Goal: Task Accomplishment & Management: Manage account settings

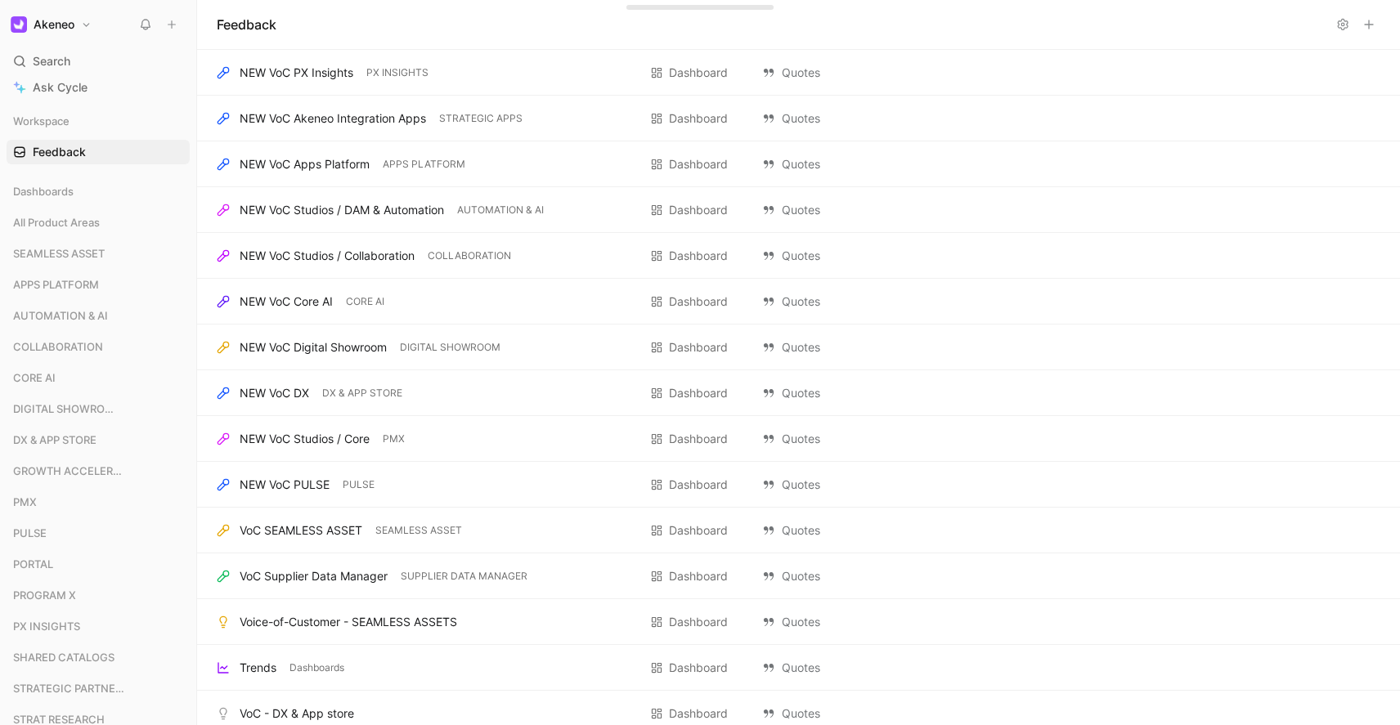
click at [143, 29] on icon at bounding box center [145, 24] width 13 height 13
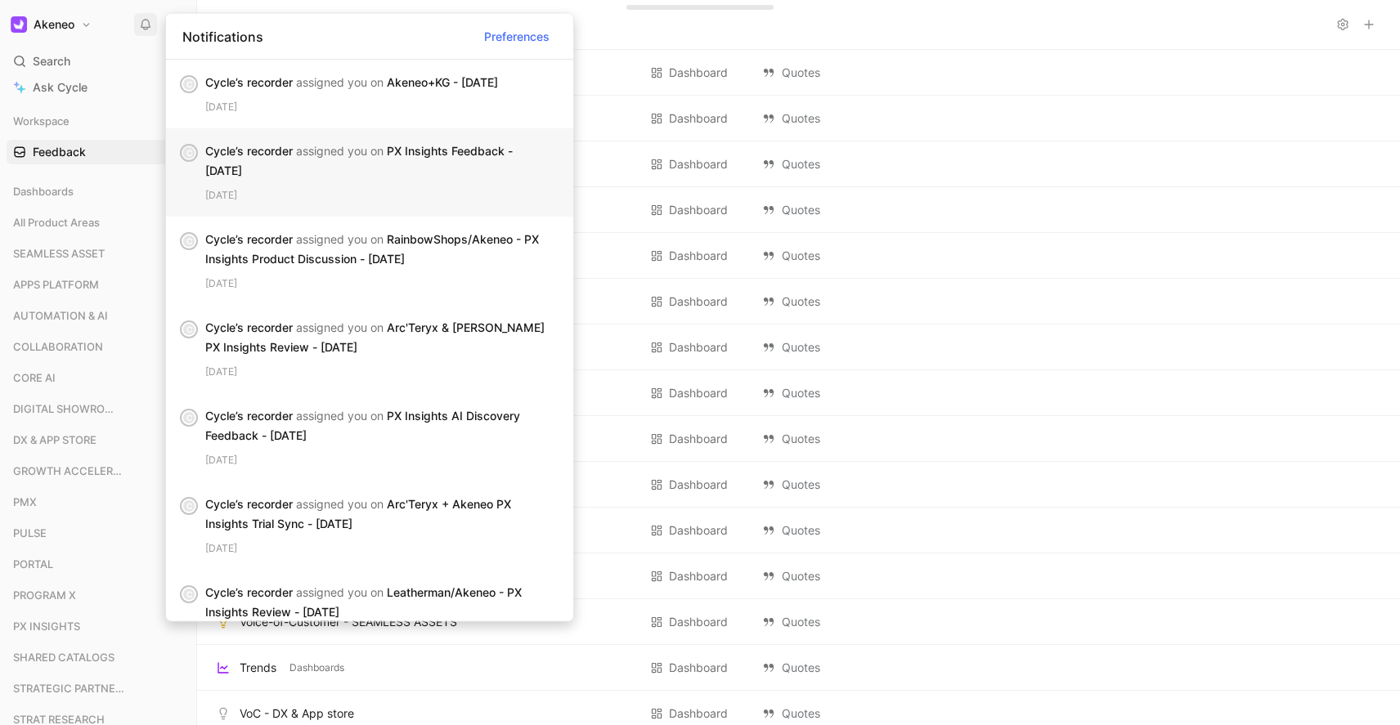
drag, startPoint x: 303, startPoint y: 100, endPoint x: 444, endPoint y: 164, distance: 154.5
click at [303, 100] on div "[DATE]" at bounding box center [382, 107] width 355 height 16
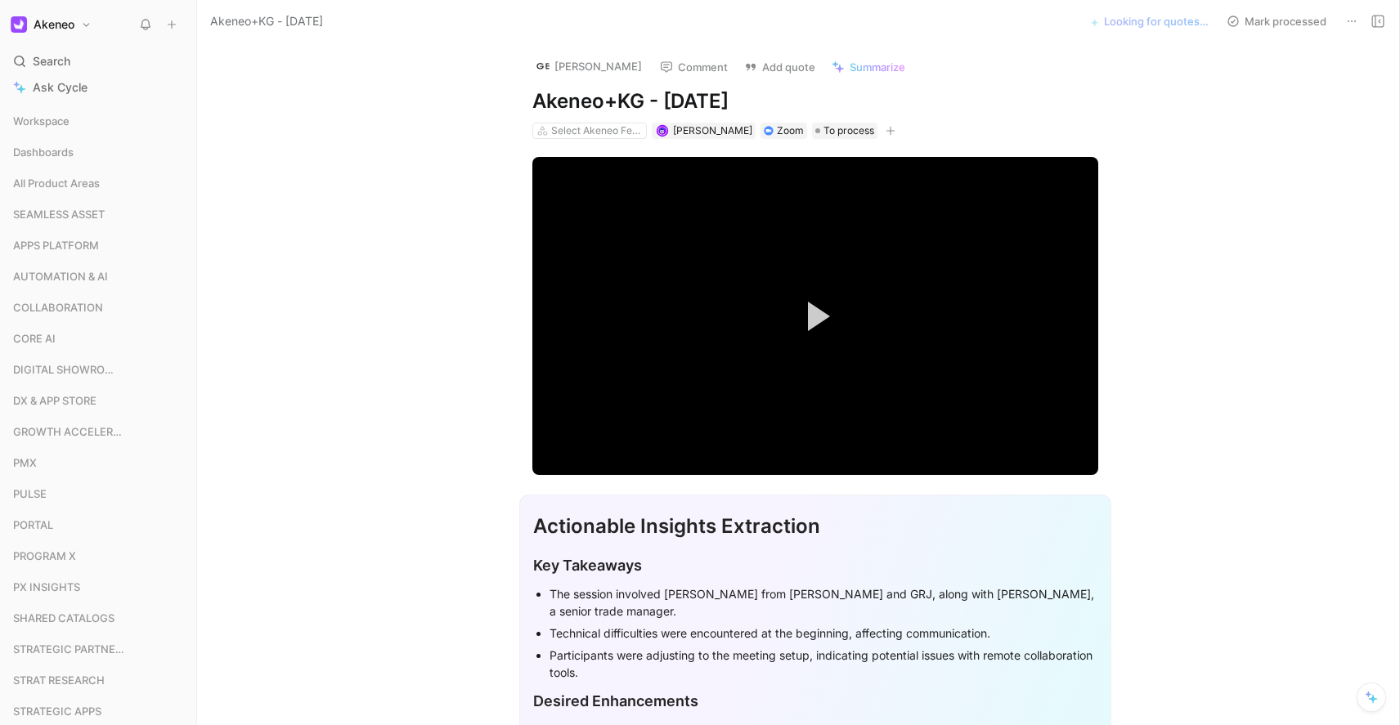
click at [1218, 27] on div "Looking for quotes… Mark processed" at bounding box center [1234, 21] width 309 height 23
click at [146, 29] on use at bounding box center [145, 25] width 9 height 10
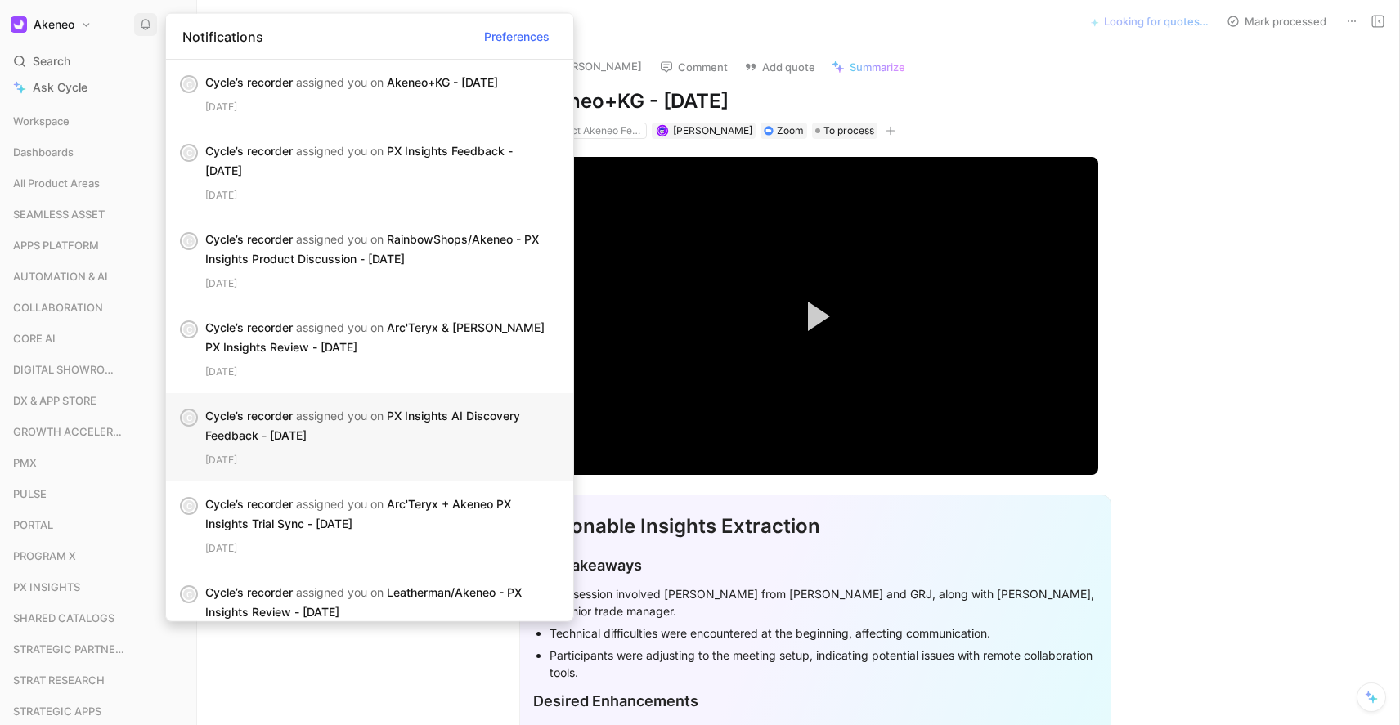
click at [406, 433] on div "Cycle’s recorder assigned you on PX Insights AI Discovery Feedback - [DATE]" at bounding box center [376, 425] width 342 height 39
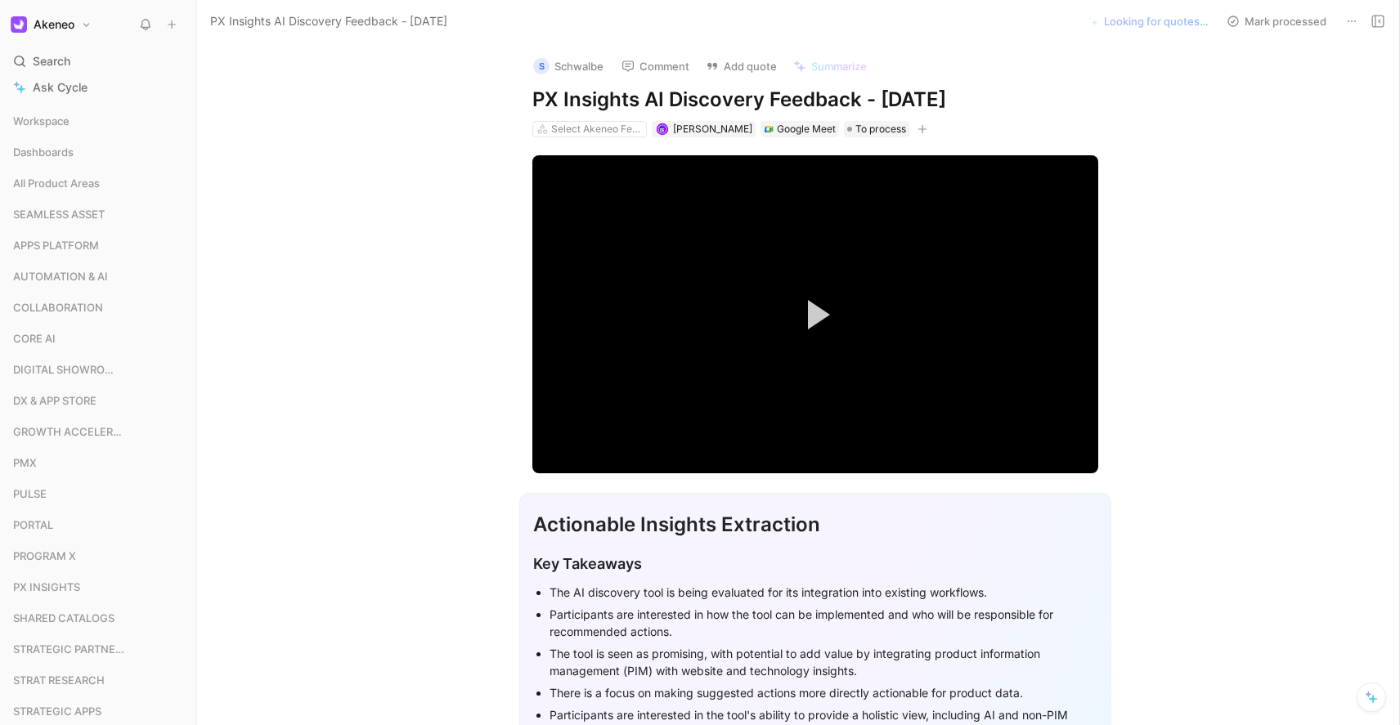
click at [1150, 38] on div "PX Insights AI Discovery Feedback - [DATE] Looking for quotes… Mark processed" at bounding box center [798, 21] width 1202 height 43
click at [152, 24] on button at bounding box center [145, 24] width 23 height 23
click at [148, 21] on use at bounding box center [145, 25] width 9 height 10
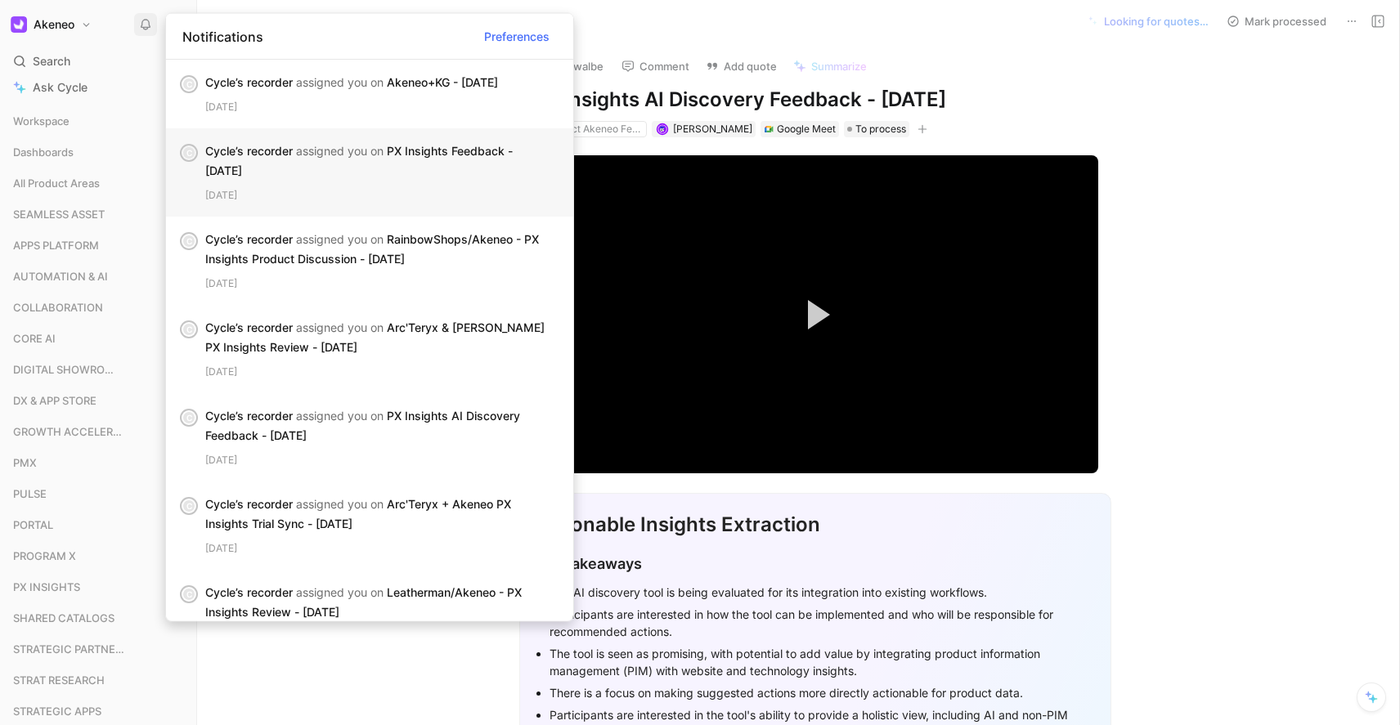
click at [282, 168] on div "Cycle’s recorder assigned you on PX Insights Feedback - [DATE]" at bounding box center [376, 160] width 342 height 39
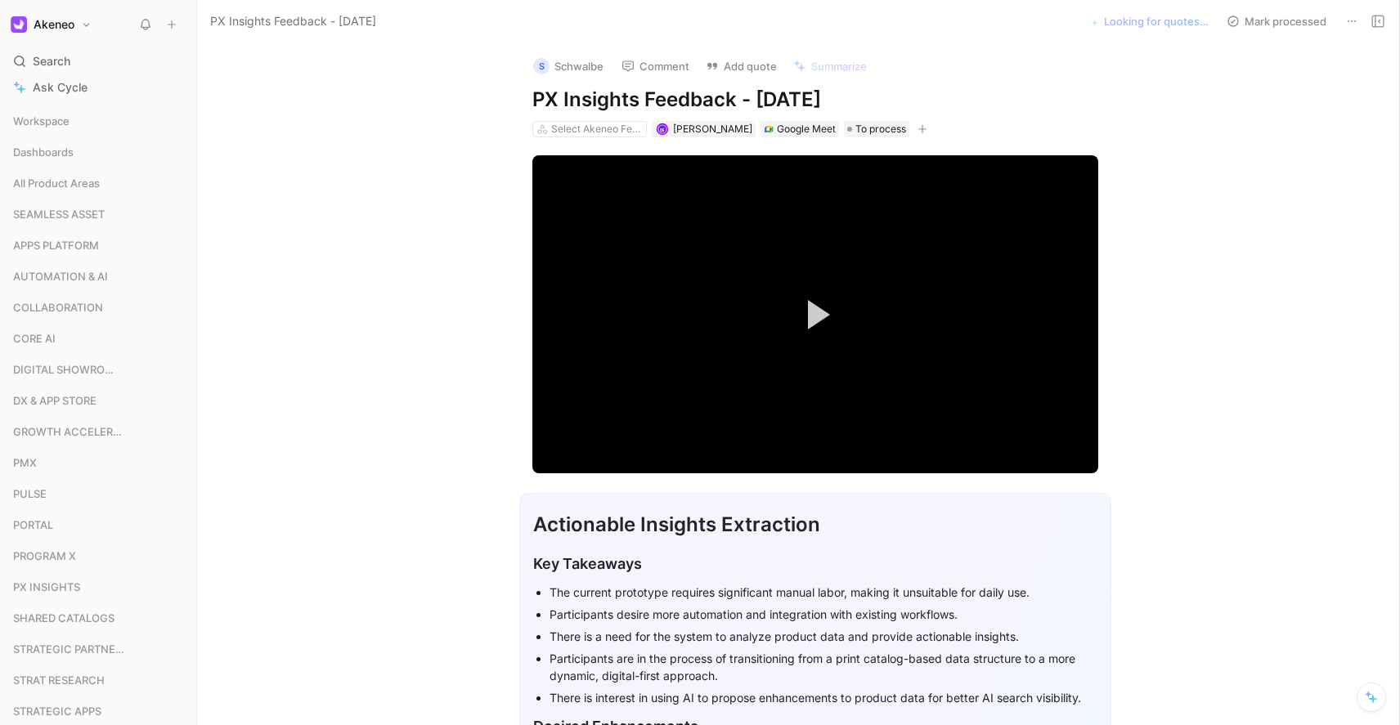
click at [276, 17] on span "PX Insights Feedback - [DATE]" at bounding box center [293, 21] width 166 height 20
click at [71, 29] on h1 "Akeneo" at bounding box center [54, 24] width 41 height 15
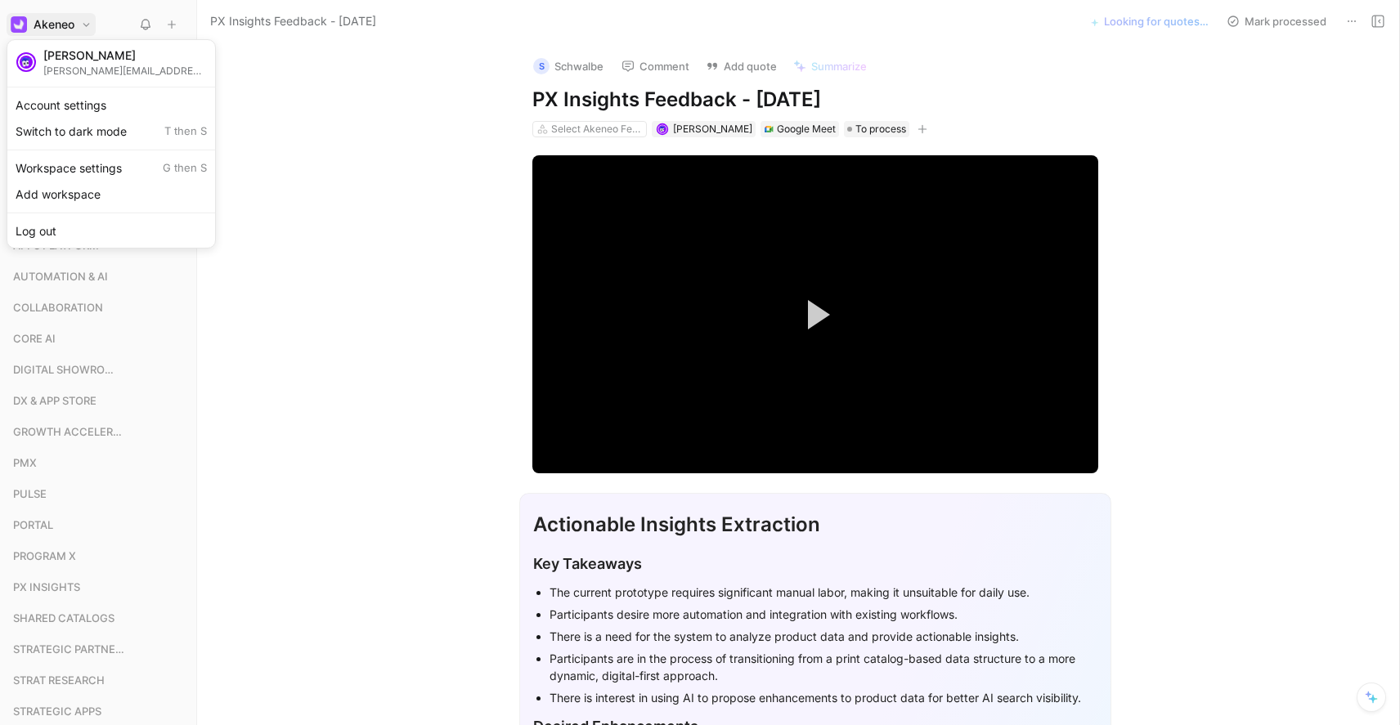
click at [71, 29] on div at bounding box center [700, 362] width 1400 height 725
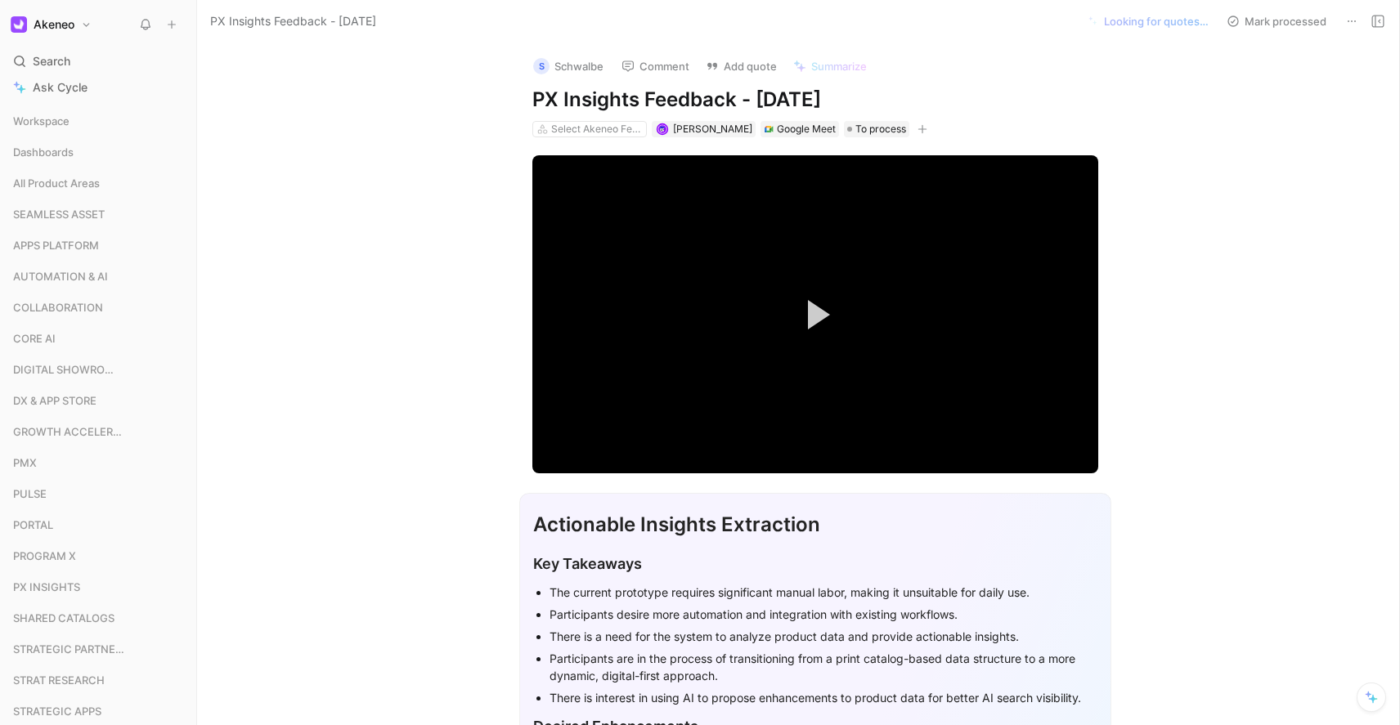
click at [147, 27] on use at bounding box center [145, 25] width 9 height 10
click at [714, 126] on span "[PERSON_NAME]" at bounding box center [712, 129] width 79 height 12
click at [914, 124] on button "button" at bounding box center [922, 129] width 16 height 16
click at [66, 16] on button "Akeneo" at bounding box center [51, 24] width 89 height 23
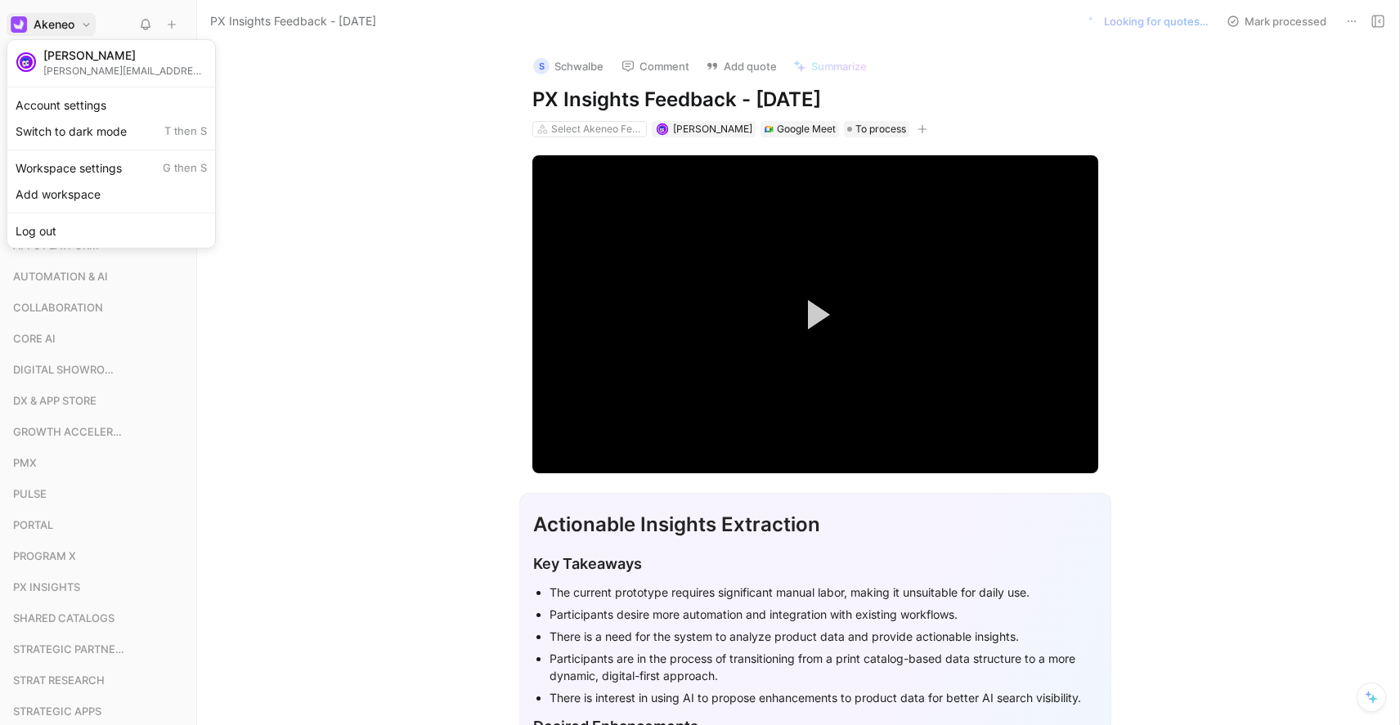
click at [385, 155] on div at bounding box center [700, 362] width 1400 height 725
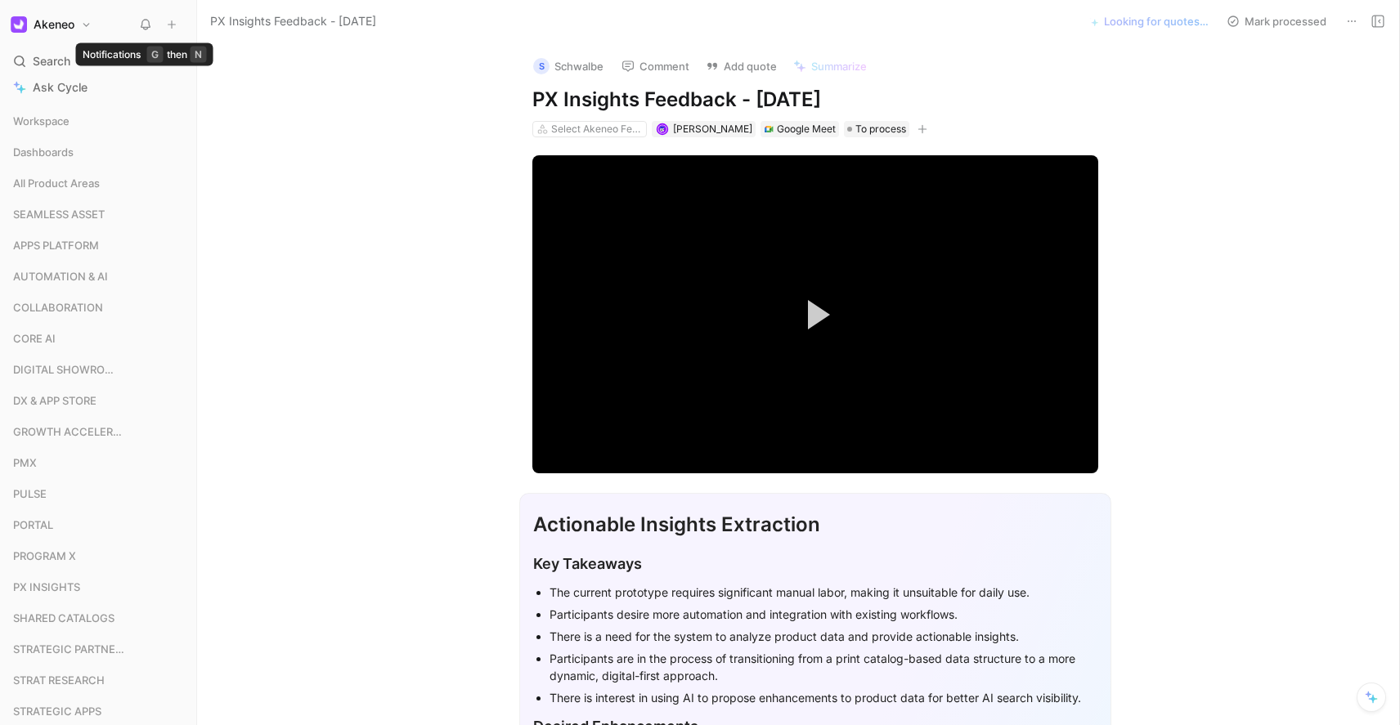
click at [147, 20] on use at bounding box center [145, 25] width 9 height 10
click at [42, 57] on span "Search" at bounding box center [52, 62] width 38 height 20
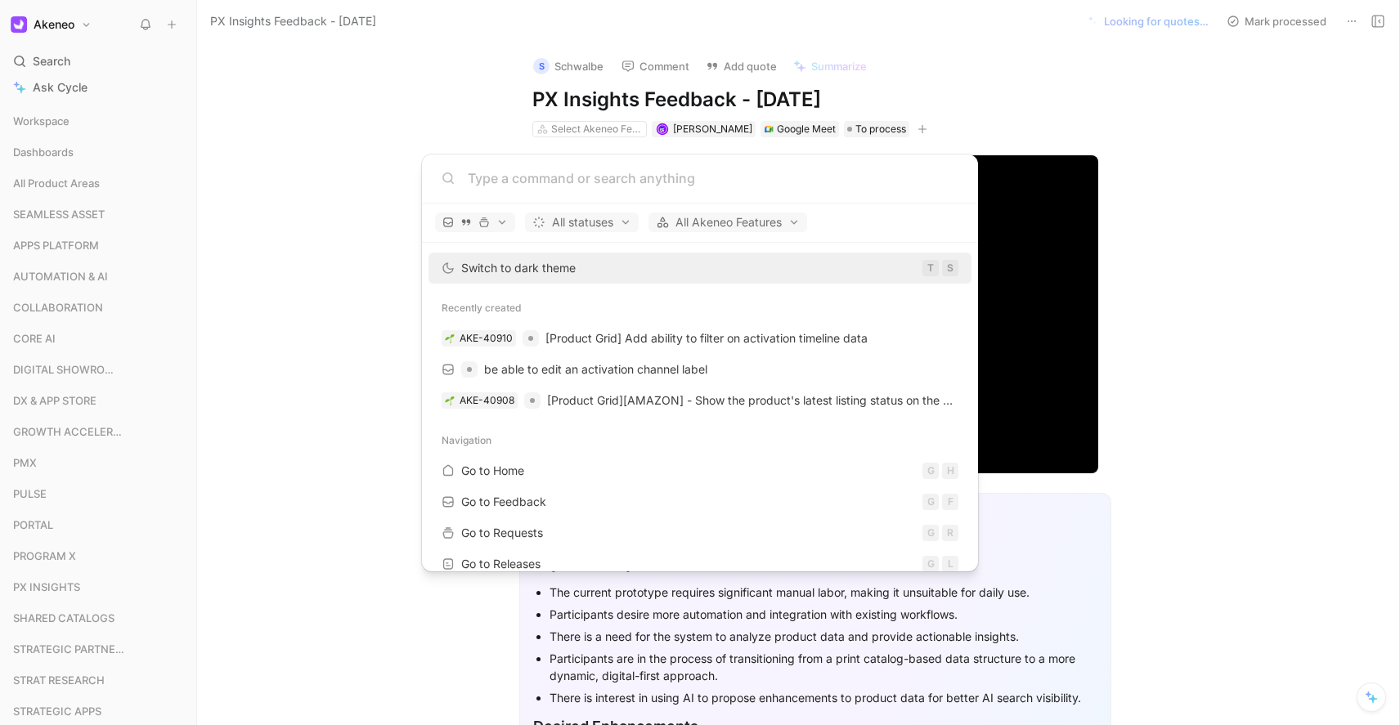
click at [344, 153] on body "Akeneo Search ⌘ K Ask Cycle Workspace Dashboards All Product Areas SEAMLESS ASS…" at bounding box center [700, 362] width 1400 height 725
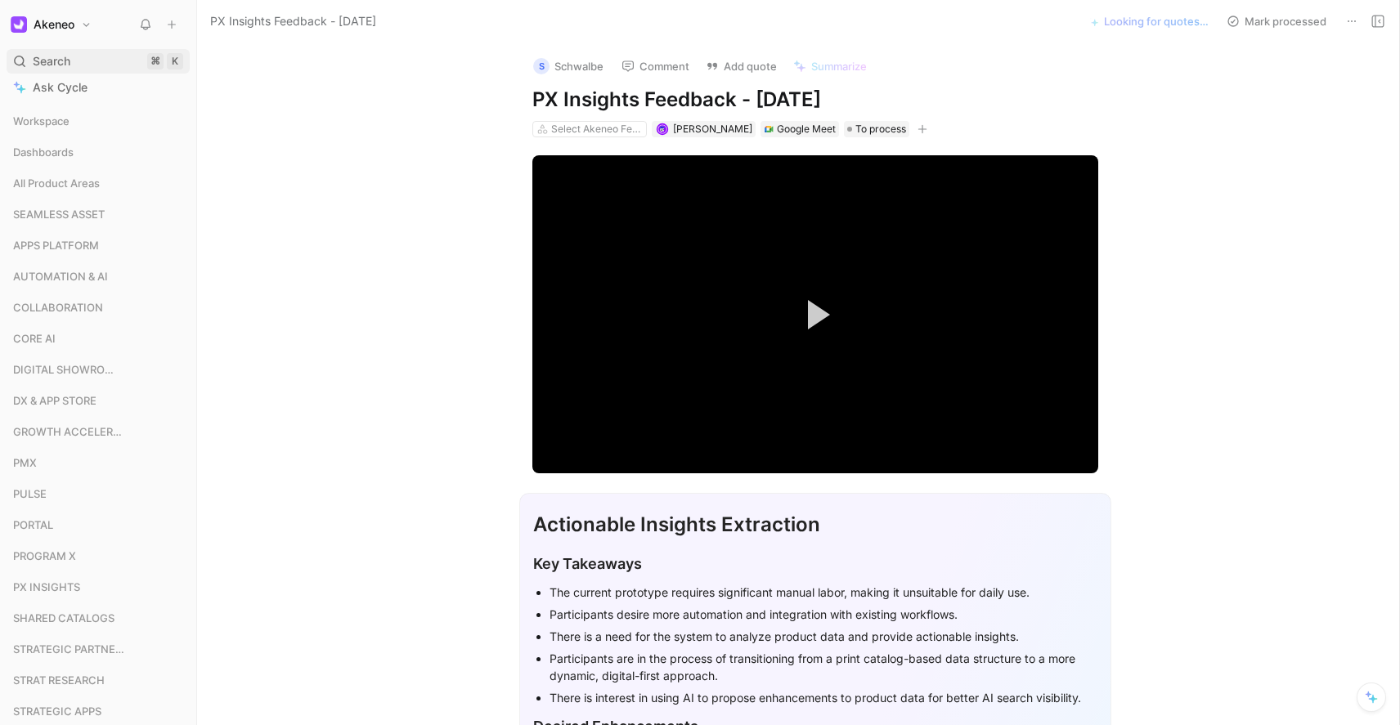
click at [50, 57] on span "Search" at bounding box center [52, 62] width 38 height 20
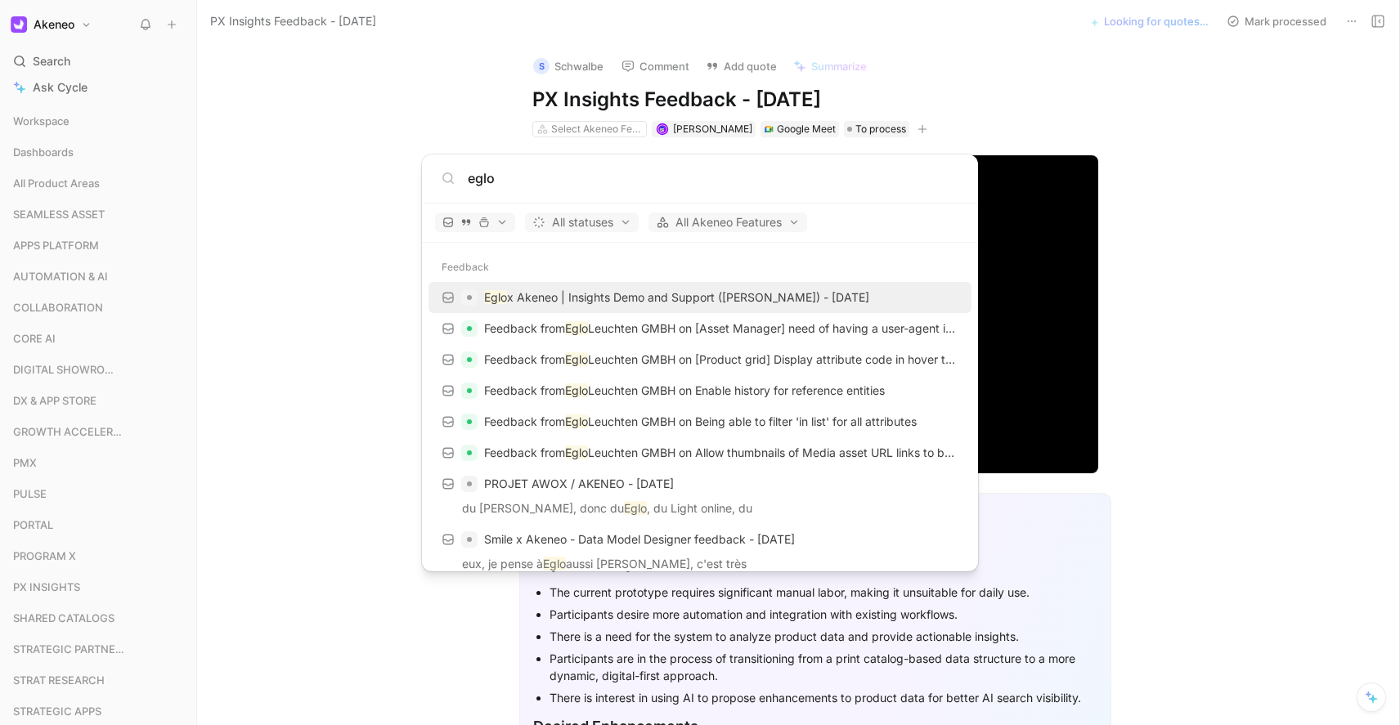
type input "eglo"
click at [780, 305] on p "Eglo x Akeneo | Insights Demo and Support ([PERSON_NAME]) - [DATE]" at bounding box center [676, 298] width 385 height 20
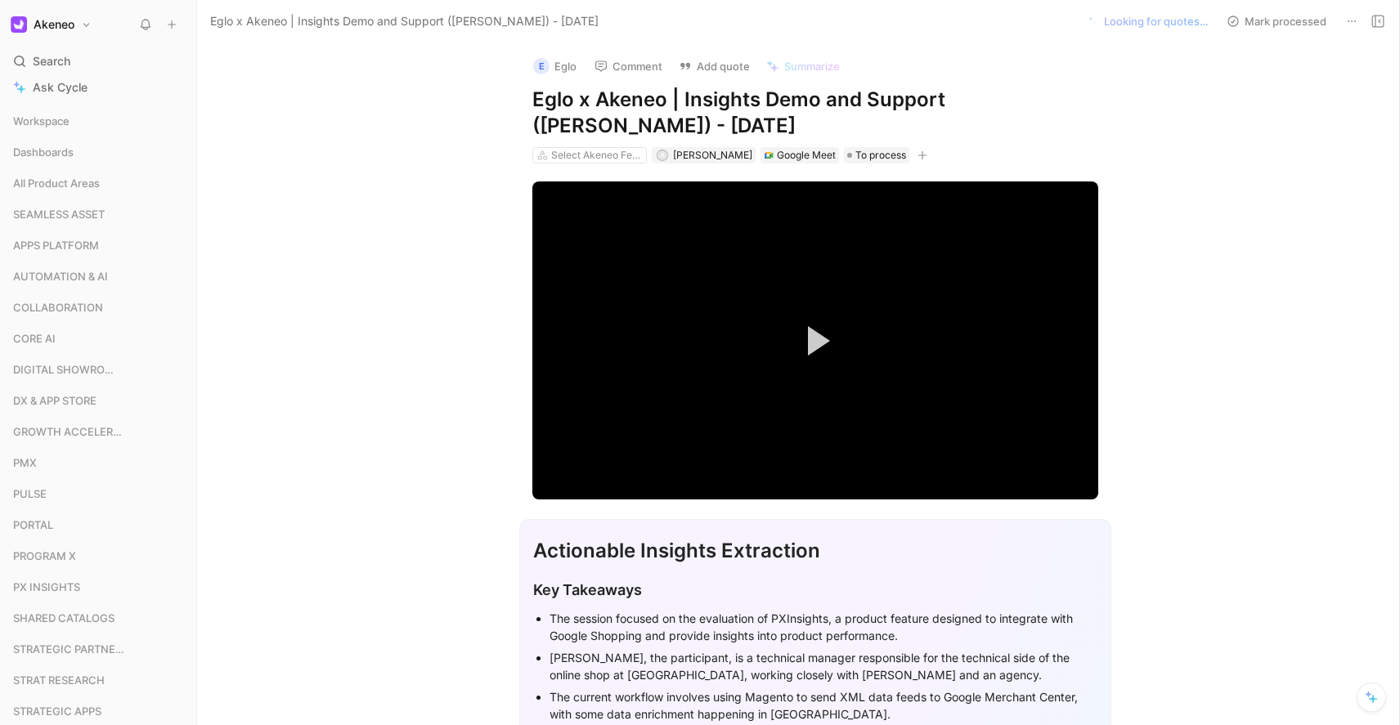
click at [1123, 101] on div "E Eglo Comment Add quote Summarize Eglo x Akeneo | Insights Demo and Support ([…" at bounding box center [815, 104] width 628 height 123
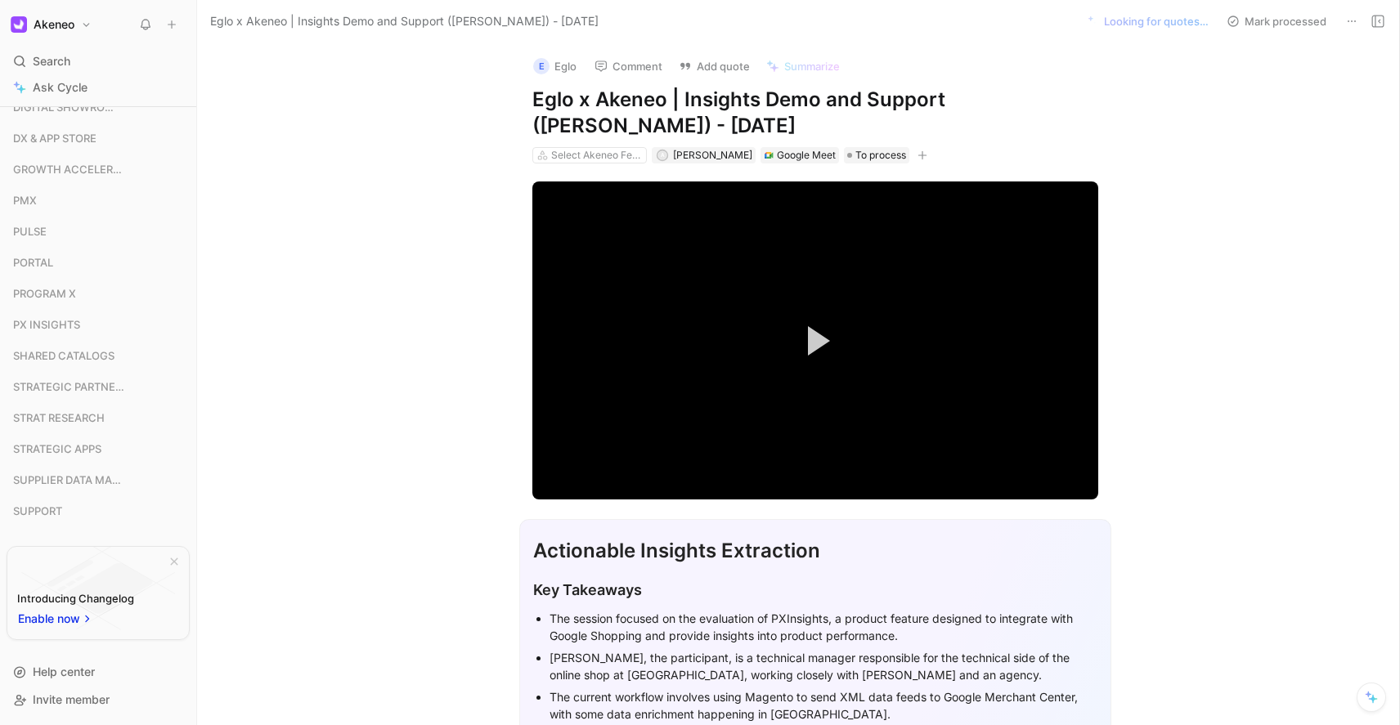
click at [61, 620] on span "Enable now" at bounding box center [50, 619] width 64 height 20
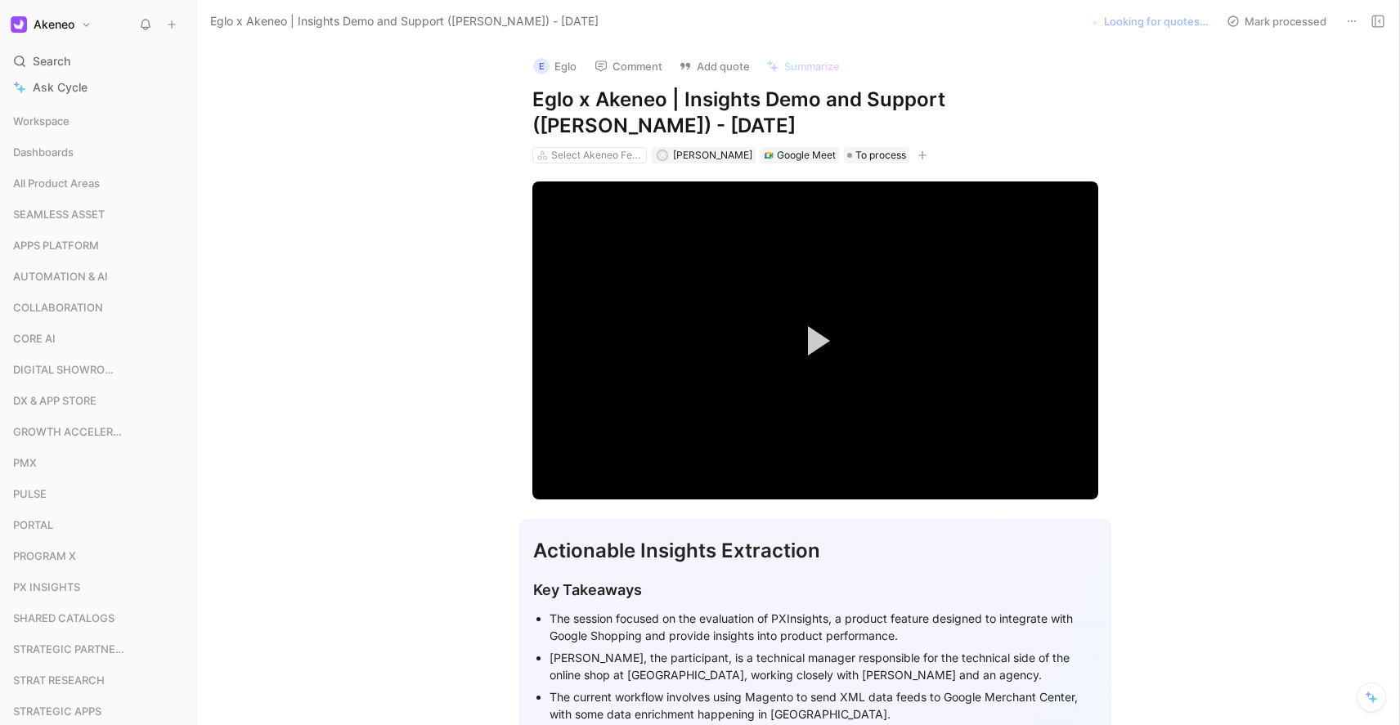
click at [1381, 23] on icon at bounding box center [1378, 21] width 13 height 13
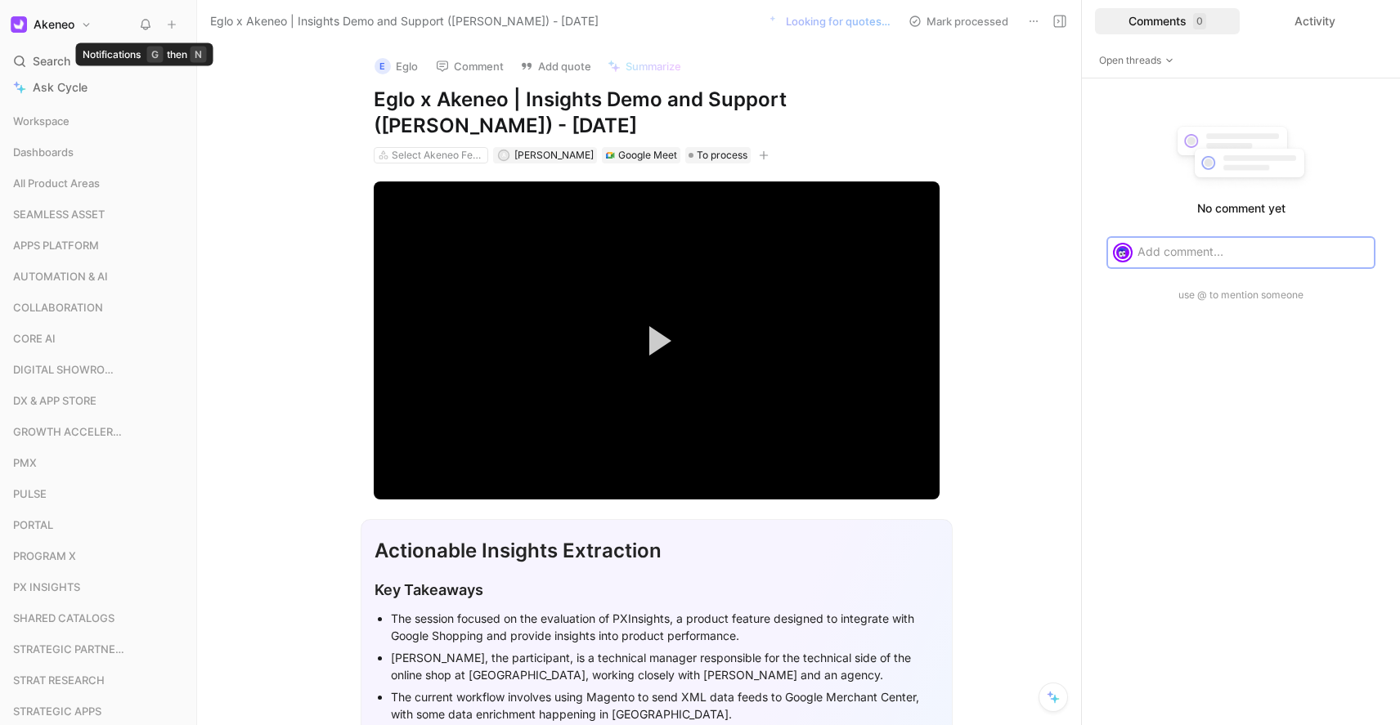
click at [149, 29] on icon at bounding box center [145, 24] width 13 height 13
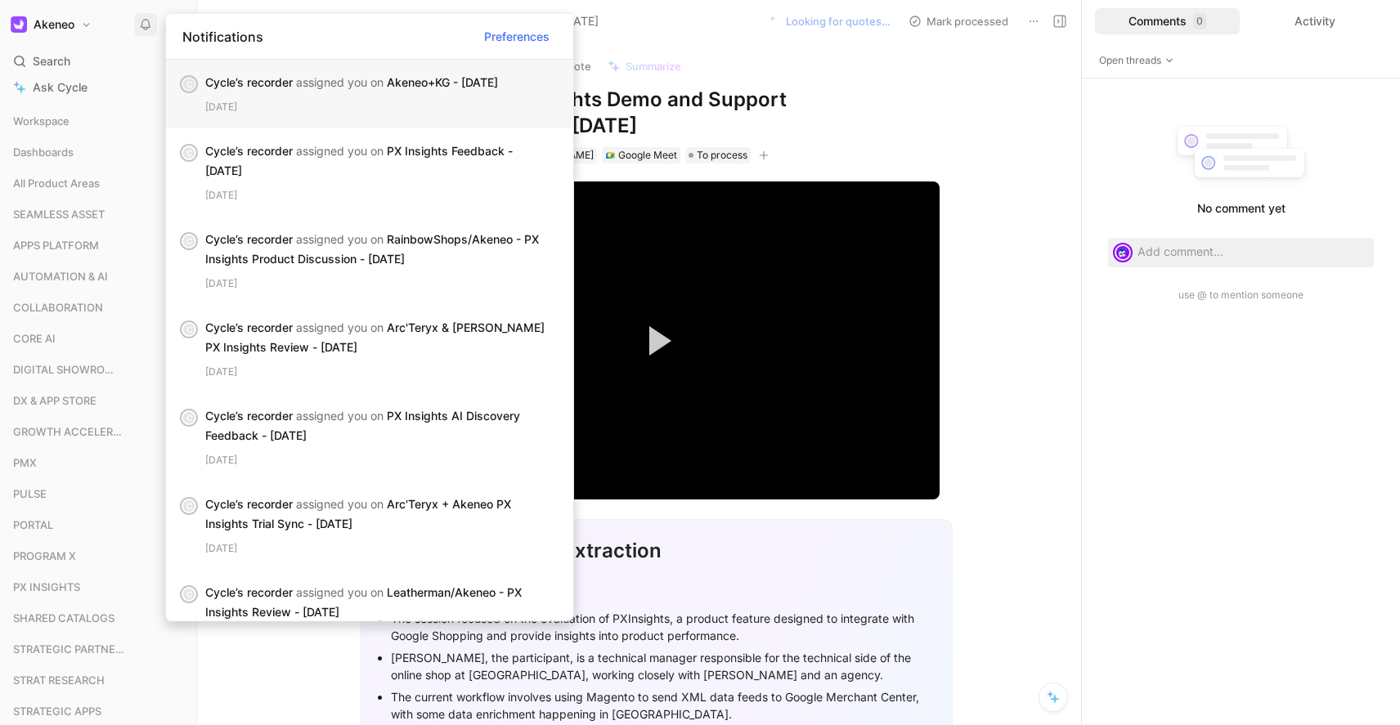
click at [375, 97] on div "Cycle’s recorder assigned you on Akeneo+KG - [DATE] [DATE]" at bounding box center [382, 94] width 355 height 43
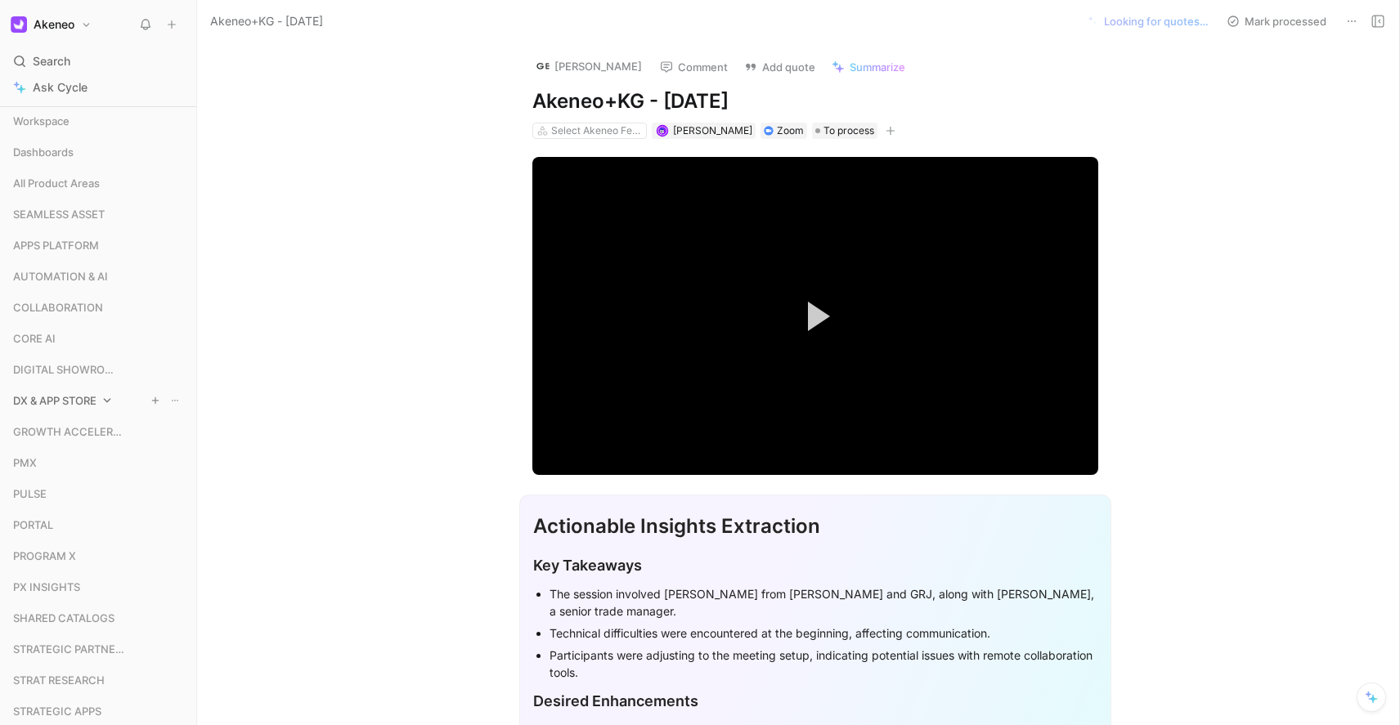
scroll to position [263, 0]
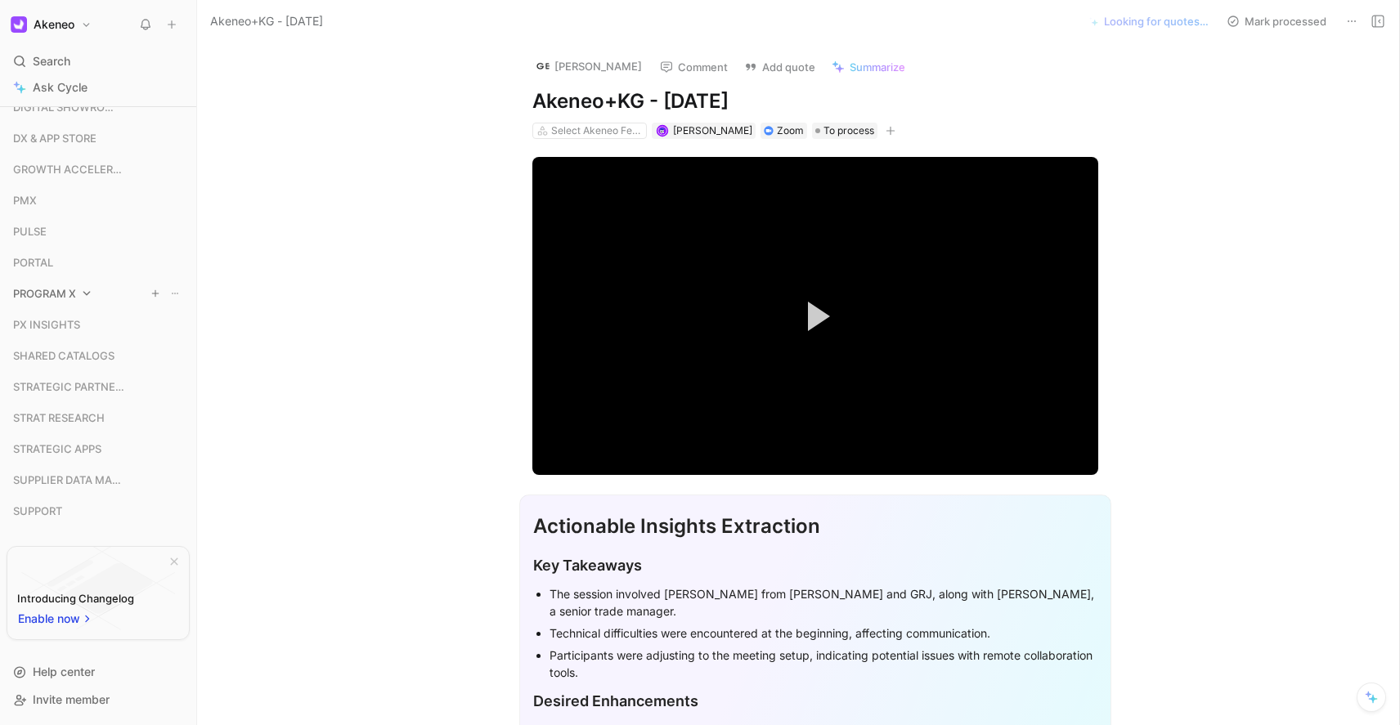
click at [74, 294] on span "PROGRAM X" at bounding box center [44, 293] width 63 height 16
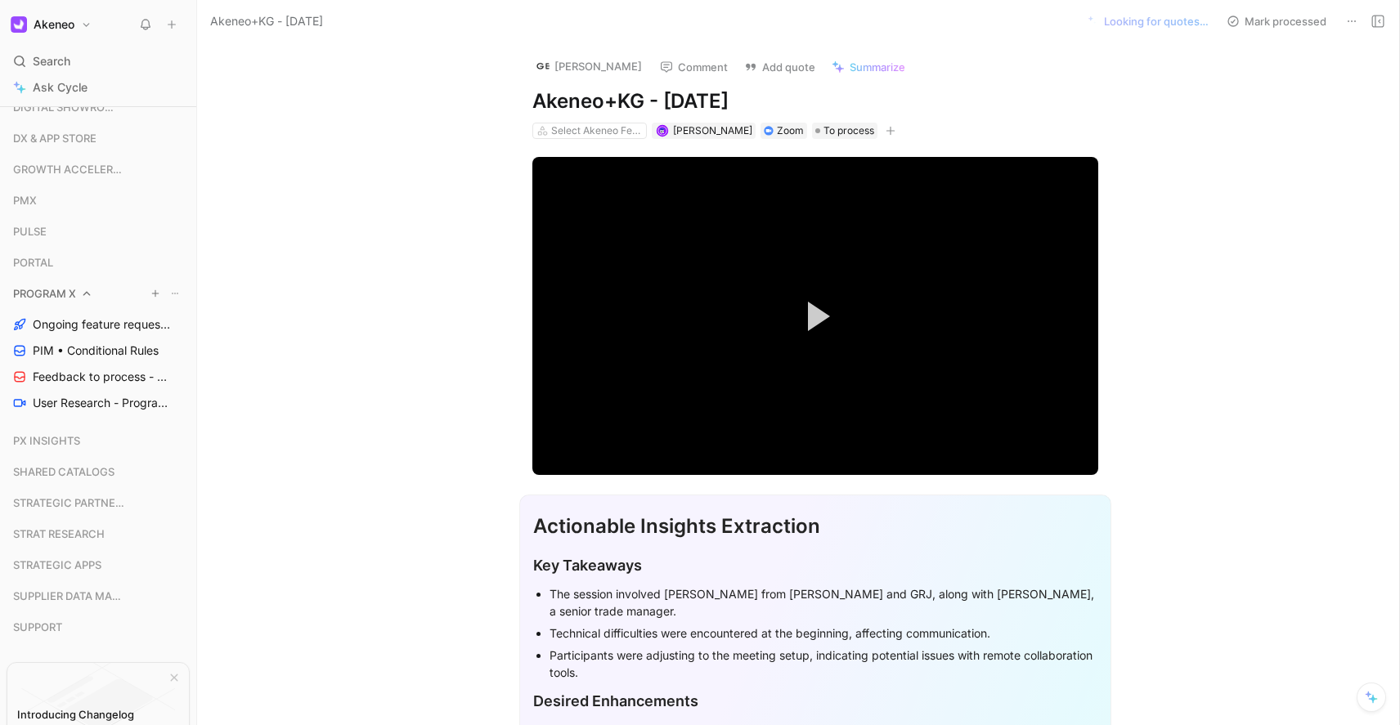
click at [47, 293] on span "PROGRAM X" at bounding box center [44, 293] width 63 height 16
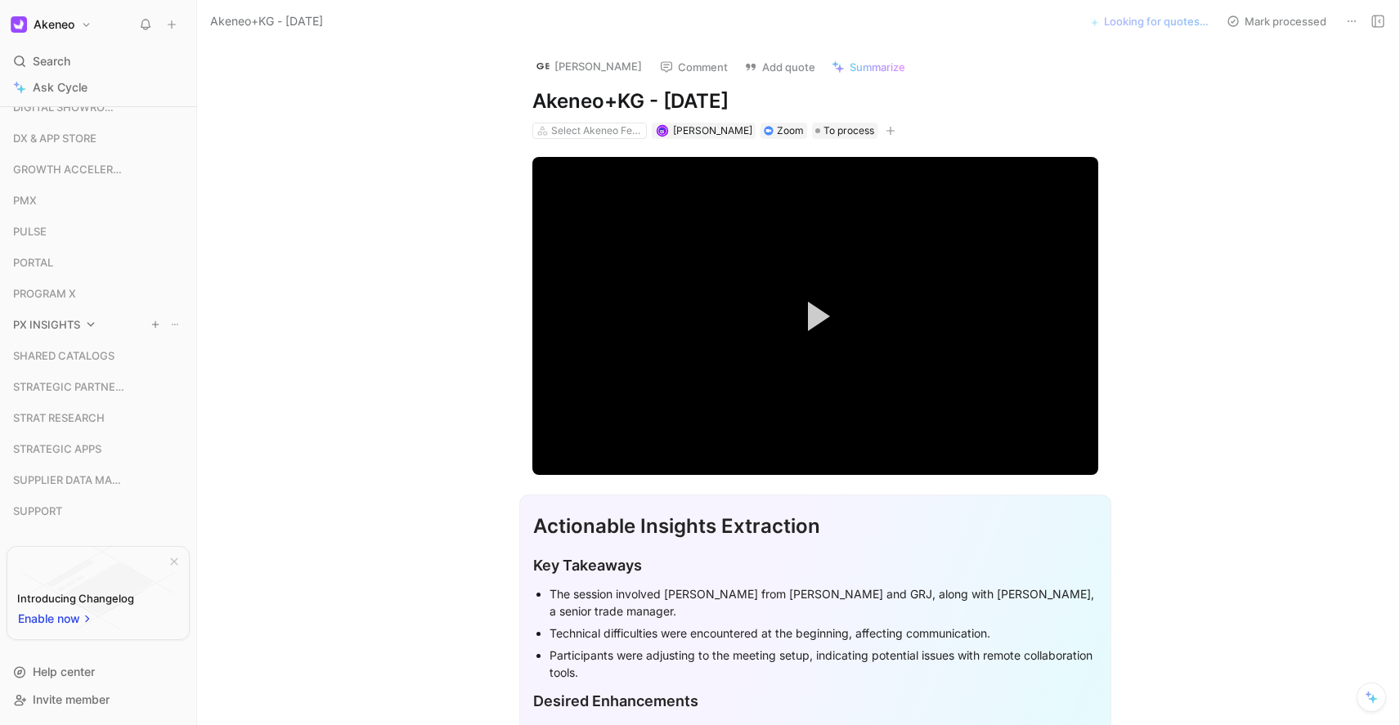
click at [74, 329] on span "PX INSIGHTS" at bounding box center [46, 325] width 67 height 16
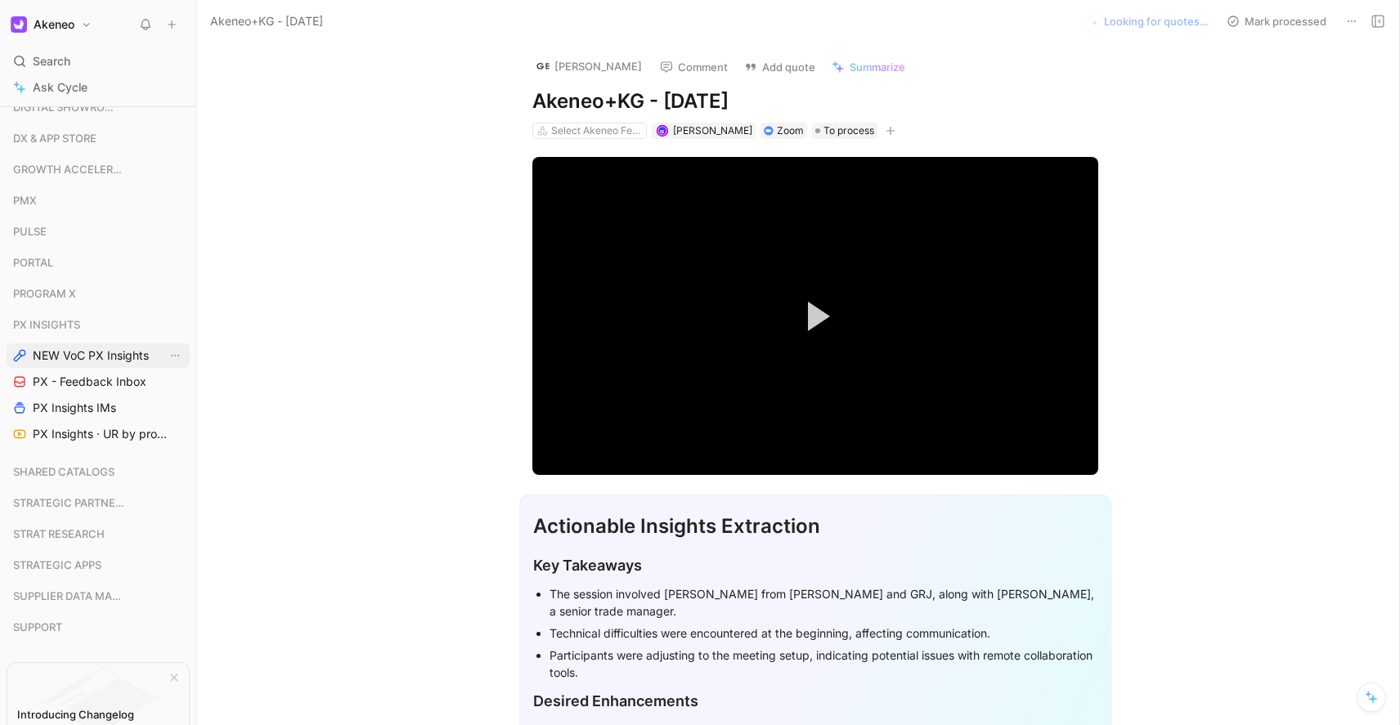
click at [75, 356] on span "NEW VoC PX Insights" at bounding box center [91, 356] width 116 height 16
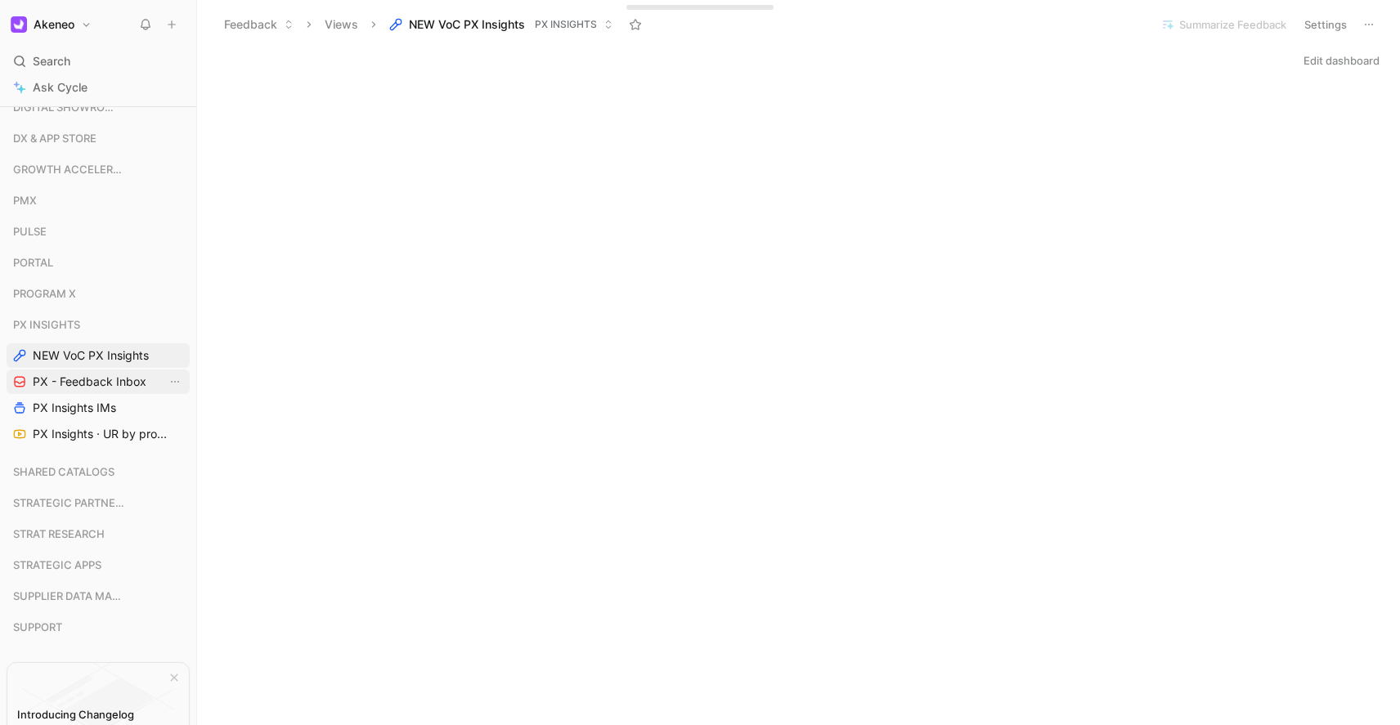
click at [89, 385] on span "PX - Feedback Inbox" at bounding box center [90, 382] width 114 height 16
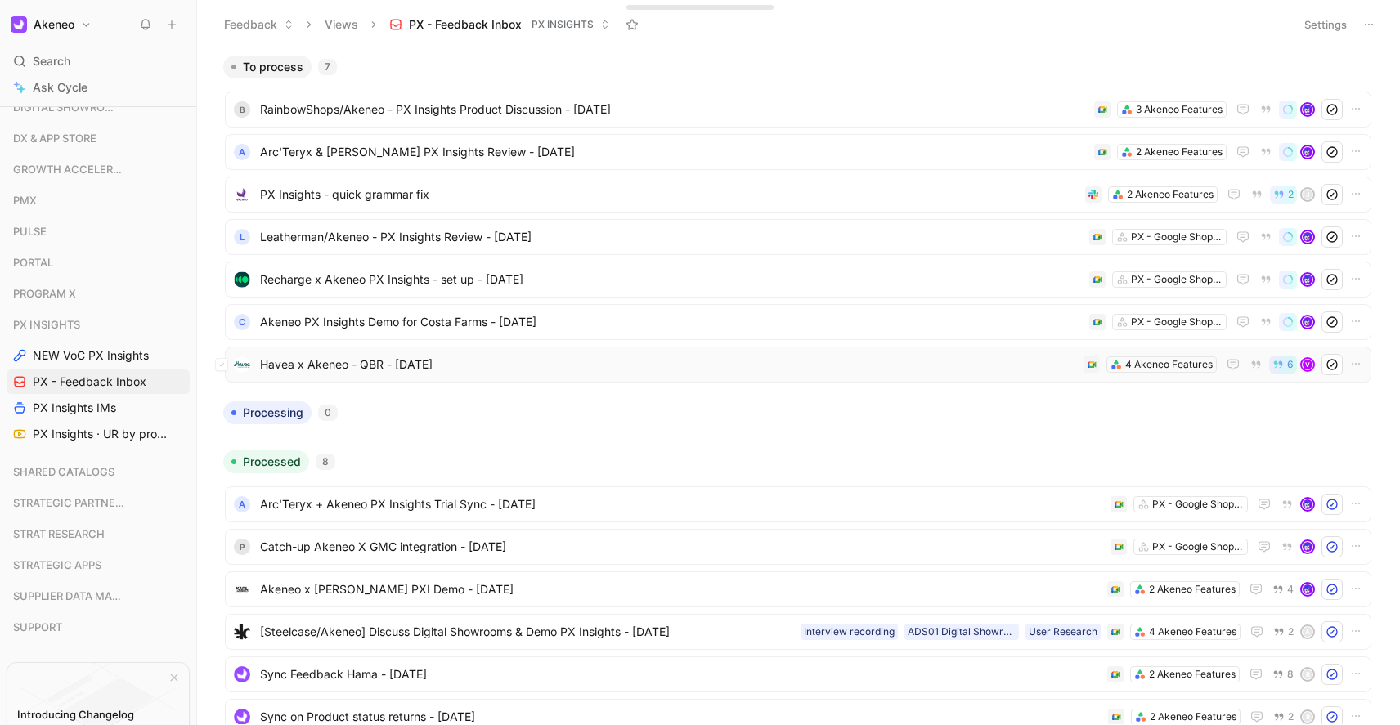
scroll to position [232, 0]
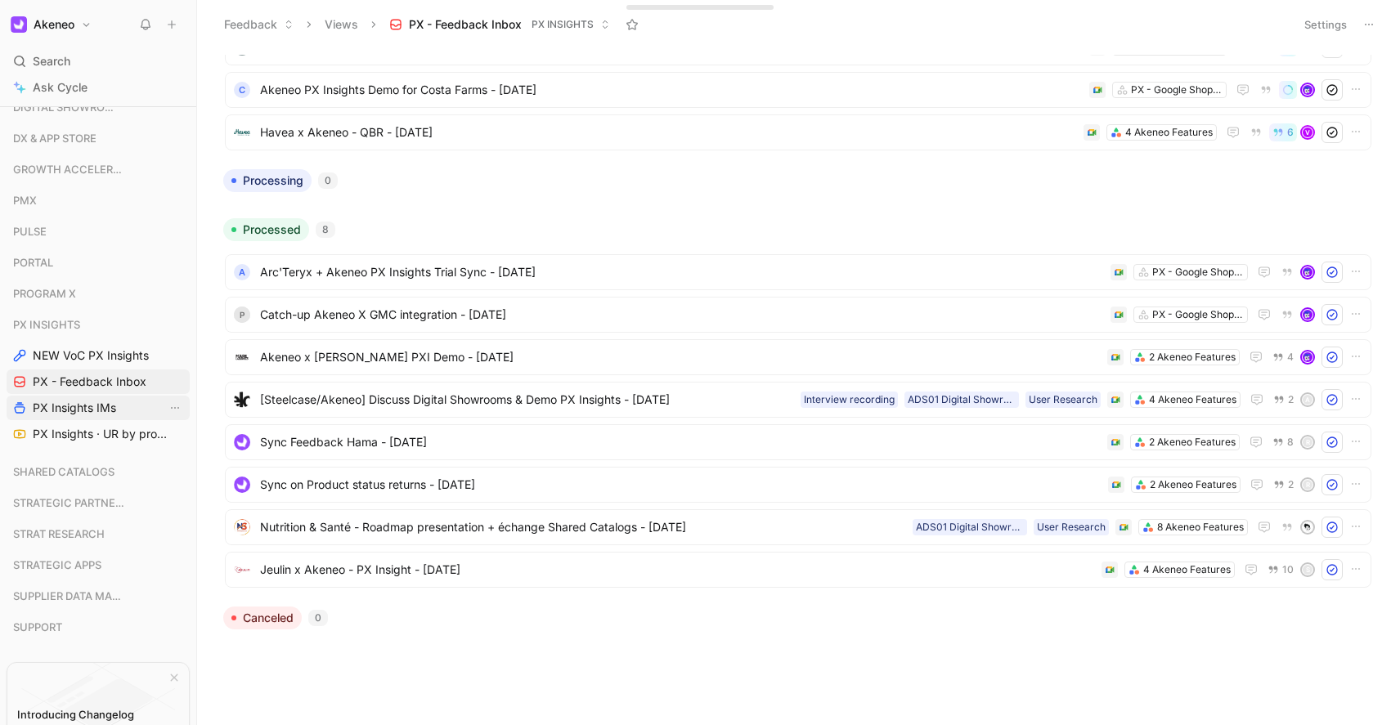
click at [91, 409] on span "PX Insights IMs" at bounding box center [74, 408] width 83 height 16
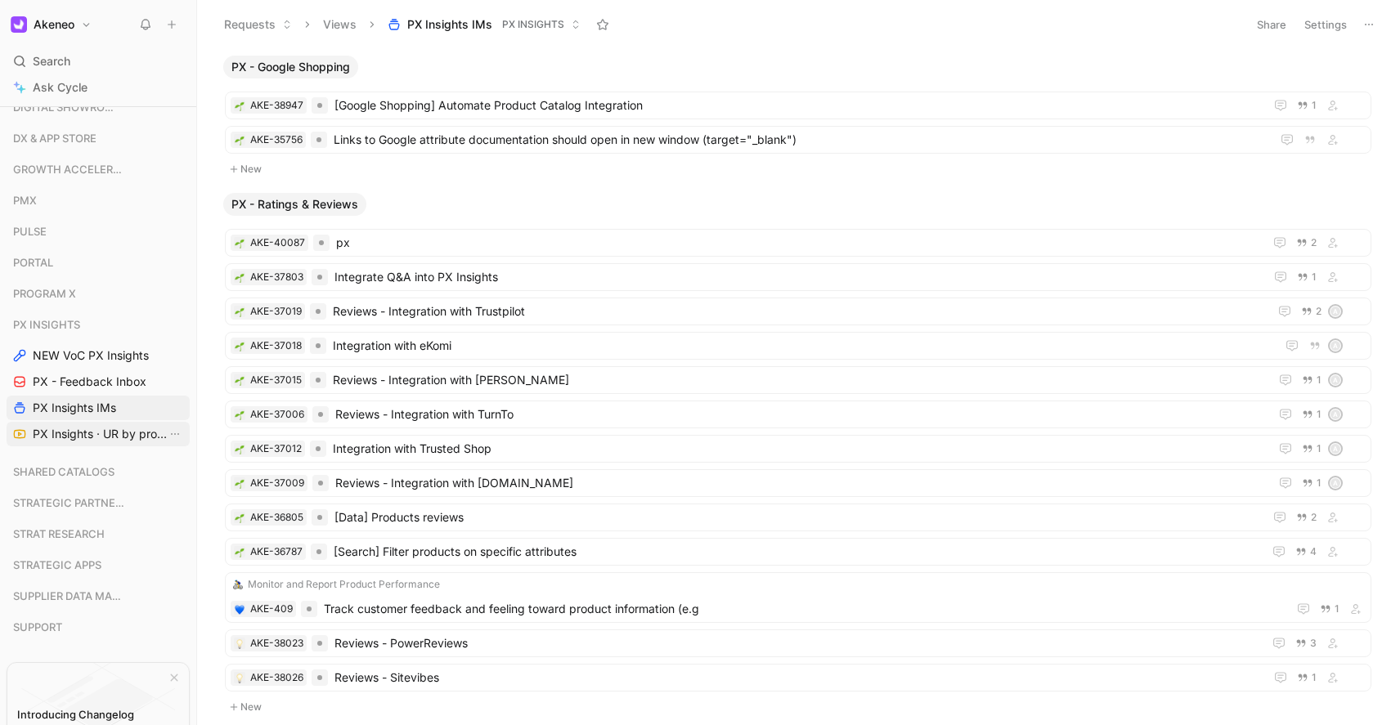
click at [74, 442] on link "PX Insights · UR by project" at bounding box center [98, 434] width 183 height 25
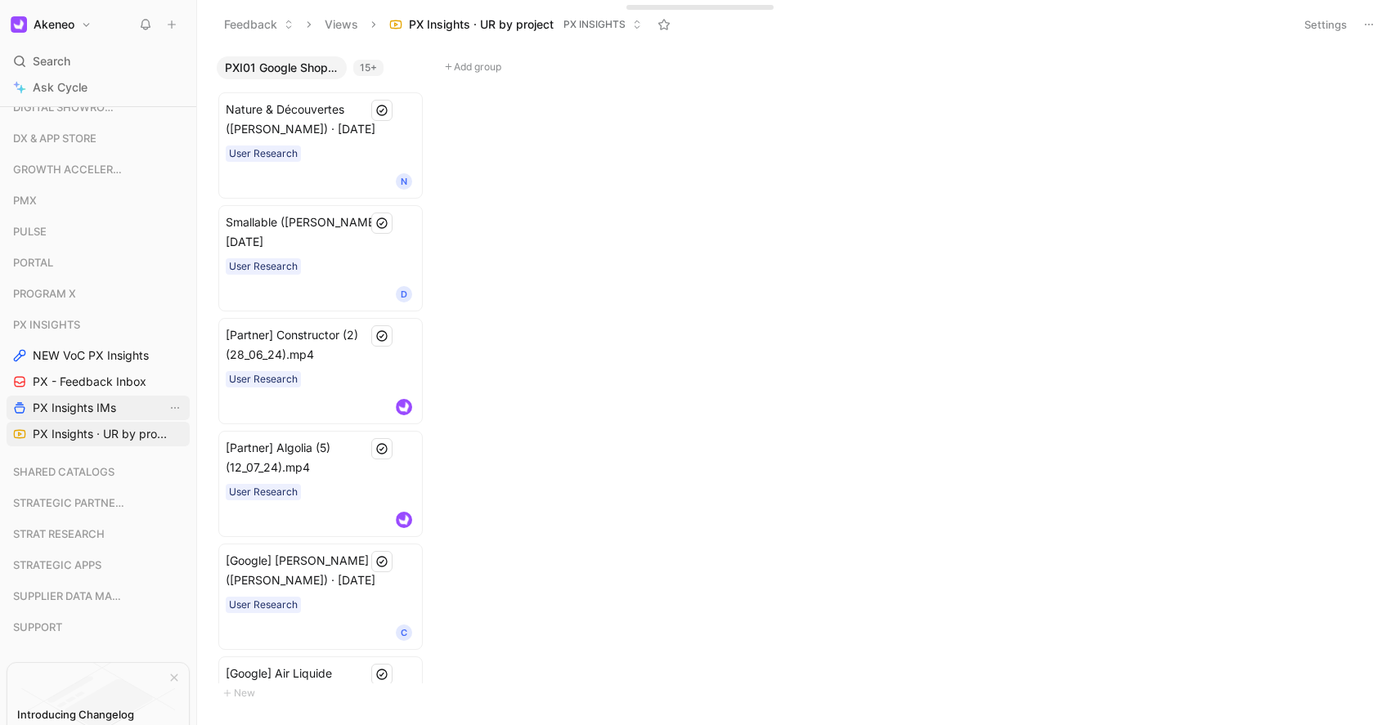
click at [40, 411] on span "PX Insights IMs" at bounding box center [74, 408] width 83 height 16
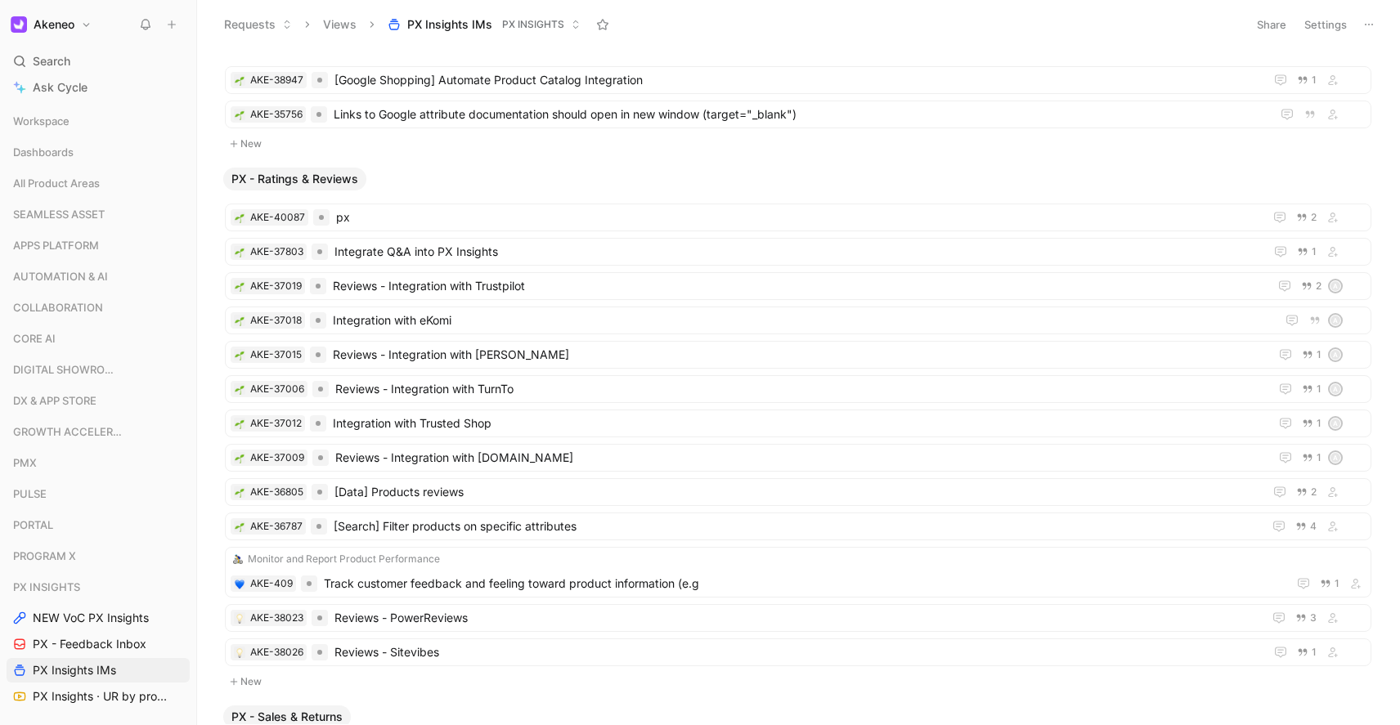
click at [152, 16] on button at bounding box center [145, 24] width 23 height 23
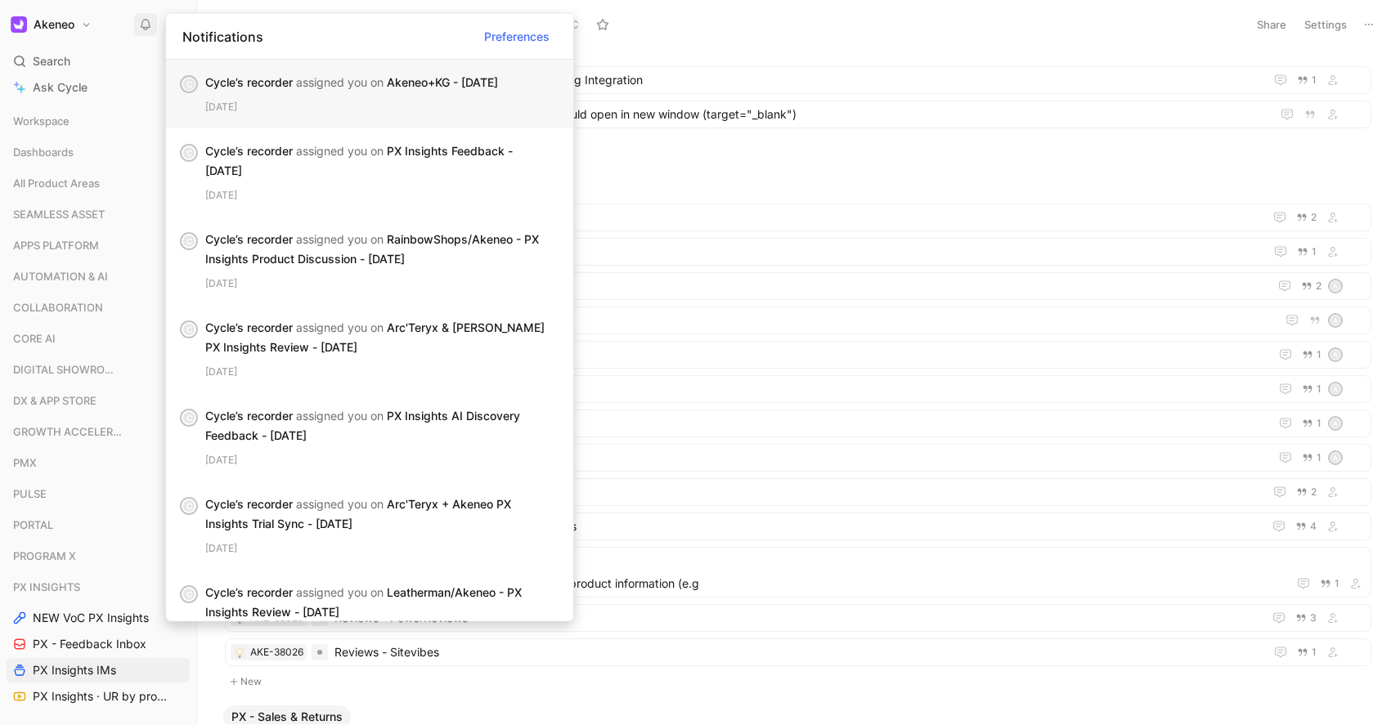
click at [314, 105] on div "[DATE]" at bounding box center [382, 107] width 355 height 16
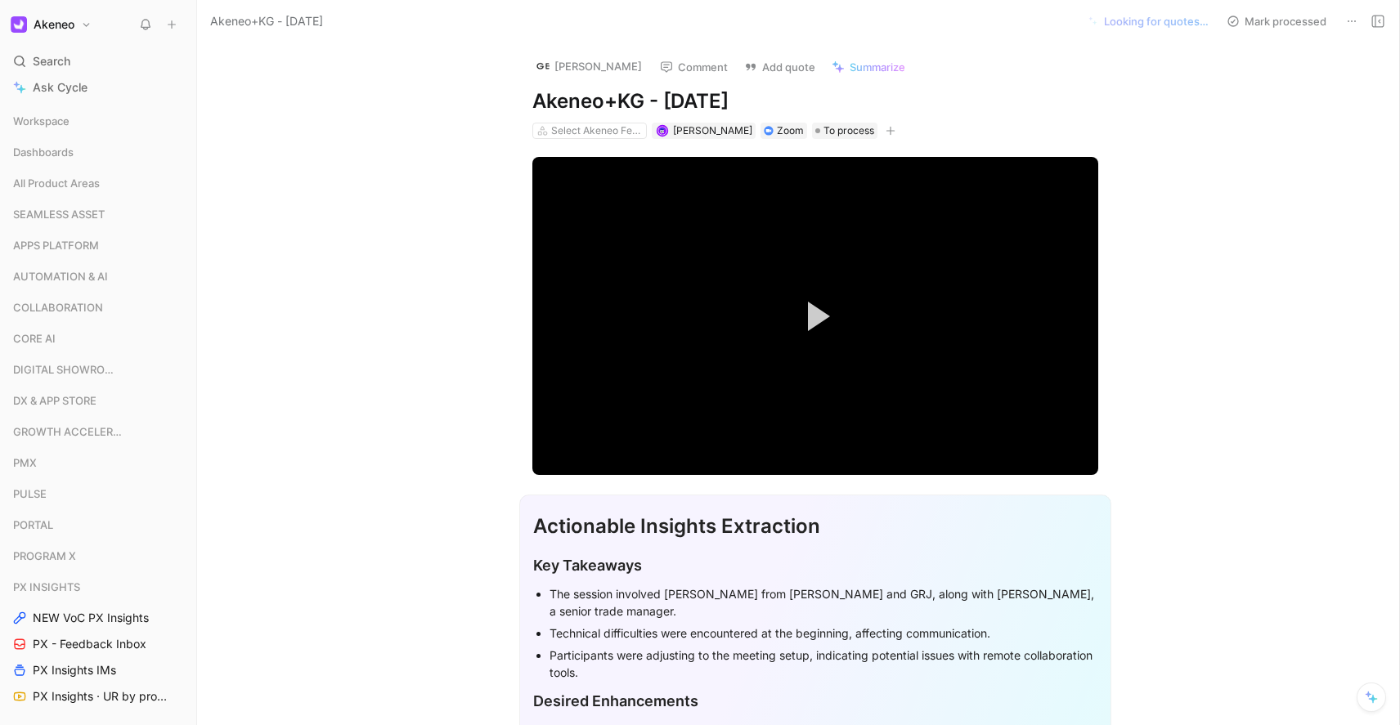
click at [1372, 21] on use at bounding box center [1377, 21] width 11 height 11
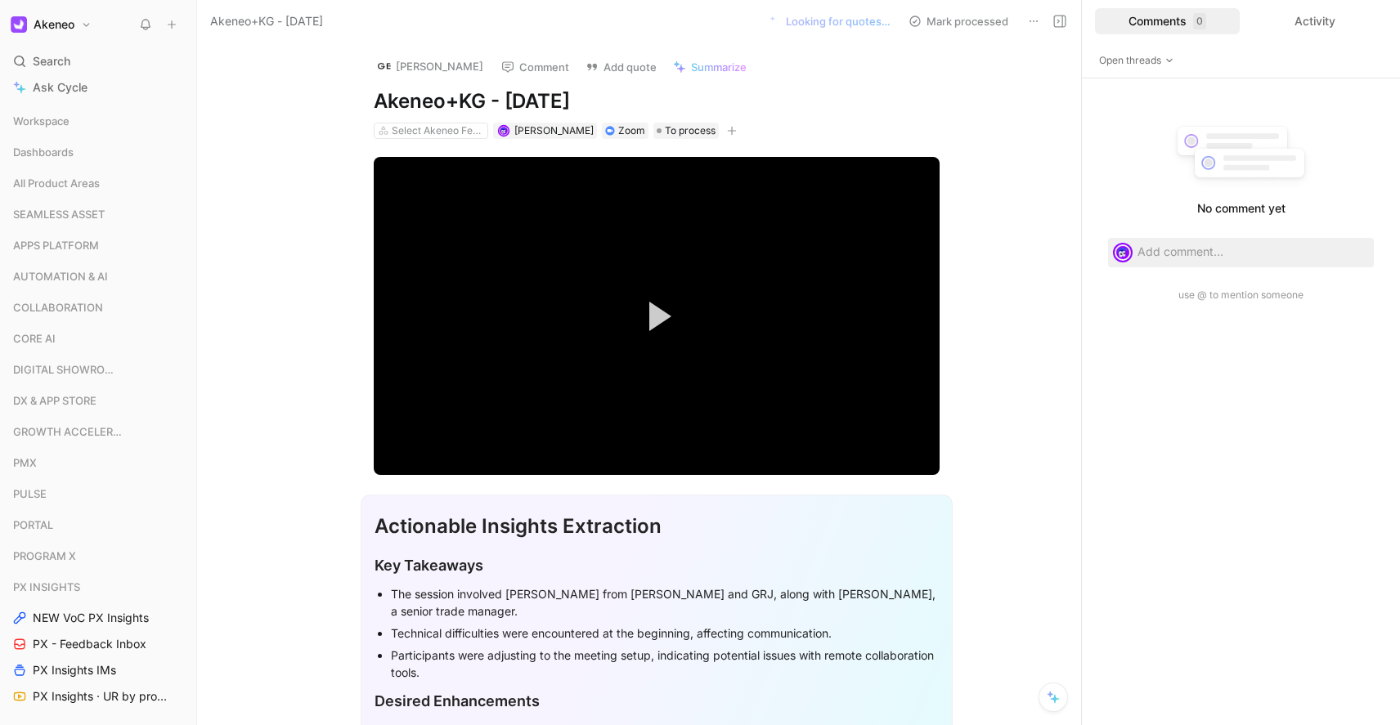
click at [1031, 22] on icon at bounding box center [1033, 21] width 13 height 13
click at [58, 28] on h1 "Akeneo" at bounding box center [54, 24] width 41 height 15
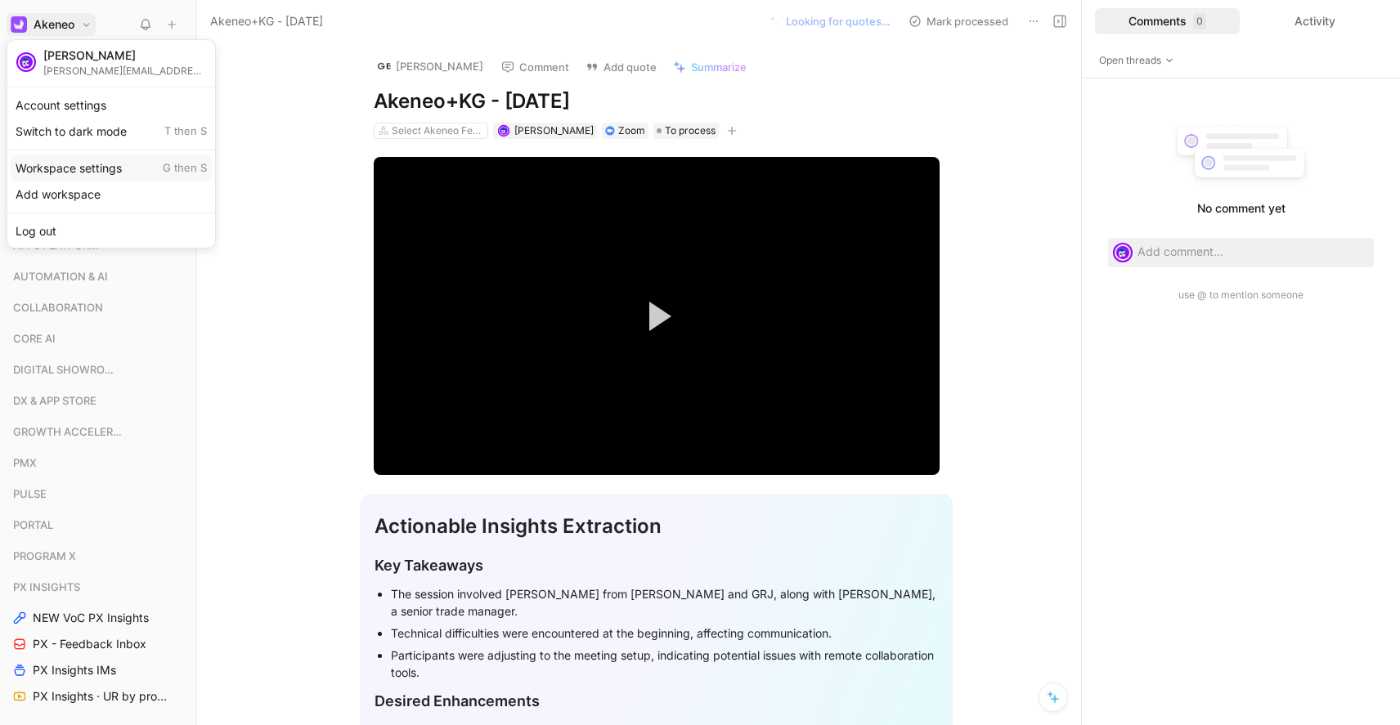
click at [74, 171] on div "Workspace settings G then S" at bounding box center [111, 168] width 201 height 26
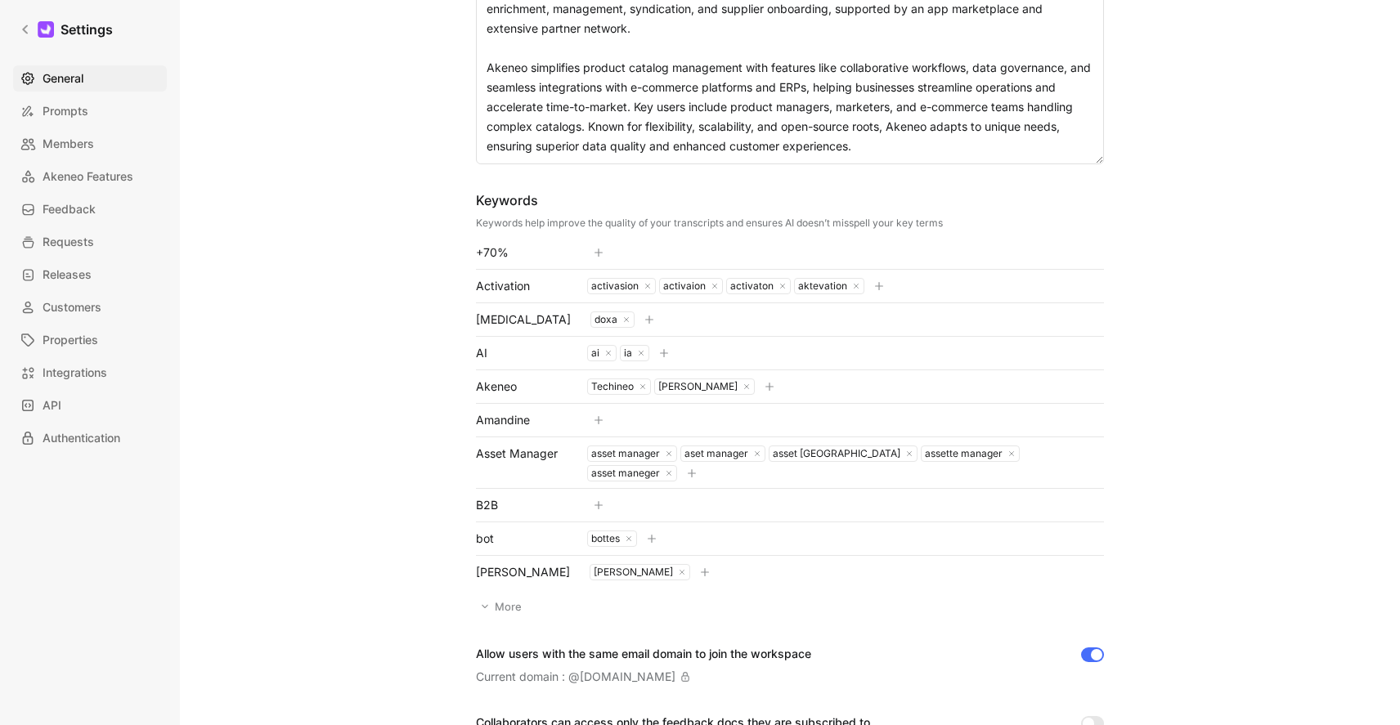
scroll to position [482, 0]
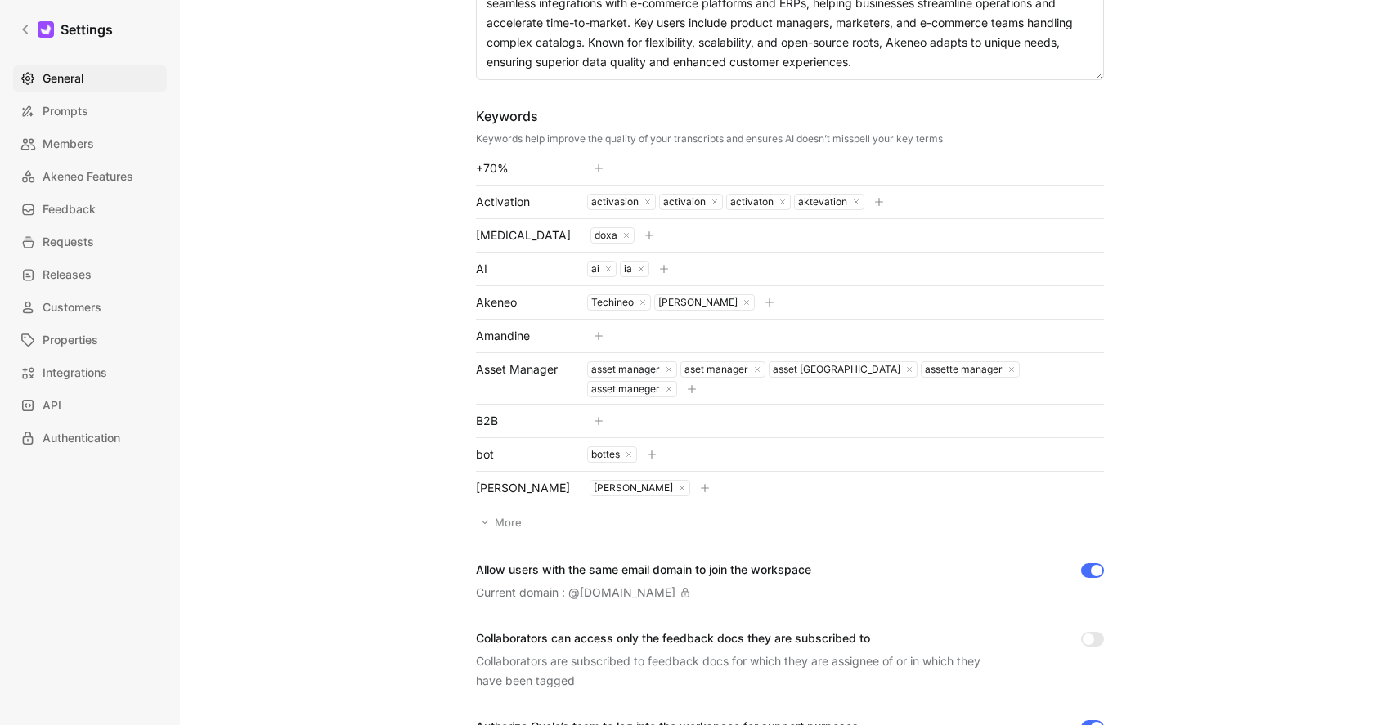
click at [505, 526] on button "More" at bounding box center [502, 522] width 53 height 23
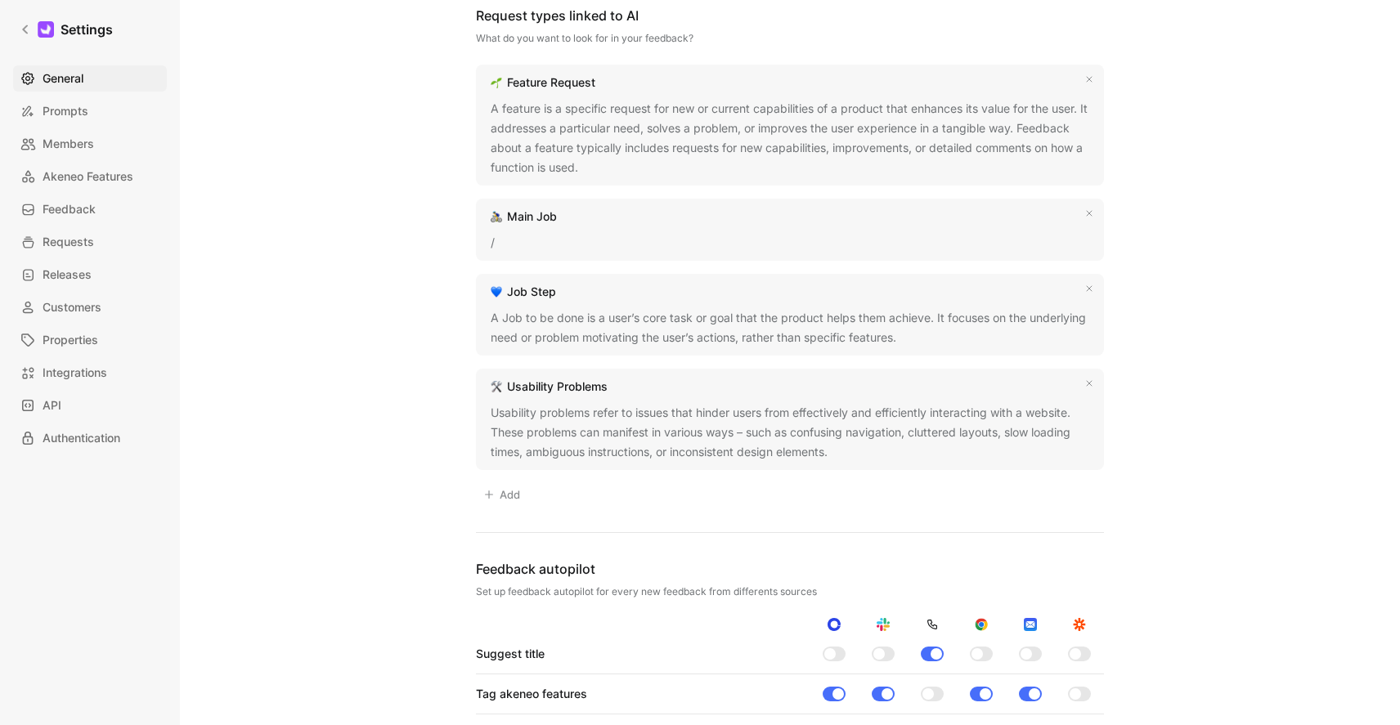
scroll to position [2713, 0]
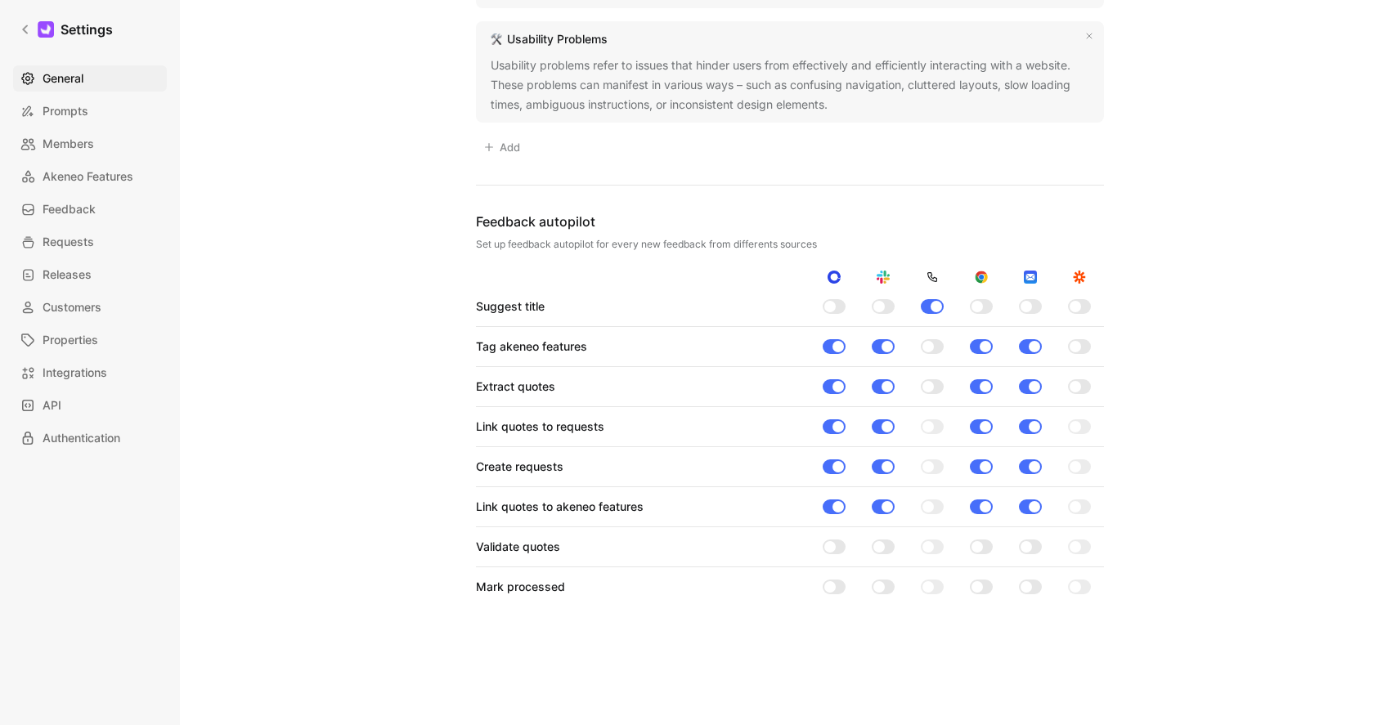
click at [828, 541] on div at bounding box center [829, 546] width 11 height 11
click at [0, 0] on input "checkbox" at bounding box center [0, 0] width 0 height 0
click at [833, 541] on div at bounding box center [838, 546] width 11 height 11
click at [0, 0] on input "checkbox" at bounding box center [0, 0] width 0 height 0
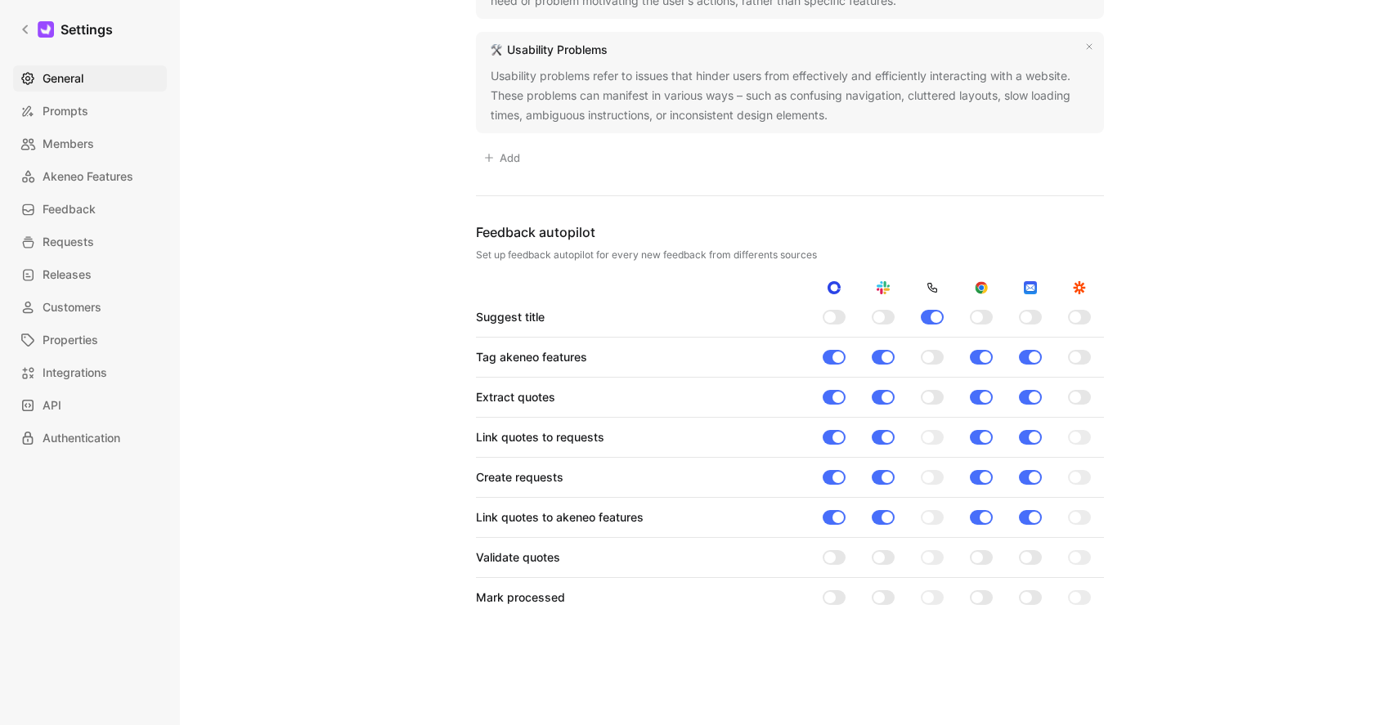
scroll to position [2638, 0]
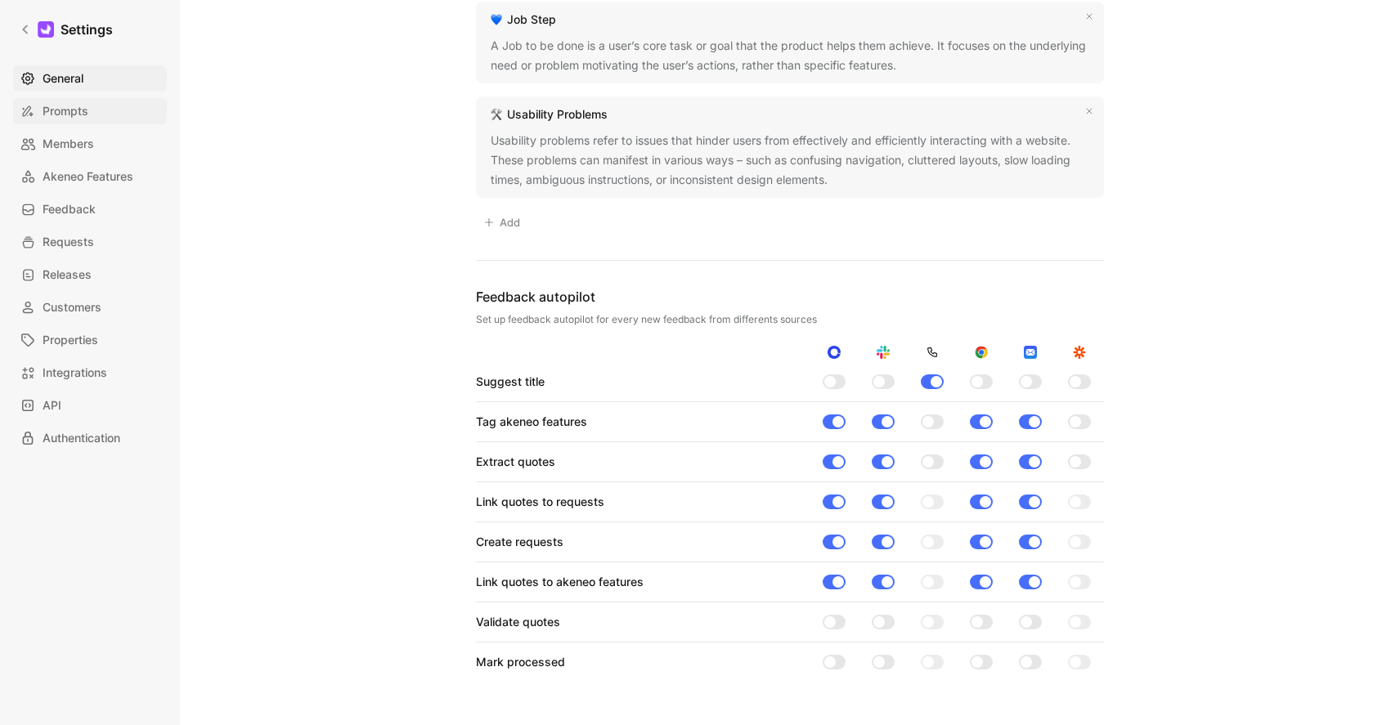
click at [83, 119] on span "Prompts" at bounding box center [66, 111] width 46 height 20
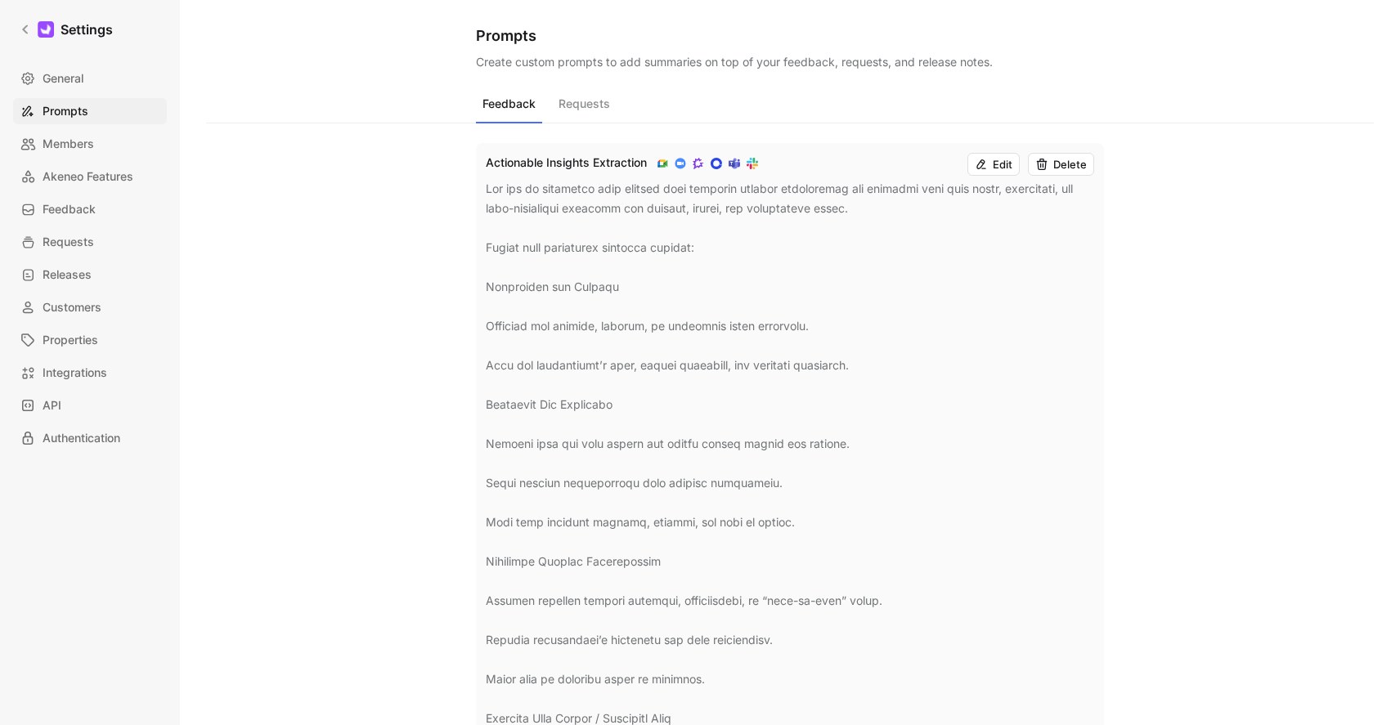
click at [581, 103] on button "Requests" at bounding box center [584, 107] width 65 height 31
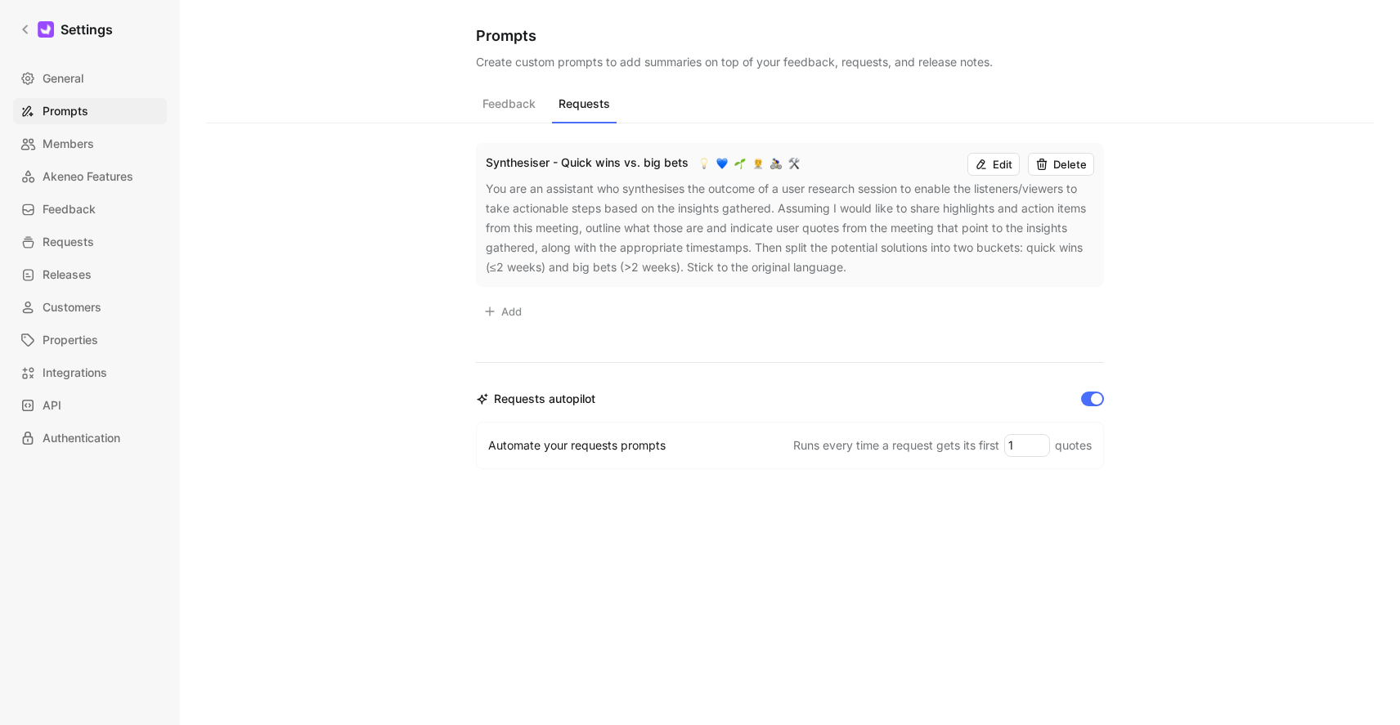
click at [513, 96] on button "Feedback" at bounding box center [509, 107] width 66 height 31
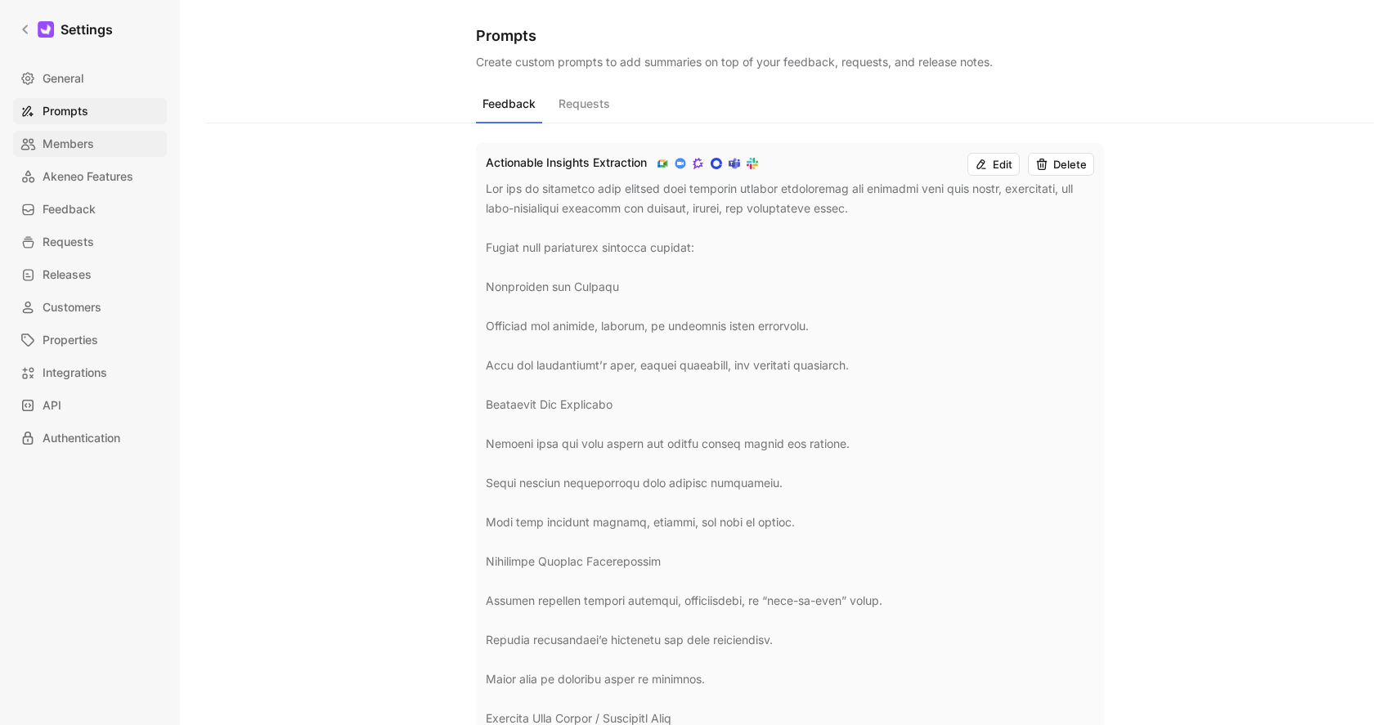
click at [78, 137] on span "Members" at bounding box center [69, 144] width 52 height 20
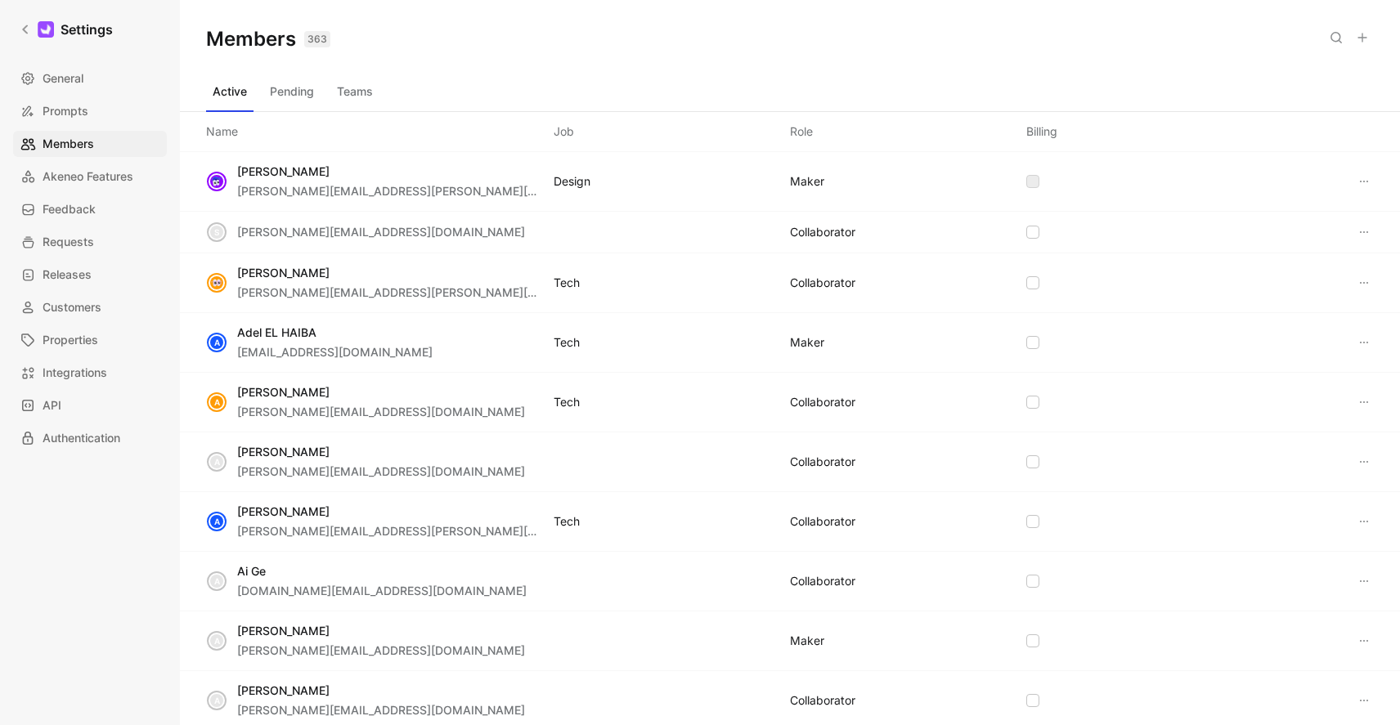
click at [1359, 177] on icon at bounding box center [1364, 181] width 13 height 13
click at [84, 184] on span "Akeneo Features" at bounding box center [88, 177] width 91 height 20
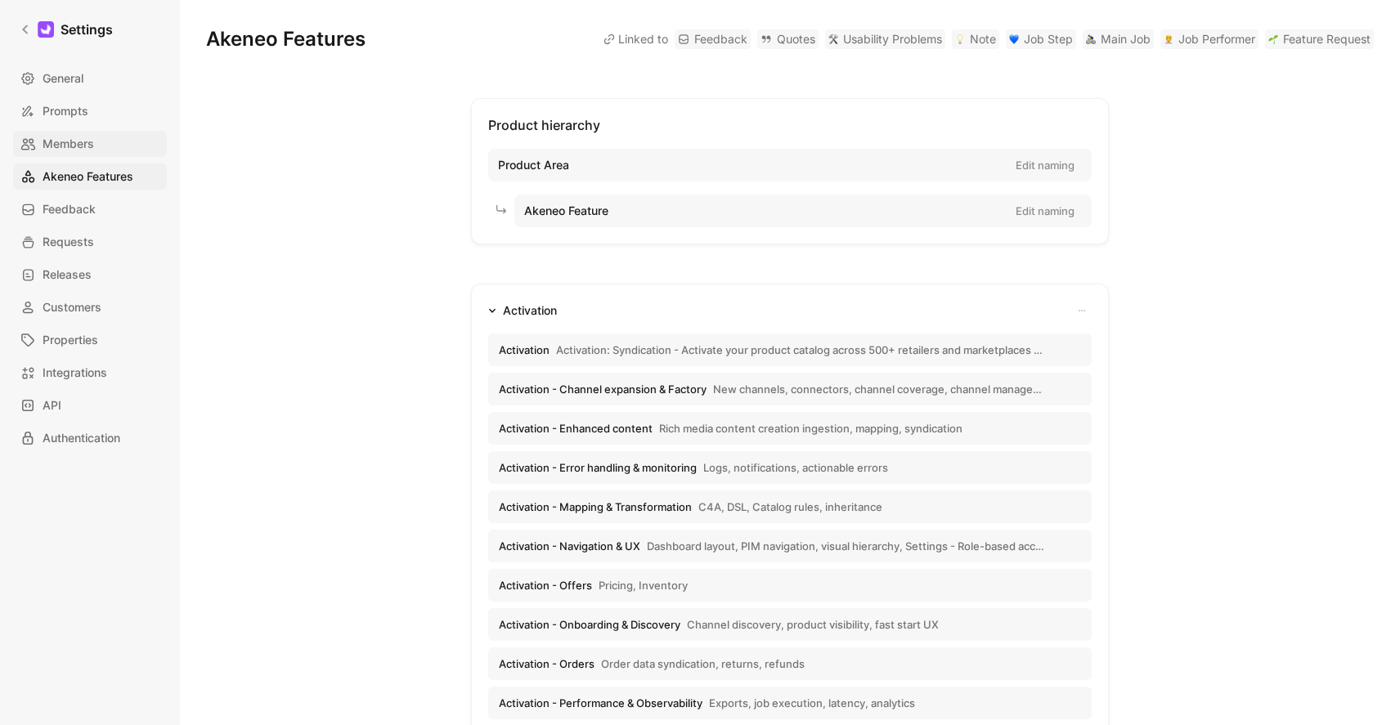
drag, startPoint x: 65, startPoint y: 155, endPoint x: 83, endPoint y: 152, distance: 17.4
click at [65, 155] on link "Members" at bounding box center [90, 144] width 154 height 26
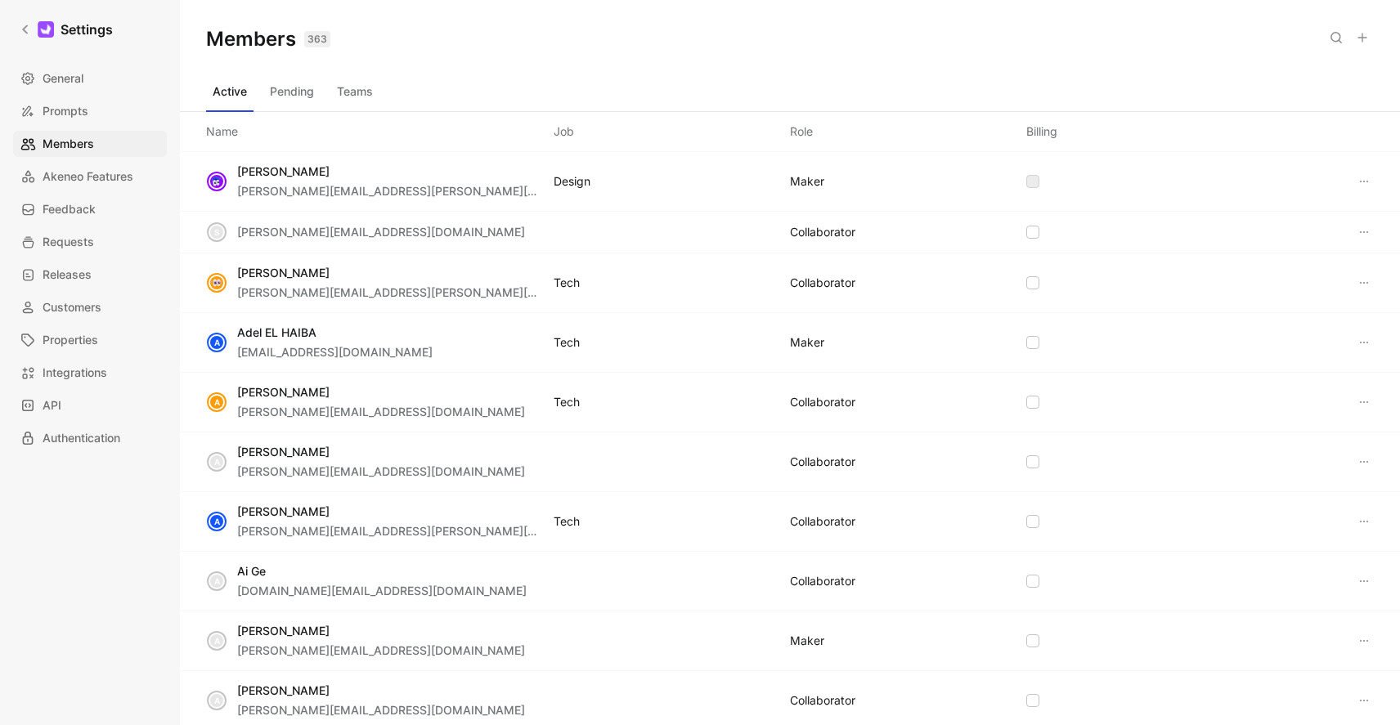
click at [289, 97] on button "Pending" at bounding box center [291, 92] width 57 height 26
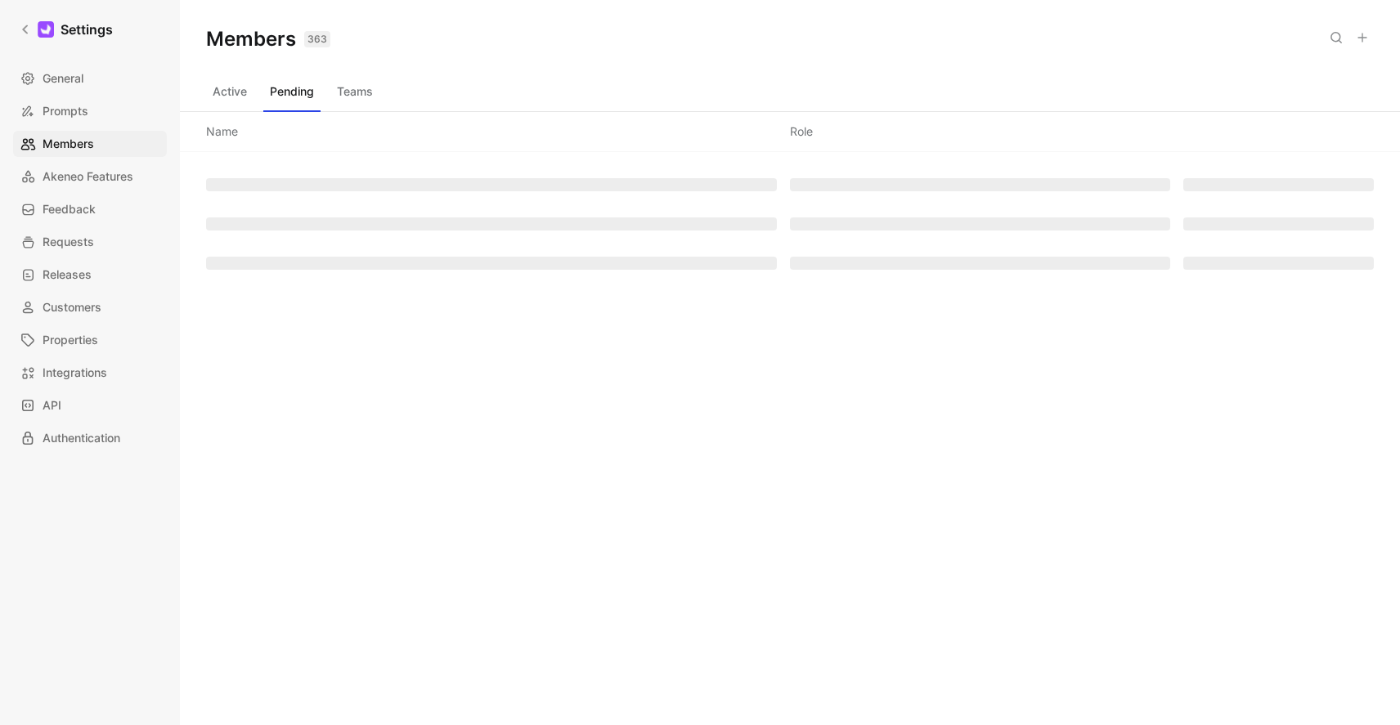
click at [350, 94] on button "Teams" at bounding box center [354, 92] width 49 height 26
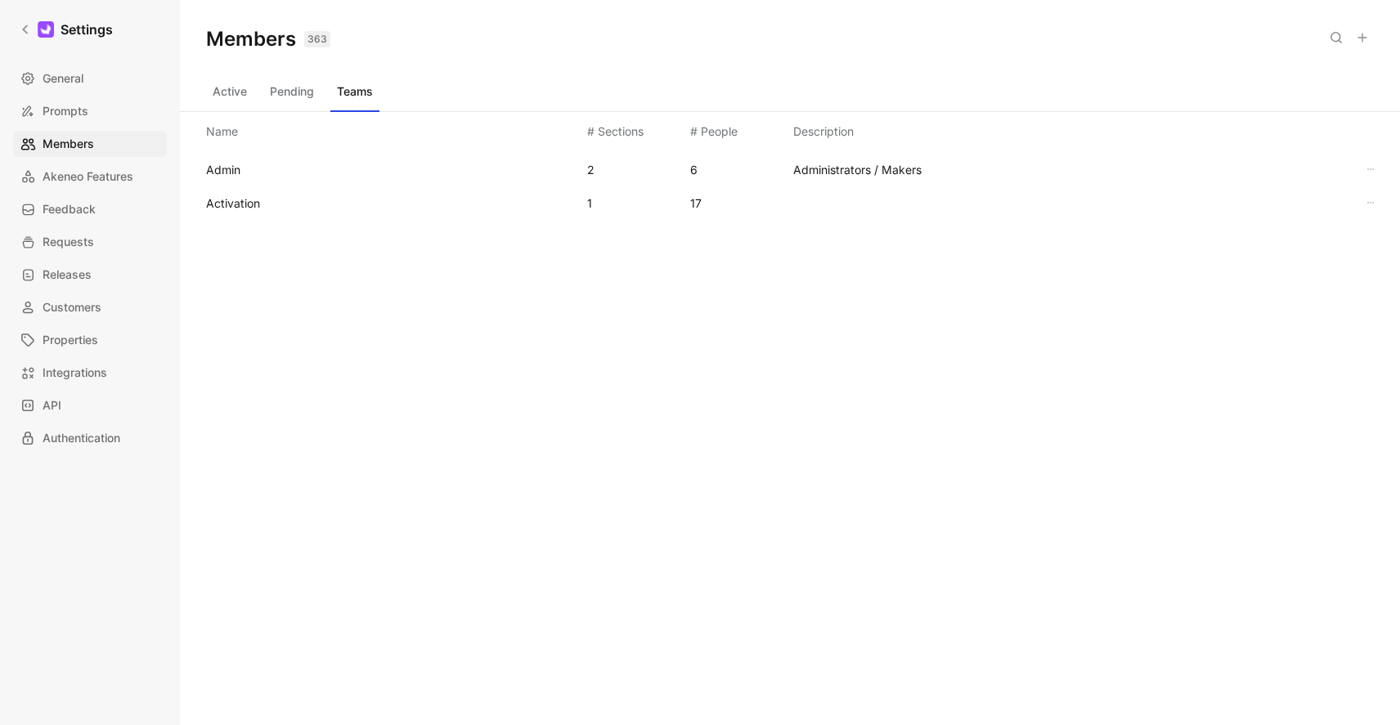
click at [291, 92] on button "Pending" at bounding box center [291, 92] width 57 height 26
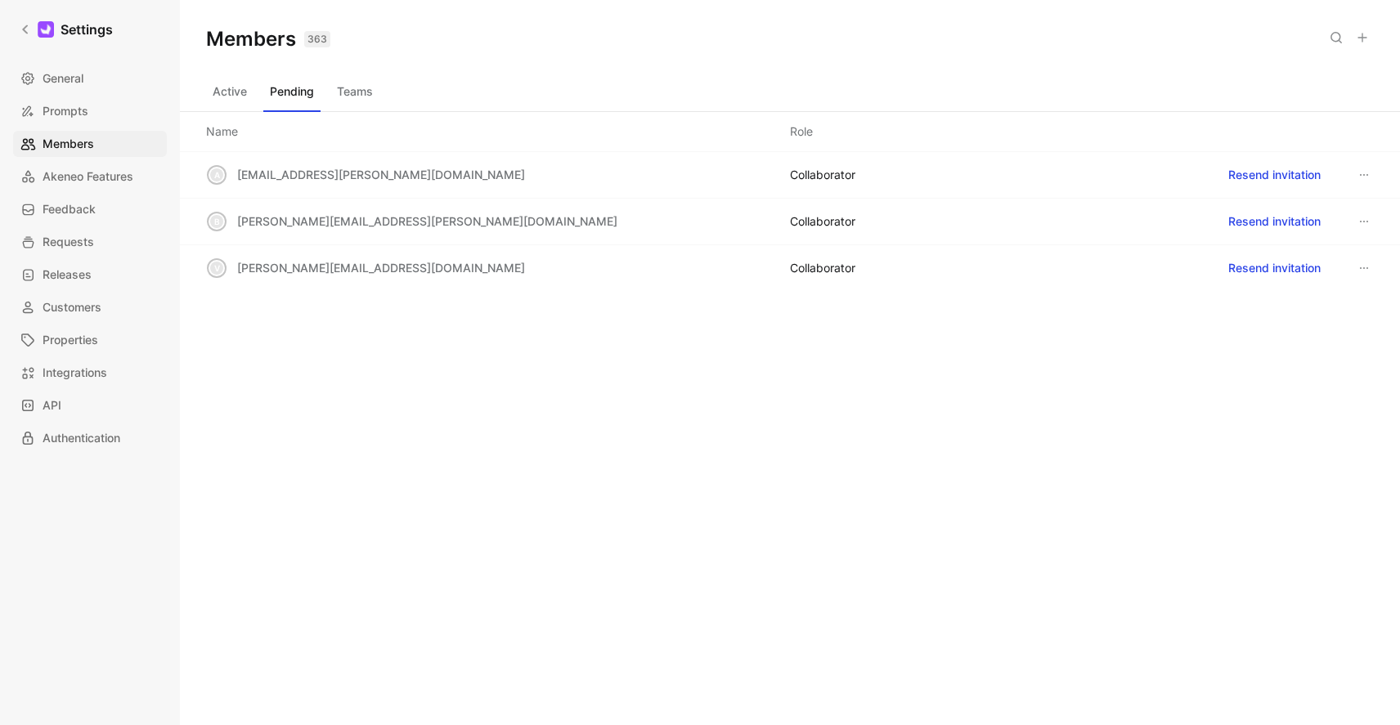
click at [226, 89] on button "Active" at bounding box center [229, 92] width 47 height 26
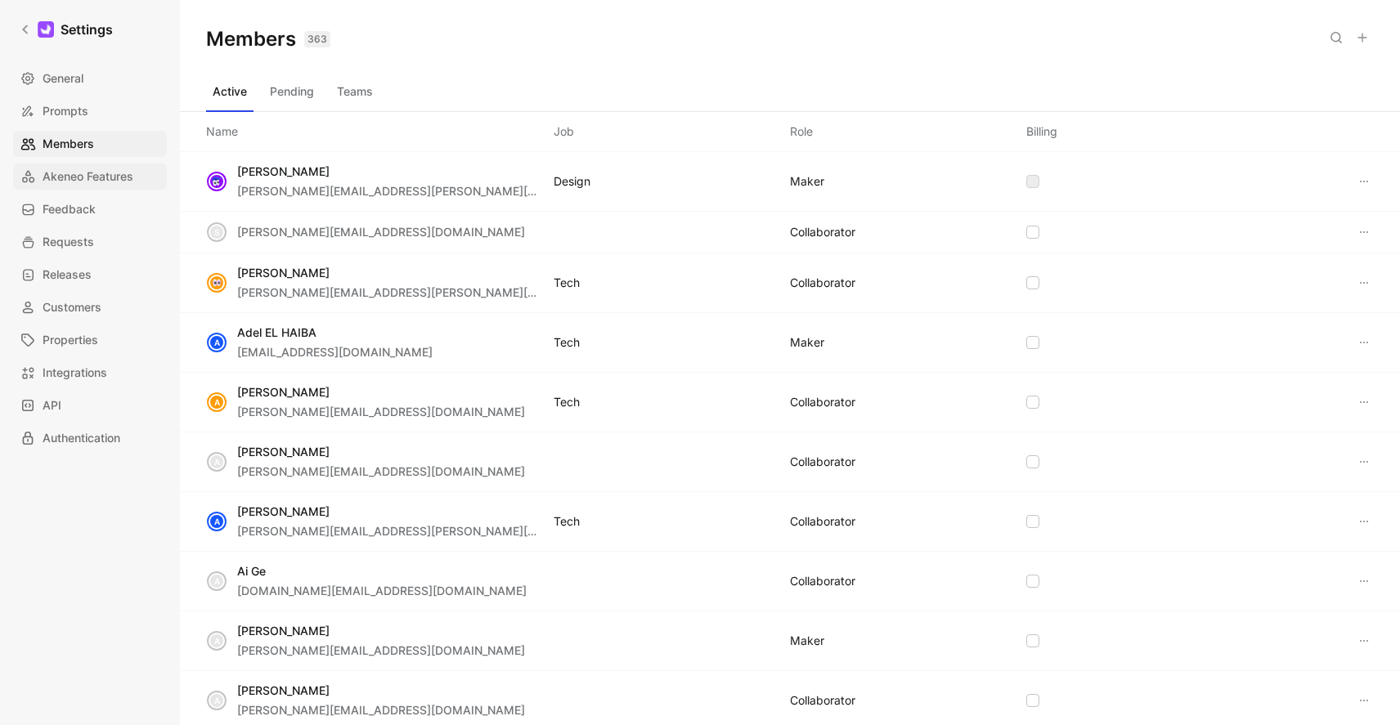
click at [97, 184] on span "Akeneo Features" at bounding box center [88, 177] width 91 height 20
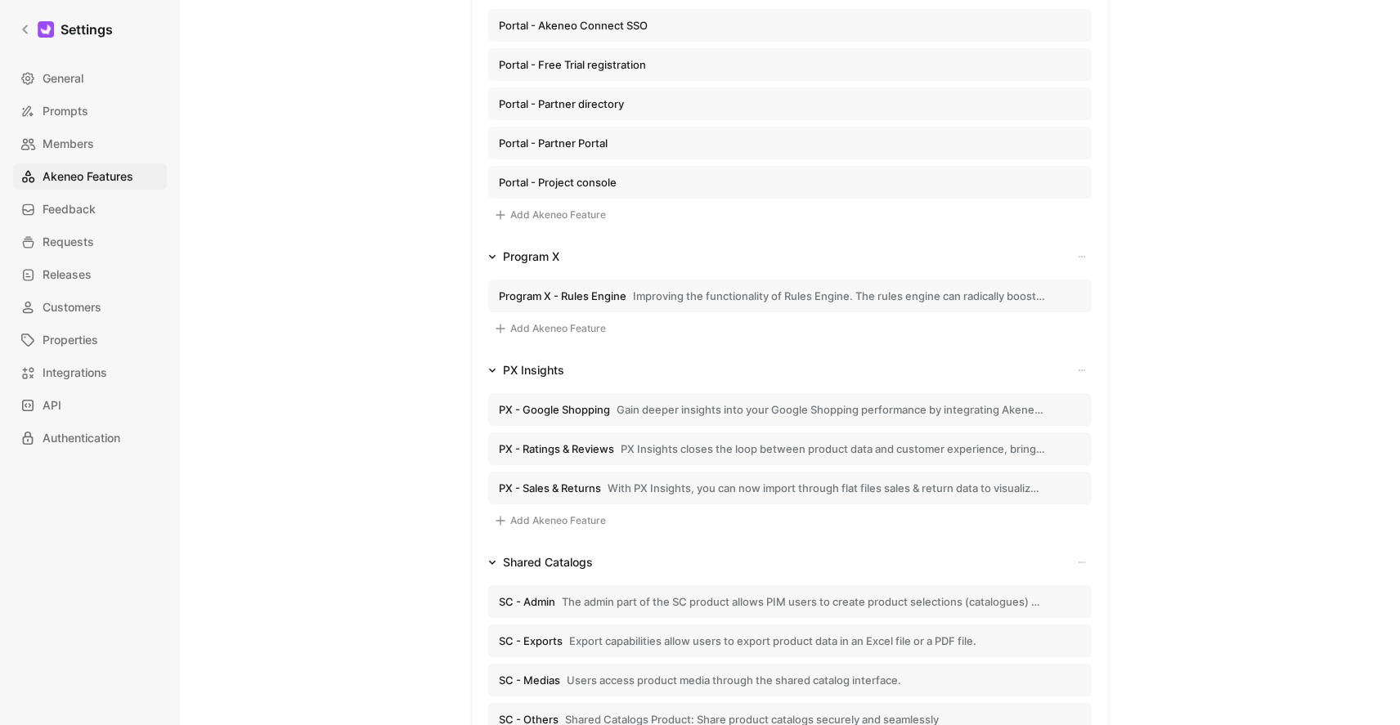
scroll to position [2084, 0]
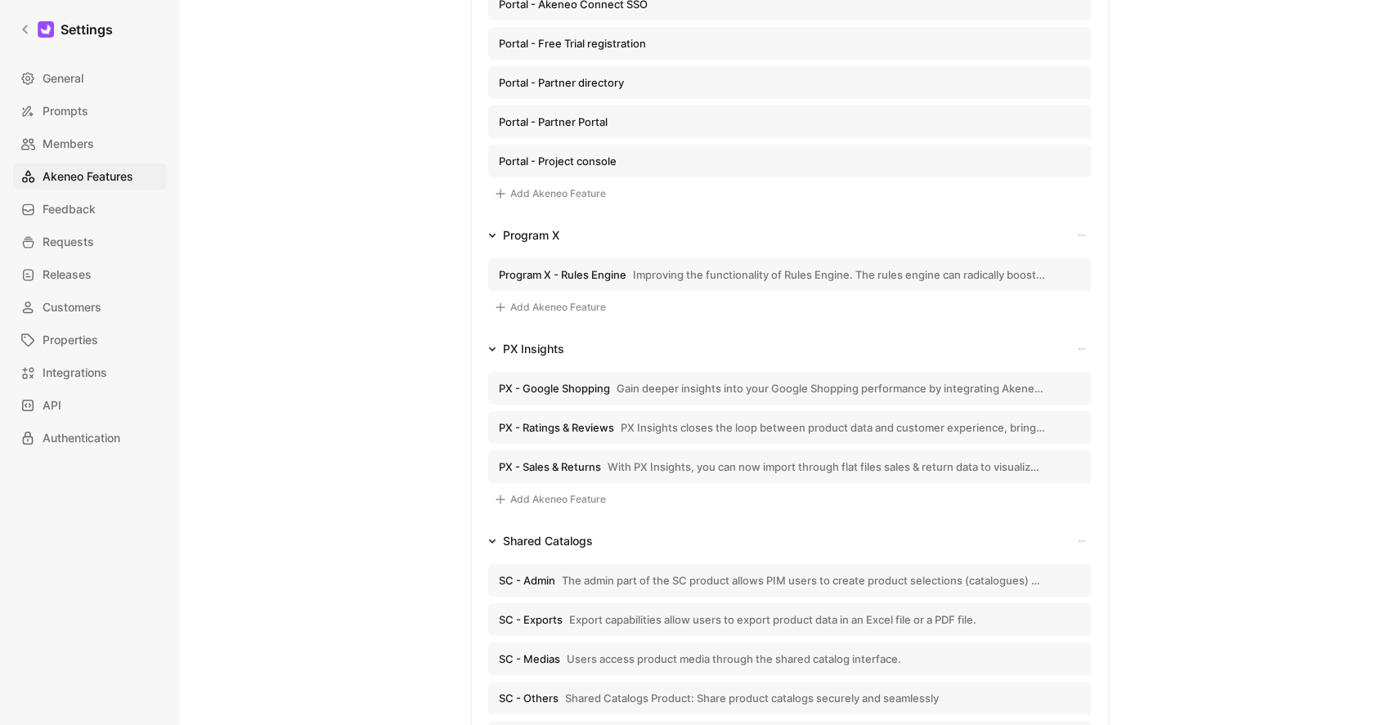
click at [555, 496] on button "Add Akeneo Feature" at bounding box center [550, 500] width 124 height 20
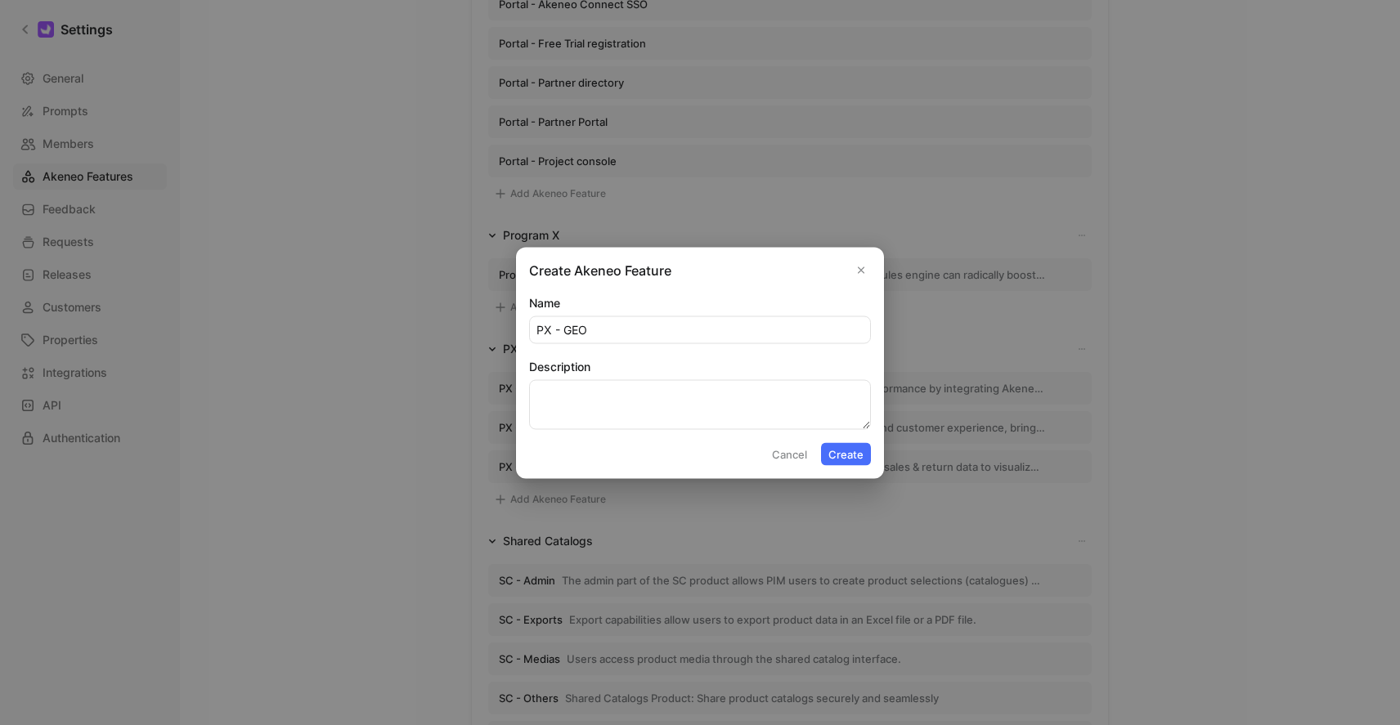
type input "PX - GEO"
click at [676, 393] on textarea "Description" at bounding box center [700, 405] width 342 height 50
type textarea "Ai Product Discoverability Optimisation"
click at [855, 454] on button "Create" at bounding box center [846, 453] width 50 height 23
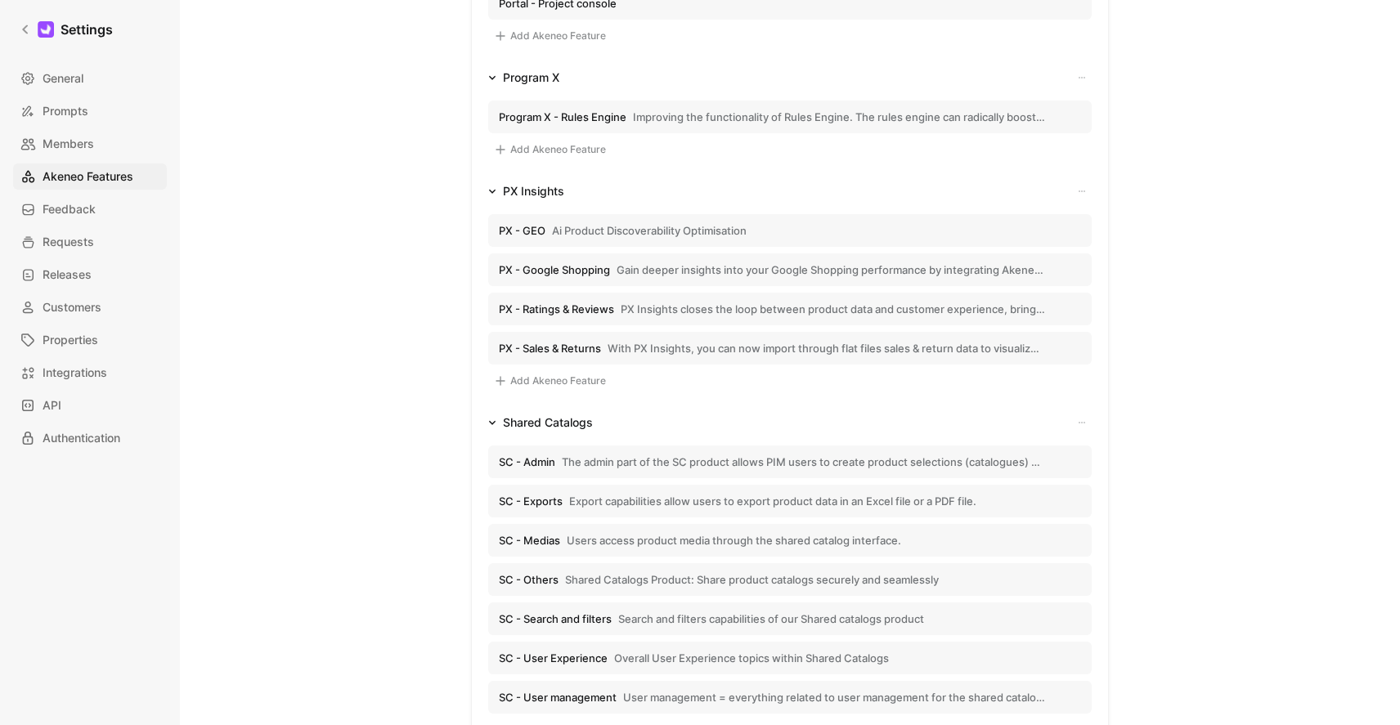
scroll to position [2221, 0]
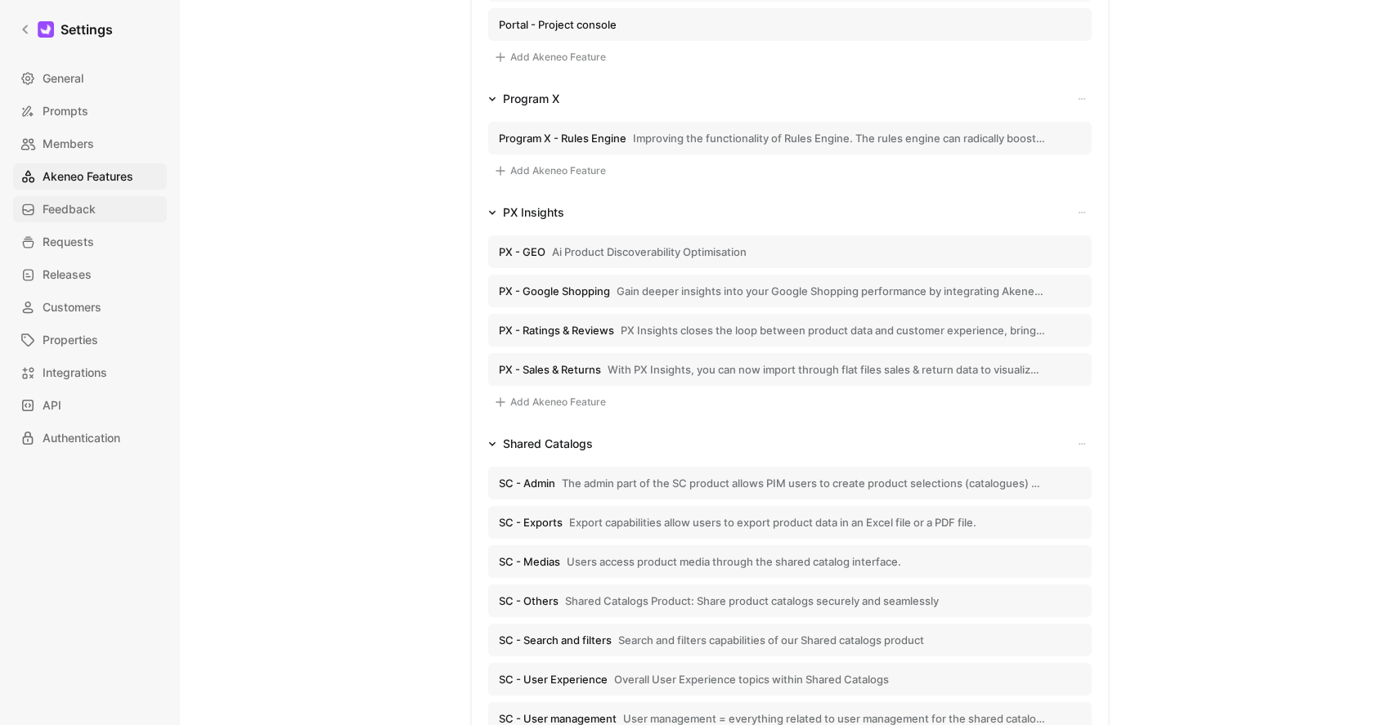
click at [97, 216] on link "Feedback" at bounding box center [90, 209] width 154 height 26
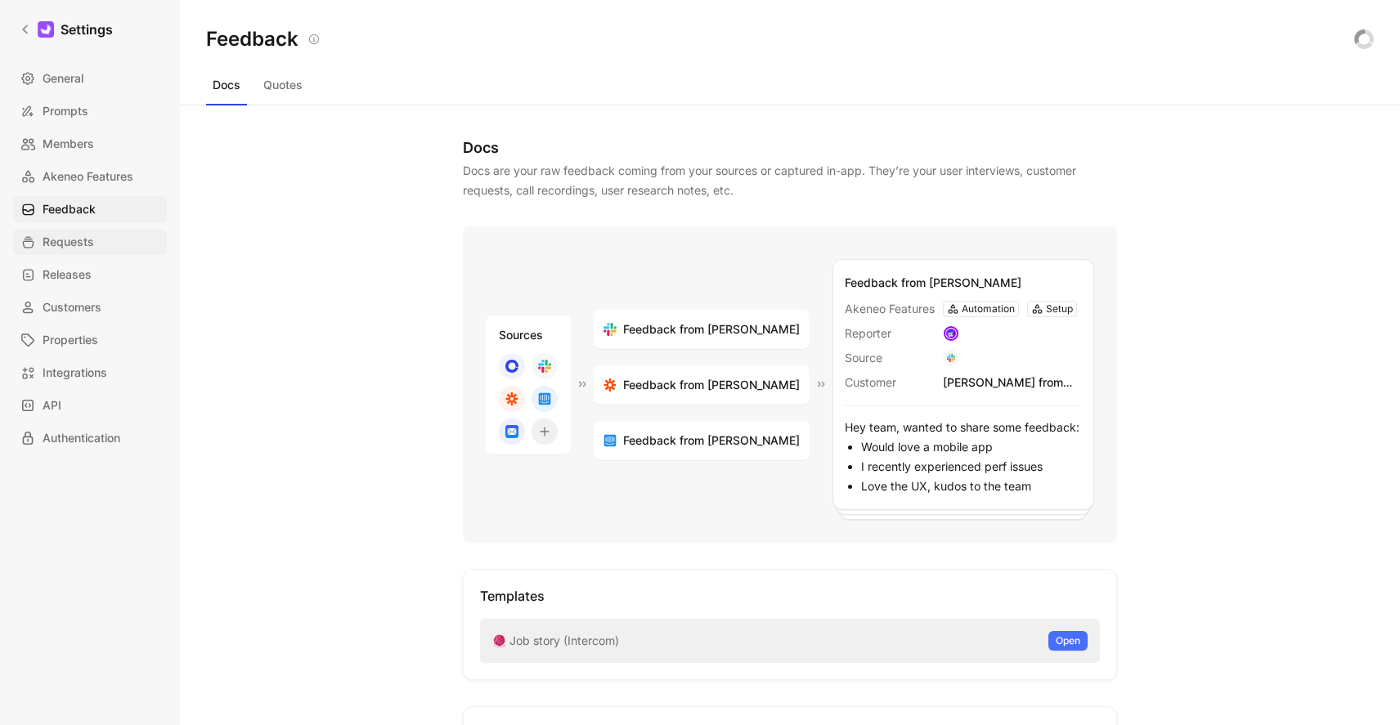
click at [92, 240] on span "Requests" at bounding box center [69, 242] width 52 height 20
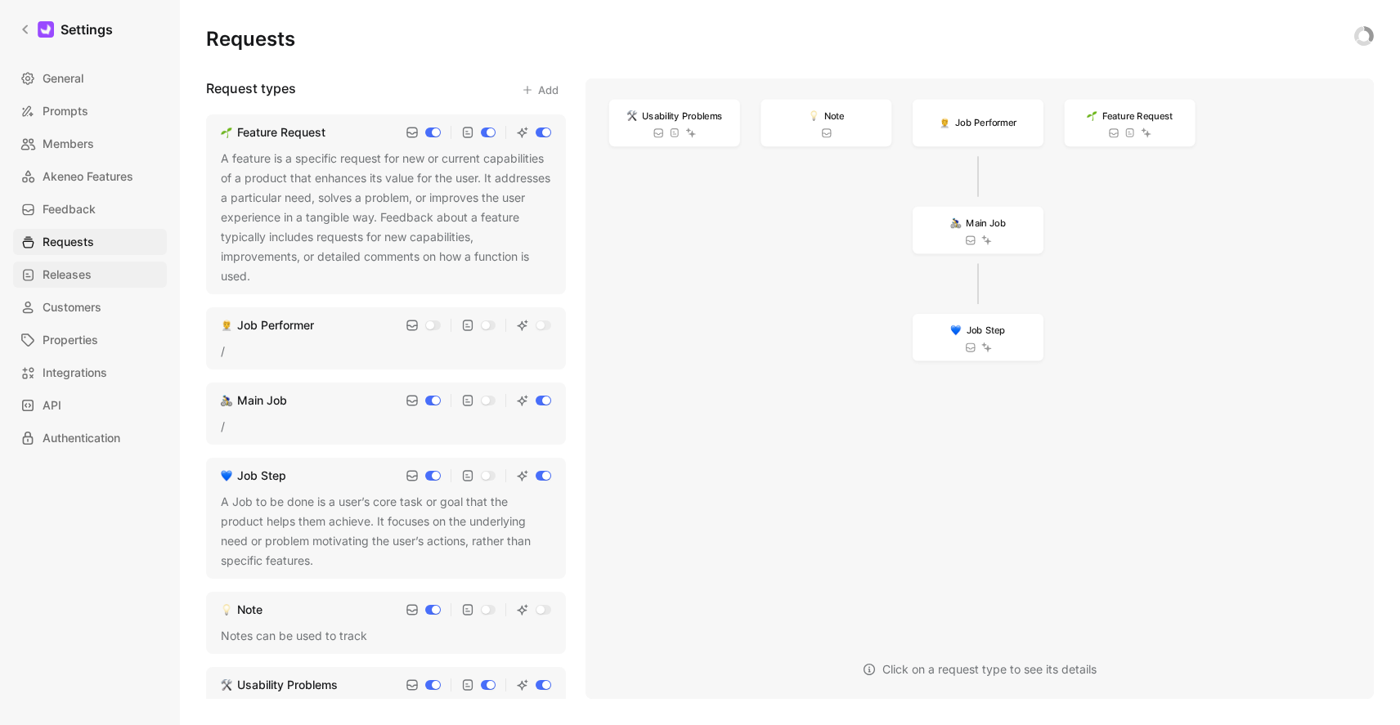
click at [91, 271] on span "Releases" at bounding box center [67, 275] width 49 height 20
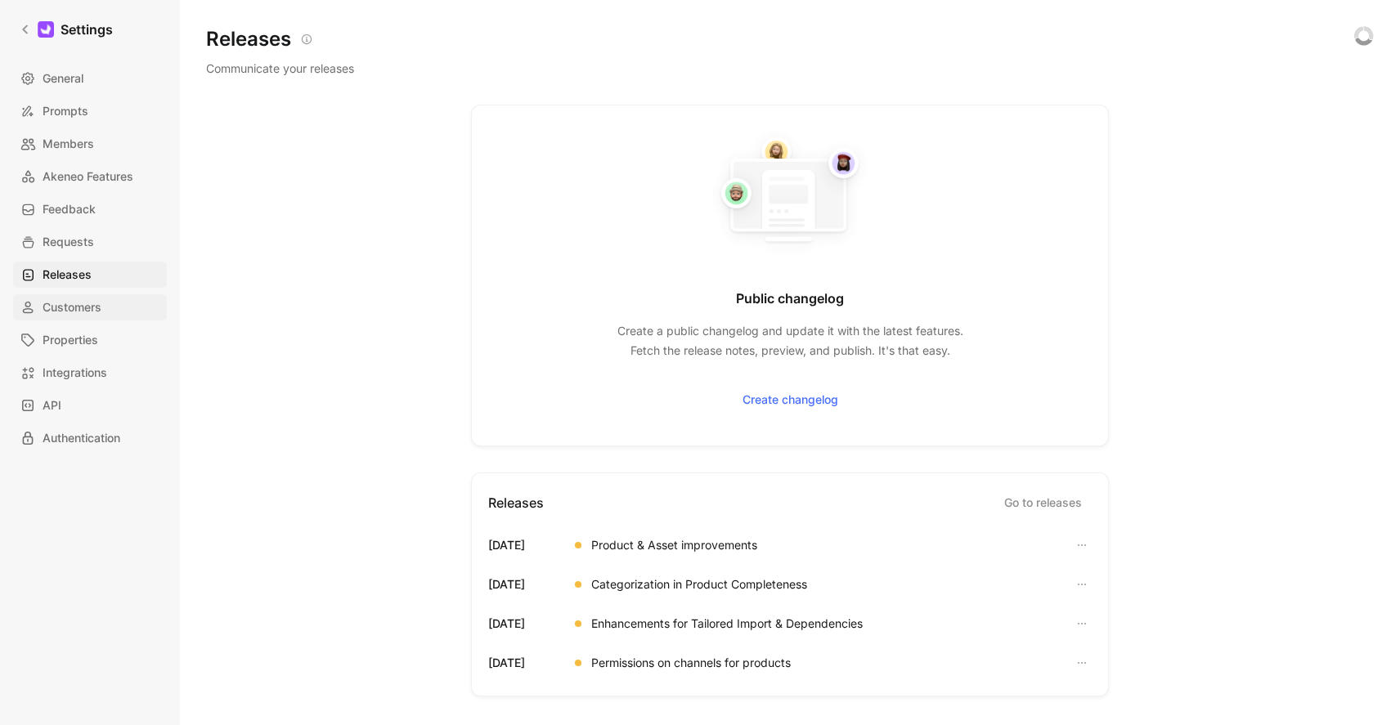
click at [90, 313] on span "Customers" at bounding box center [72, 308] width 59 height 20
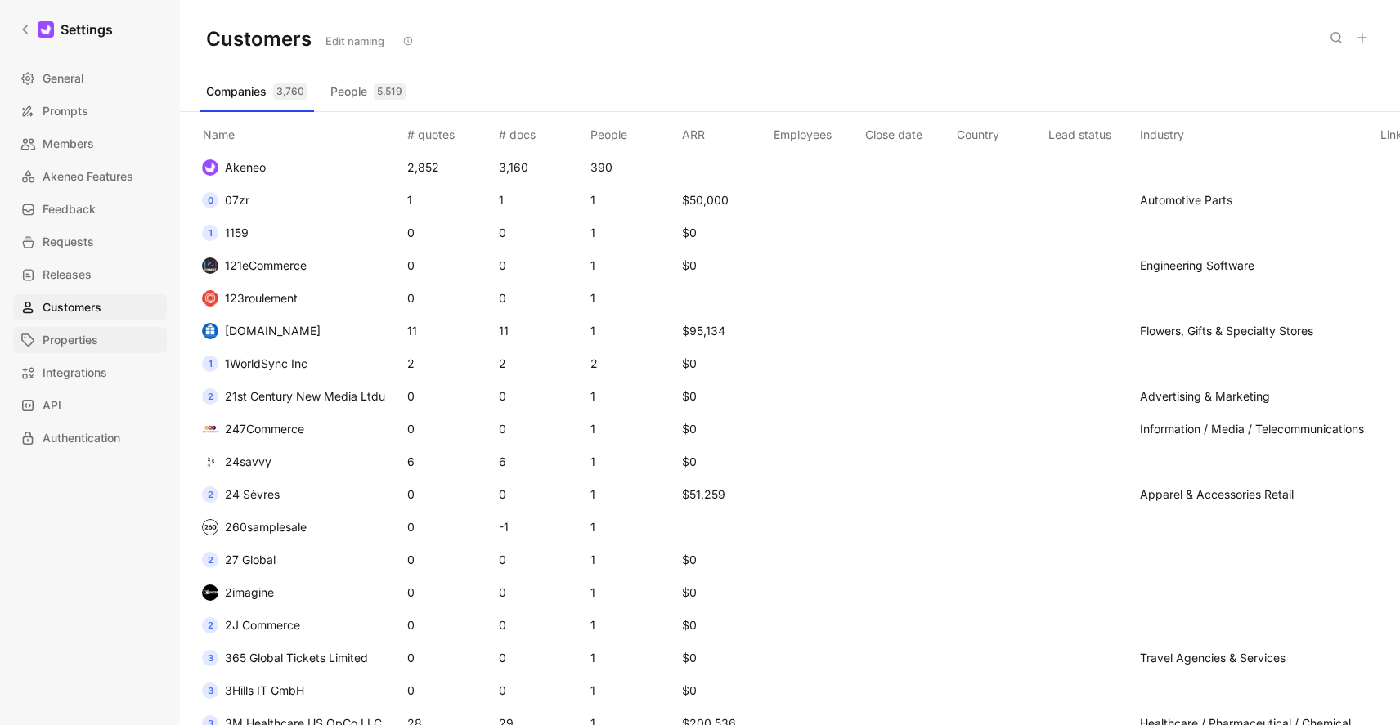
drag, startPoint x: 85, startPoint y: 340, endPoint x: 90, endPoint y: 350, distance: 11.0
click at [86, 340] on span "Properties" at bounding box center [71, 340] width 56 height 20
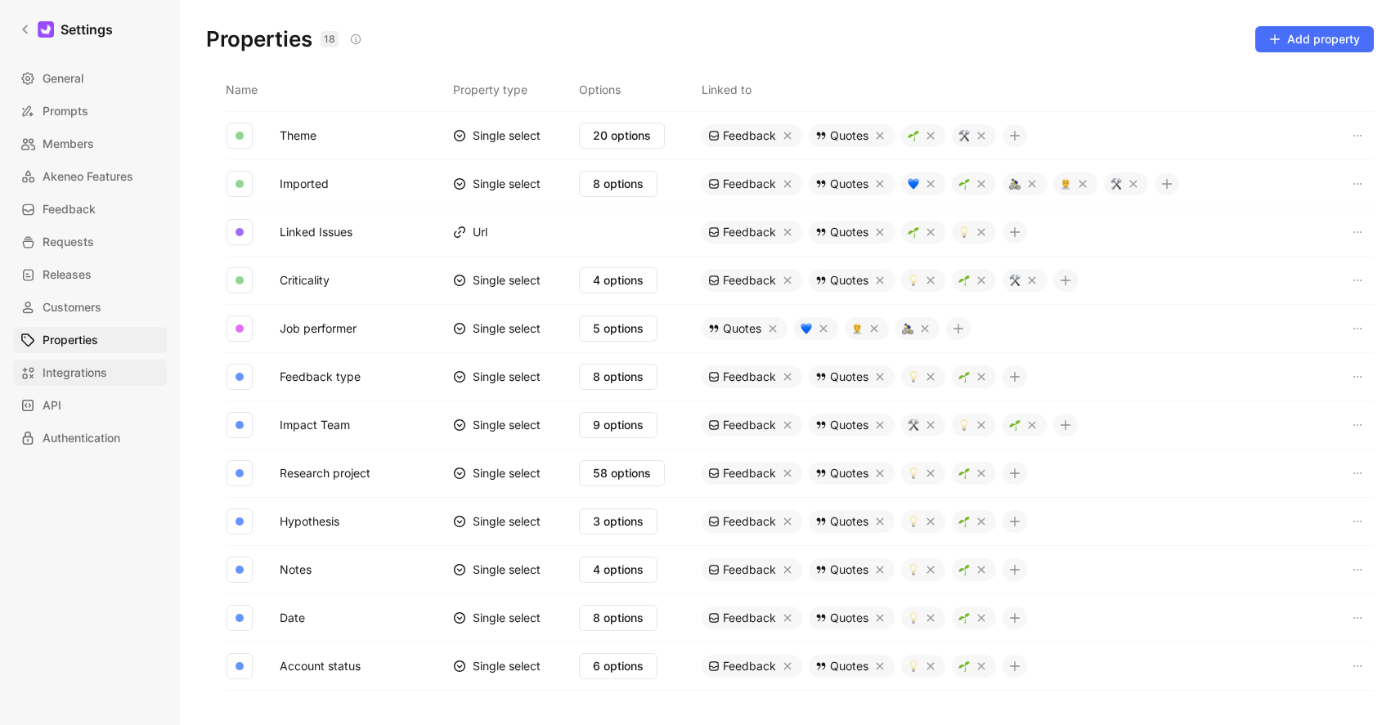
click at [88, 372] on span "Integrations" at bounding box center [75, 373] width 65 height 20
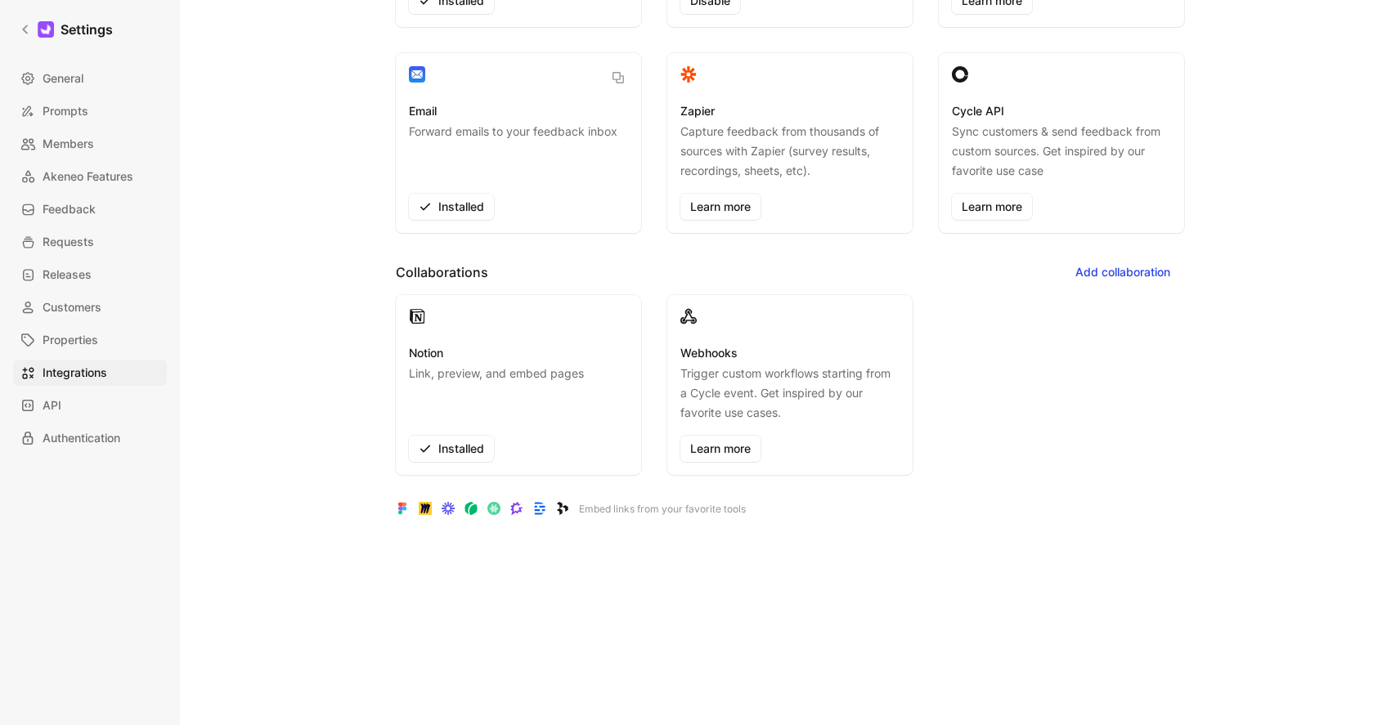
scroll to position [182, 0]
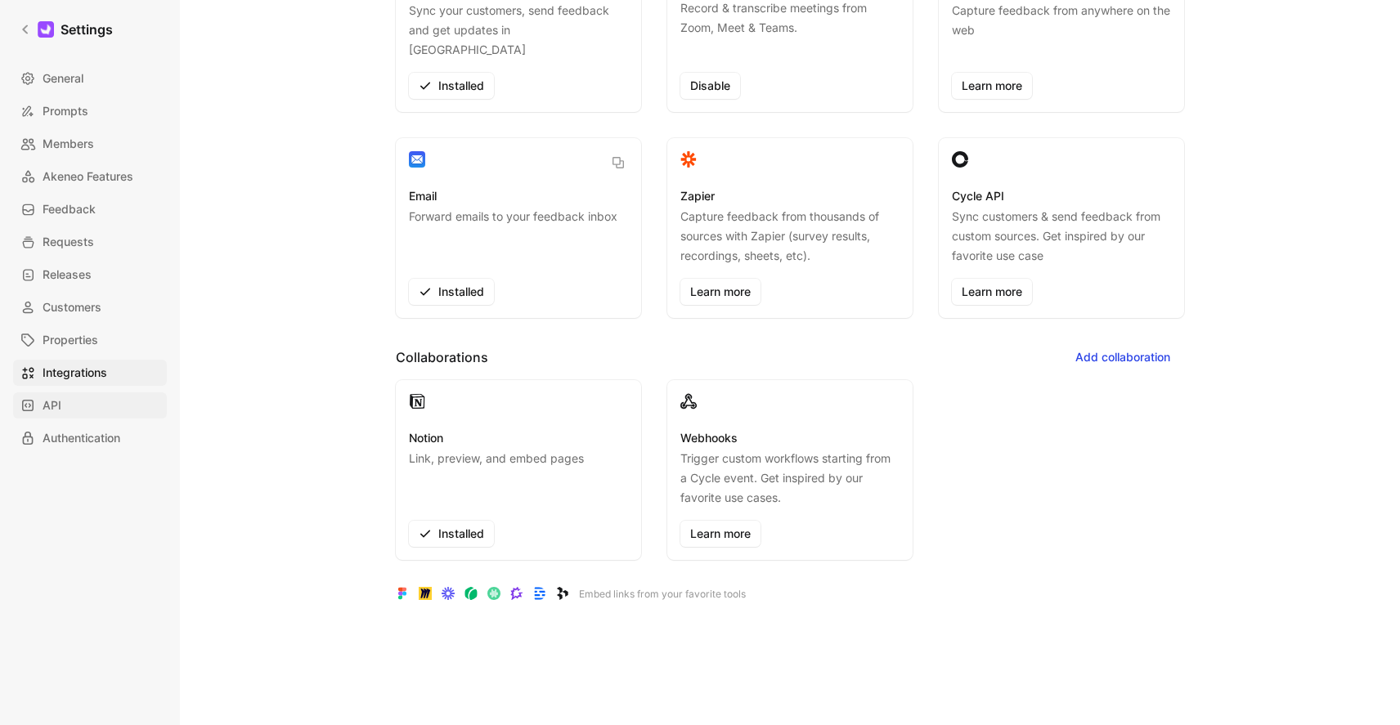
click at [48, 409] on span "API" at bounding box center [52, 406] width 19 height 20
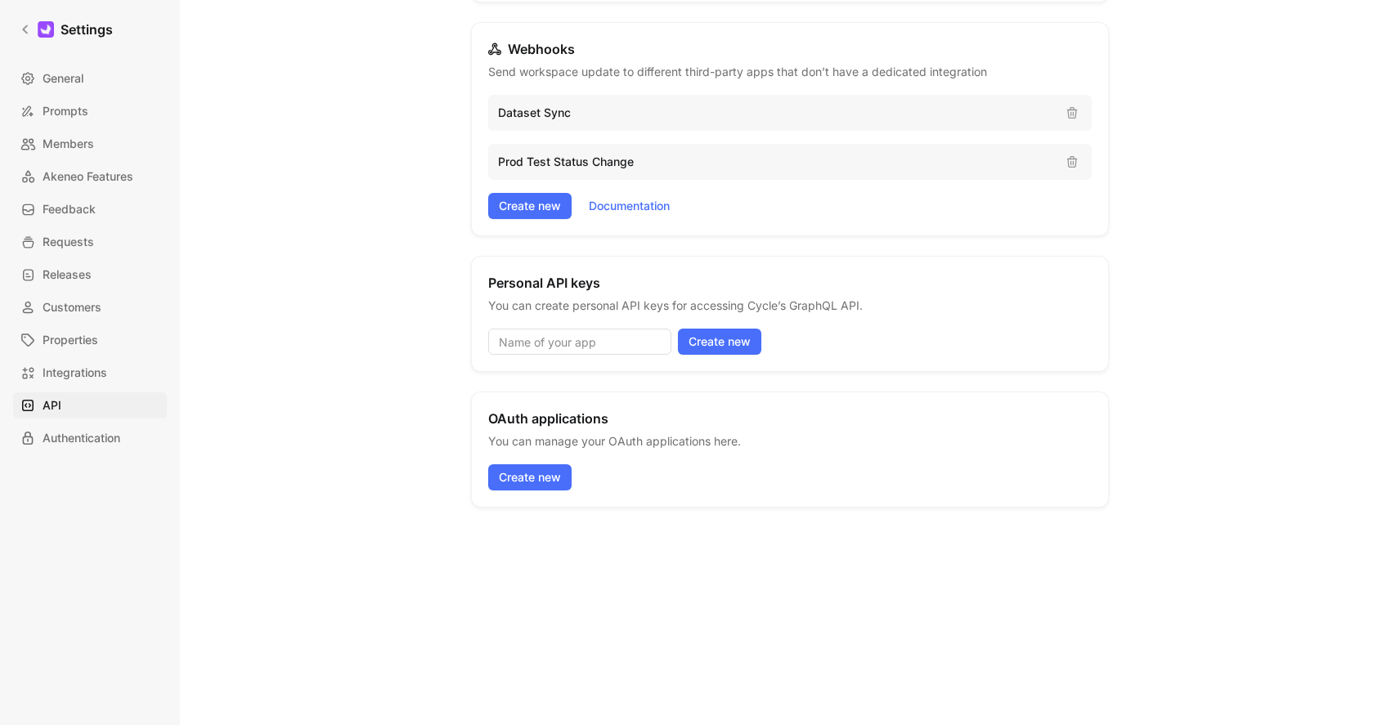
scroll to position [218, 0]
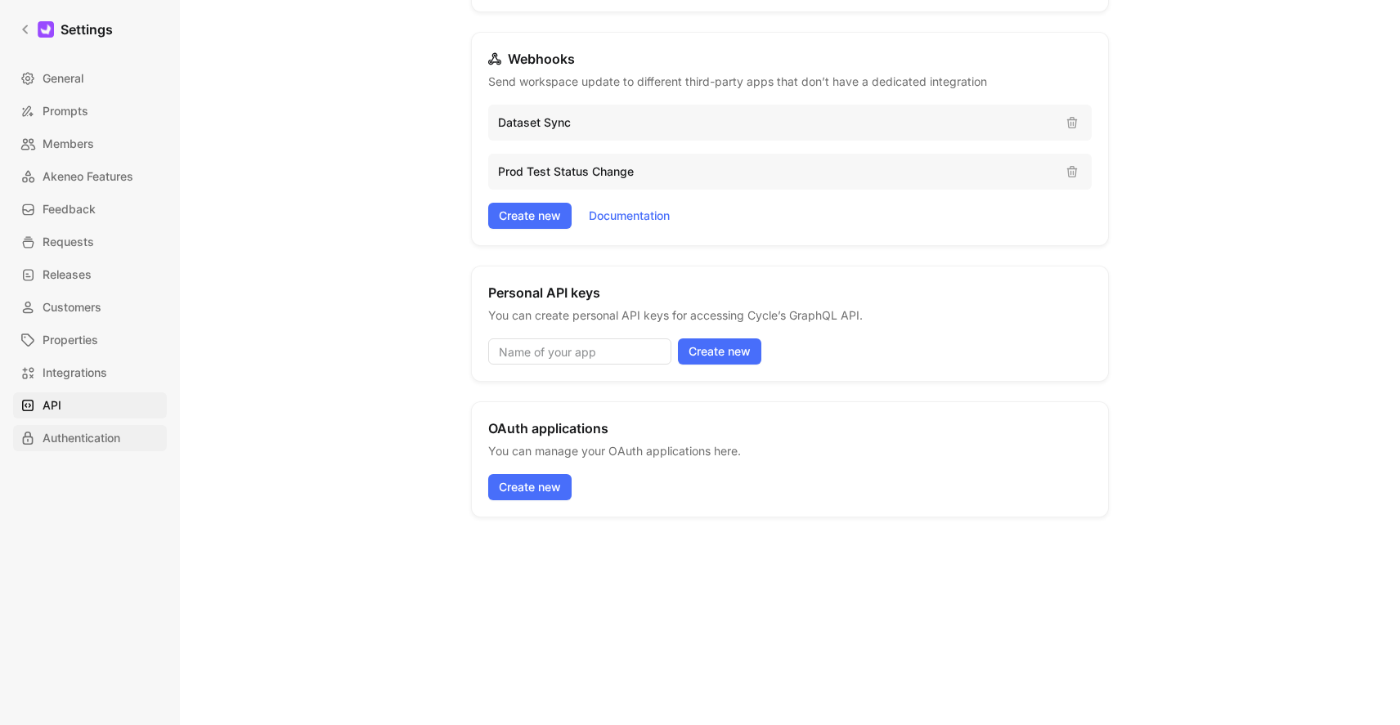
click at [75, 433] on span "Authentication" at bounding box center [82, 439] width 78 height 20
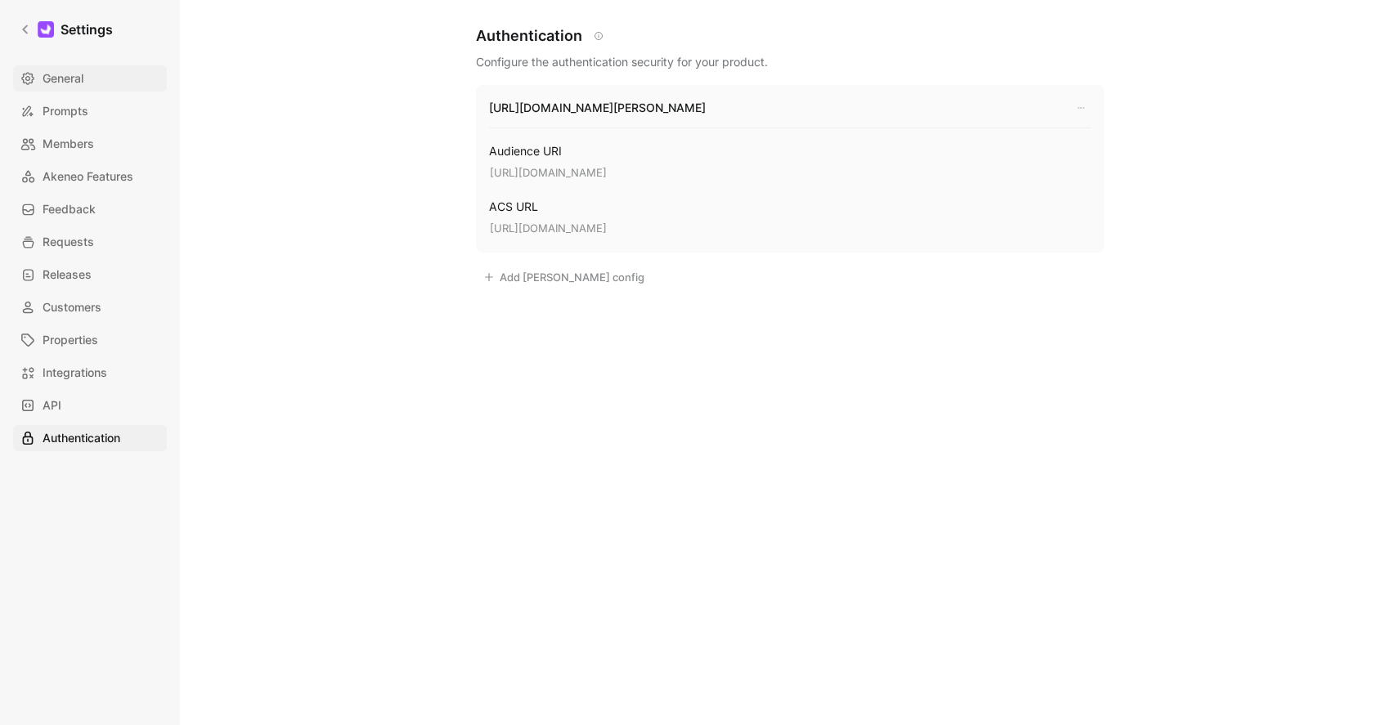
click at [88, 88] on link "General" at bounding box center [90, 78] width 154 height 26
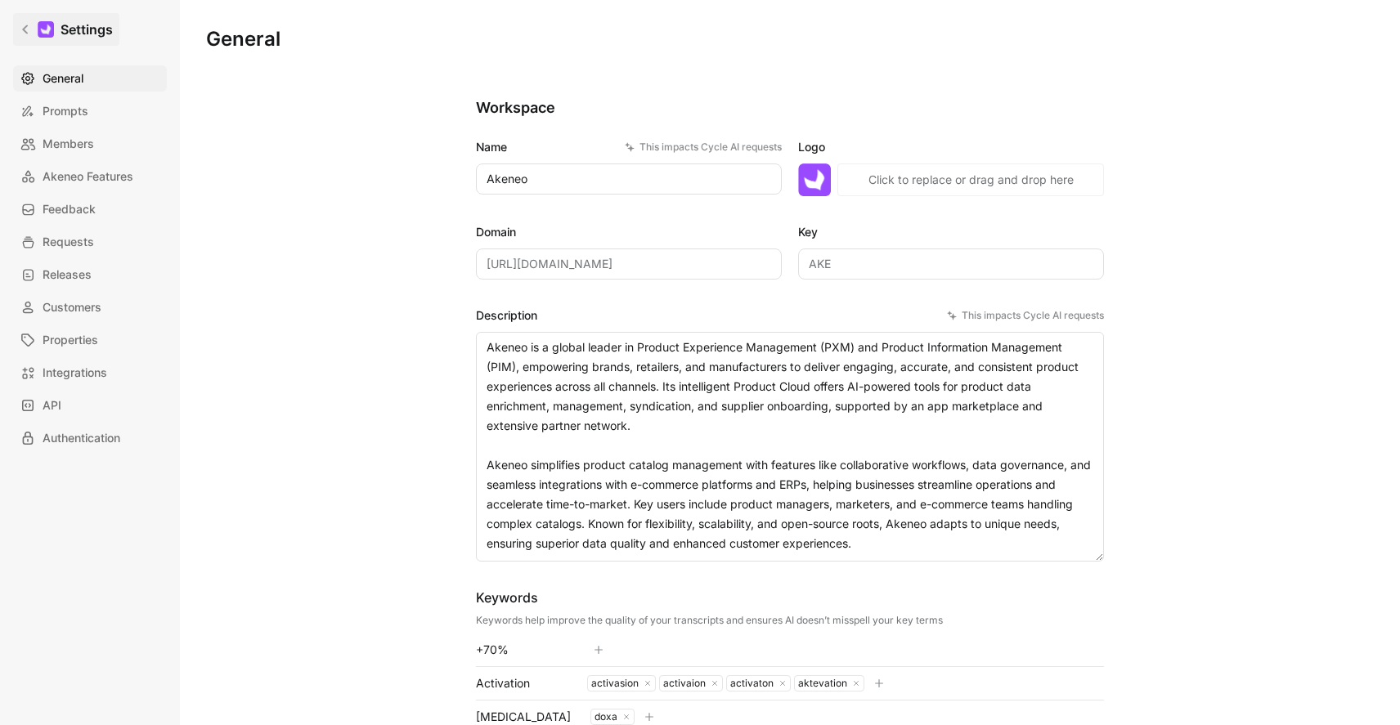
click at [31, 29] on link "Settings" at bounding box center [66, 29] width 106 height 33
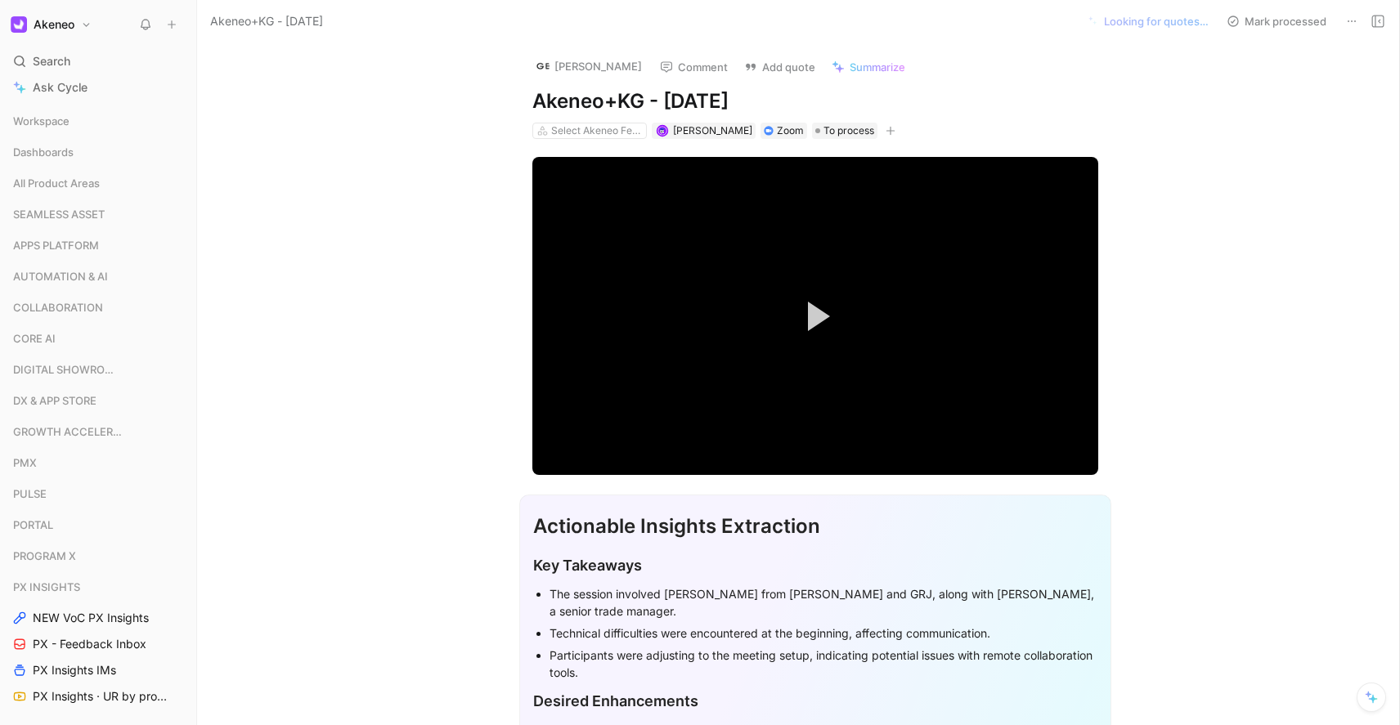
click at [51, 20] on h1 "Akeneo" at bounding box center [54, 24] width 41 height 15
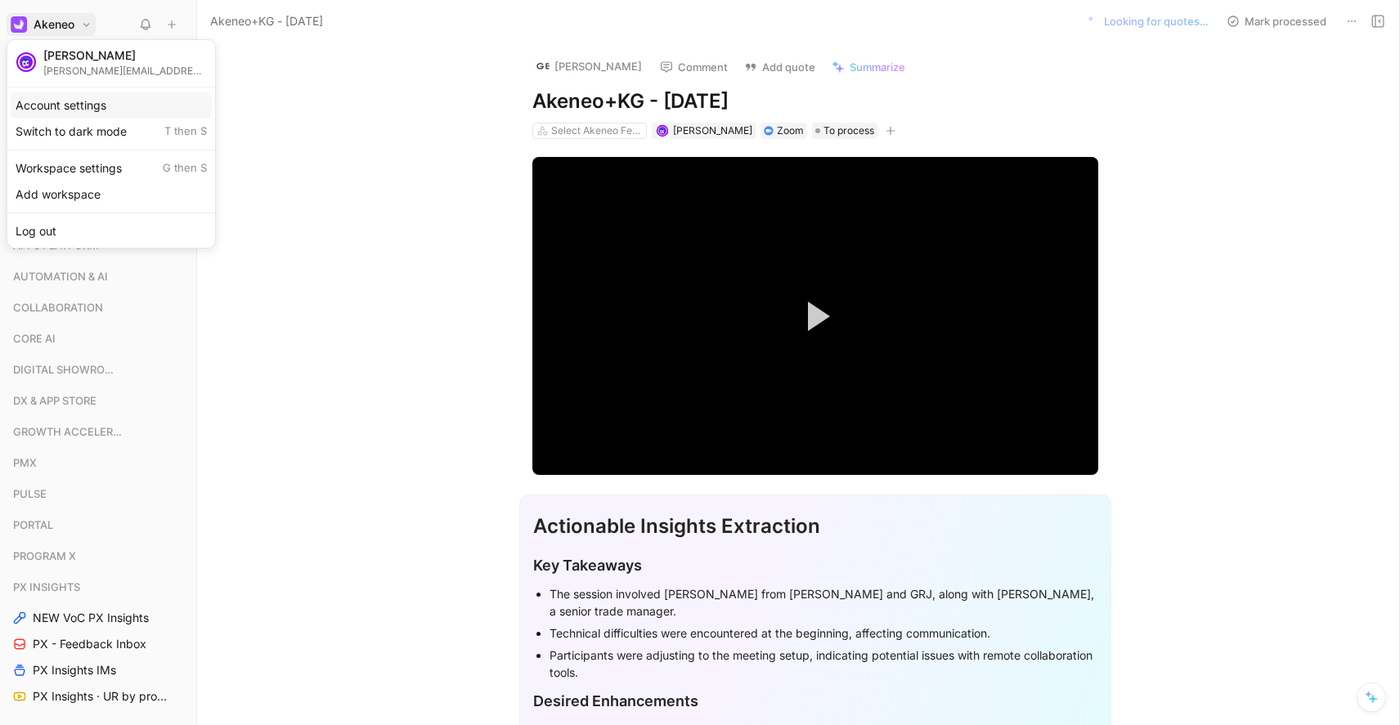
click at [74, 108] on div "Account settings" at bounding box center [111, 105] width 201 height 26
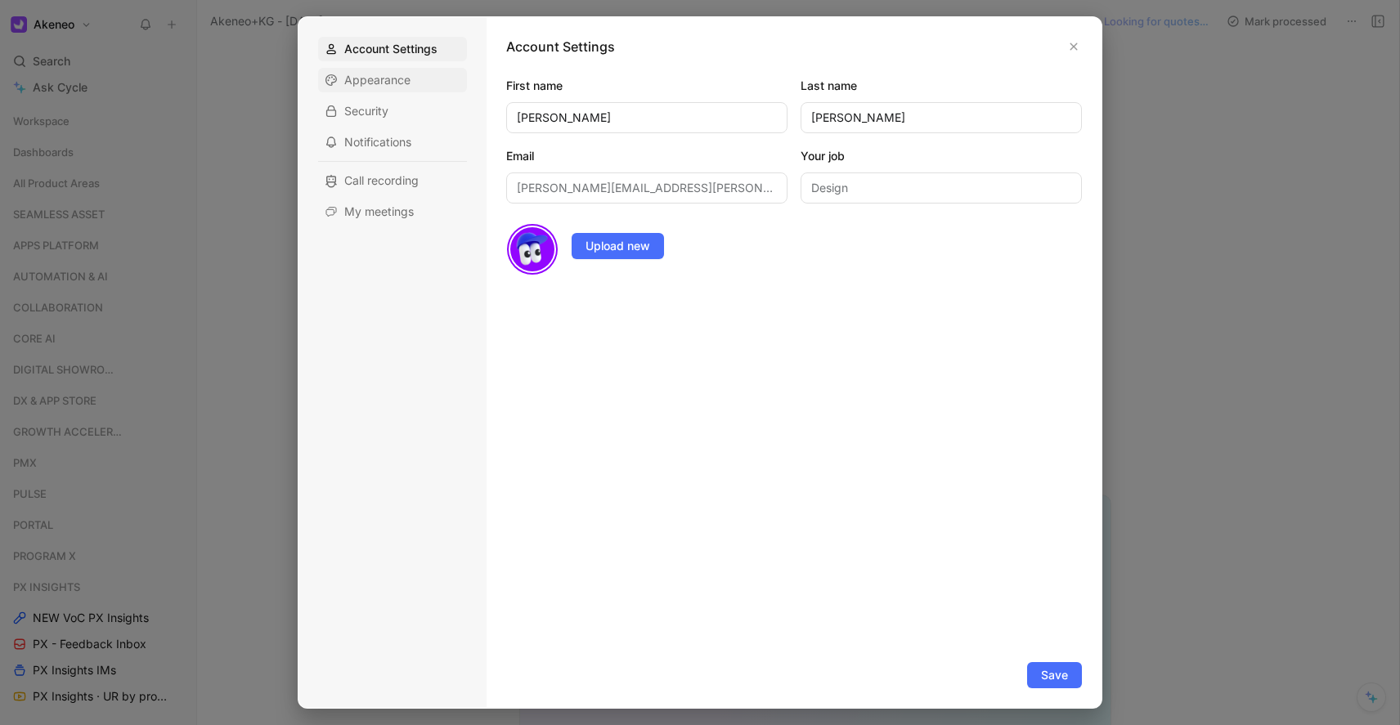
click at [386, 85] on span "Appearance" at bounding box center [377, 80] width 66 height 16
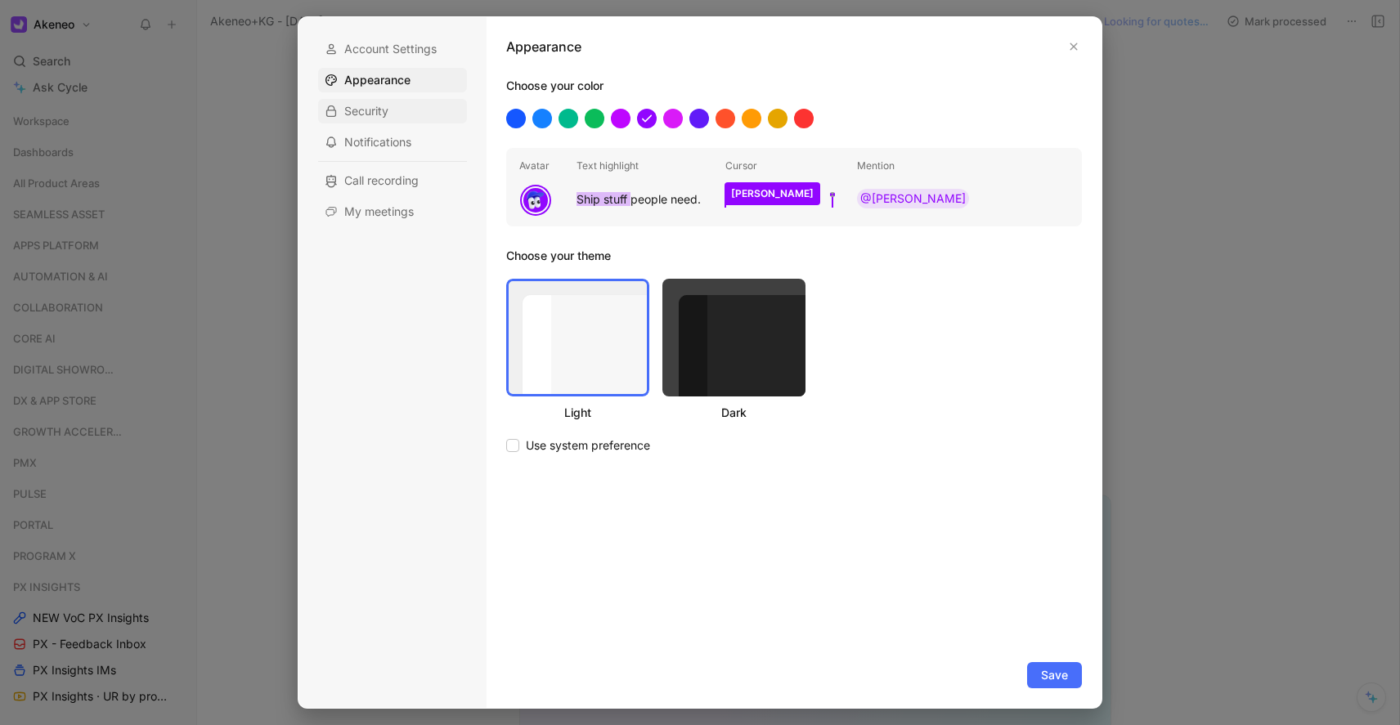
click at [376, 113] on span "Security" at bounding box center [366, 111] width 44 height 16
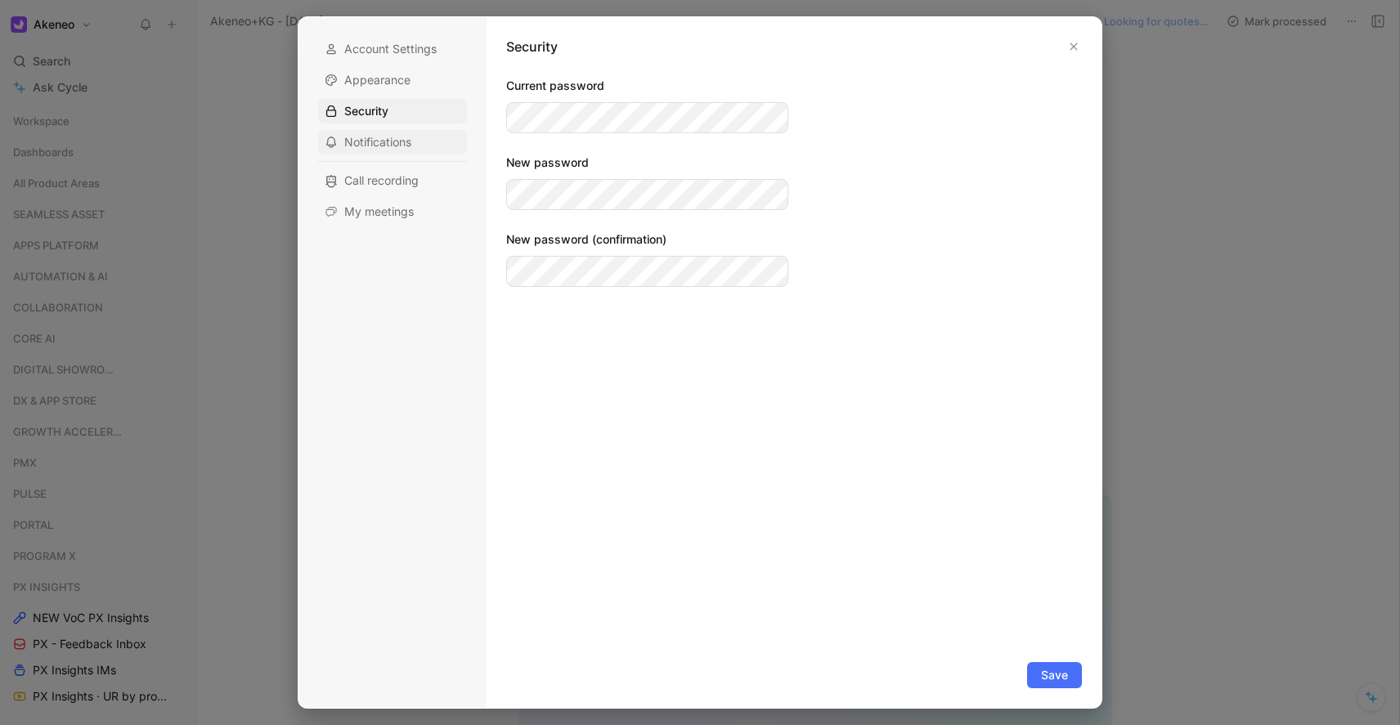
click at [380, 142] on span "Notifications" at bounding box center [377, 142] width 67 height 16
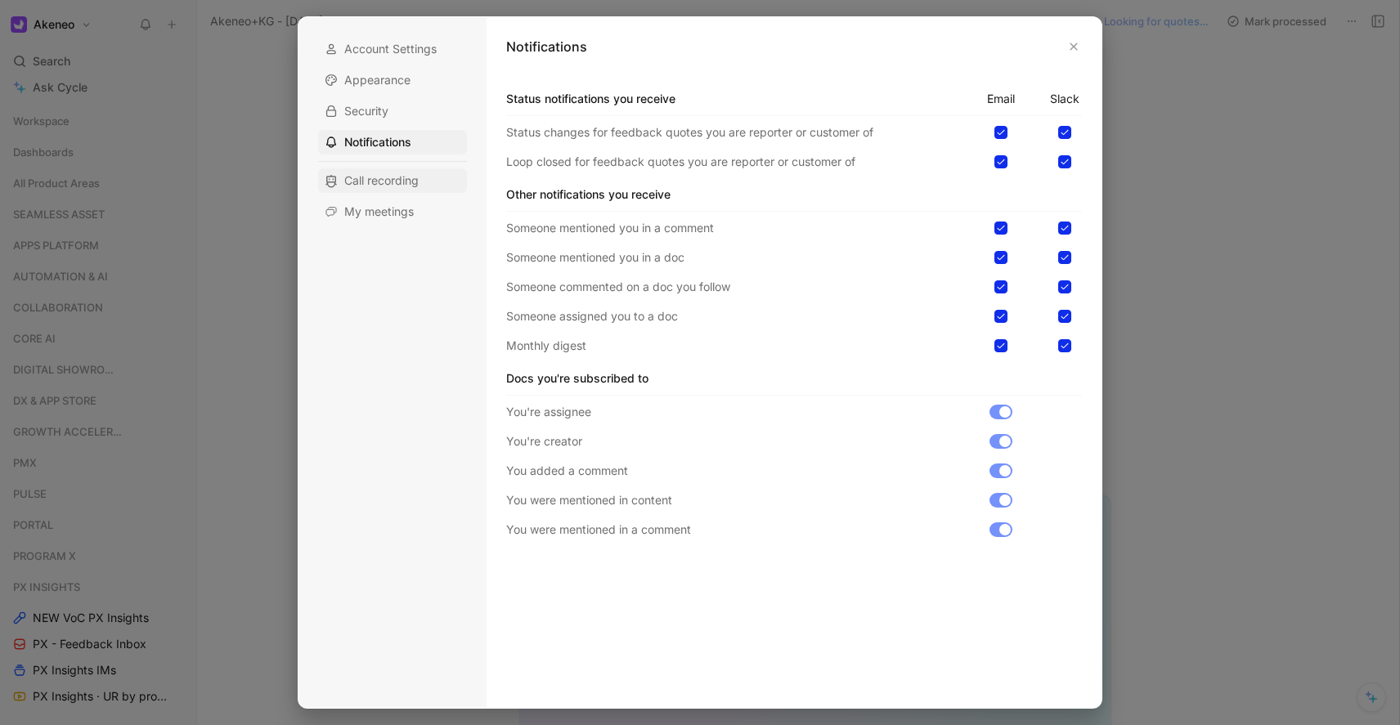
click at [384, 180] on span "Call recording" at bounding box center [381, 181] width 74 height 16
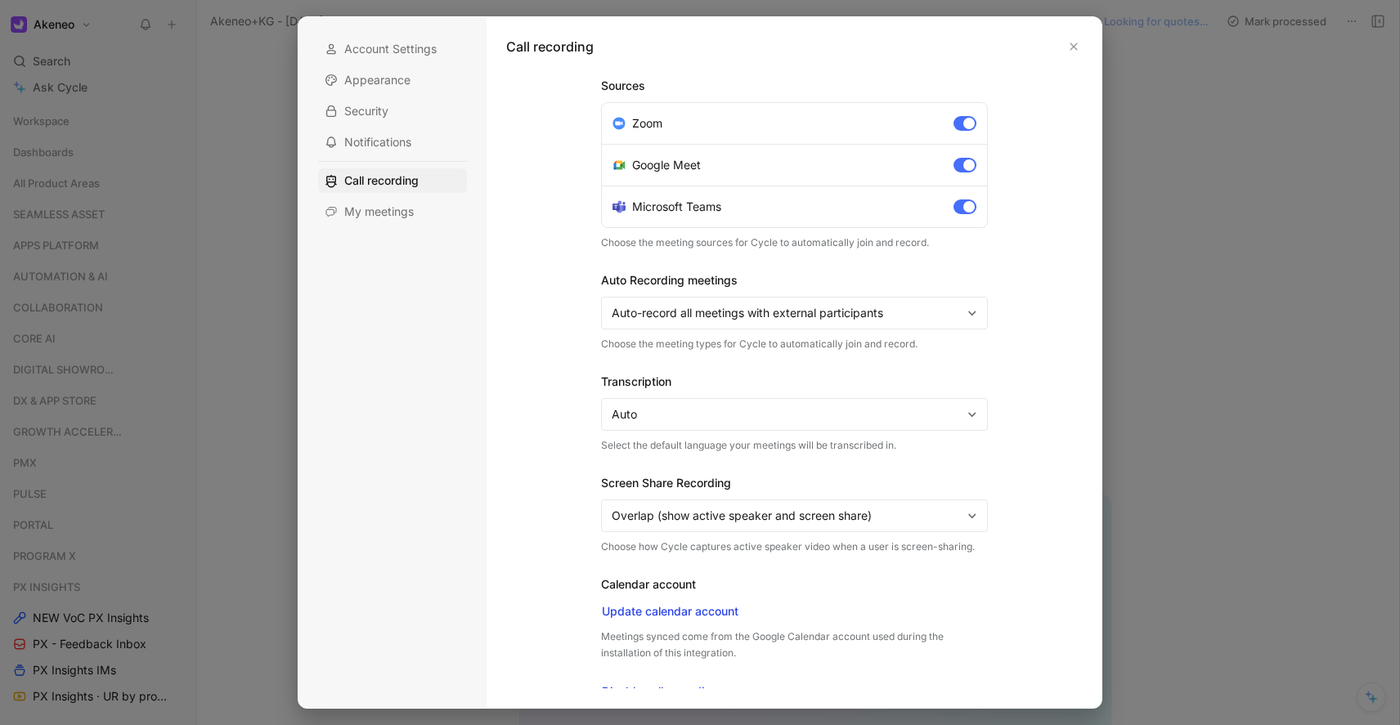
scroll to position [14, 0]
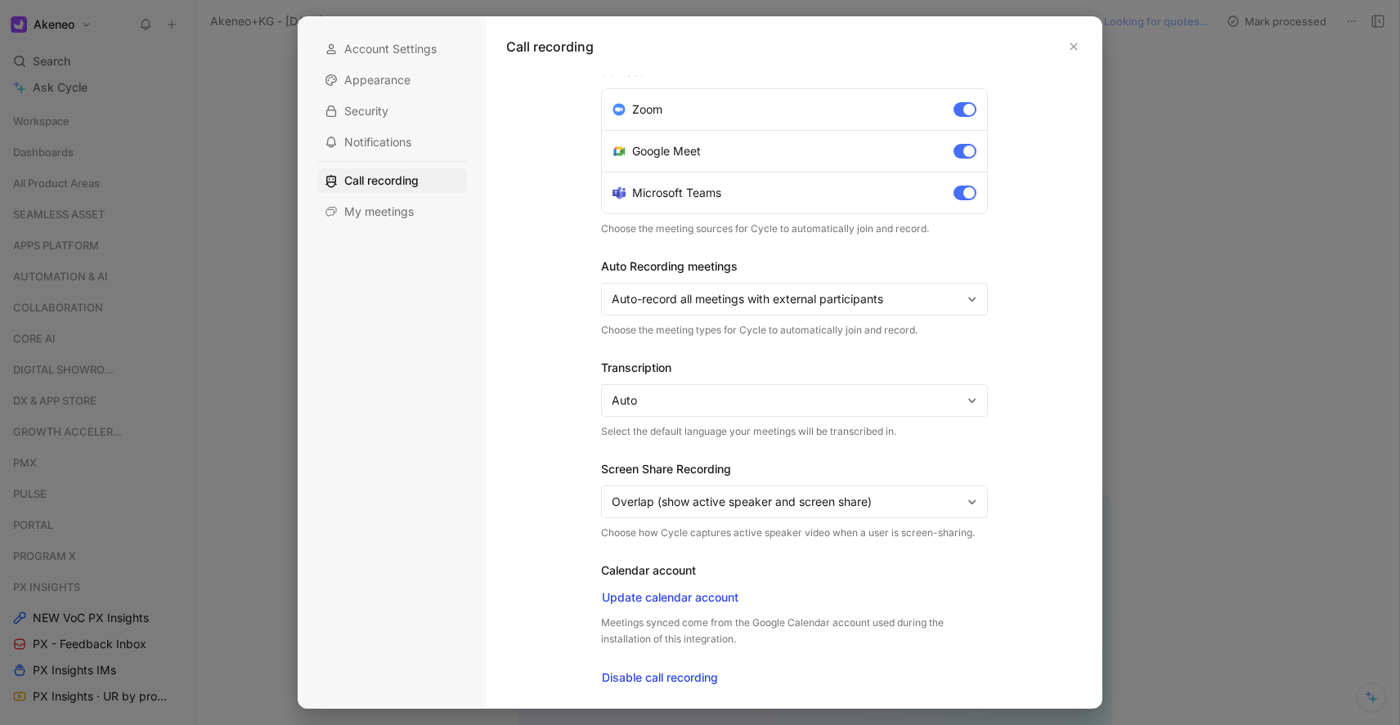
click at [934, 499] on span "Overlap (show active speaker and screen share)" at bounding box center [787, 502] width 350 height 20
click at [412, 218] on span "My meetings" at bounding box center [379, 212] width 70 height 16
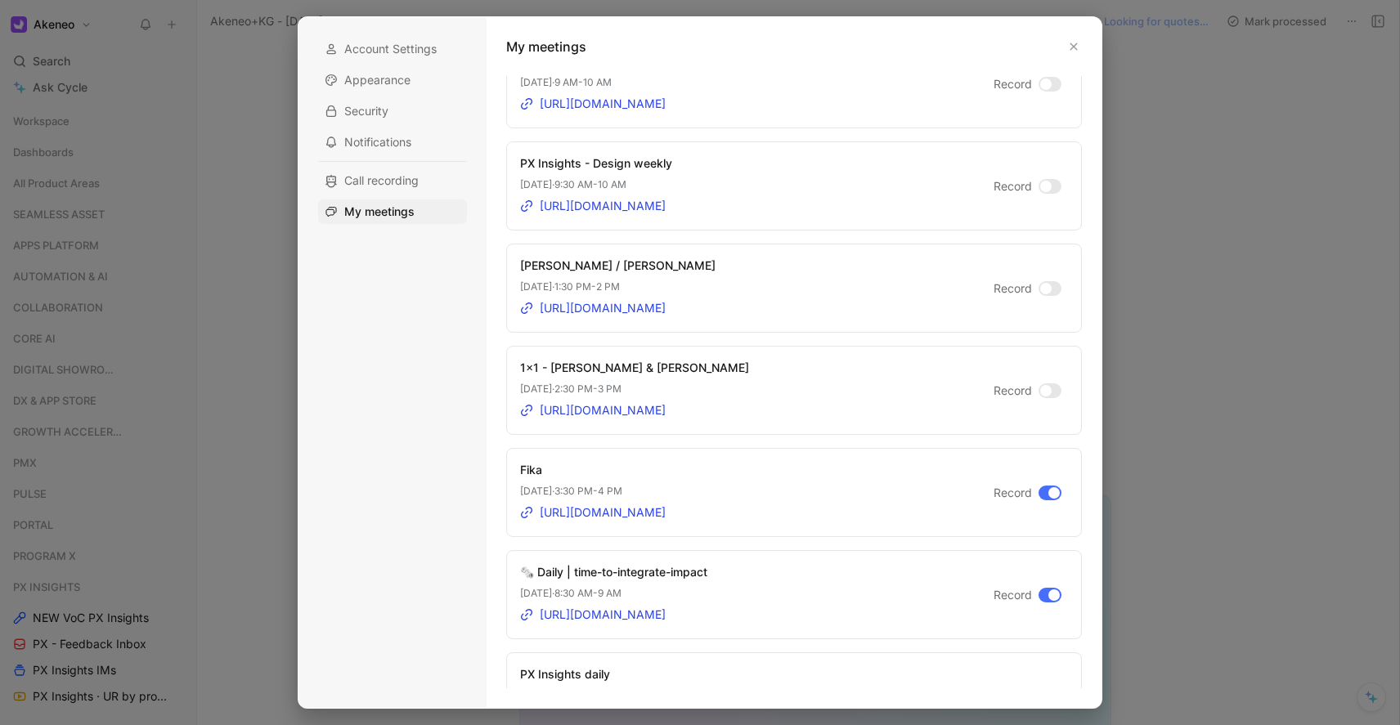
scroll to position [0, 0]
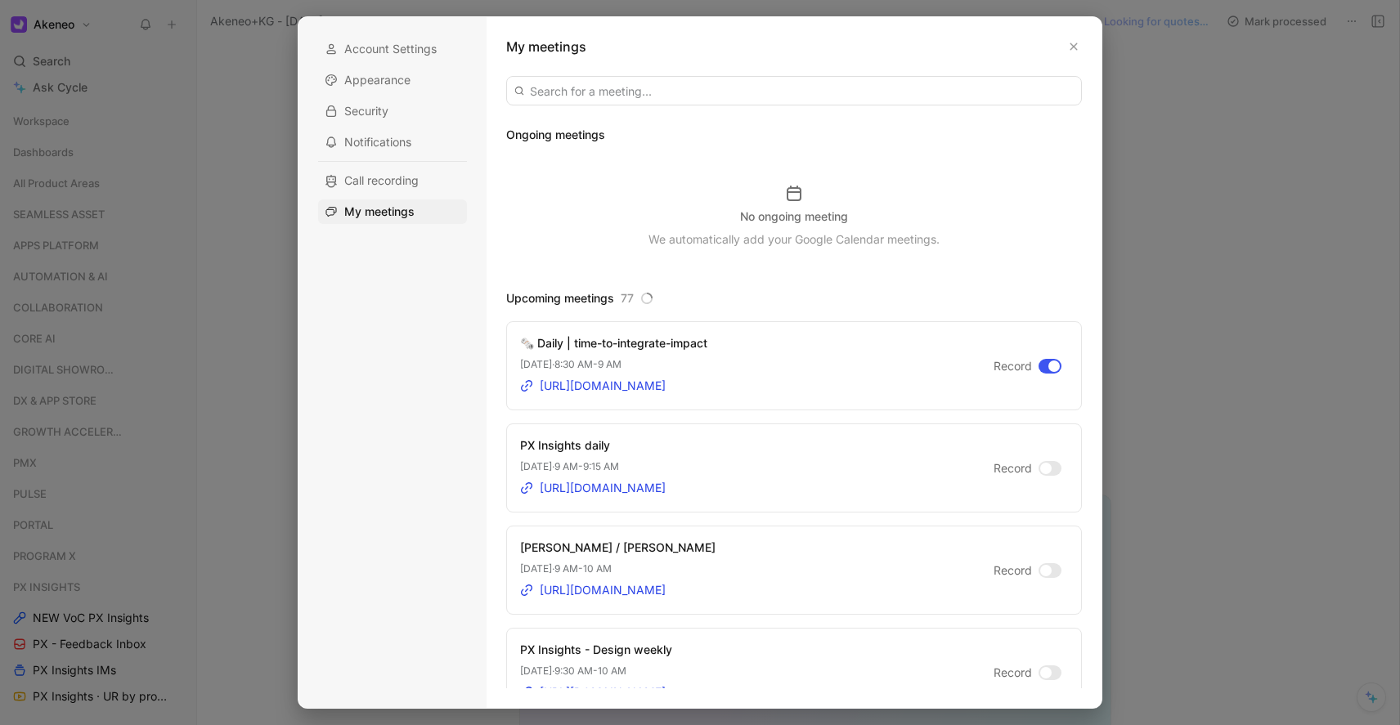
click at [1049, 365] on div at bounding box center [1054, 366] width 11 height 11
click at [0, 0] on input "Record" at bounding box center [0, 0] width 0 height 0
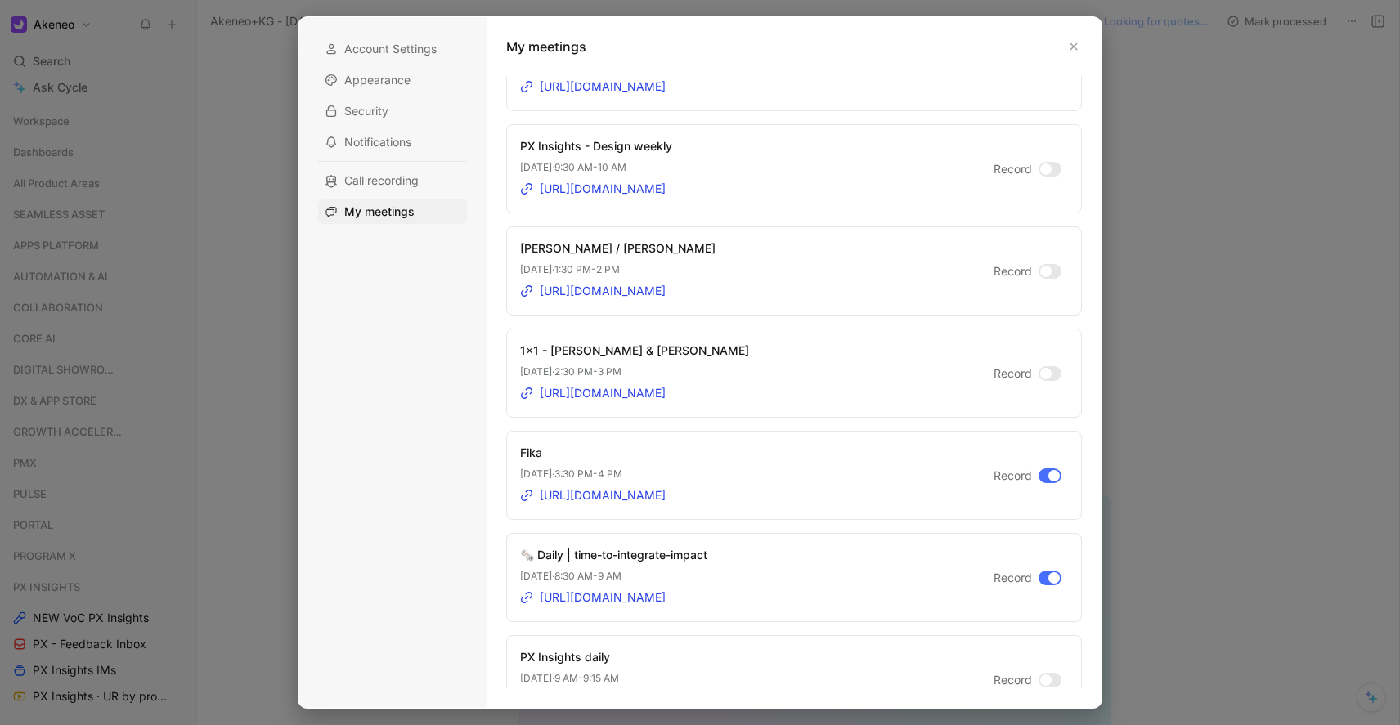
scroll to position [588, 0]
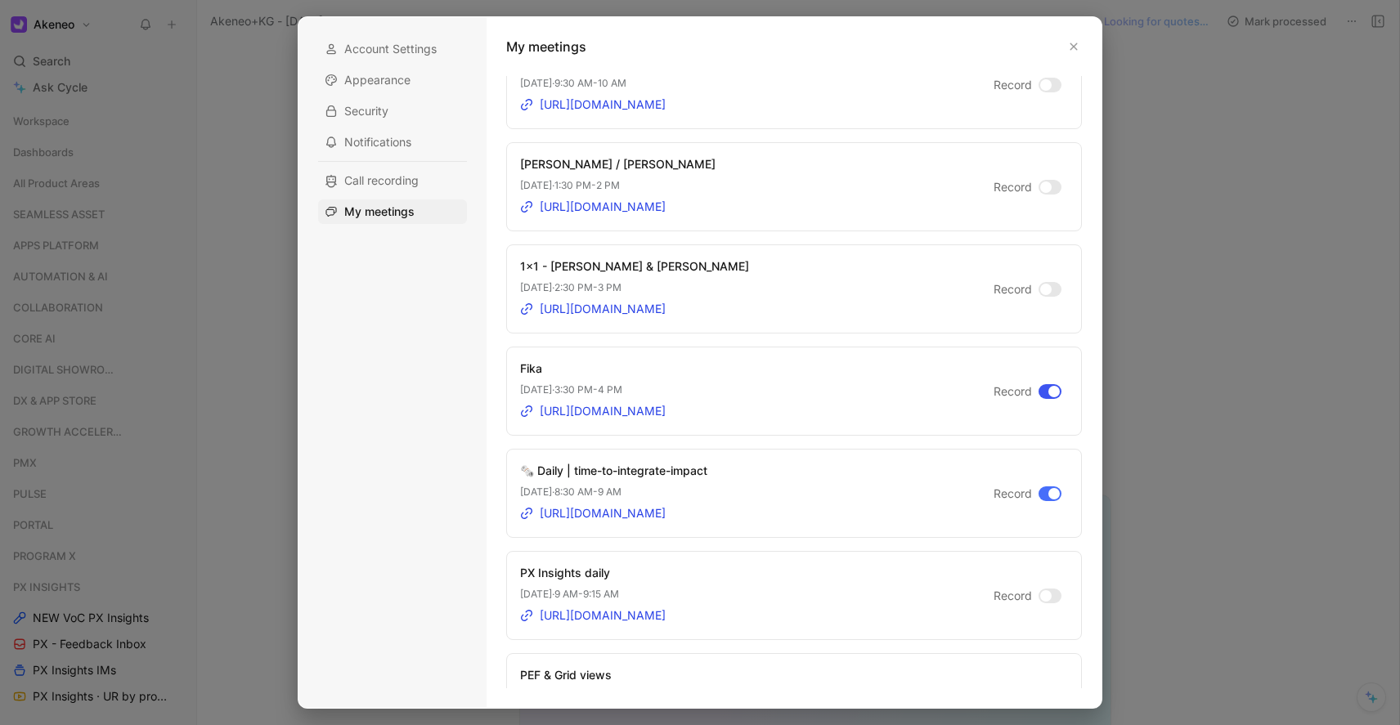
click at [1049, 393] on div at bounding box center [1054, 391] width 11 height 11
click at [0, 0] on input "Record" at bounding box center [0, 0] width 0 height 0
click at [1049, 493] on div at bounding box center [1054, 493] width 11 height 11
click at [0, 0] on input "Record" at bounding box center [0, 0] width 0 height 0
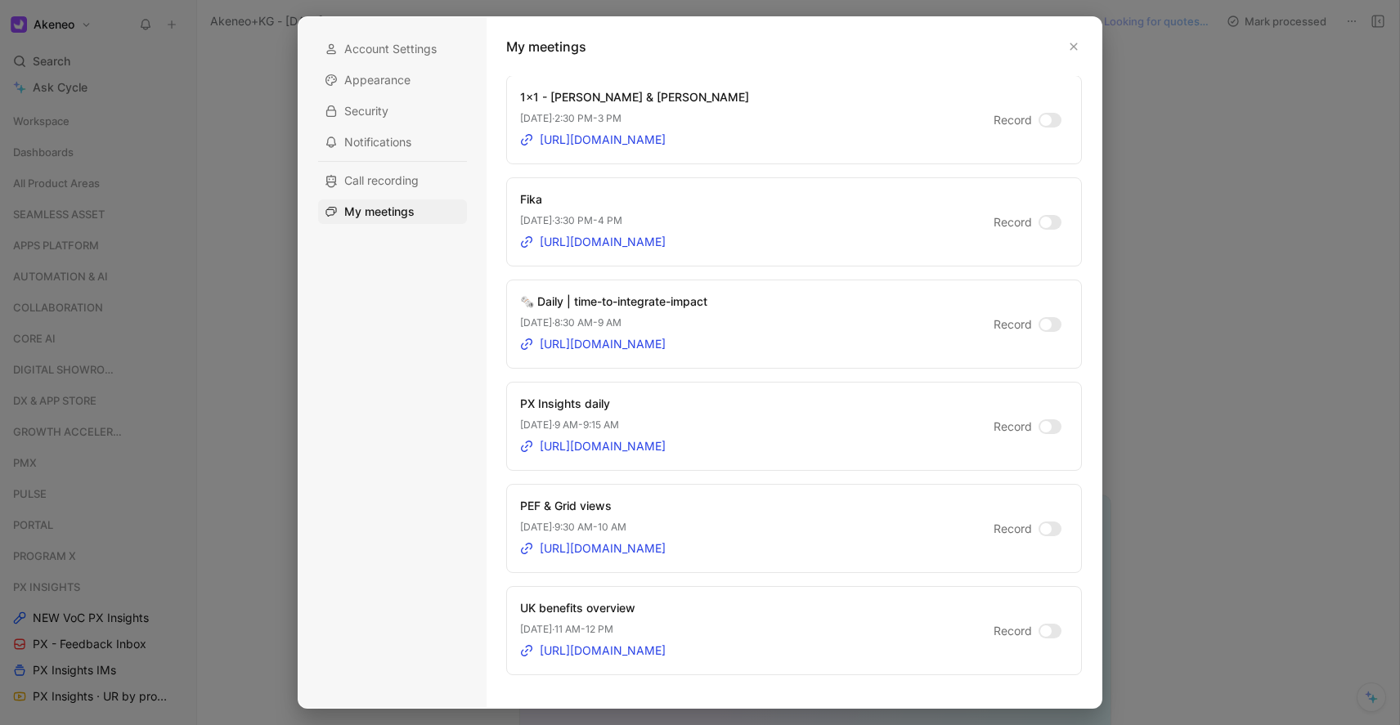
scroll to position [1129, 0]
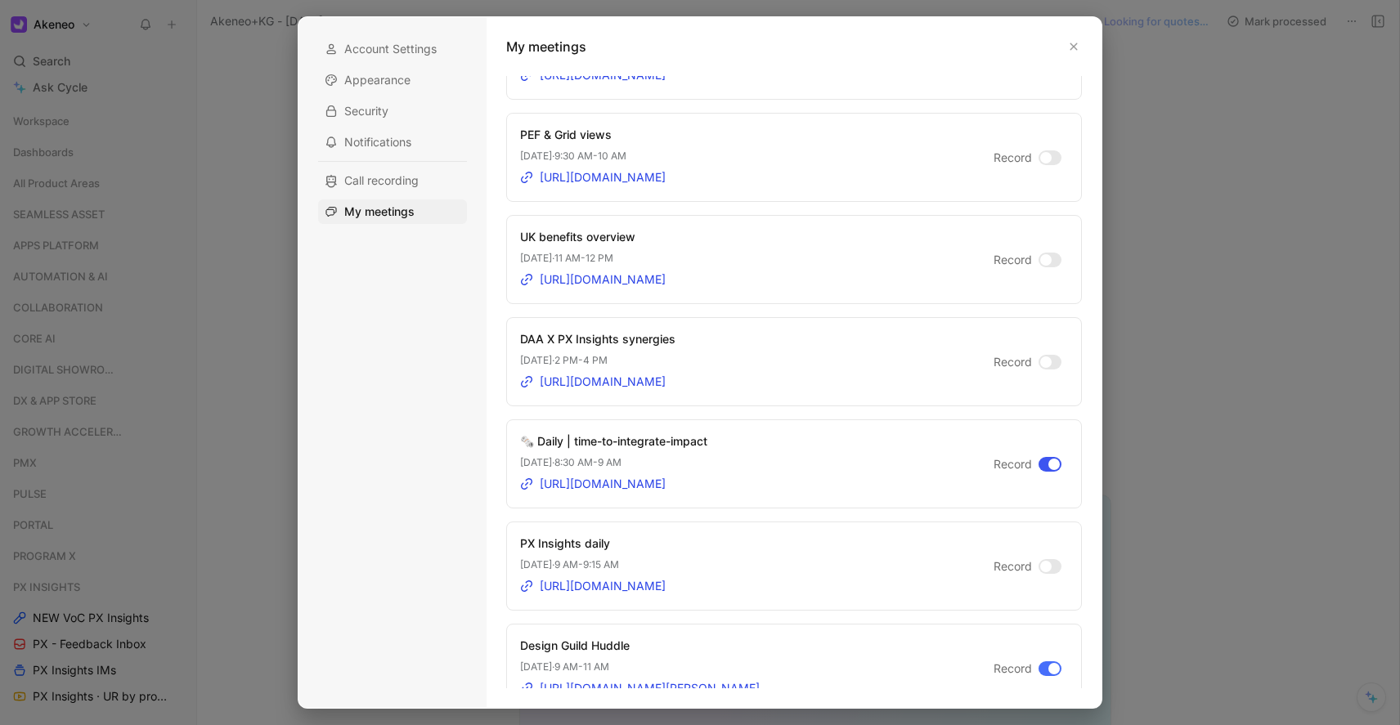
click at [1039, 465] on div at bounding box center [1050, 464] width 23 height 15
click at [0, 0] on input "Record" at bounding box center [0, 0] width 0 height 0
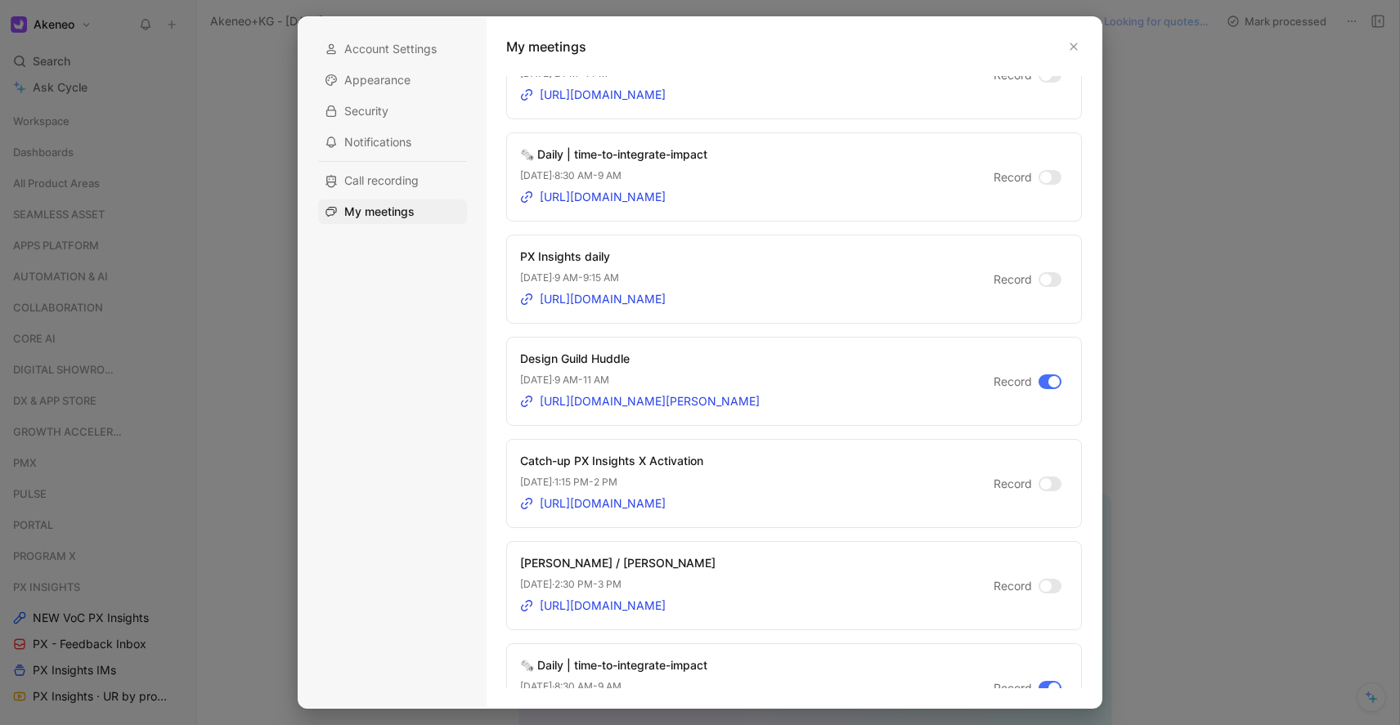
scroll to position [1500, 0]
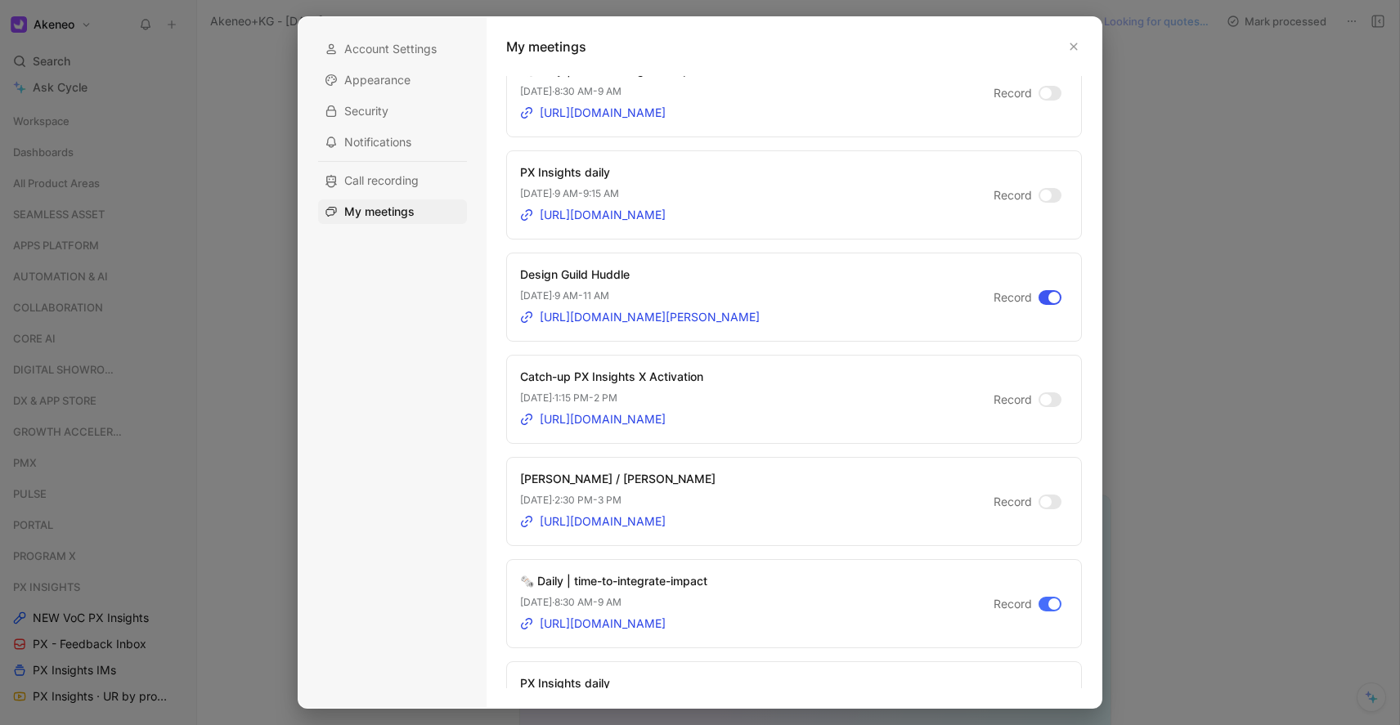
click at [1049, 294] on div at bounding box center [1054, 297] width 11 height 11
click at [0, 0] on input "Record" at bounding box center [0, 0] width 0 height 0
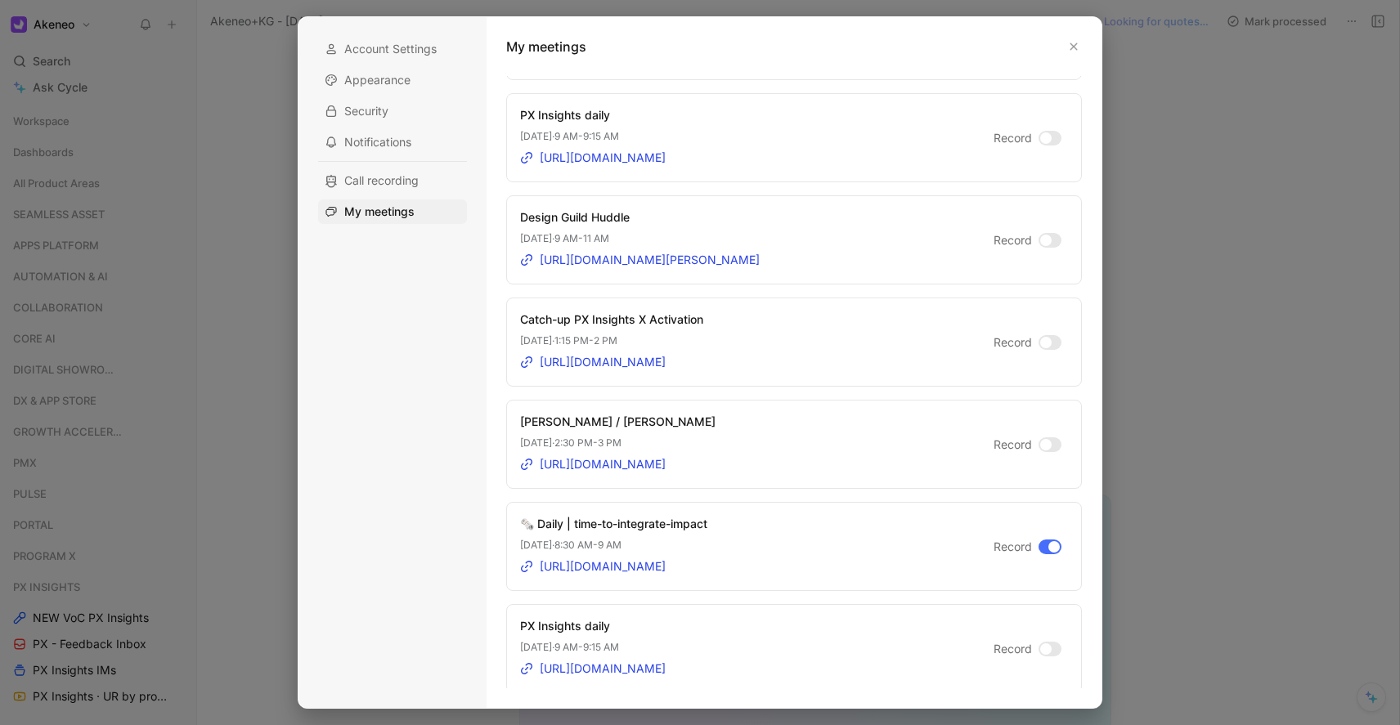
scroll to position [1668, 0]
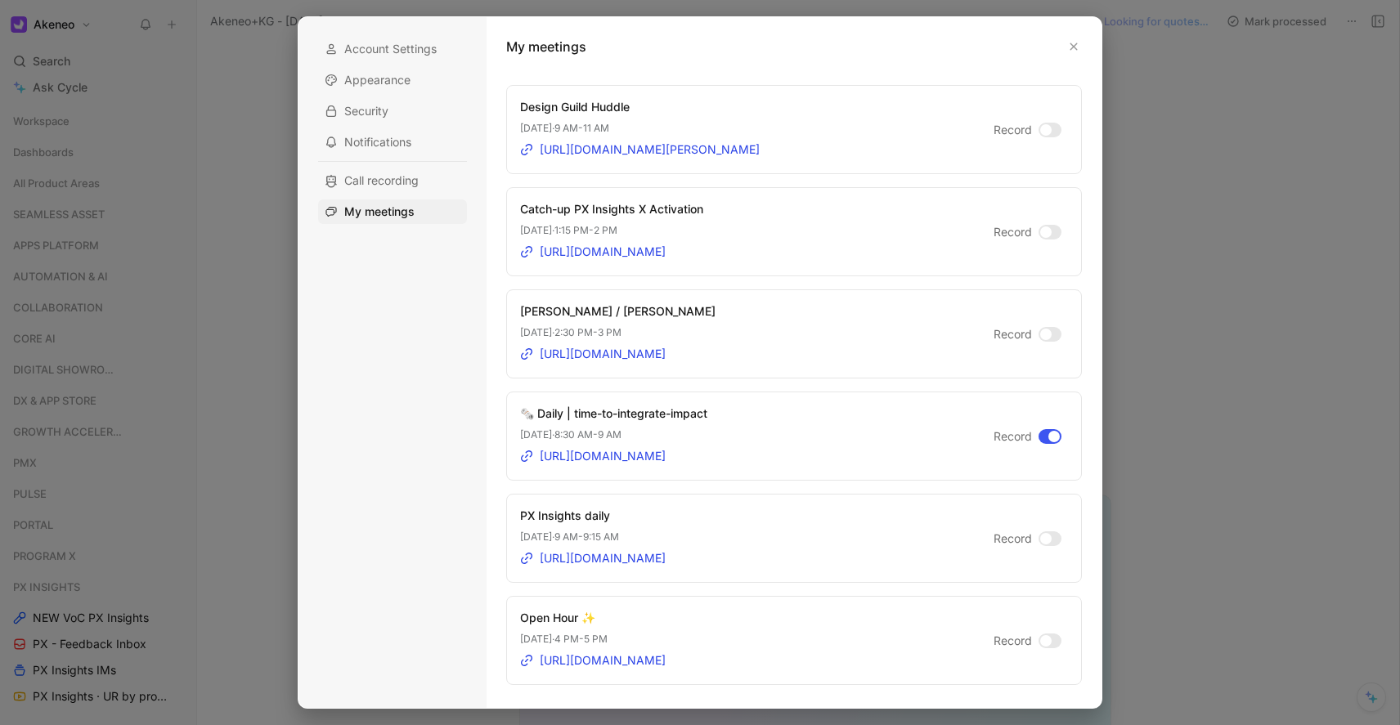
click at [1049, 434] on div at bounding box center [1054, 436] width 11 height 11
click at [0, 0] on input "Record" at bounding box center [0, 0] width 0 height 0
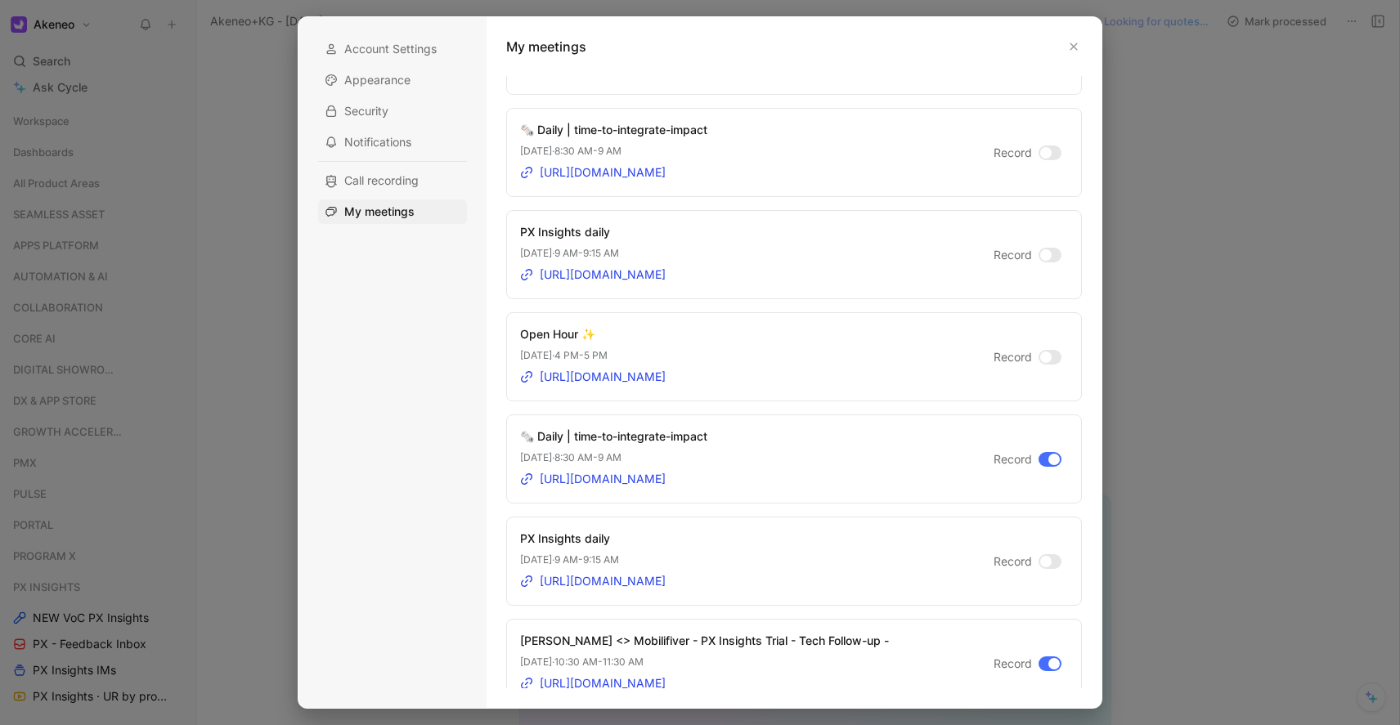
scroll to position [2120, 0]
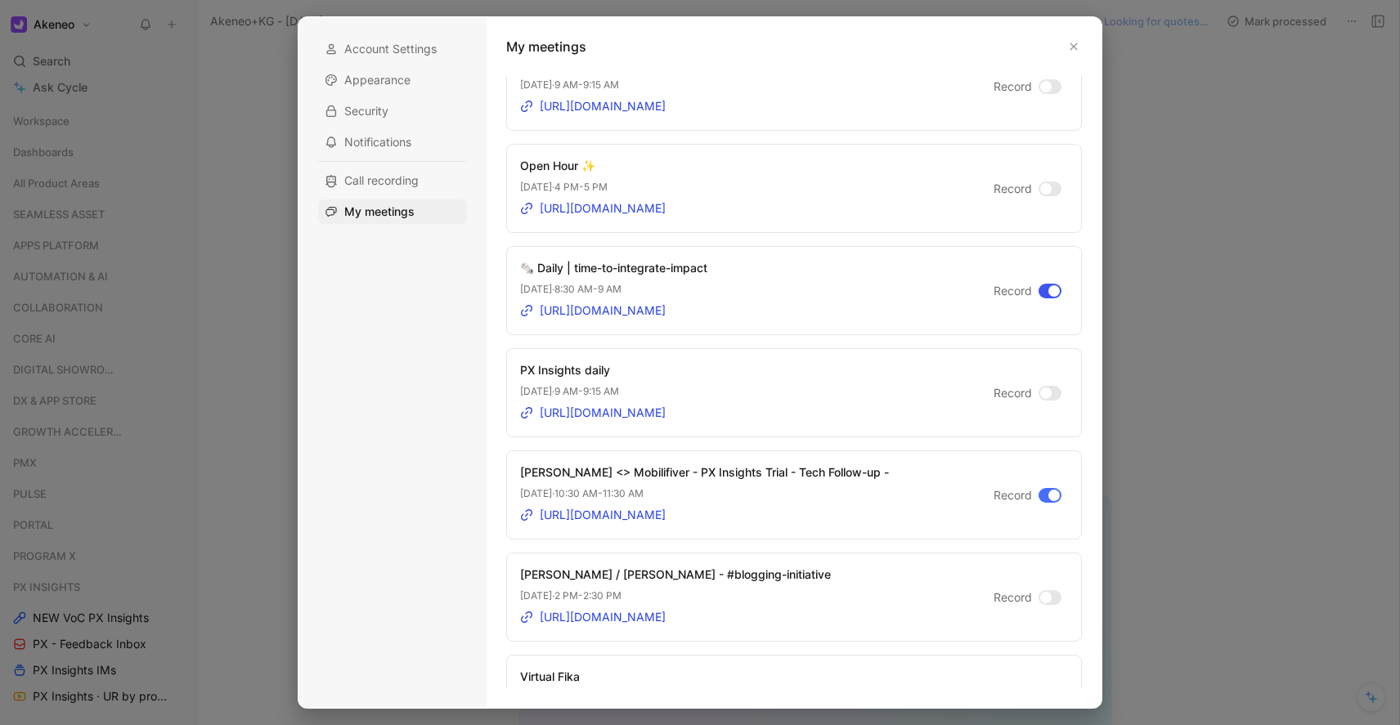
click at [1049, 291] on div at bounding box center [1054, 290] width 11 height 11
click at [0, 0] on input "Record" at bounding box center [0, 0] width 0 height 0
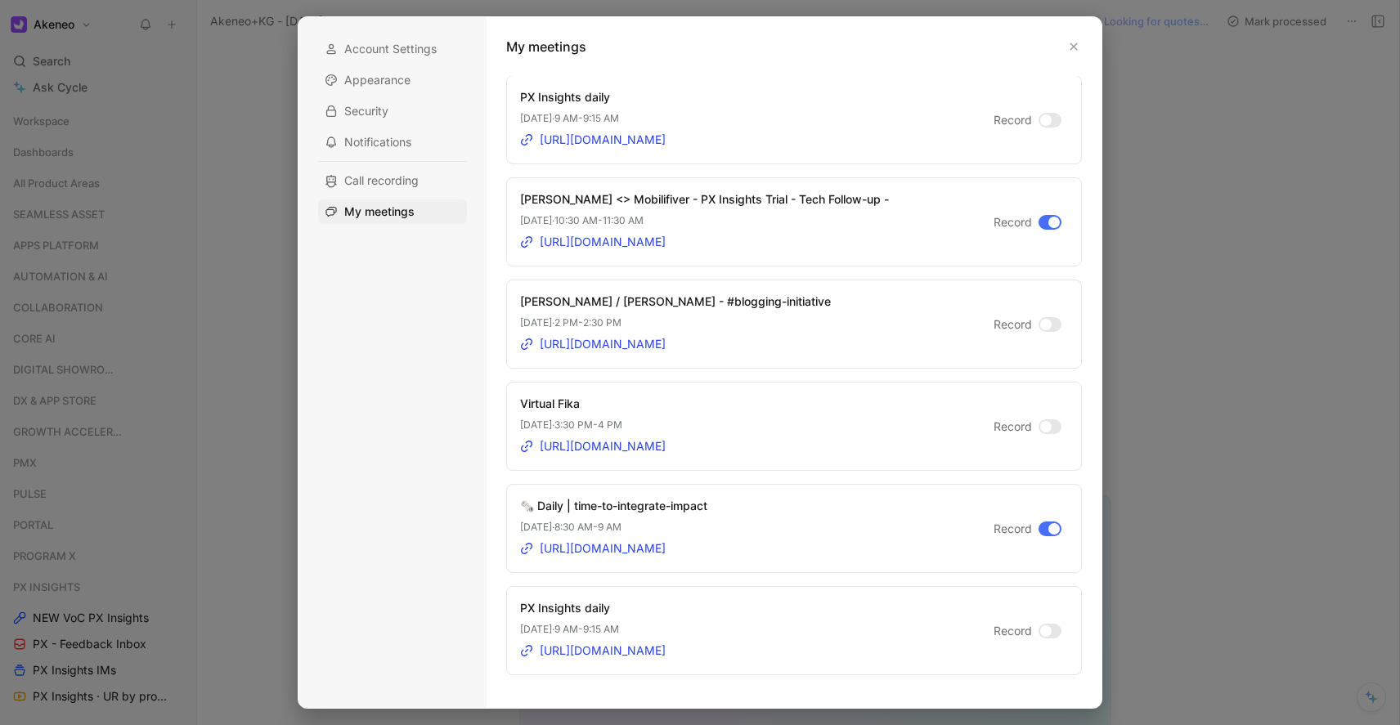
scroll to position [2477, 0]
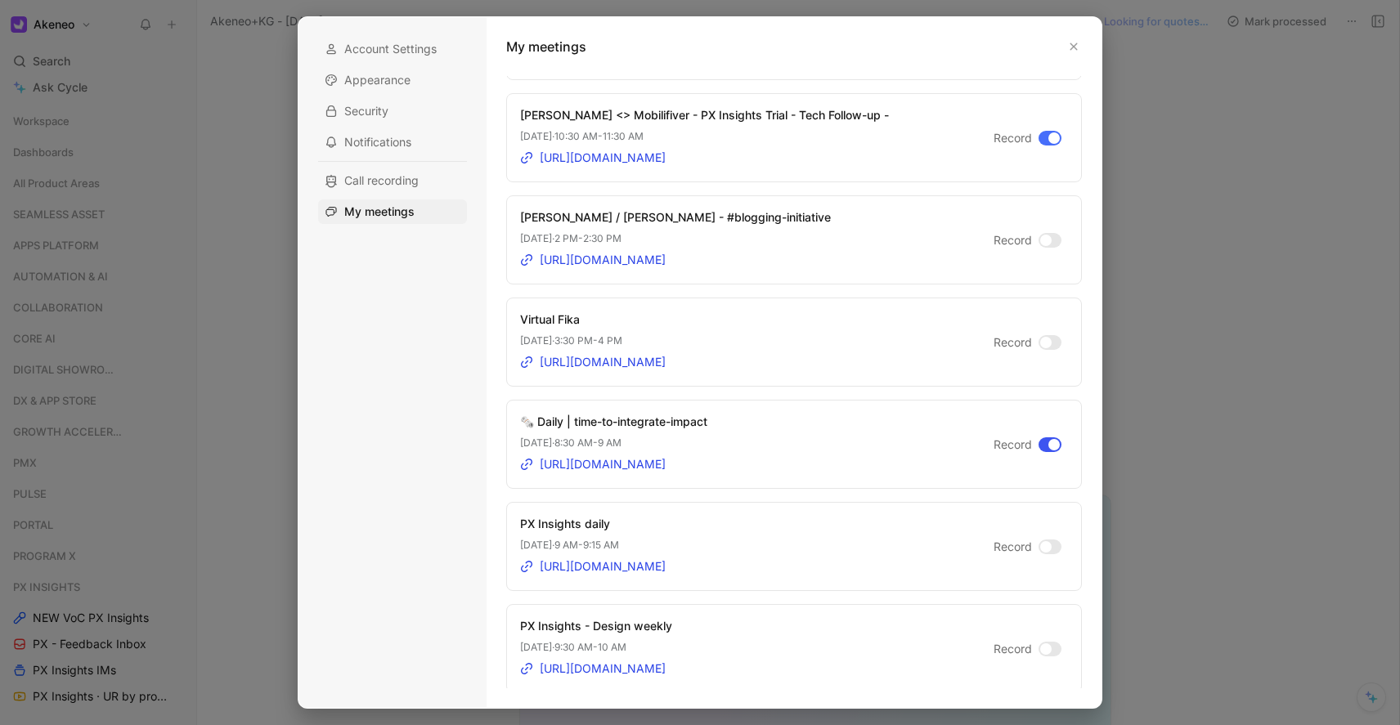
click at [1049, 442] on div at bounding box center [1054, 444] width 11 height 11
click at [0, 0] on input "Record" at bounding box center [0, 0] width 0 height 0
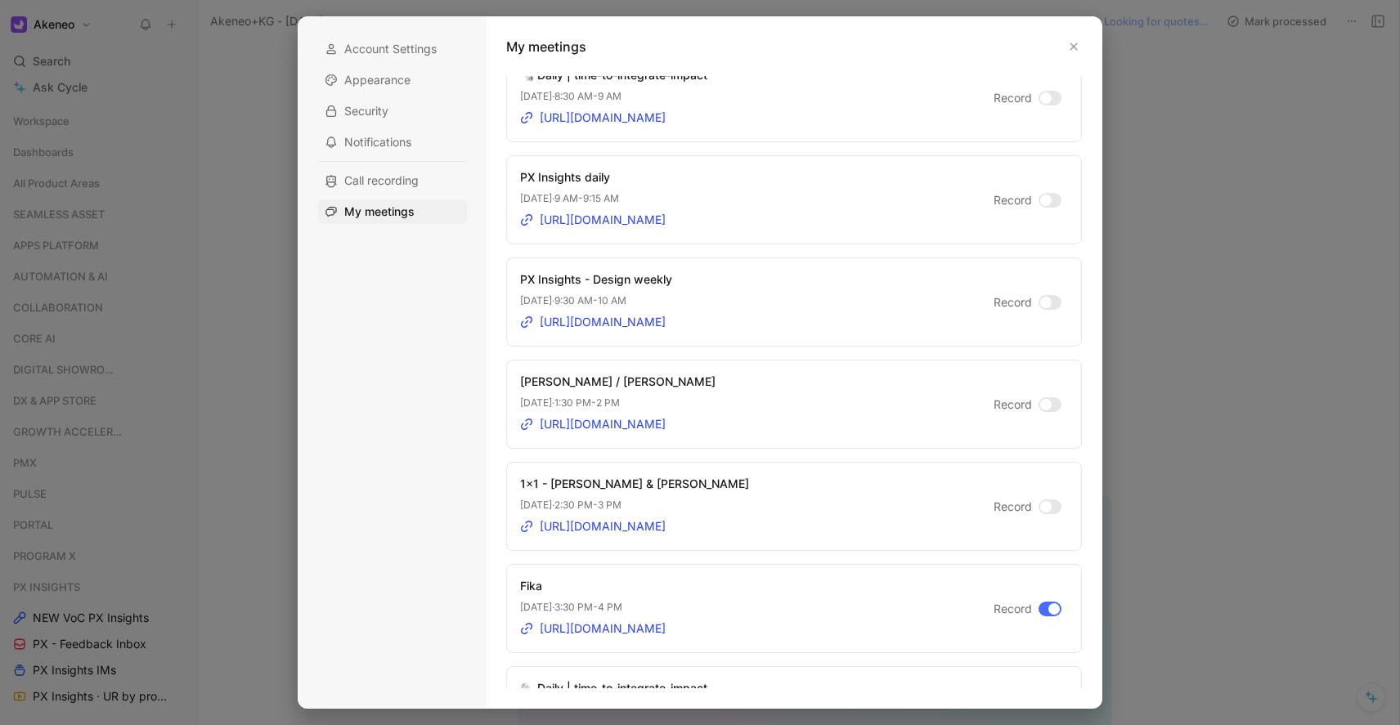
scroll to position [2908, 0]
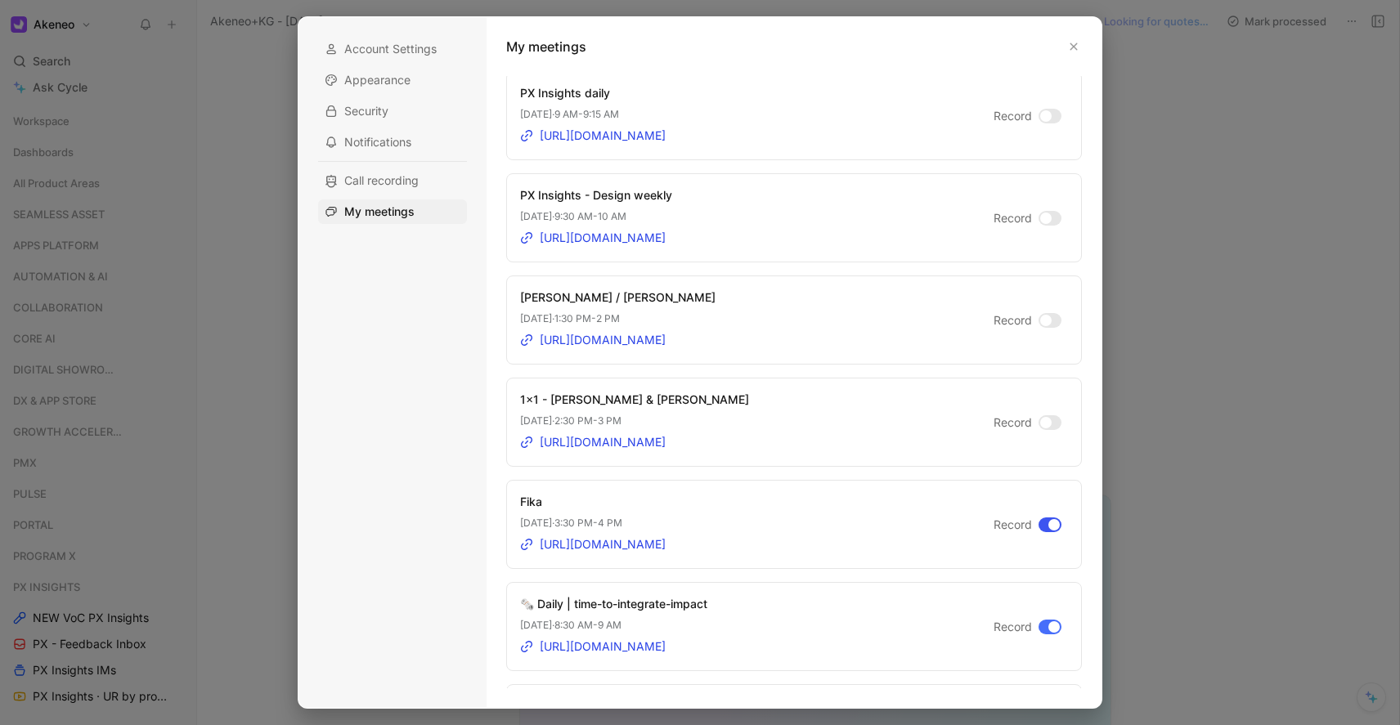
click at [1049, 523] on div at bounding box center [1054, 524] width 11 height 11
click at [0, 0] on input "Record" at bounding box center [0, 0] width 0 height 0
click at [1049, 628] on div at bounding box center [1054, 627] width 11 height 11
click at [0, 0] on input "Record" at bounding box center [0, 0] width 0 height 0
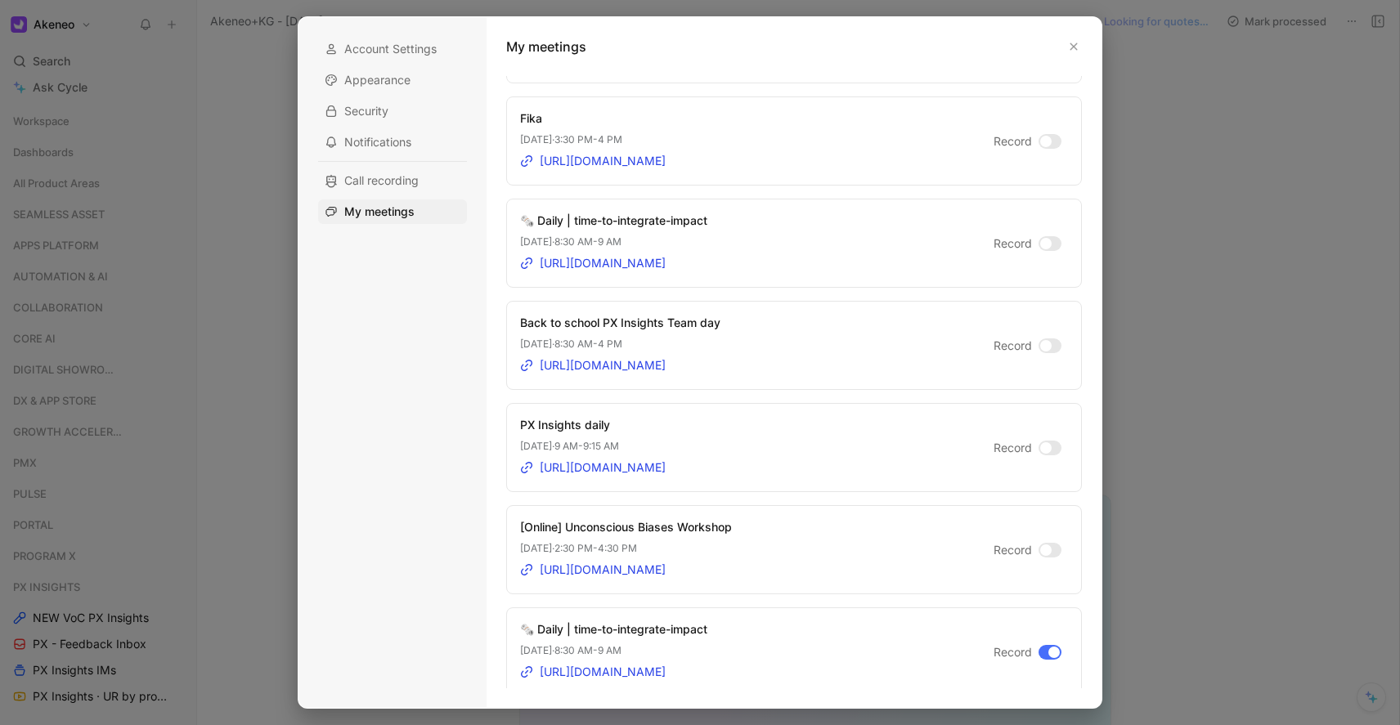
scroll to position [3579, 0]
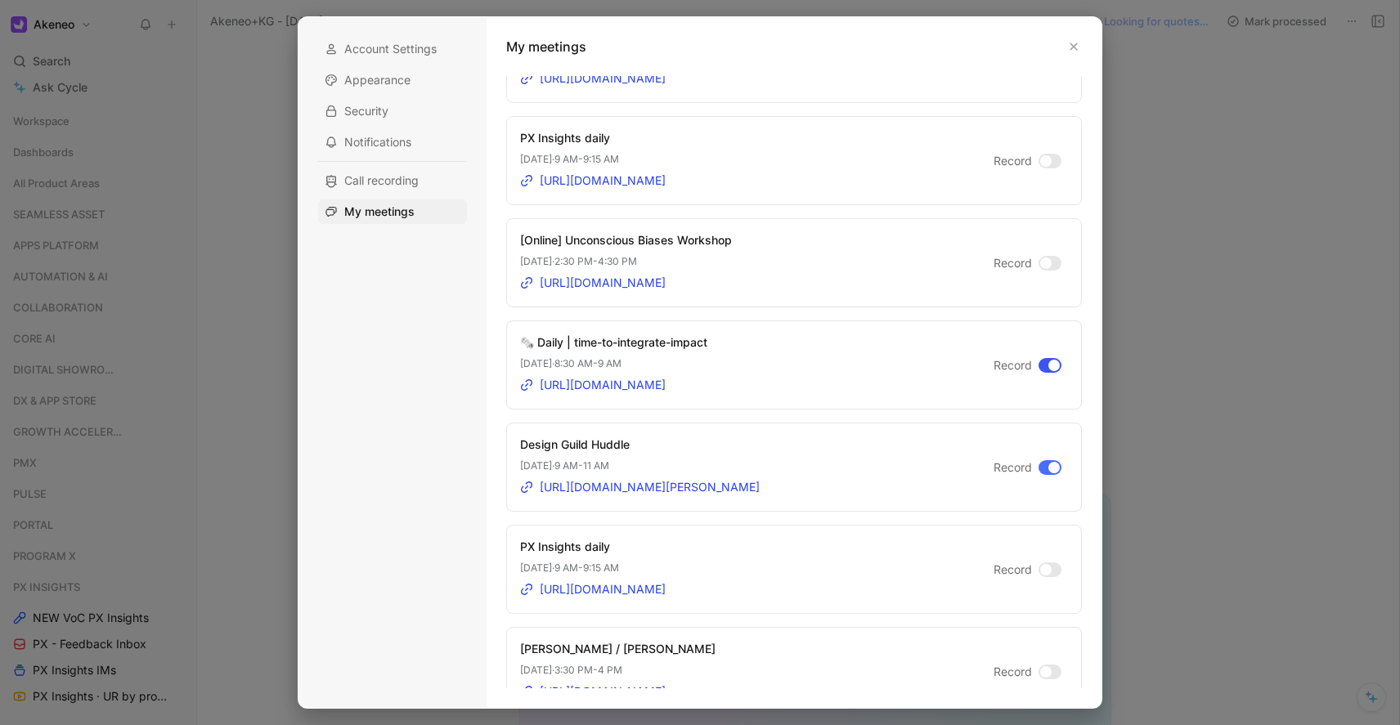
click at [1039, 367] on div at bounding box center [1050, 365] width 23 height 15
click at [0, 0] on input "Record" at bounding box center [0, 0] width 0 height 0
click at [1049, 466] on div at bounding box center [1054, 467] width 11 height 11
click at [0, 0] on input "Record" at bounding box center [0, 0] width 0 height 0
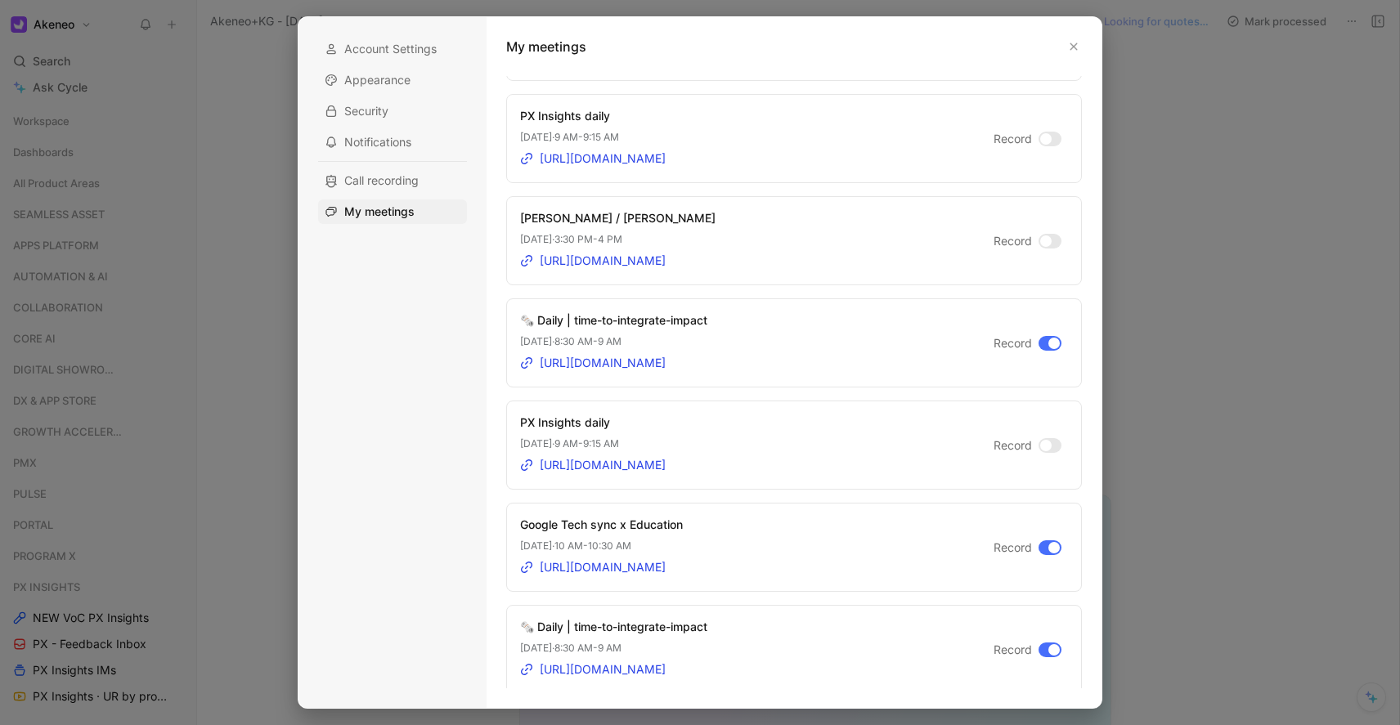
scroll to position [4021, 0]
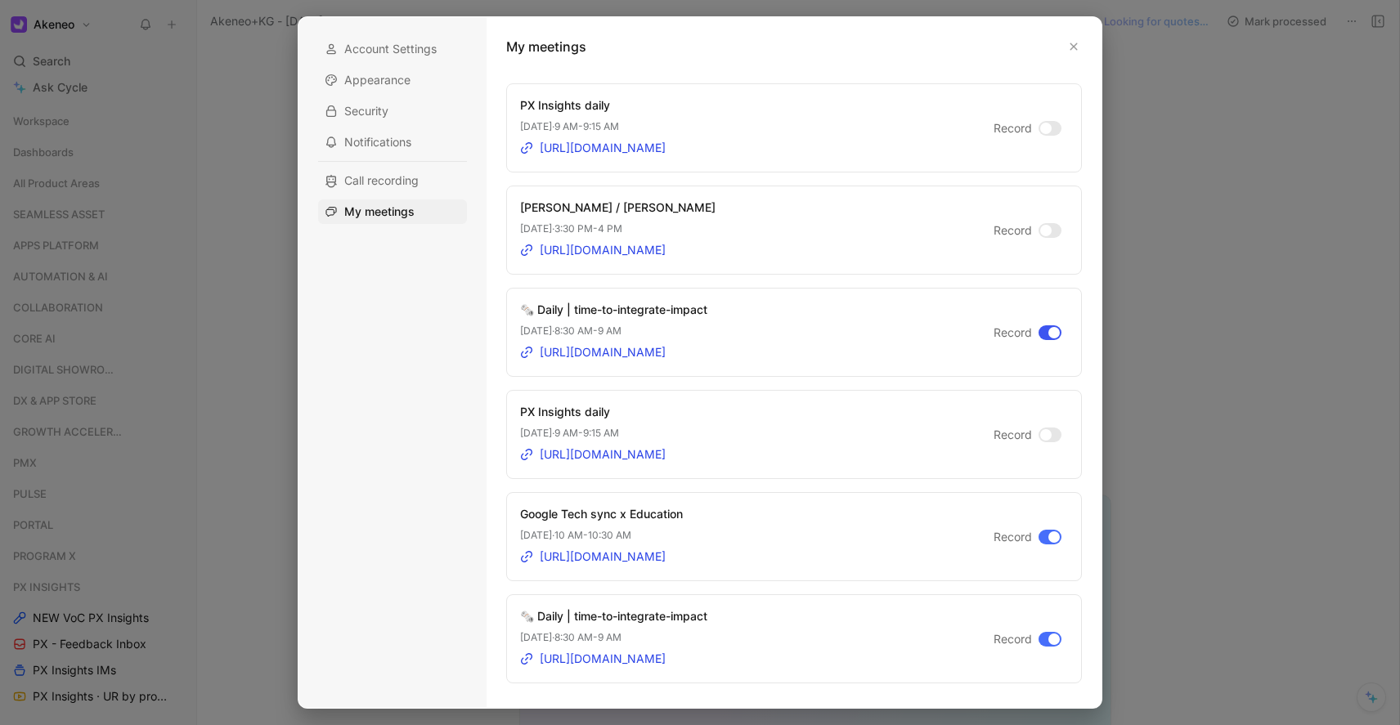
click at [1049, 330] on div at bounding box center [1054, 332] width 11 height 11
click at [0, 0] on input "Record" at bounding box center [0, 0] width 0 height 0
click at [1049, 540] on div at bounding box center [1054, 537] width 11 height 11
click at [0, 0] on input "Record" at bounding box center [0, 0] width 0 height 0
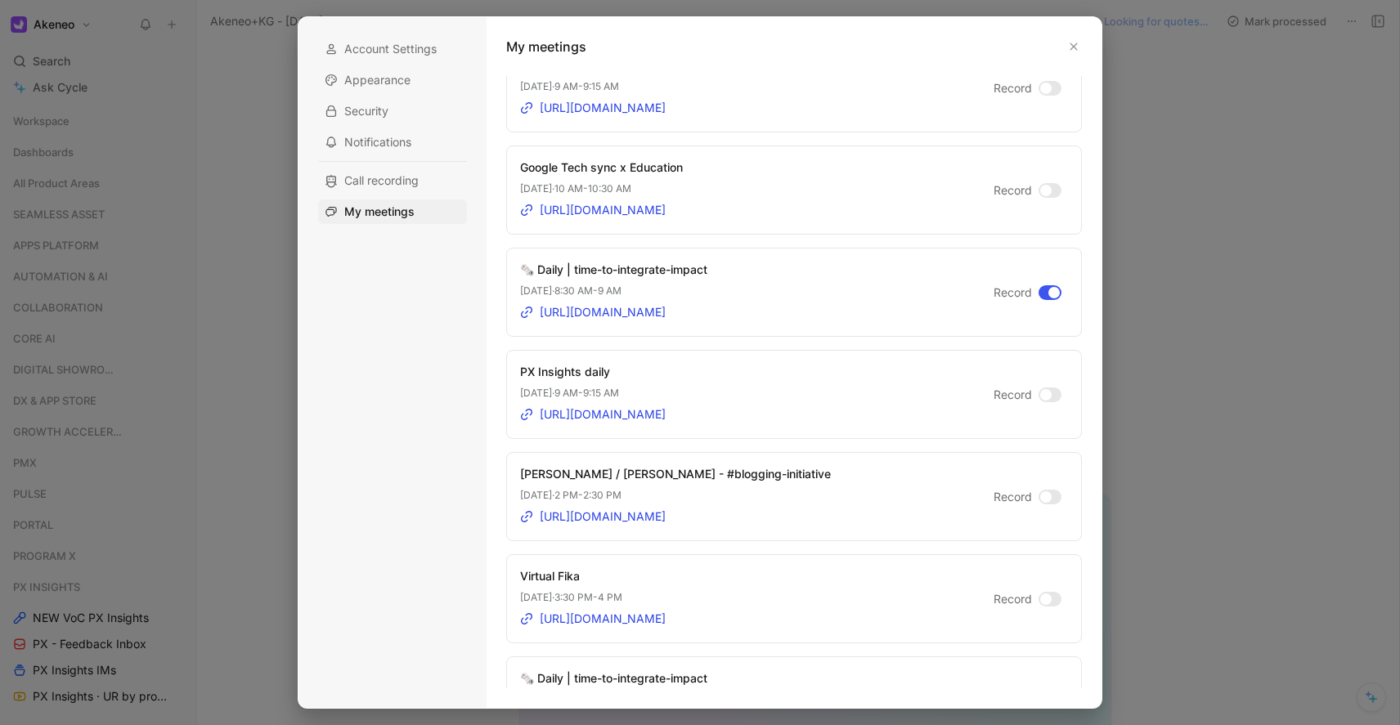
click at [1039, 294] on div at bounding box center [1050, 292] width 23 height 15
click at [0, 0] on input "Record" at bounding box center [0, 0] width 0 height 0
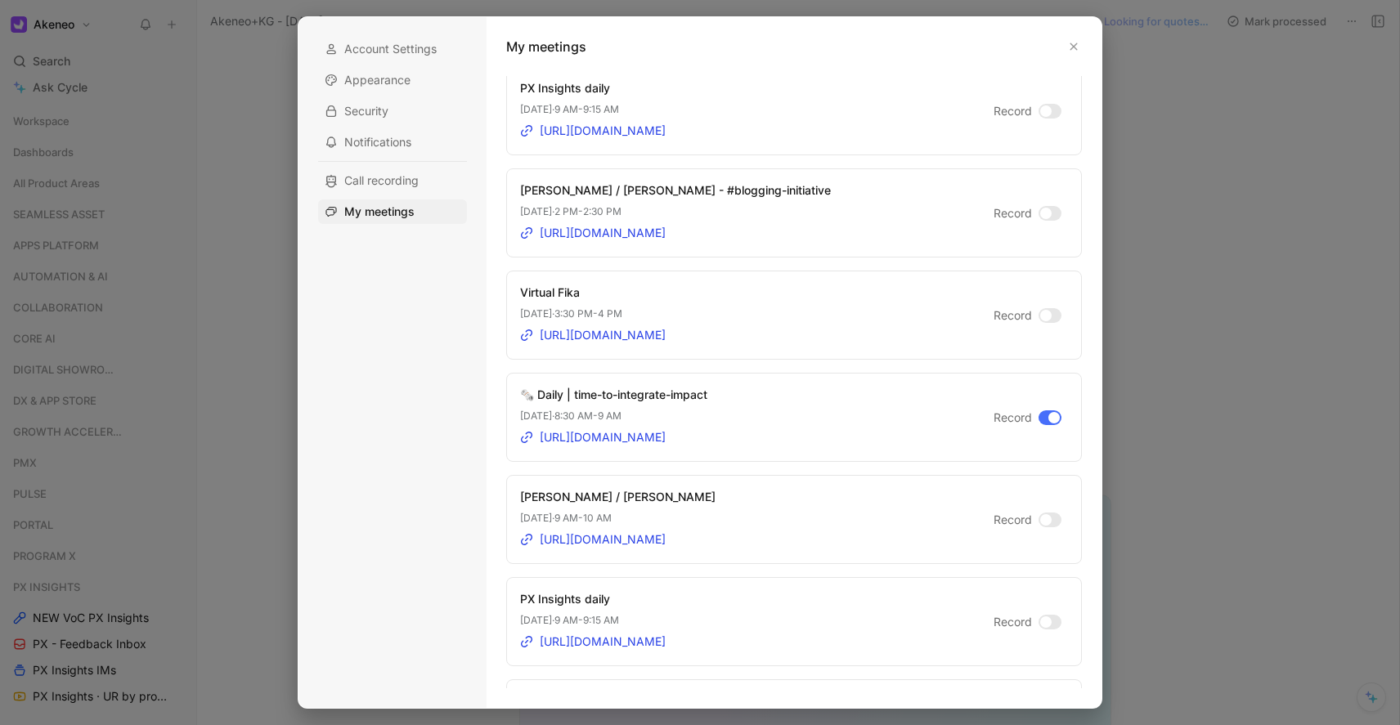
scroll to position [4736, 0]
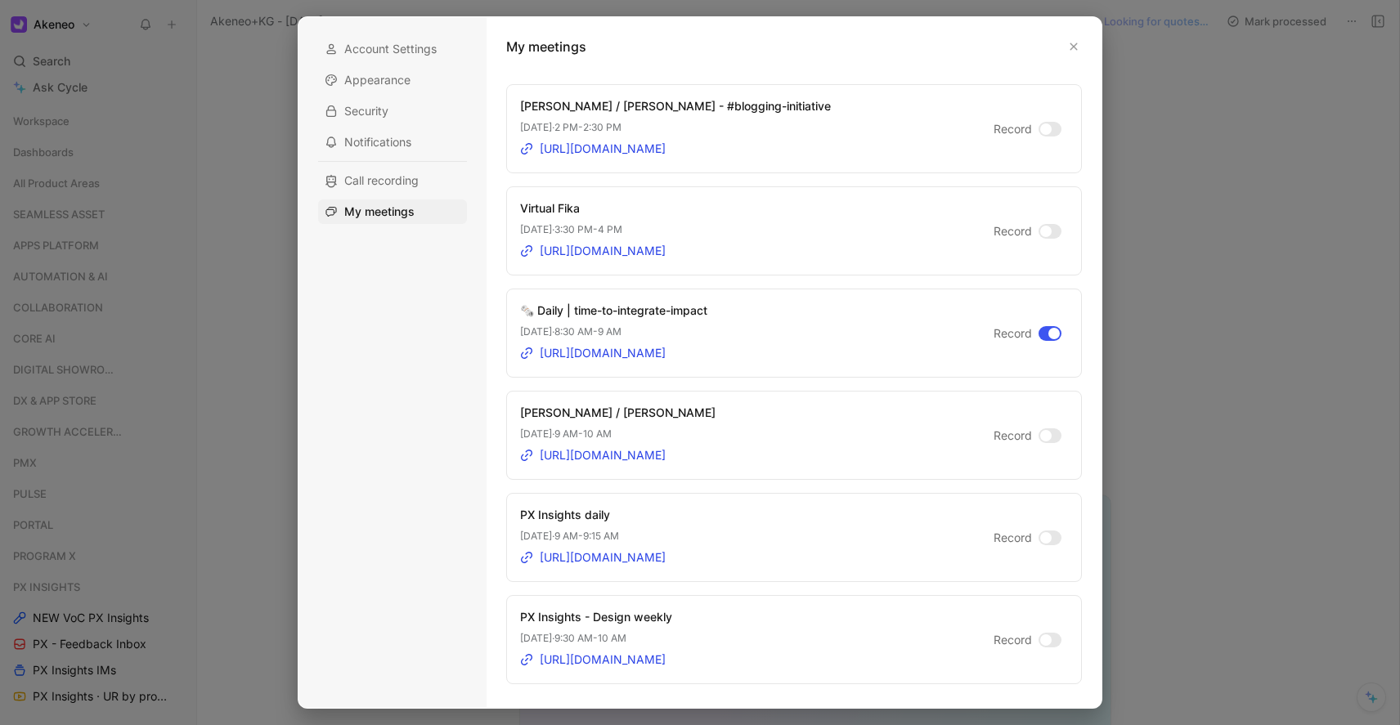
click at [1049, 333] on div at bounding box center [1054, 333] width 11 height 11
click at [0, 0] on input "Record" at bounding box center [0, 0] width 0 height 0
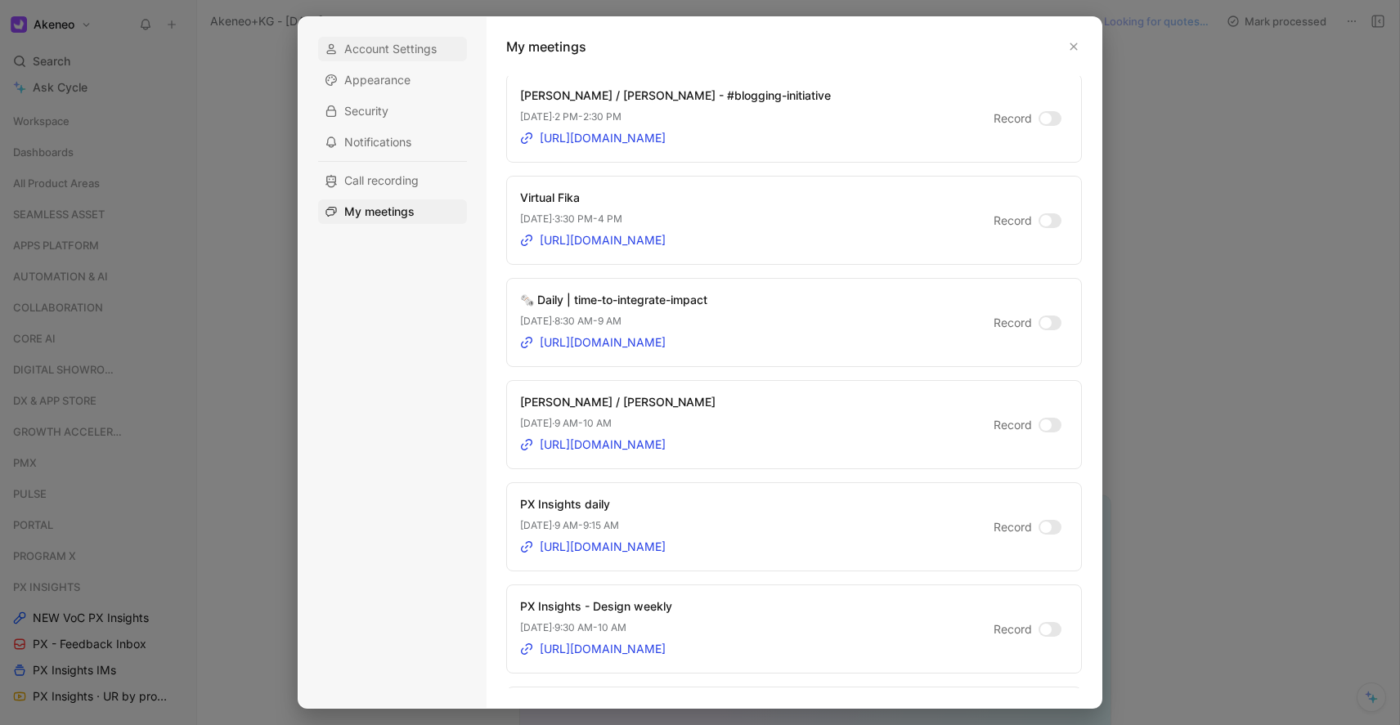
click at [382, 51] on span "Account Settings" at bounding box center [390, 49] width 92 height 16
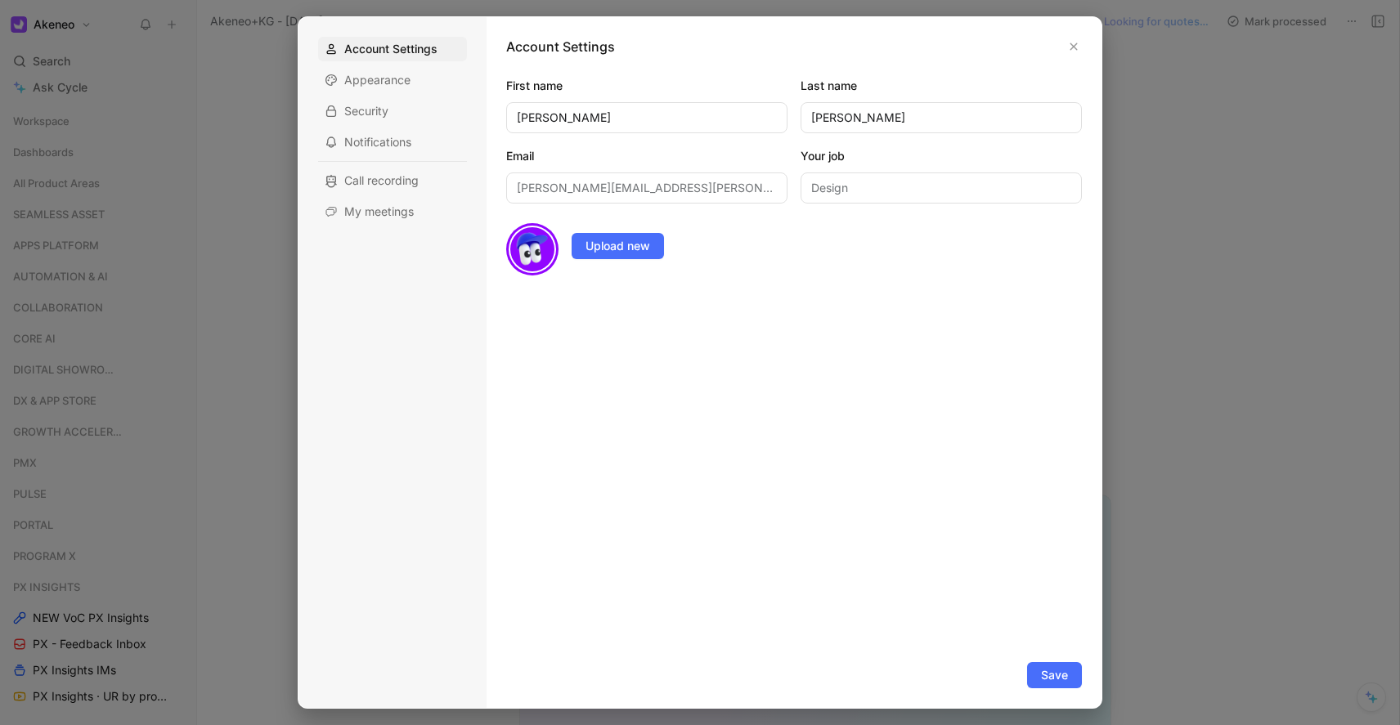
click at [520, 249] on img at bounding box center [532, 249] width 47 height 47
click at [1051, 678] on span "Save" at bounding box center [1054, 676] width 27 height 20
click at [1047, 673] on span "Save" at bounding box center [1054, 676] width 27 height 20
click at [61, 24] on div at bounding box center [700, 362] width 1400 height 725
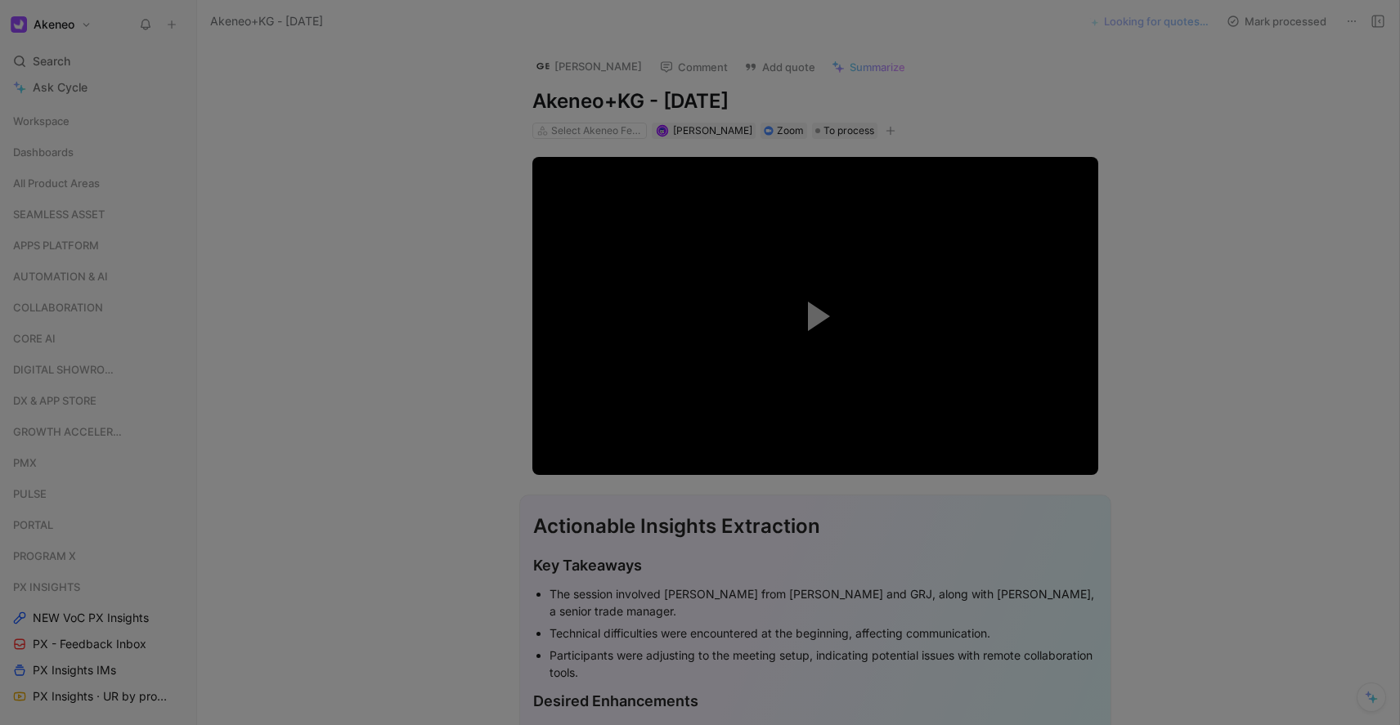
click at [64, 24] on h1 "Akeneo" at bounding box center [54, 24] width 41 height 15
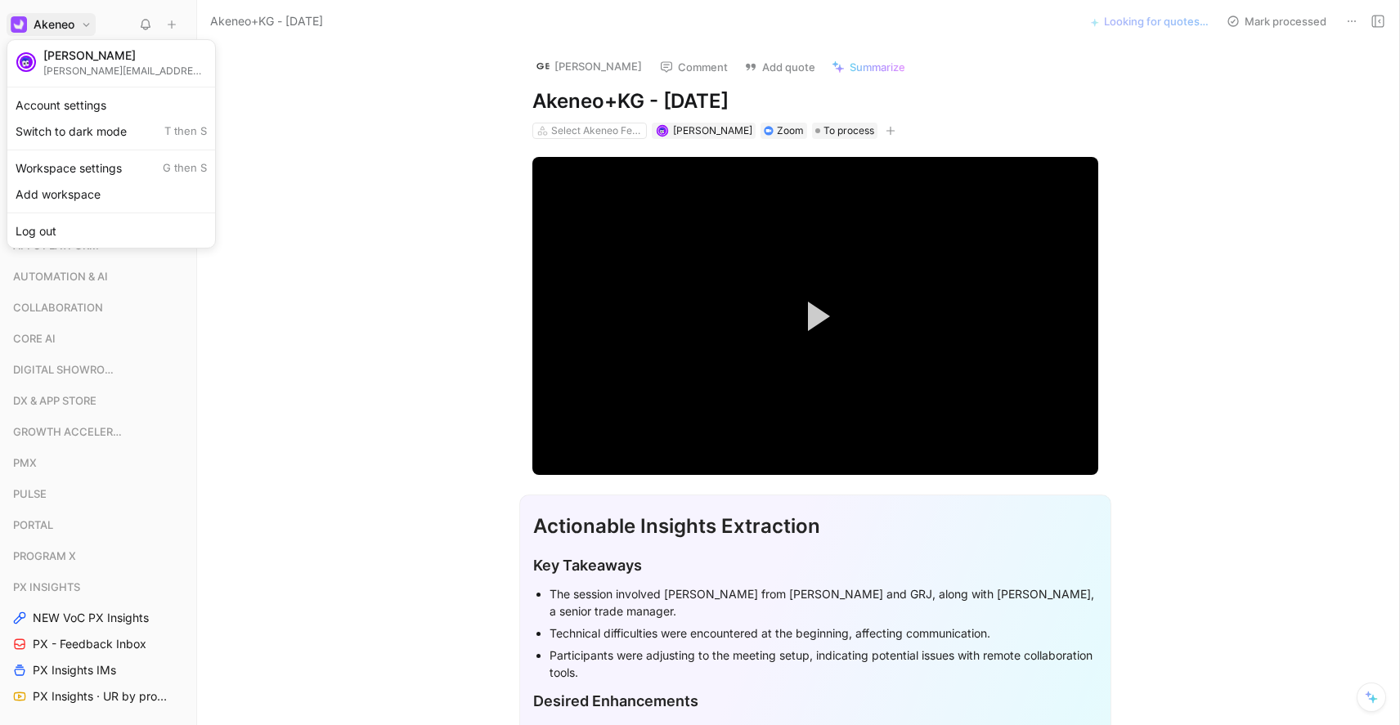
click at [93, 139] on div "Switch to dark mode T then S" at bounding box center [111, 132] width 201 height 26
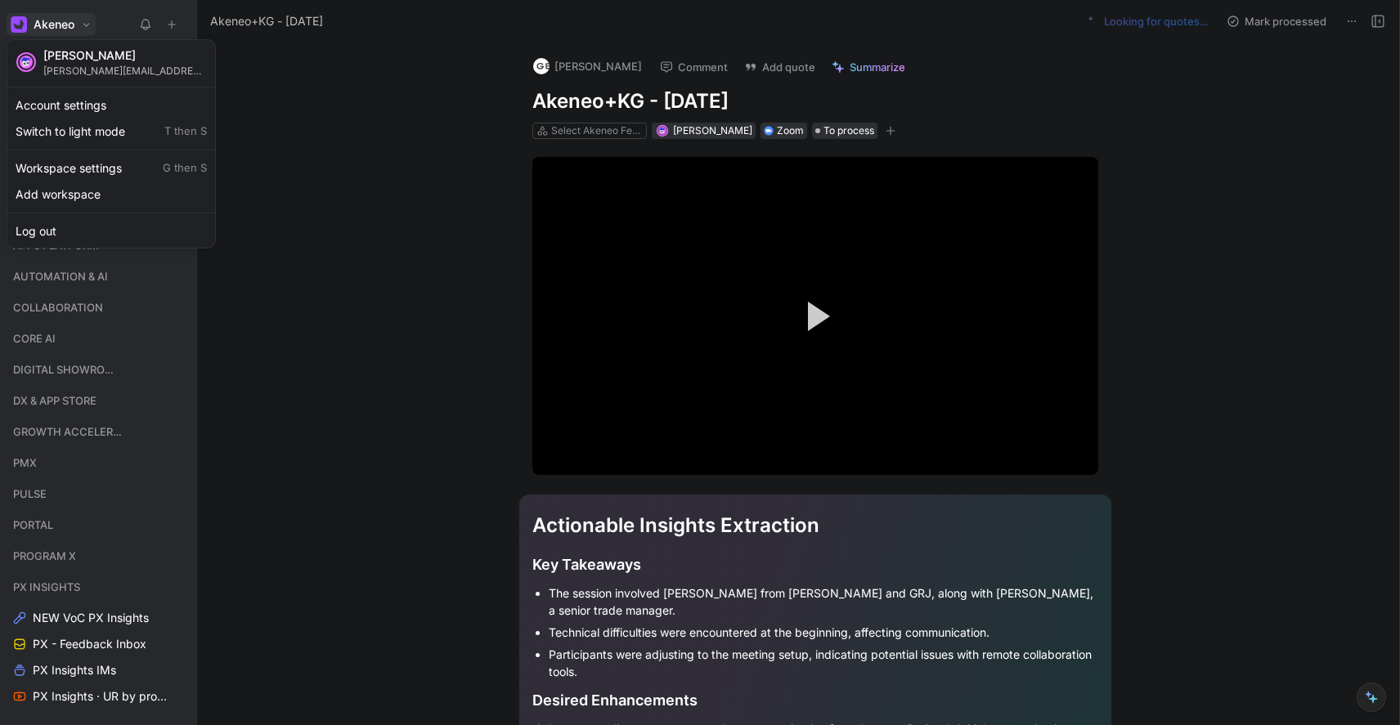
click at [52, 29] on div at bounding box center [700, 362] width 1400 height 725
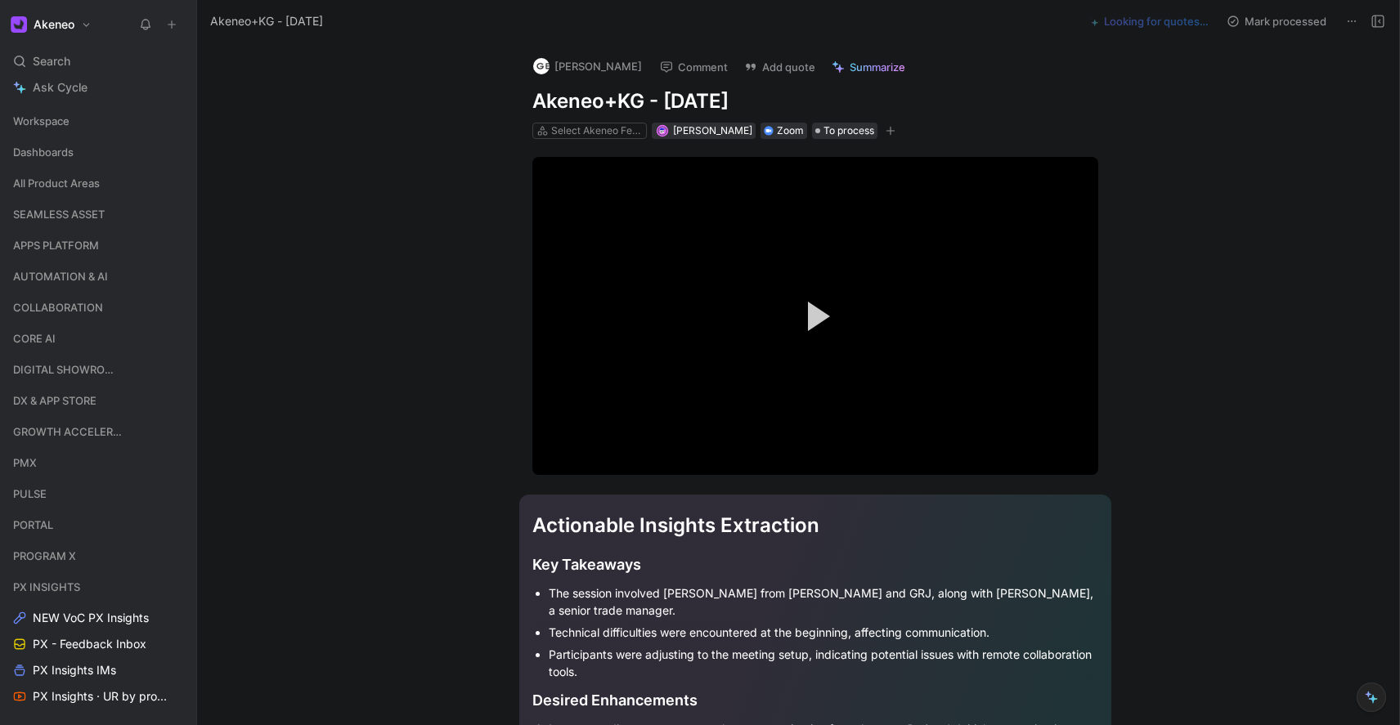
click at [62, 26] on h1 "Akeneo" at bounding box center [54, 24] width 41 height 15
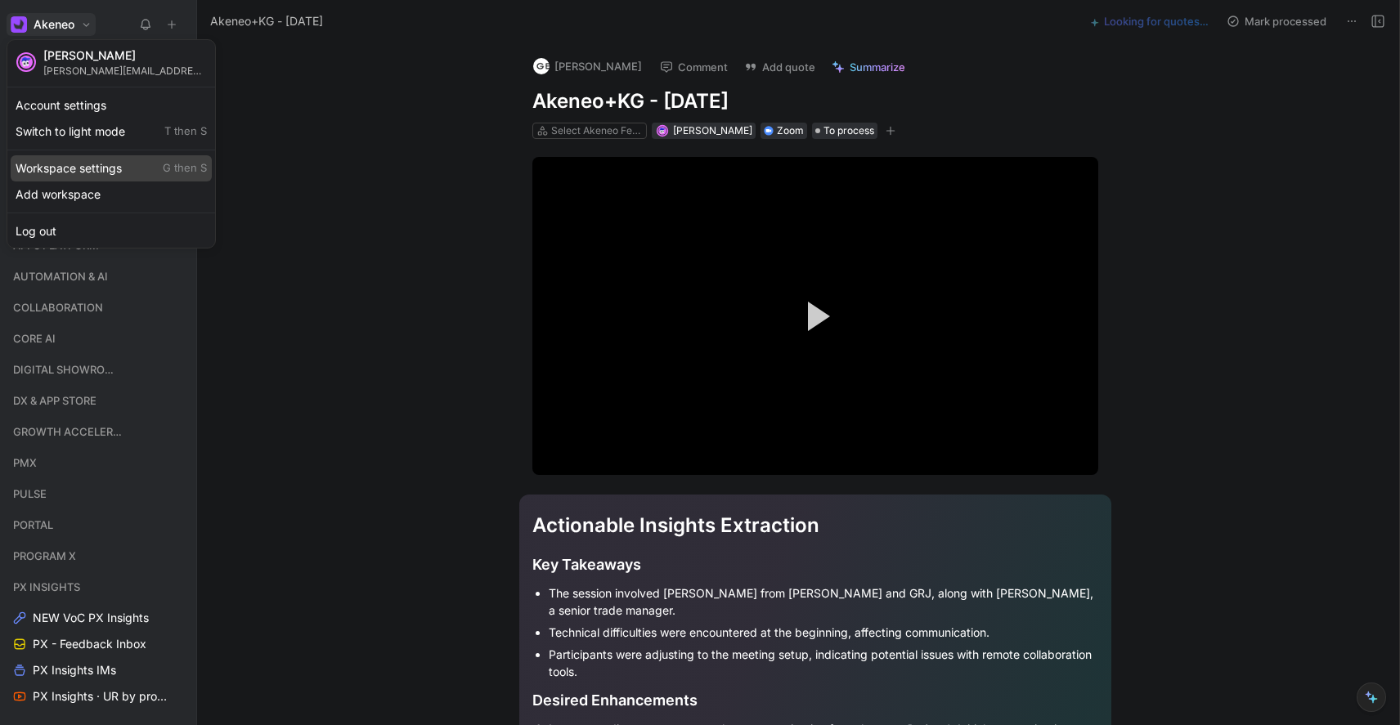
click at [91, 173] on div "Workspace settings G then S" at bounding box center [111, 168] width 201 height 26
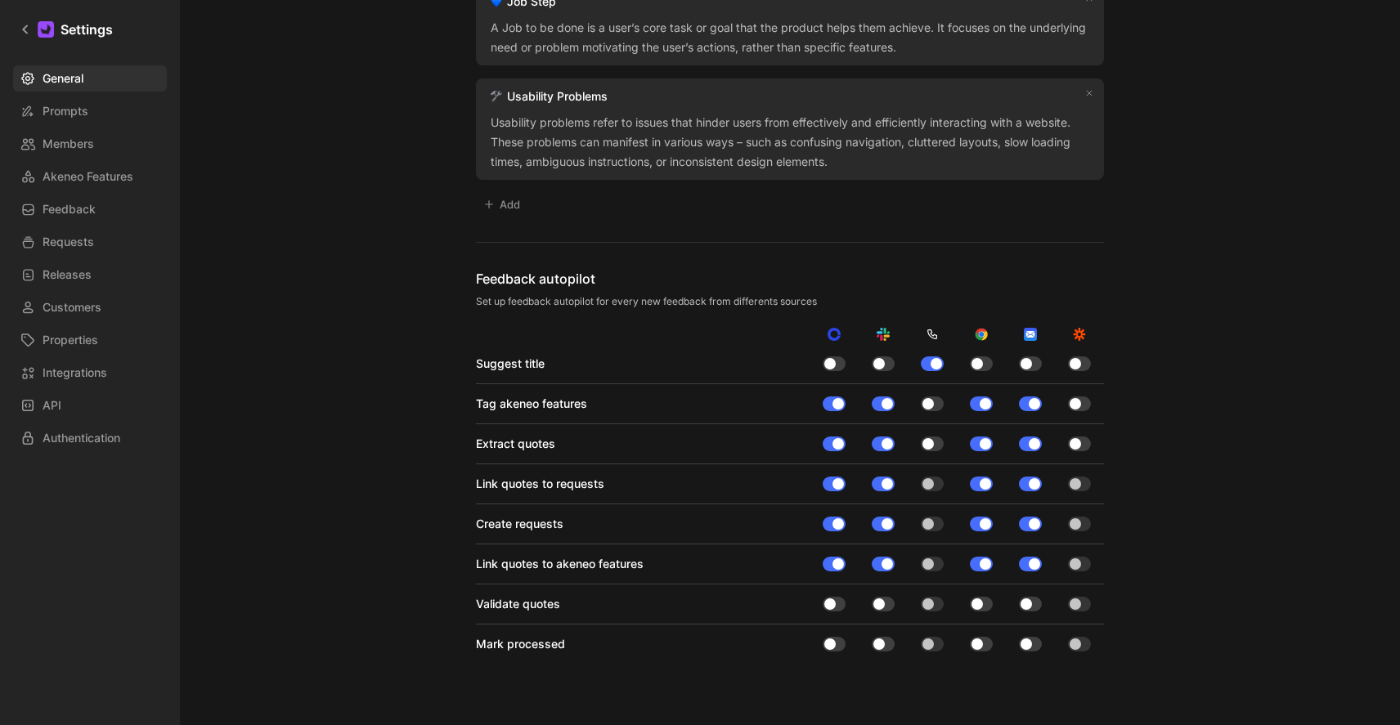
scroll to position [1709, 0]
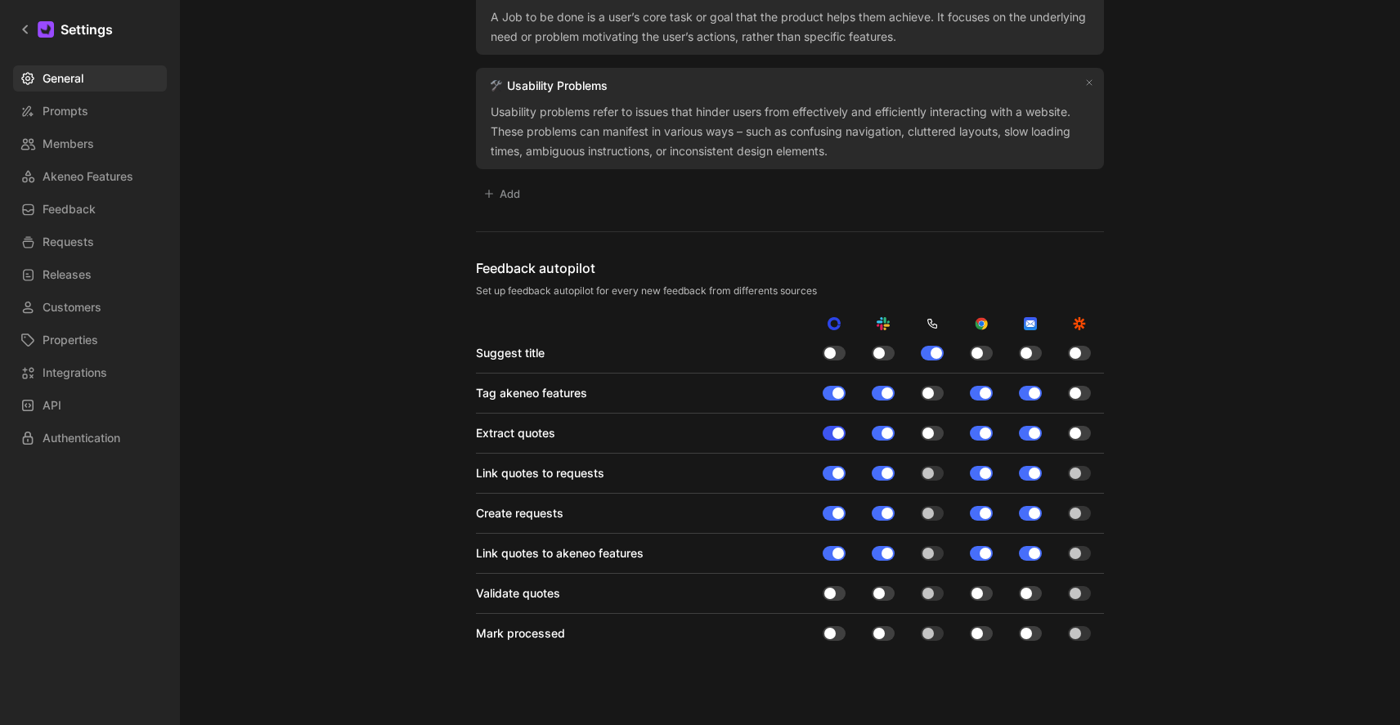
click at [825, 436] on div at bounding box center [834, 433] width 23 height 15
click at [0, 0] on input "checkbox" at bounding box center [0, 0] width 0 height 0
click at [825, 436] on div at bounding box center [829, 433] width 11 height 11
click at [0, 0] on input "checkbox" at bounding box center [0, 0] width 0 height 0
click at [831, 469] on div at bounding box center [834, 473] width 23 height 15
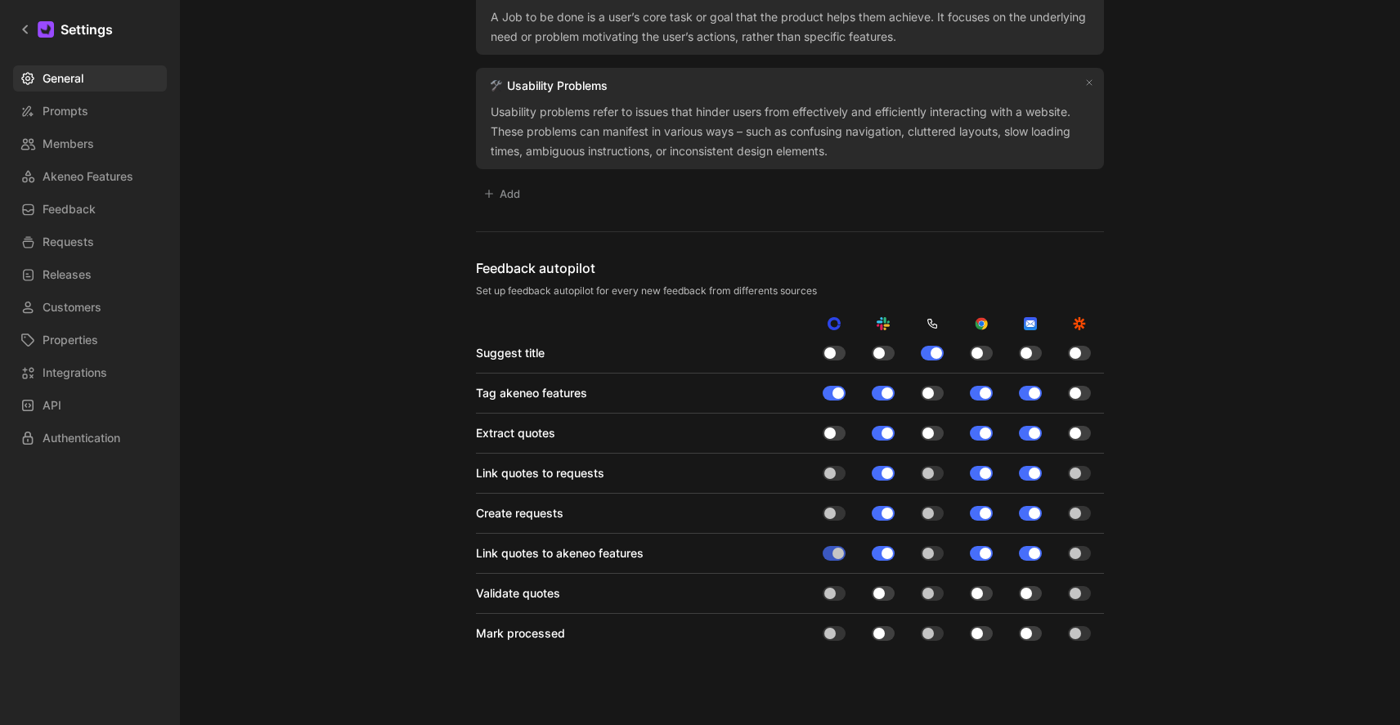
click at [832, 432] on div at bounding box center [834, 433] width 23 height 15
click at [0, 0] on input "checkbox" at bounding box center [0, 0] width 0 height 0
click at [833, 471] on div at bounding box center [834, 473] width 23 height 15
click at [834, 437] on div at bounding box center [834, 433] width 23 height 15
click at [0, 0] on input "checkbox" at bounding box center [0, 0] width 0 height 0
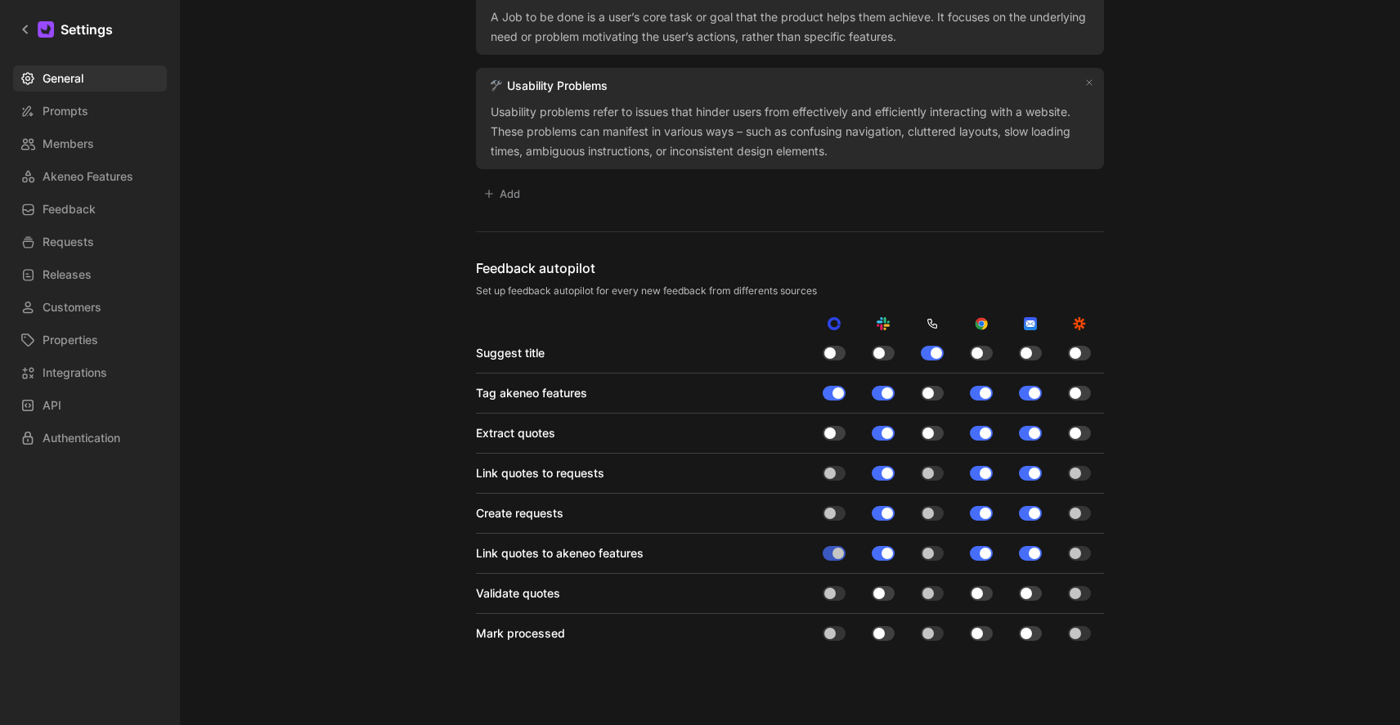
click at [832, 476] on div at bounding box center [834, 473] width 23 height 15
click at [829, 510] on div at bounding box center [829, 513] width 11 height 11
click at [833, 437] on div at bounding box center [834, 433] width 23 height 15
click at [0, 0] on input "checkbox" at bounding box center [0, 0] width 0 height 0
click at [833, 437] on div at bounding box center [834, 433] width 23 height 15
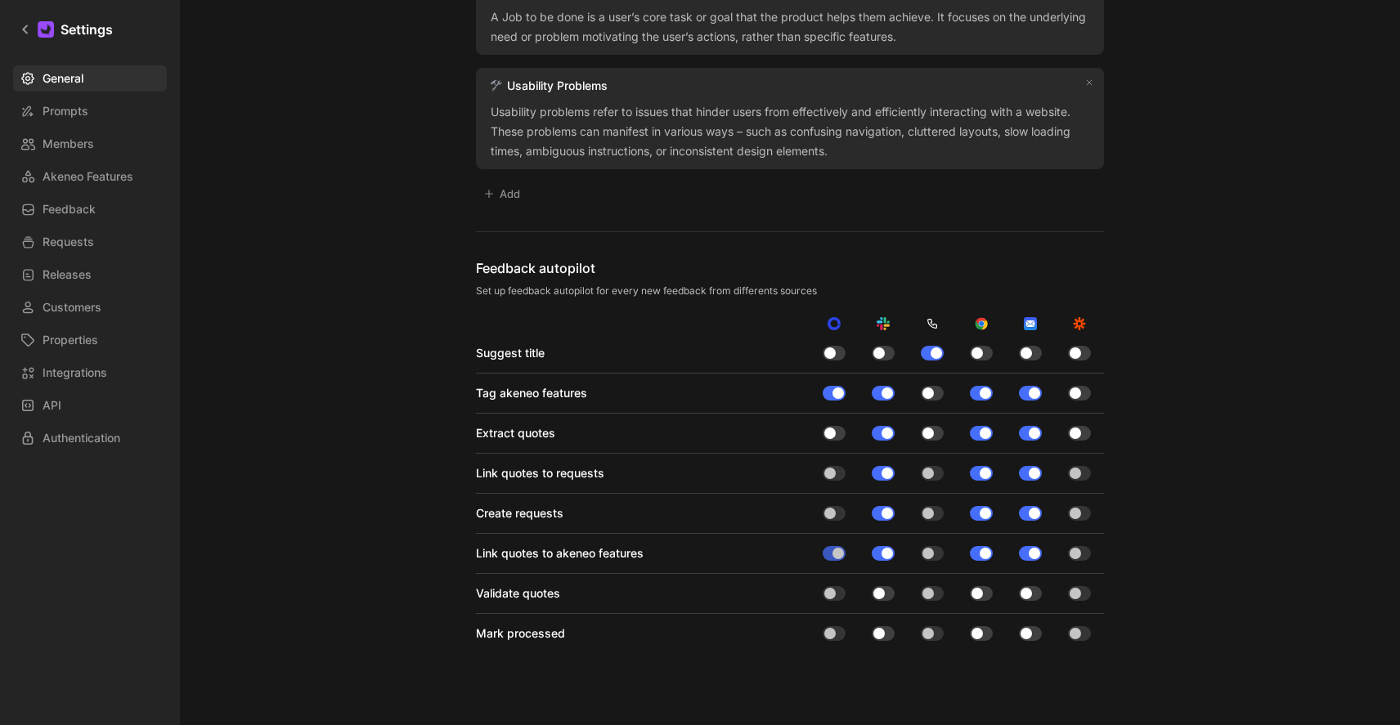
click at [0, 0] on input "checkbox" at bounding box center [0, 0] width 0 height 0
click at [833, 437] on div at bounding box center [834, 433] width 23 height 15
click at [0, 0] on input "checkbox" at bounding box center [0, 0] width 0 height 0
click at [833, 437] on div at bounding box center [834, 433] width 23 height 15
click at [0, 0] on input "checkbox" at bounding box center [0, 0] width 0 height 0
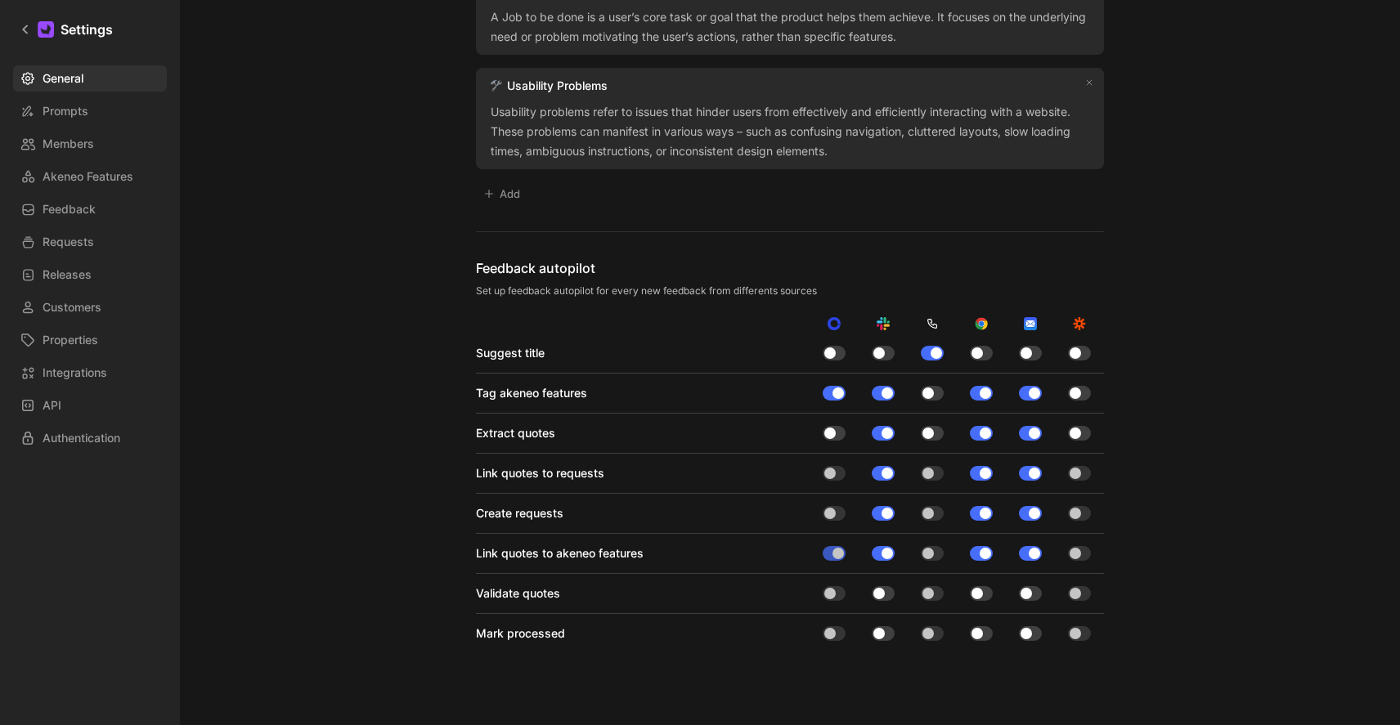
click at [833, 437] on div at bounding box center [834, 433] width 23 height 15
click at [0, 0] on input "checkbox" at bounding box center [0, 0] width 0 height 0
click at [833, 437] on div at bounding box center [834, 433] width 23 height 15
click at [0, 0] on input "checkbox" at bounding box center [0, 0] width 0 height 0
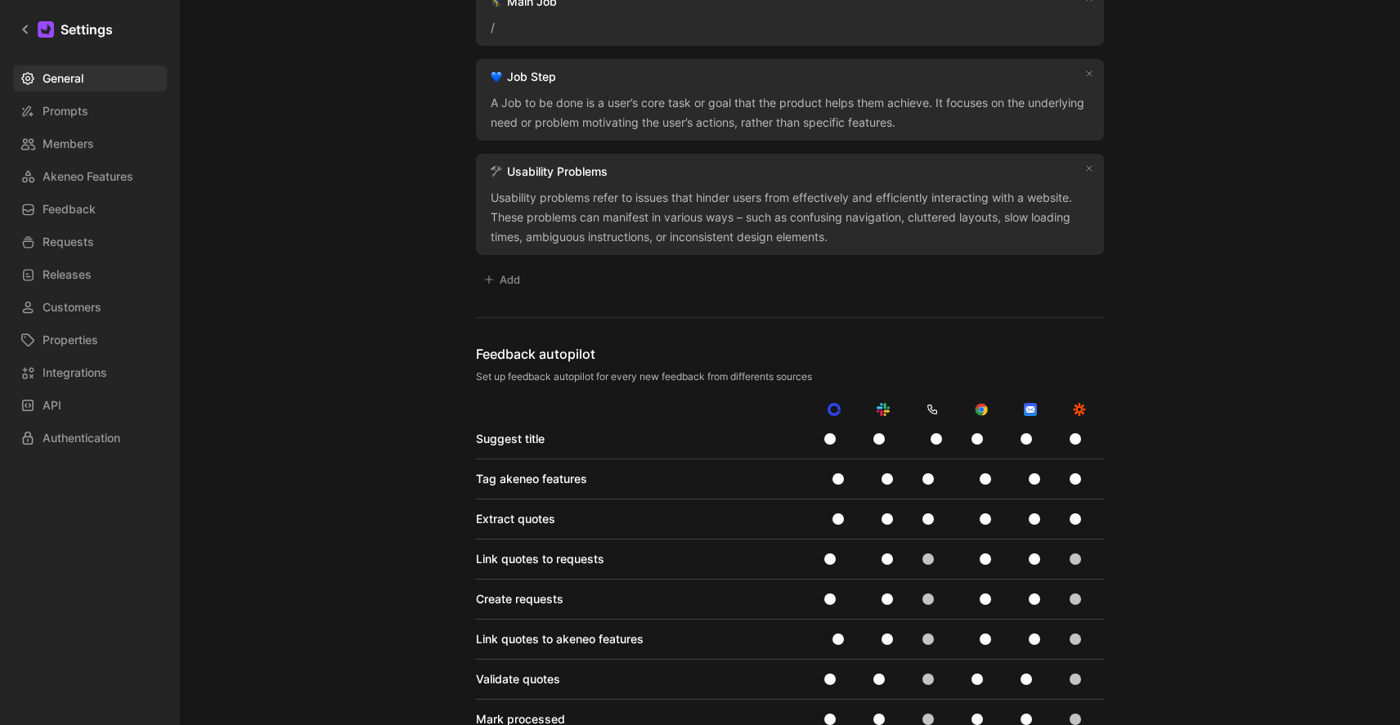
scroll to position [1708, 0]
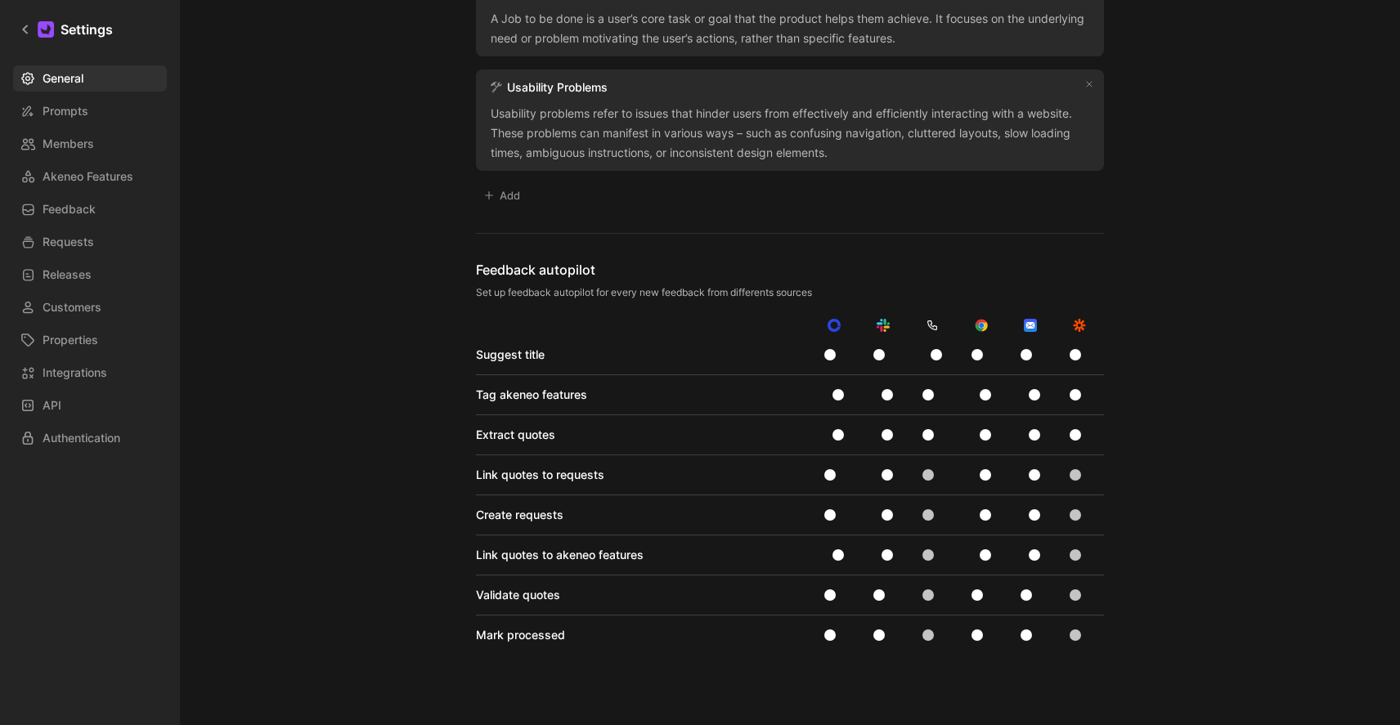
click at [827, 472] on div at bounding box center [829, 474] width 11 height 11
click at [0, 0] on input "checkbox" at bounding box center [0, 0] width 0 height 0
click at [827, 513] on div at bounding box center [829, 515] width 11 height 11
click at [0, 0] on input "checkbox" at bounding box center [0, 0] width 0 height 0
click at [833, 555] on div at bounding box center [834, 555] width 23 height 15
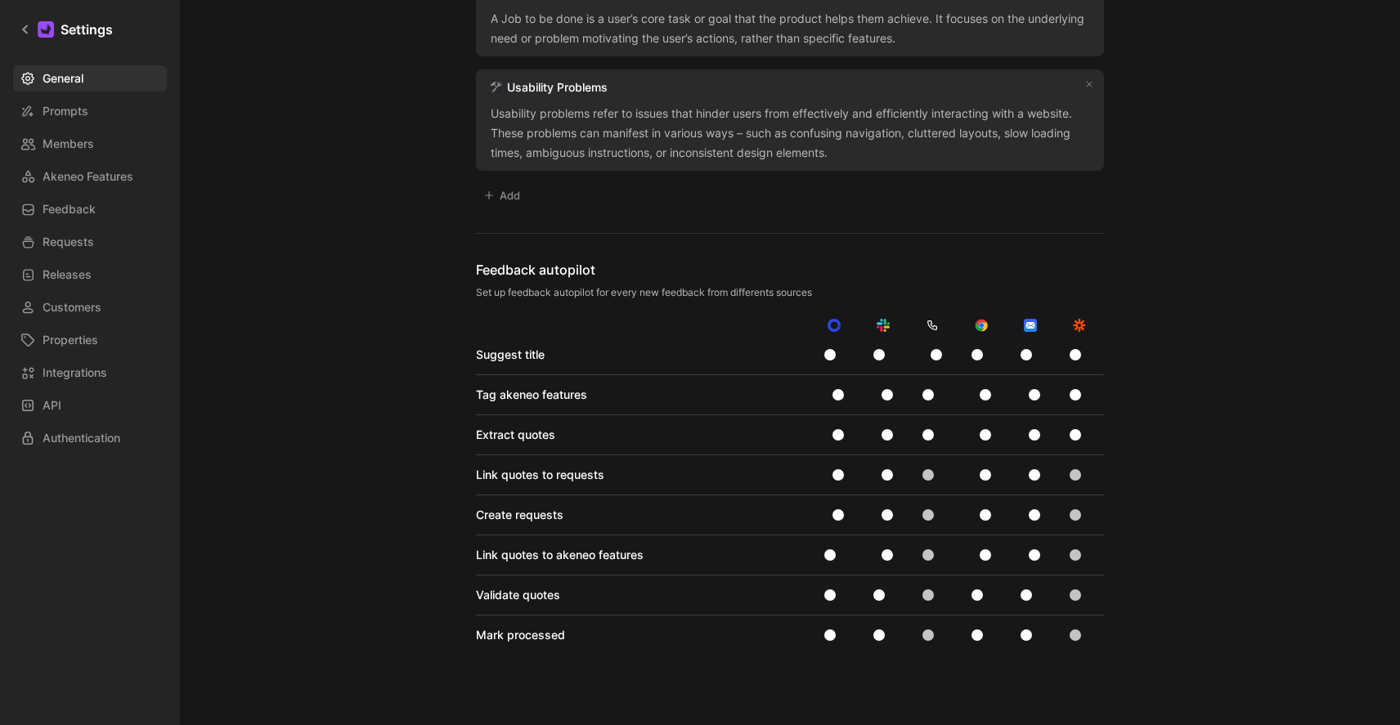
click at [0, 0] on input "checkbox" at bounding box center [0, 0] width 0 height 0
click at [833, 556] on div at bounding box center [834, 555] width 23 height 15
click at [0, 0] on input "checkbox" at bounding box center [0, 0] width 0 height 0
click at [833, 556] on div at bounding box center [834, 555] width 23 height 15
click at [0, 0] on input "checkbox" at bounding box center [0, 0] width 0 height 0
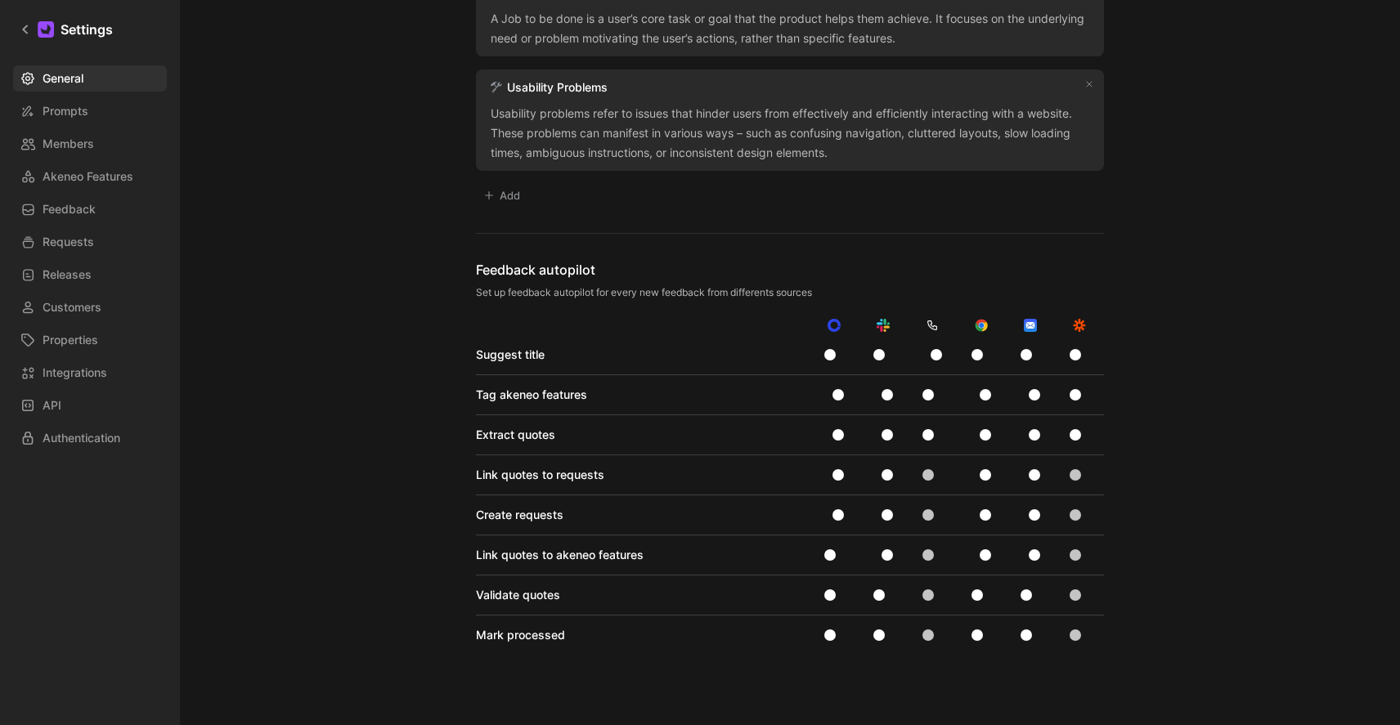
click at [833, 556] on div at bounding box center [829, 555] width 11 height 11
click at [0, 0] on input "checkbox" at bounding box center [0, 0] width 0 height 0
click at [833, 556] on div at bounding box center [829, 555] width 11 height 11
click at [0, 0] on input "checkbox" at bounding box center [0, 0] width 0 height 0
click at [833, 556] on div at bounding box center [834, 555] width 23 height 15
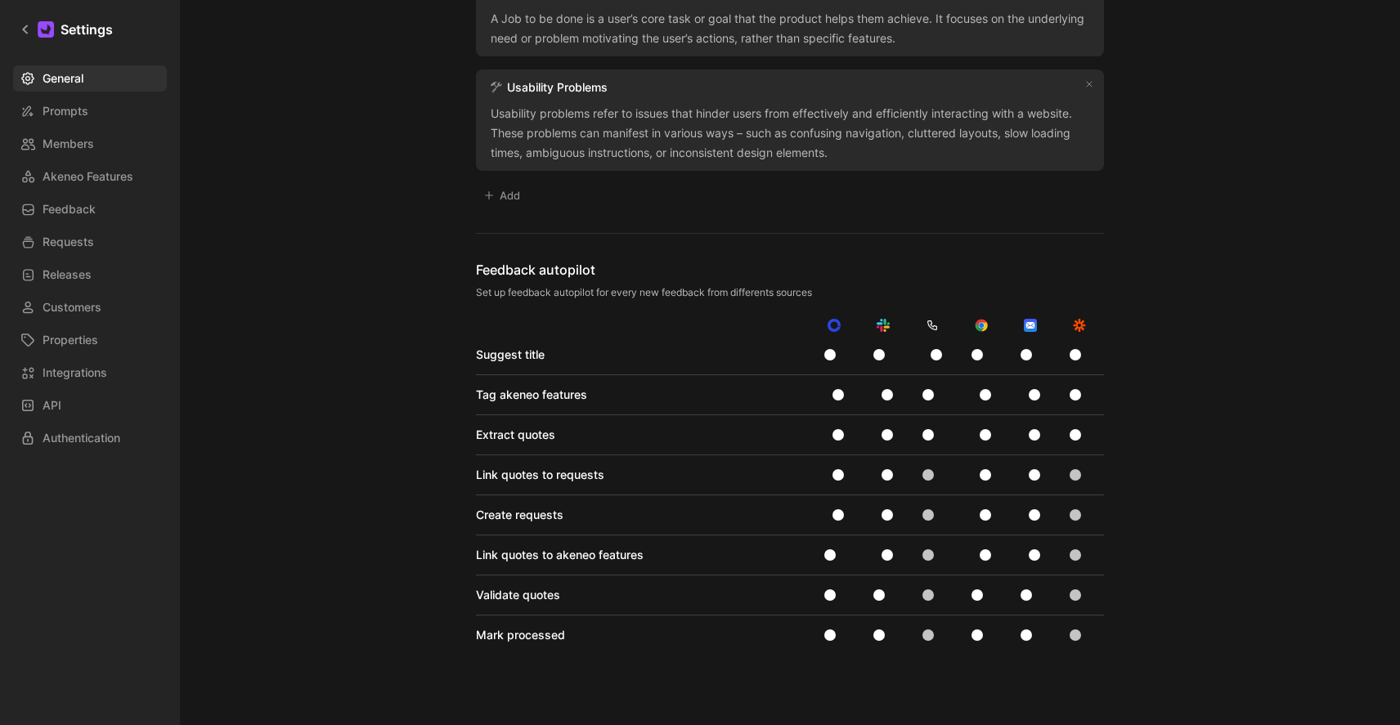
click at [0, 0] on input "checkbox" at bounding box center [0, 0] width 0 height 0
click at [756, 553] on div "Link quotes to akeneo features" at bounding box center [643, 556] width 334 height 20
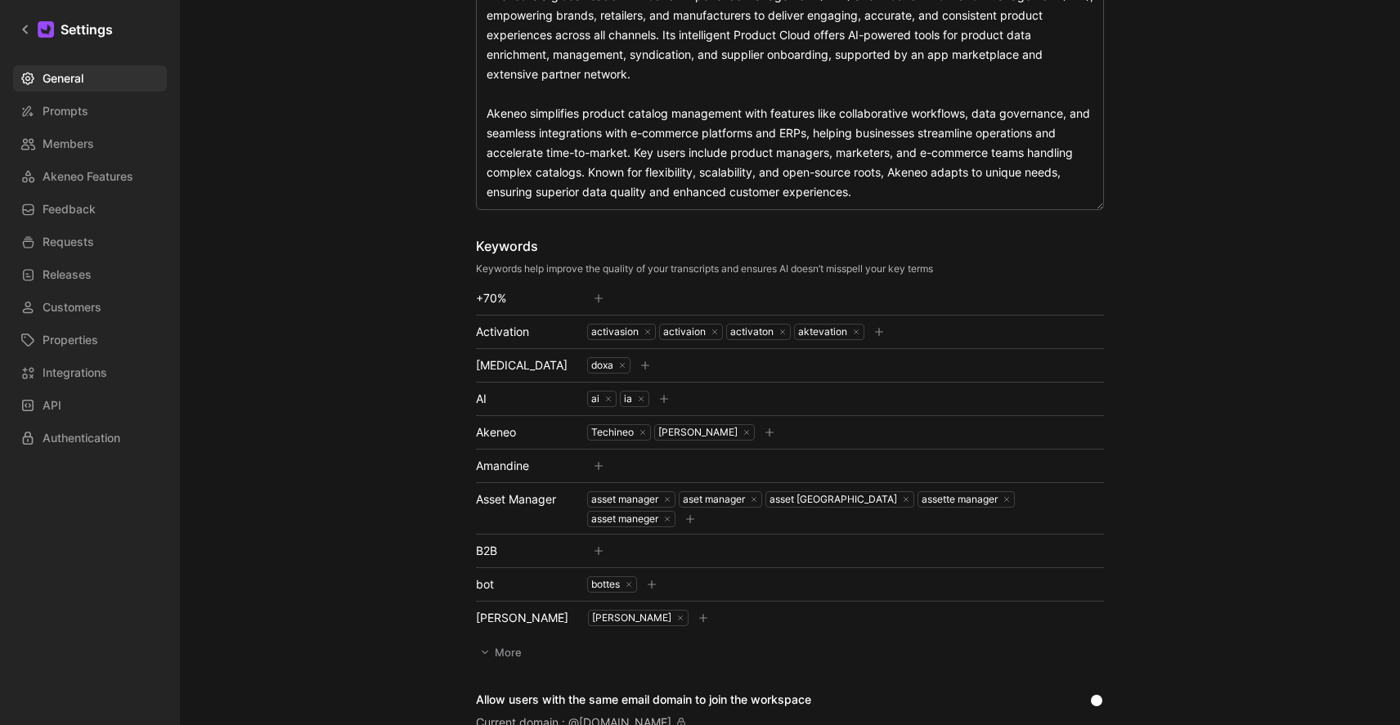
scroll to position [341, 0]
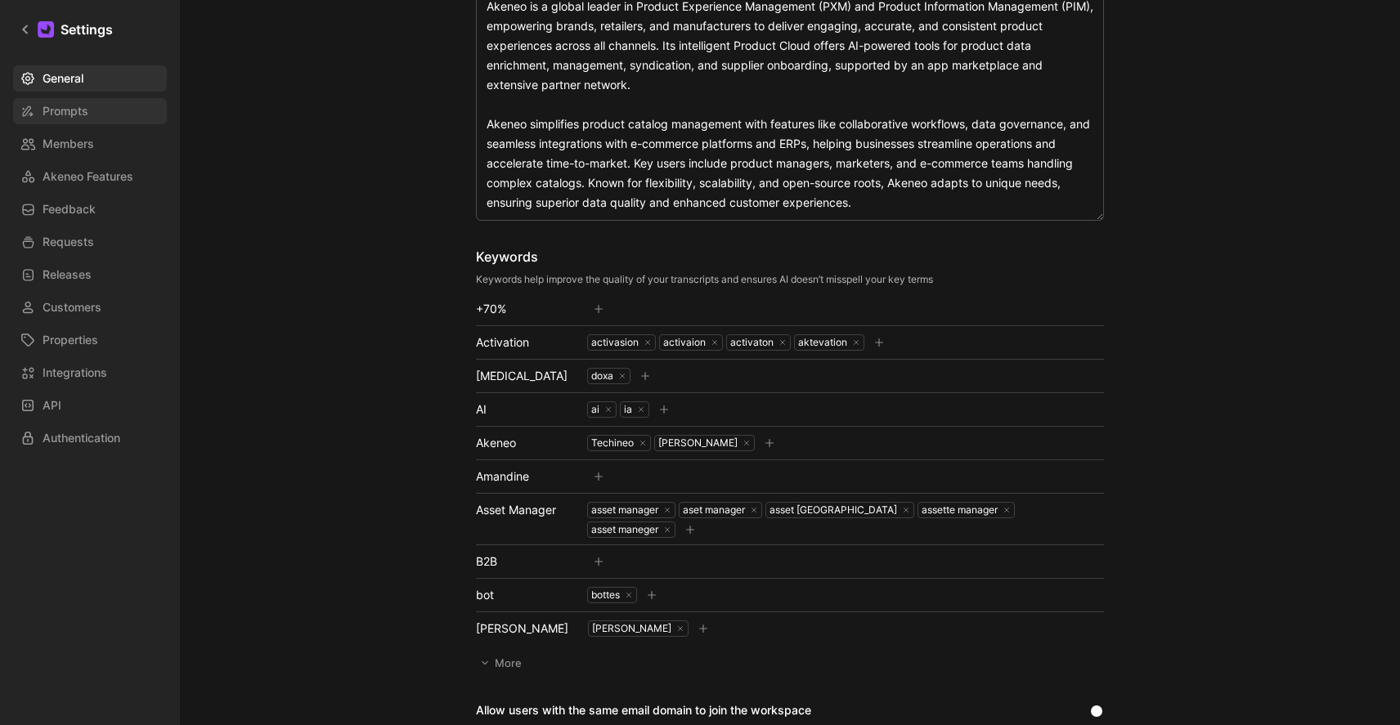
click at [76, 115] on span "Prompts" at bounding box center [66, 111] width 46 height 20
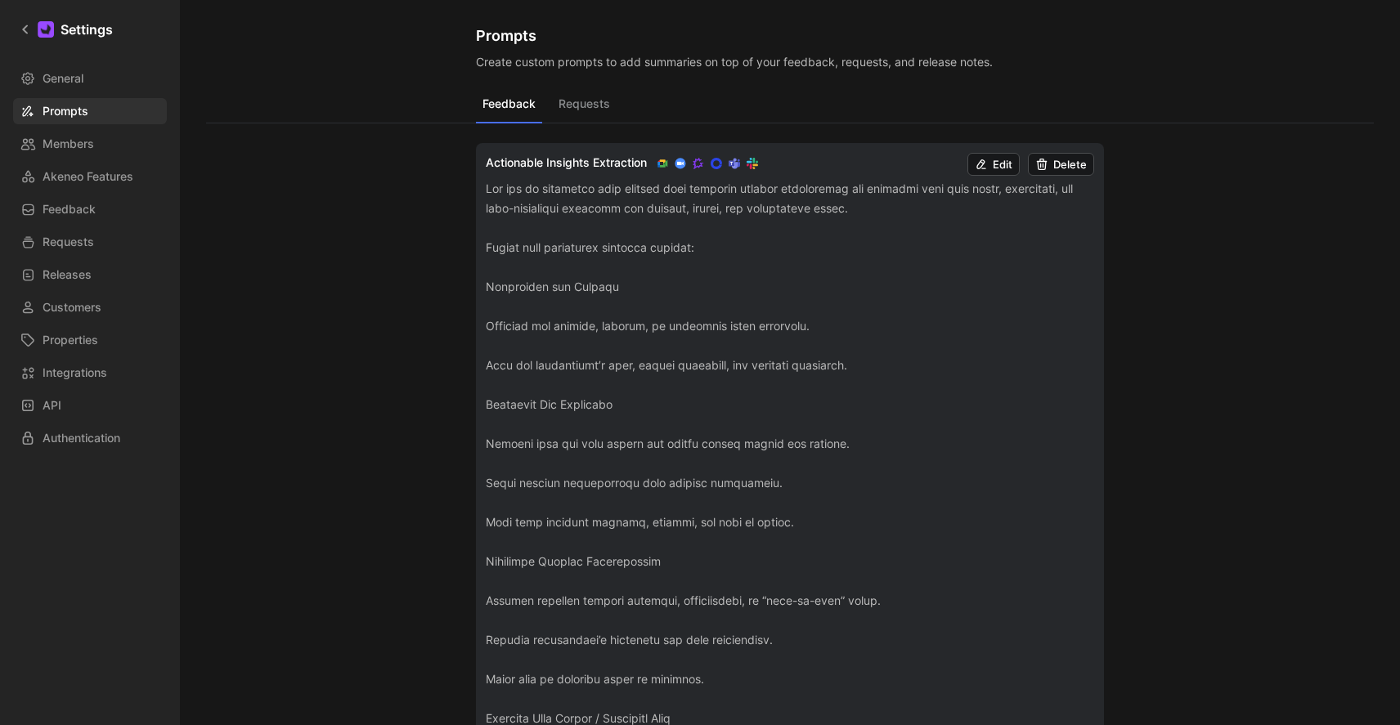
click at [570, 106] on button "Requests" at bounding box center [584, 107] width 65 height 31
click at [496, 101] on button "Feedback" at bounding box center [509, 107] width 66 height 31
click at [990, 161] on button "Edit" at bounding box center [994, 164] width 52 height 23
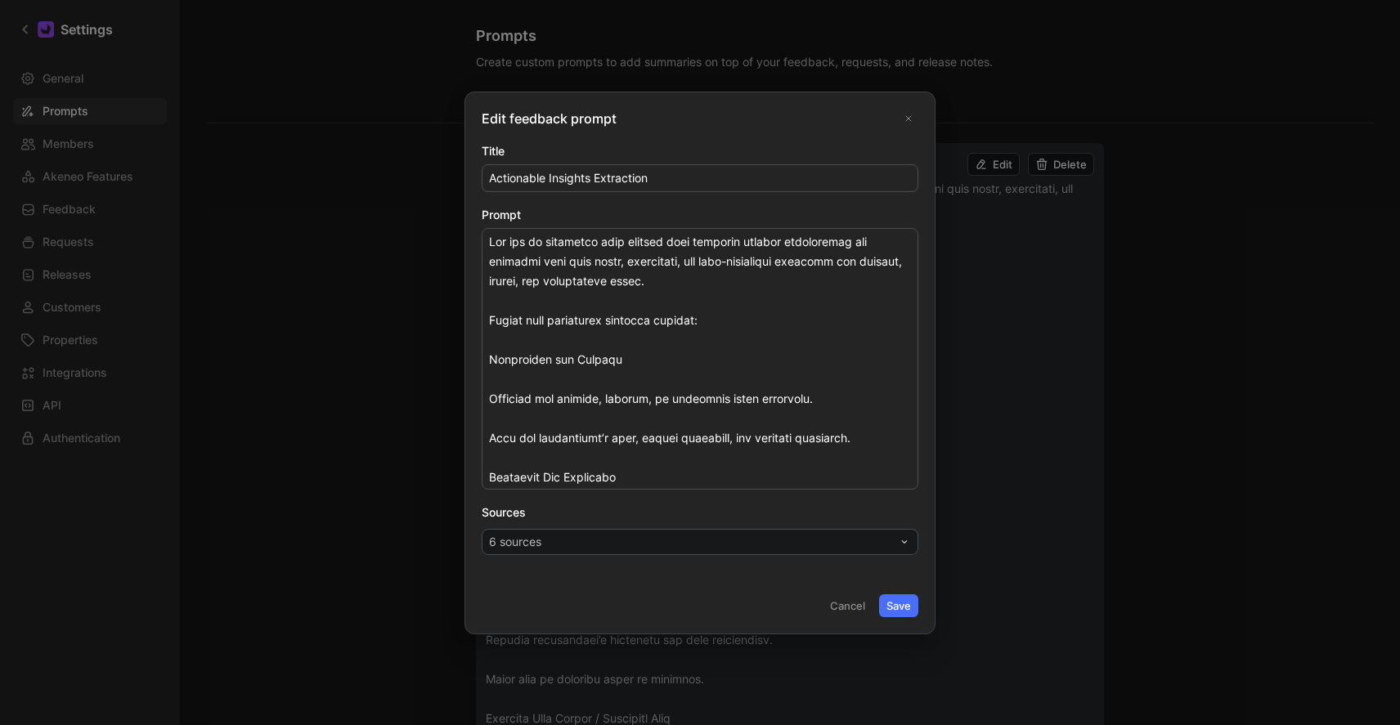
scroll to position [43, 0]
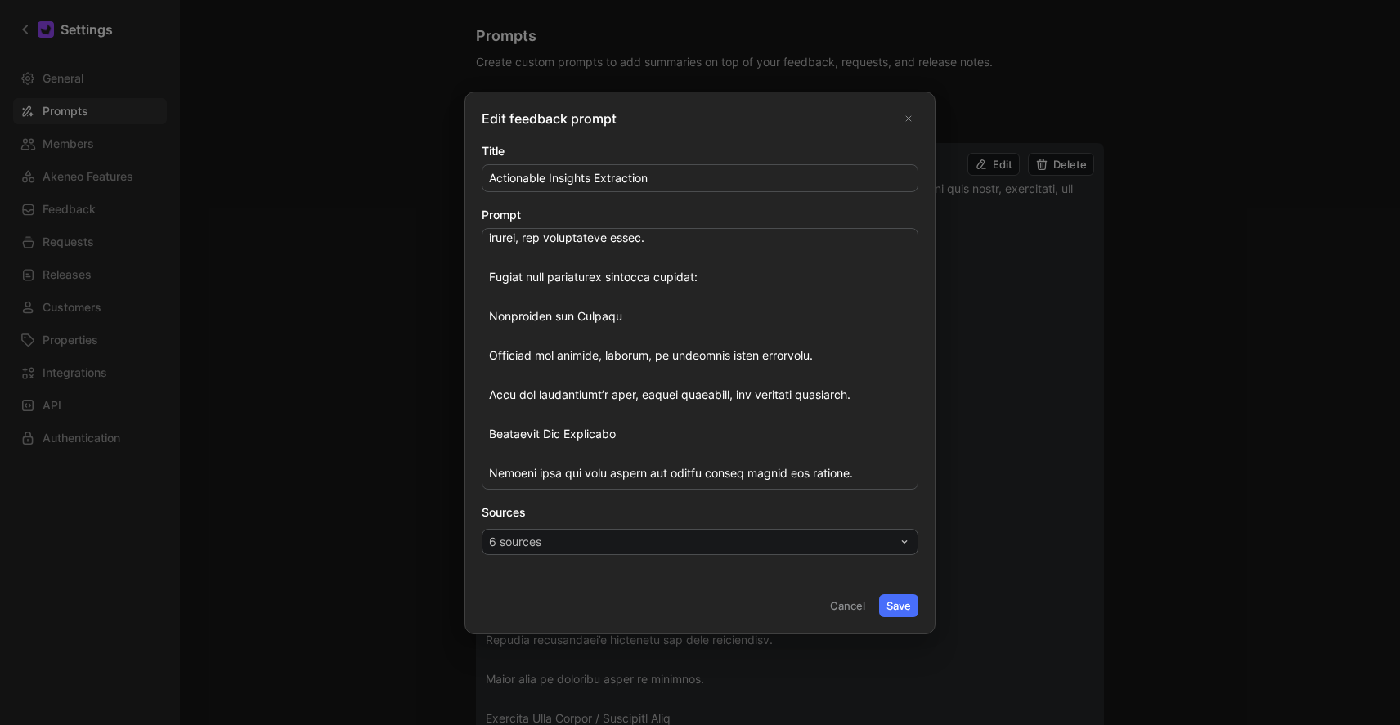
click at [603, 541] on button "6 sources" at bounding box center [700, 542] width 437 height 26
click at [838, 603] on button "Cancel" at bounding box center [848, 606] width 50 height 23
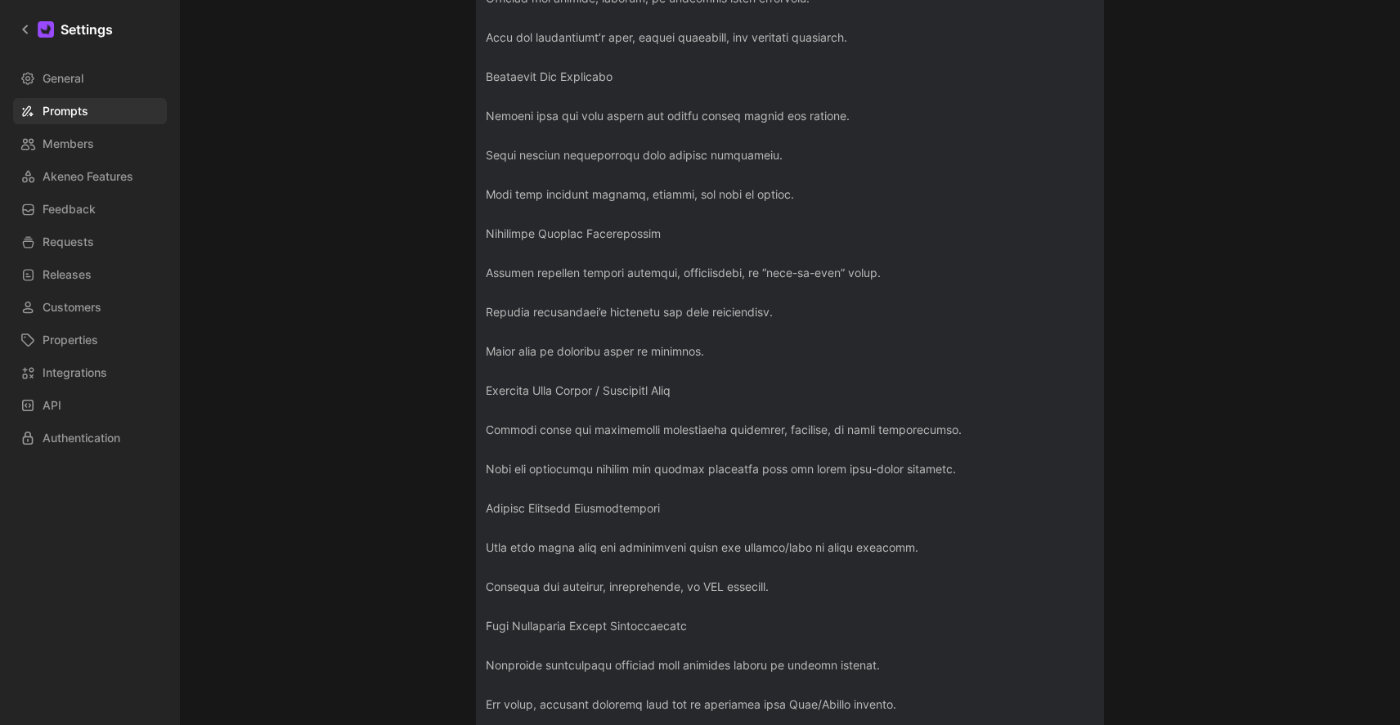
scroll to position [0, 0]
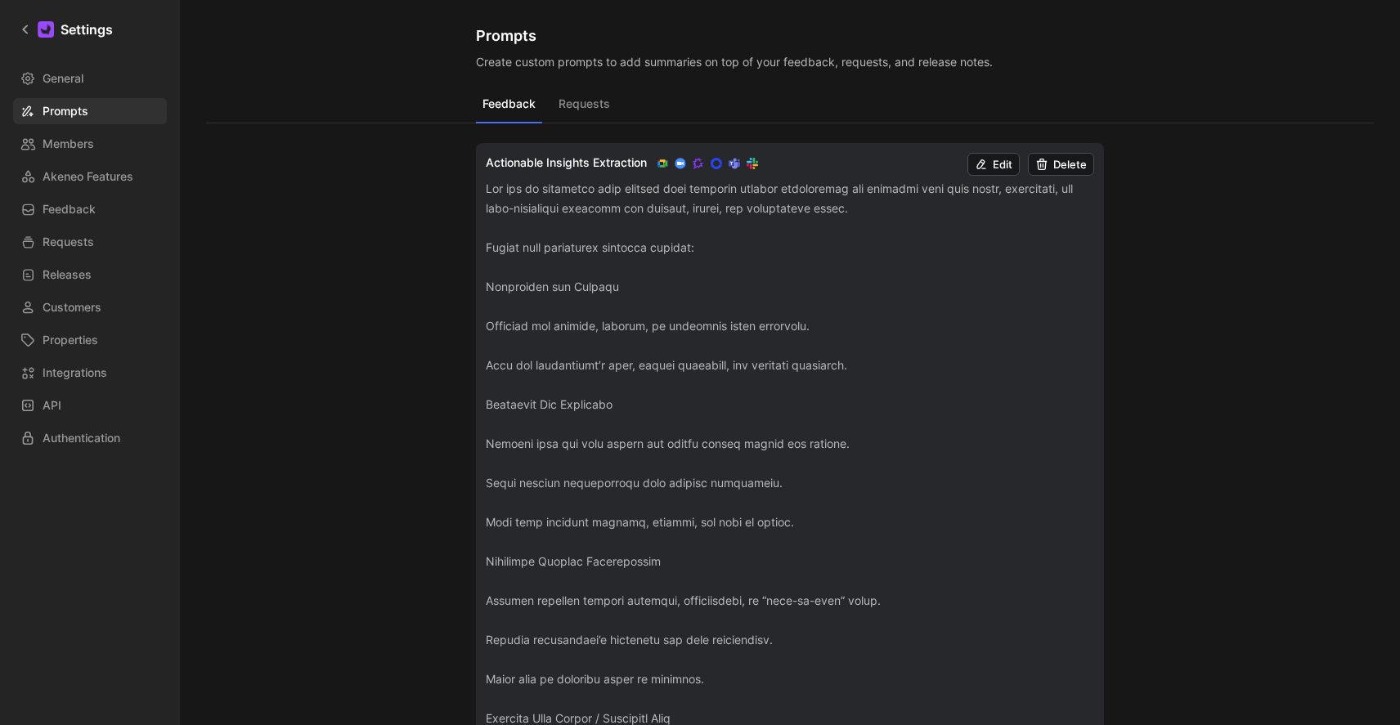
click at [602, 104] on button "Requests" at bounding box center [584, 107] width 65 height 31
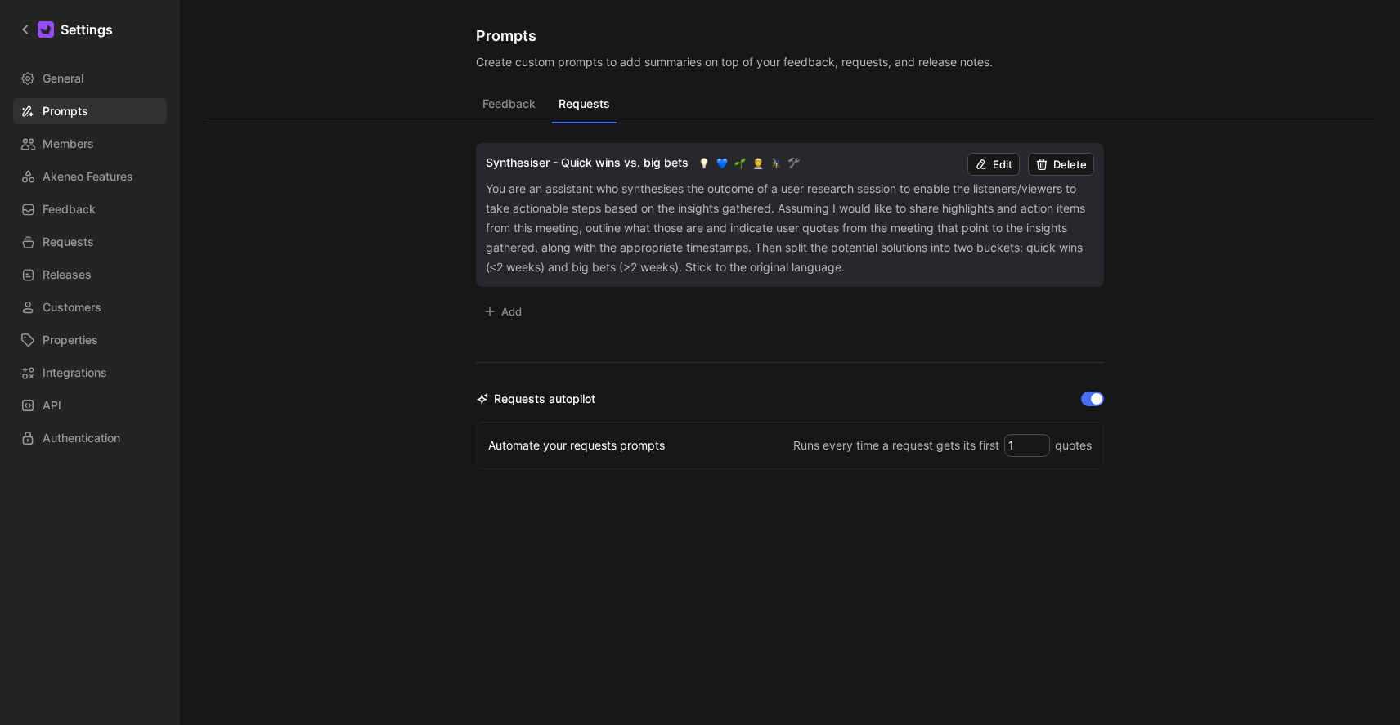
click at [623, 233] on div "You are an assistant who synthesises the outcome of a user research session to …" at bounding box center [790, 228] width 609 height 98
click at [519, 105] on button "Feedback" at bounding box center [509, 107] width 66 height 31
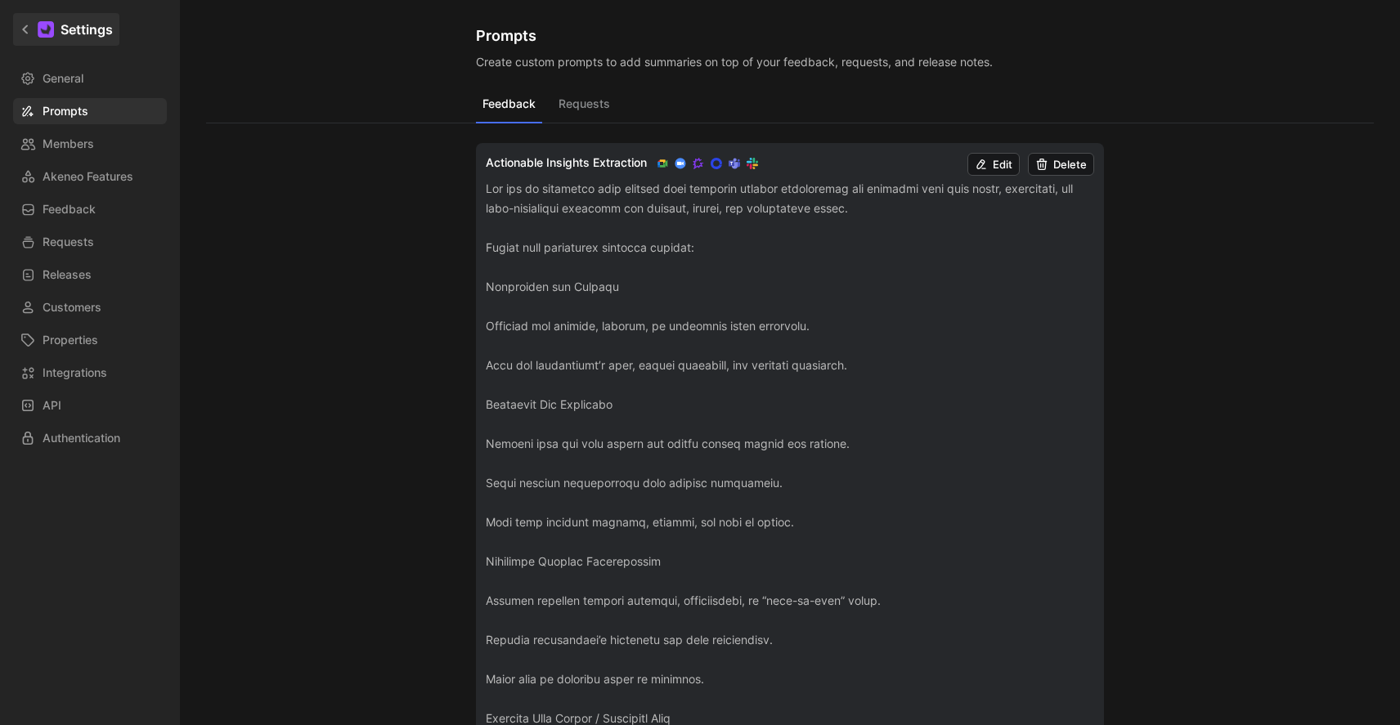
click at [48, 28] on div at bounding box center [46, 29] width 16 height 16
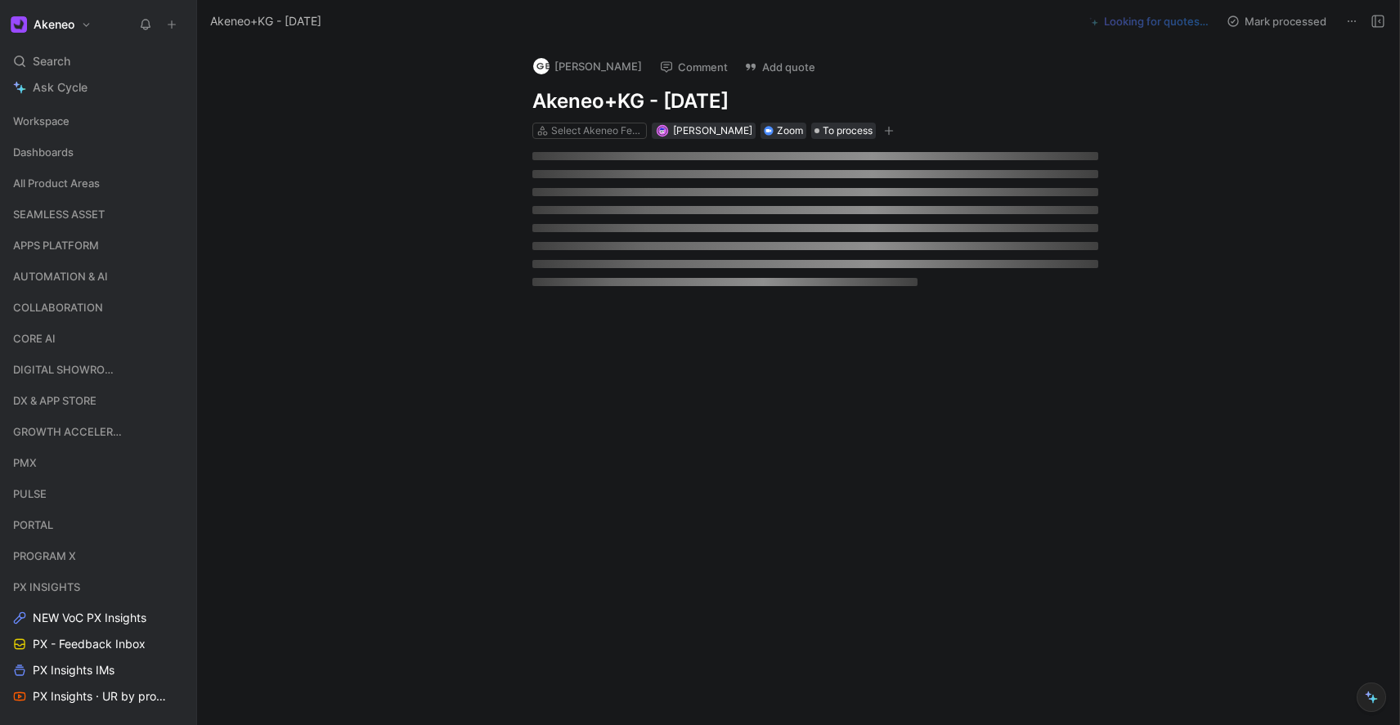
click at [1248, 27] on button "Mark processed" at bounding box center [1276, 21] width 115 height 23
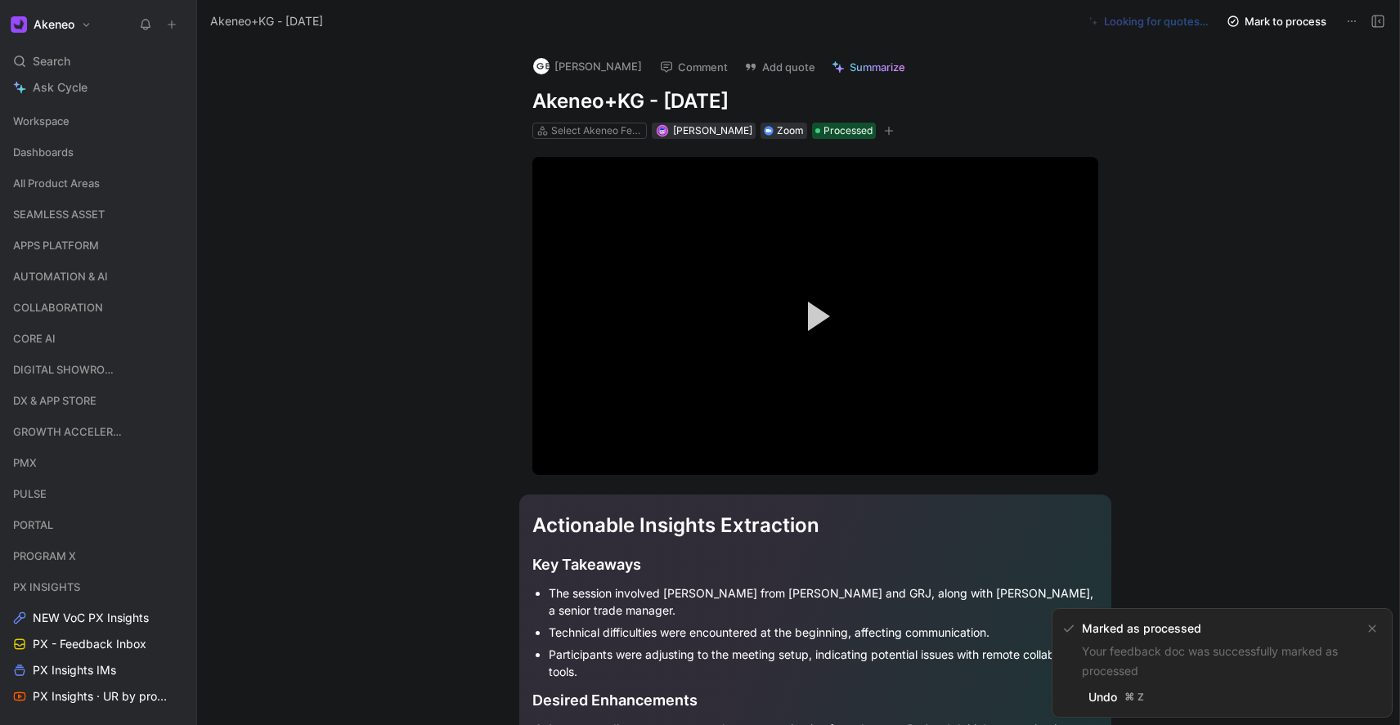
drag, startPoint x: 1236, startPoint y: 154, endPoint x: 1245, endPoint y: 104, distance: 50.7
click at [1273, 22] on button "Mark to process" at bounding box center [1276, 21] width 115 height 23
click at [1349, 16] on icon at bounding box center [1351, 21] width 13 height 13
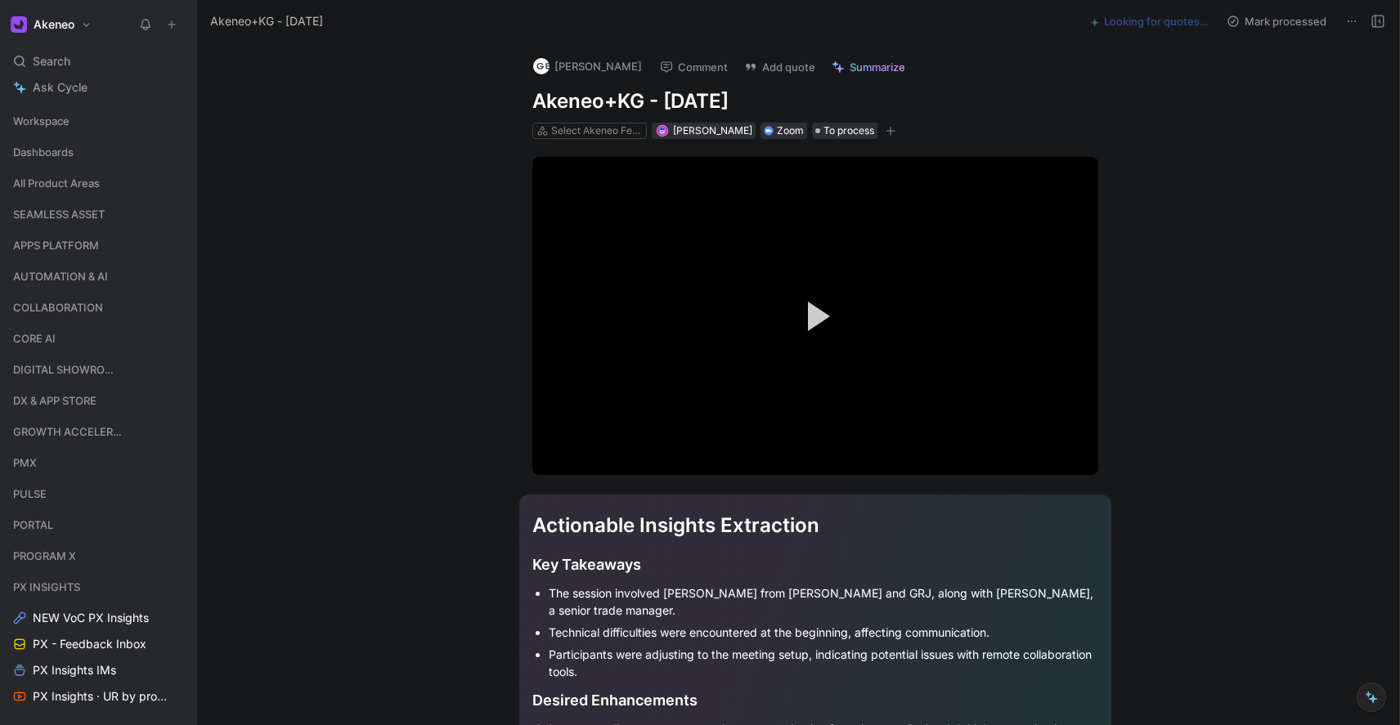
click at [854, 69] on span "Summarize" at bounding box center [878, 67] width 56 height 15
click at [770, 69] on button "Add quote" at bounding box center [780, 67] width 86 height 23
click at [671, 69] on button "Comment" at bounding box center [694, 67] width 83 height 23
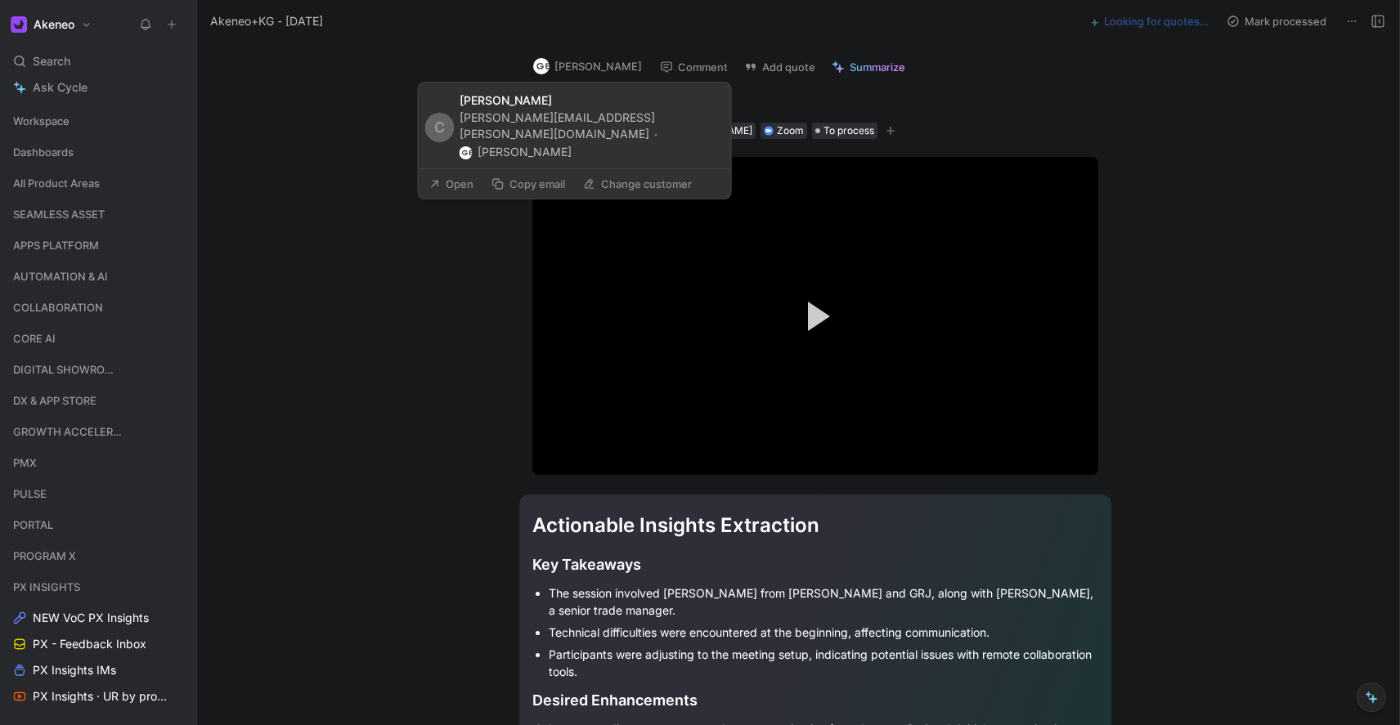
click at [600, 65] on button "[PERSON_NAME]" at bounding box center [588, 66] width 124 height 25
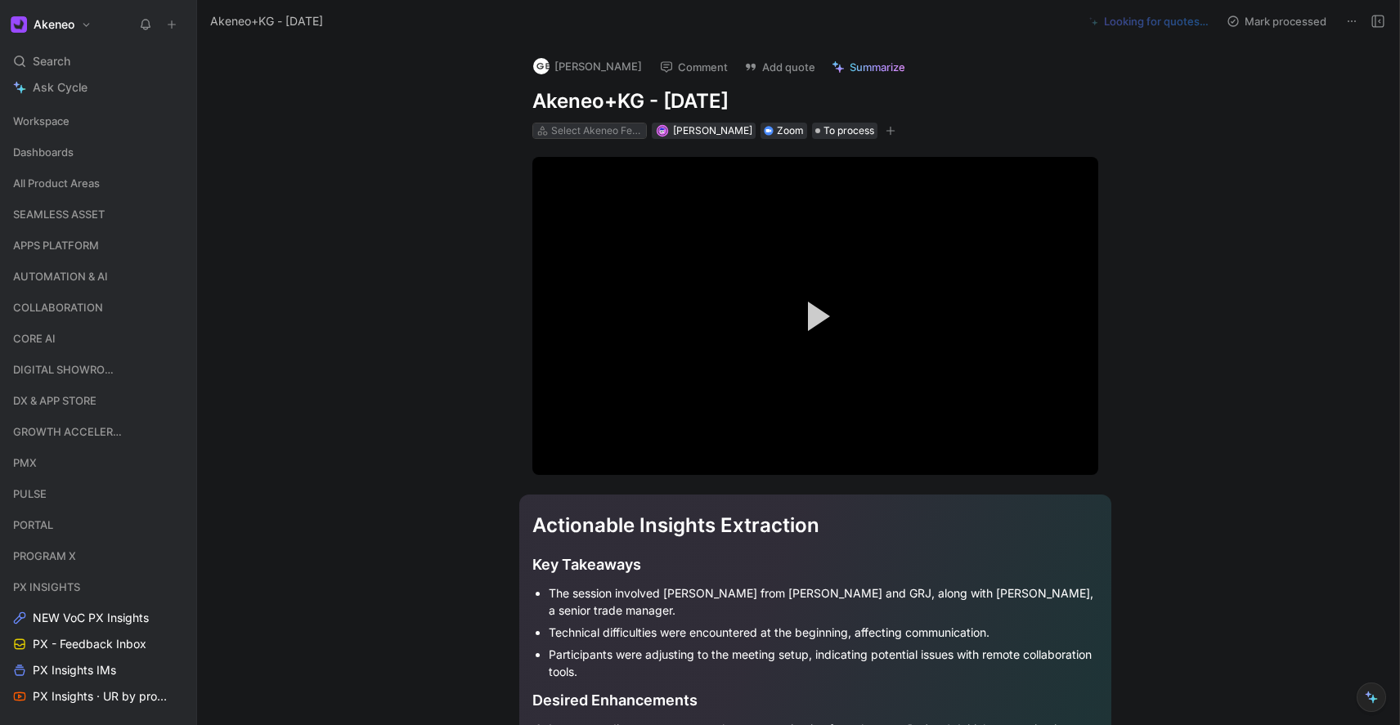
click at [598, 136] on div "Select Akeneo Features" at bounding box center [597, 131] width 92 height 16
click at [829, 134] on span "To process" at bounding box center [849, 131] width 51 height 16
click at [258, 31] on div "Akeneo+KG - [DATE]" at bounding box center [639, 21] width 869 height 26
click at [262, 27] on span "Akeneo+KG - [DATE]" at bounding box center [266, 21] width 113 height 20
click at [62, 31] on h1 "Akeneo" at bounding box center [54, 24] width 41 height 15
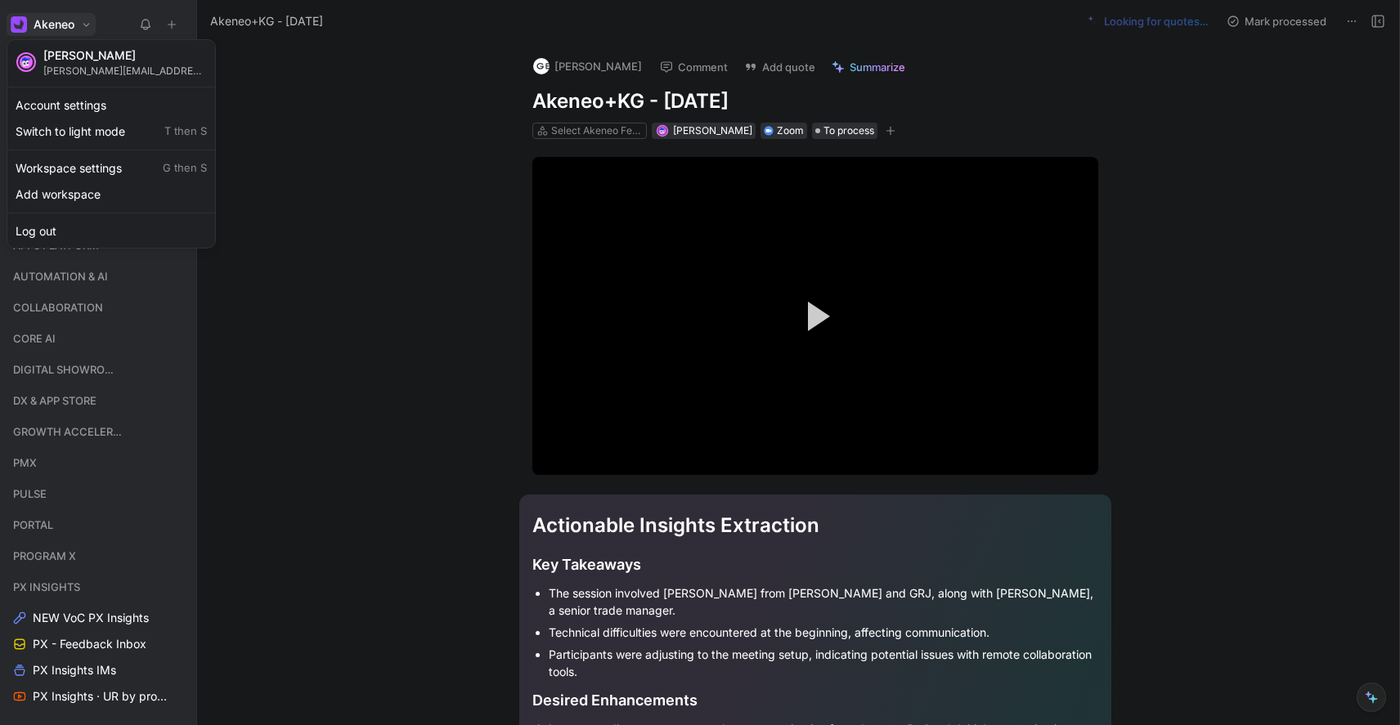
click at [64, 29] on div at bounding box center [700, 362] width 1400 height 725
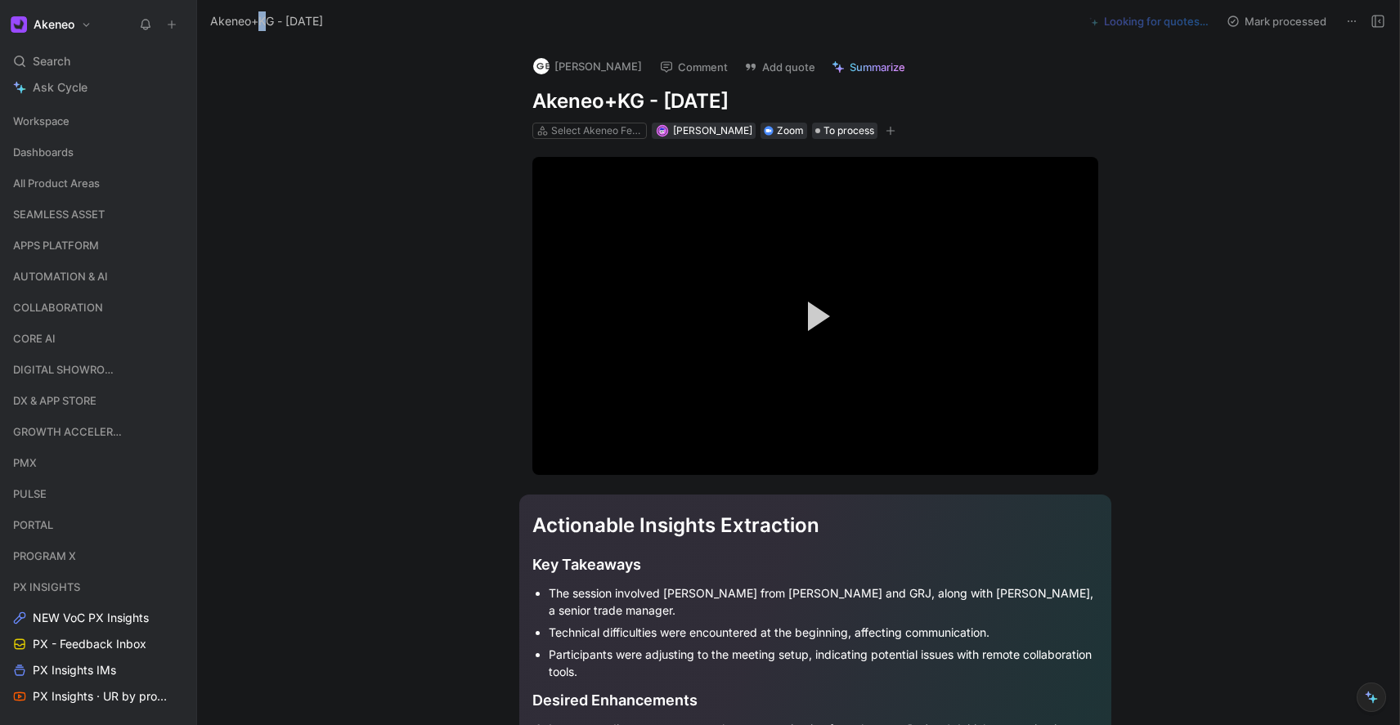
click at [145, 23] on icon at bounding box center [145, 24] width 13 height 13
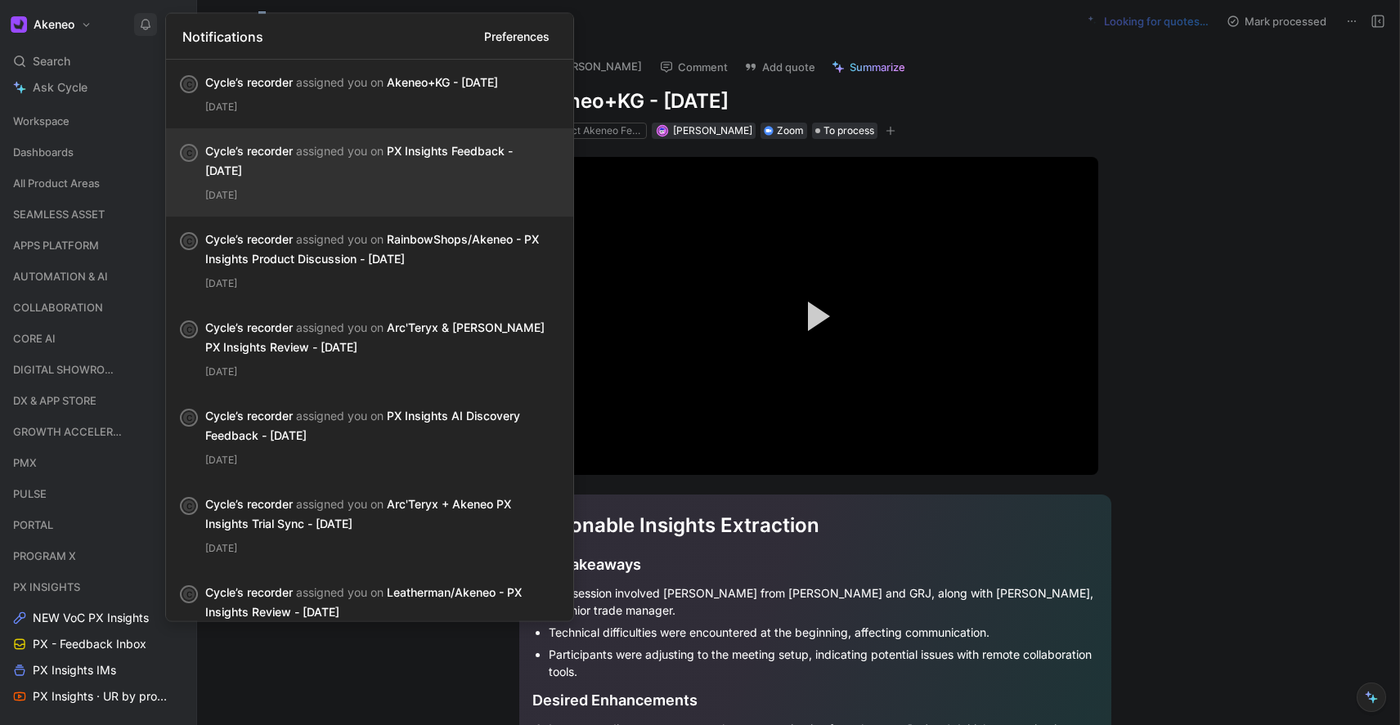
click at [323, 165] on div "Cycle’s recorder assigned you on PX Insights Feedback - [DATE]" at bounding box center [376, 160] width 342 height 39
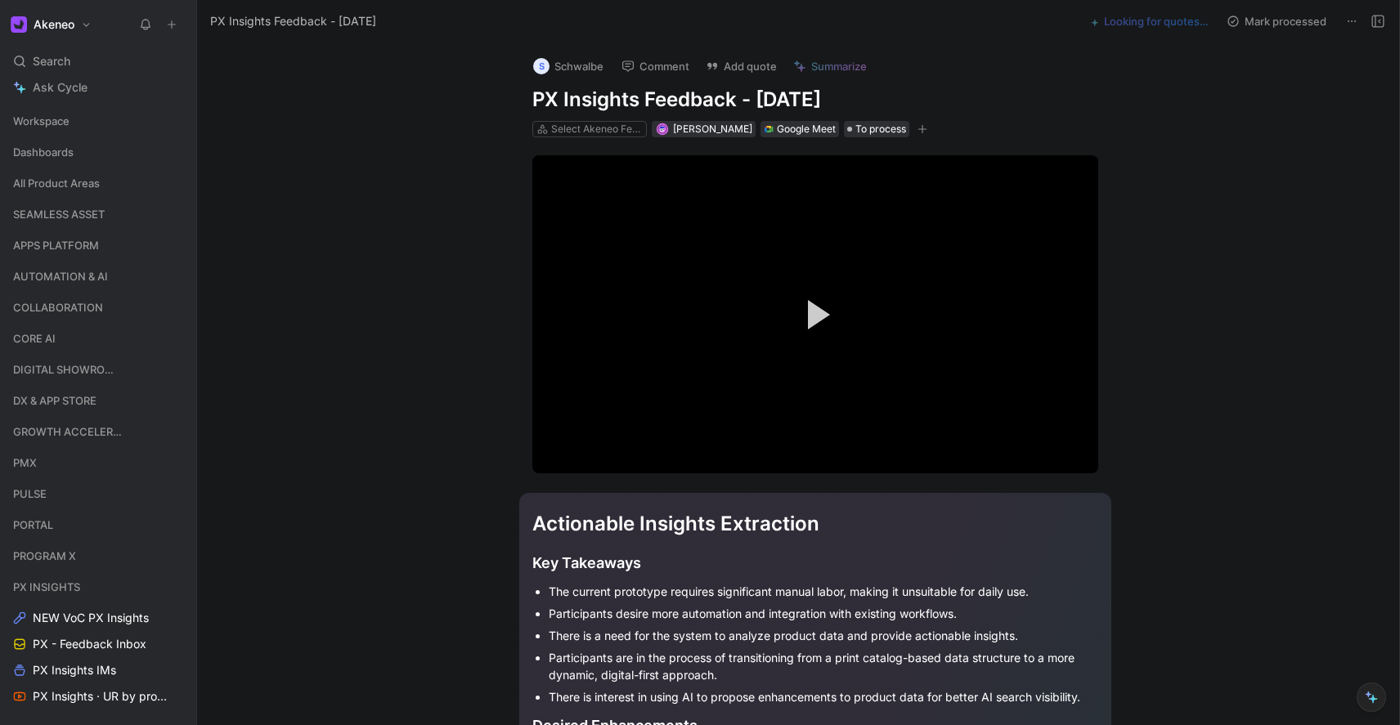
click at [144, 25] on icon at bounding box center [145, 24] width 13 height 13
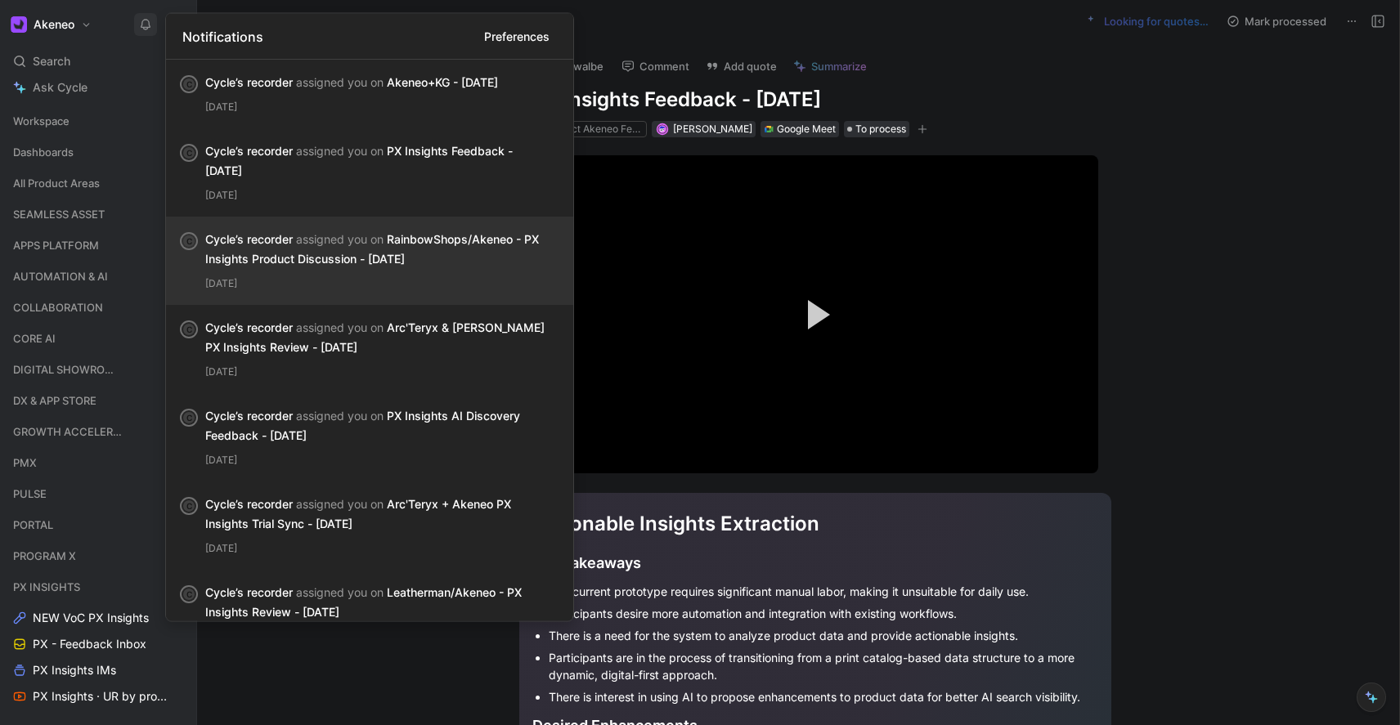
click at [303, 236] on span "assigned you on" at bounding box center [340, 239] width 88 height 14
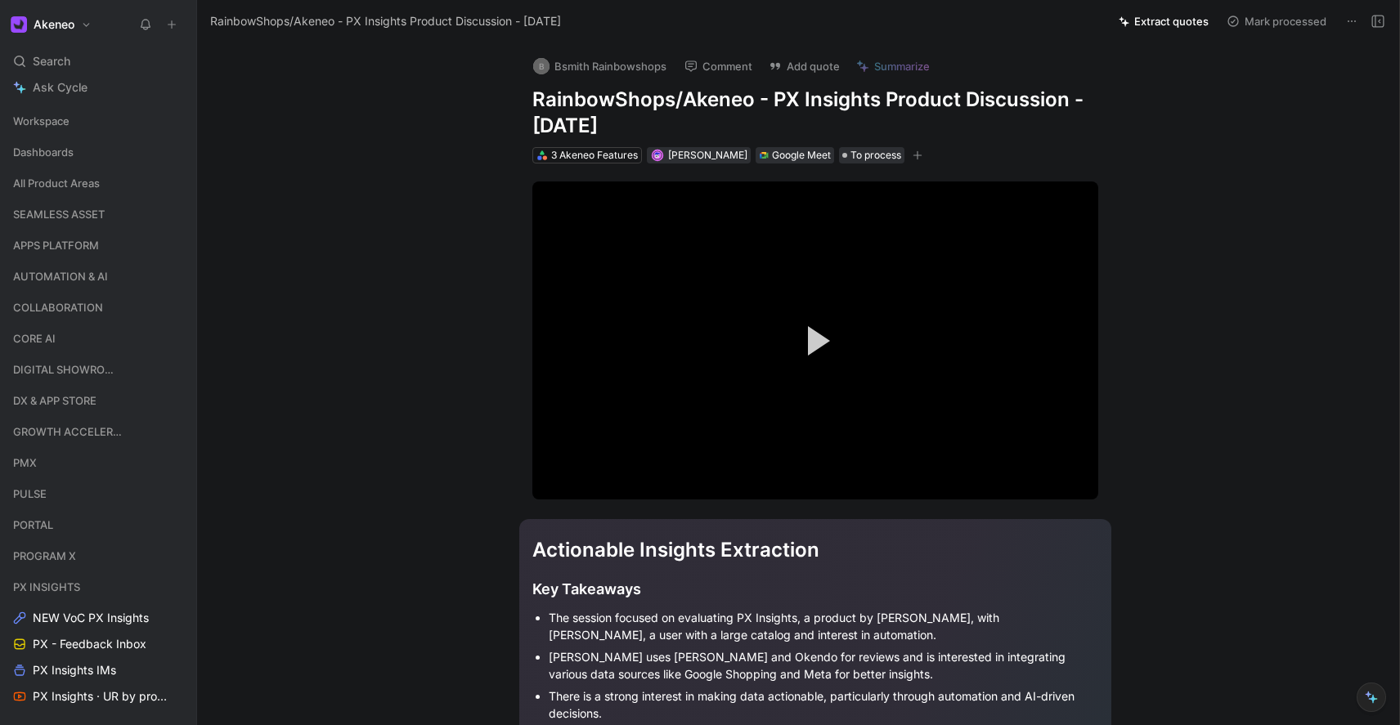
click at [1167, 20] on button "Extract quotes" at bounding box center [1164, 21] width 105 height 23
click at [151, 25] on icon at bounding box center [145, 24] width 13 height 13
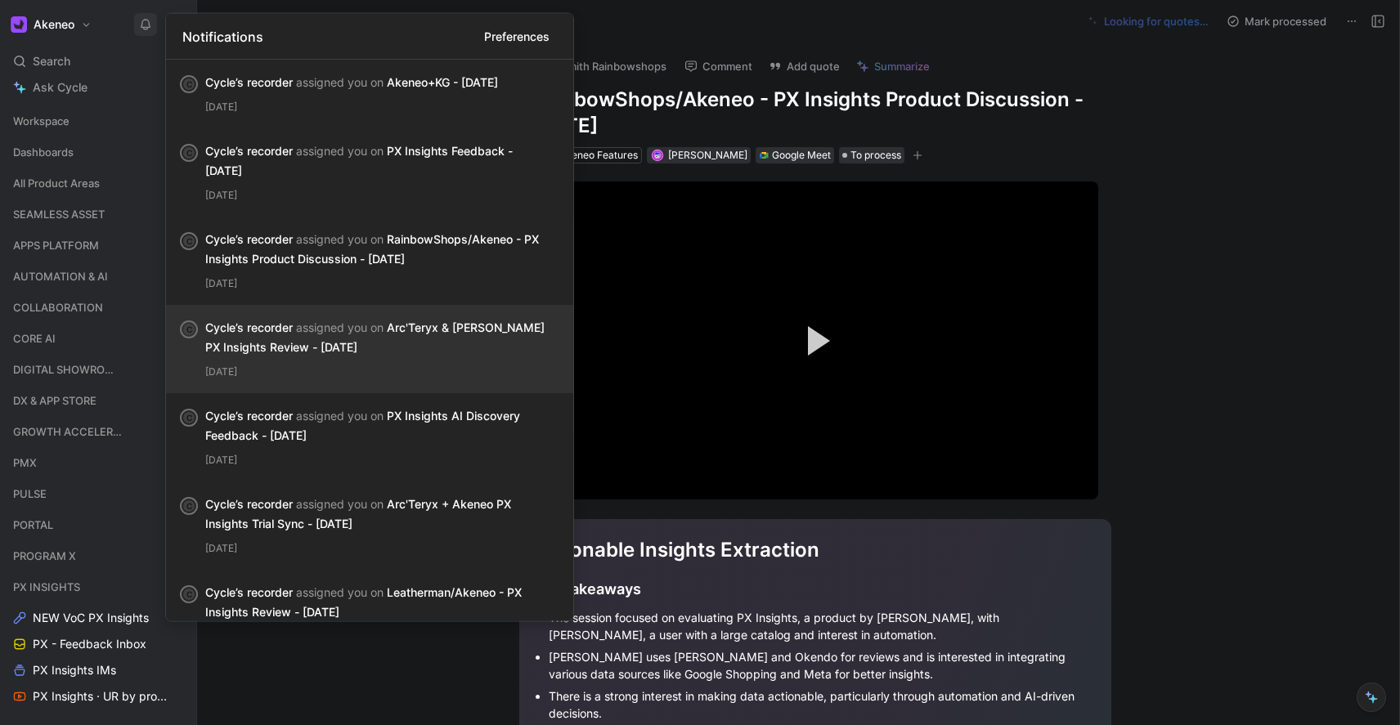
click at [391, 337] on div "Cycle’s recorder assigned you on Arc'Teryx & Akeneo PX Insights Review - 8/20/2…" at bounding box center [376, 337] width 342 height 39
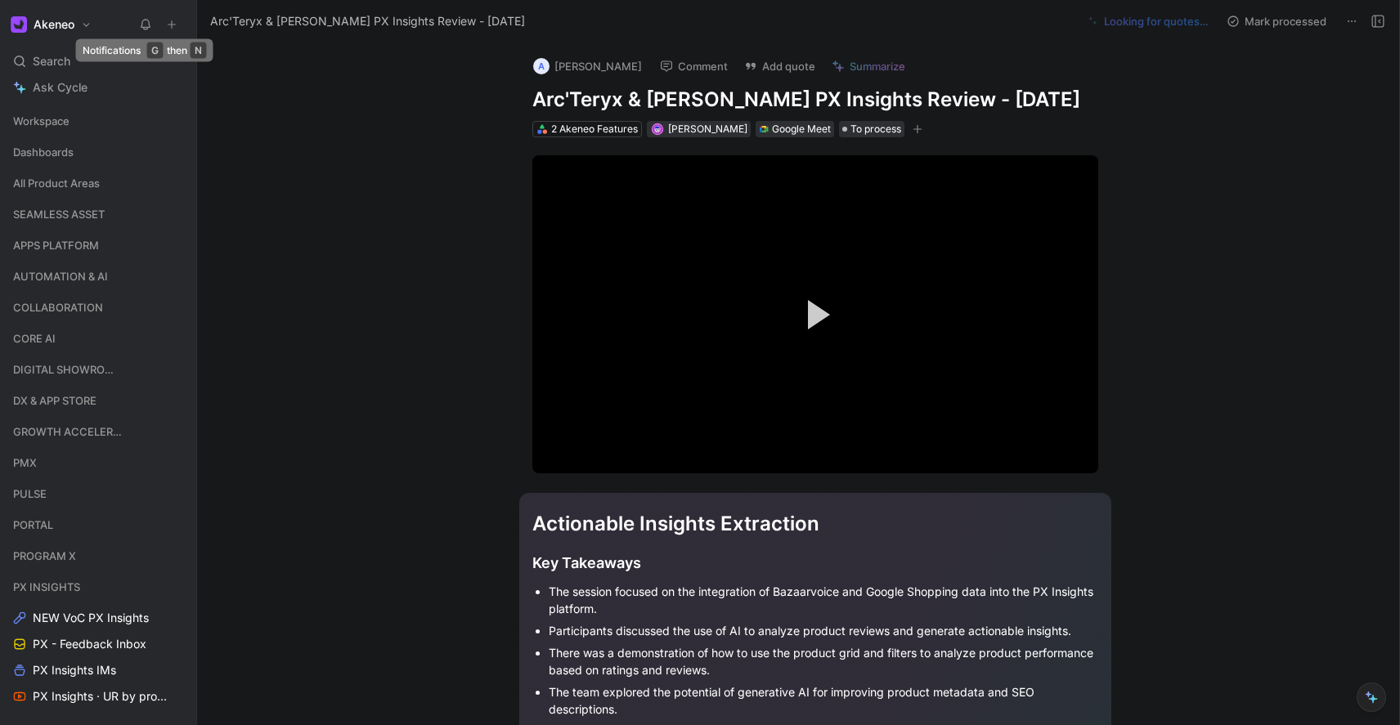
click at [141, 20] on icon at bounding box center [145, 24] width 13 height 13
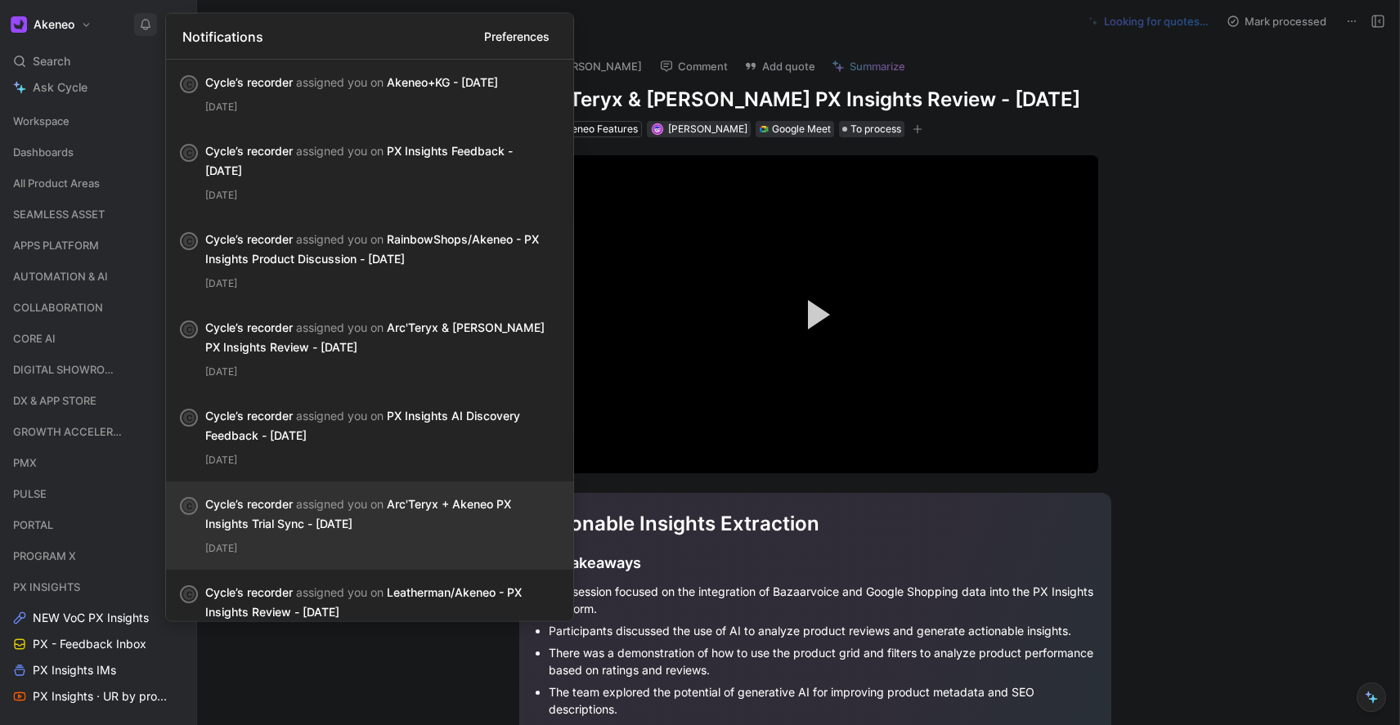
click at [465, 510] on div "Cycle’s recorder assigned you on Arc'Teryx + Akeneo PX Insights Trial Sync - 8/…" at bounding box center [376, 514] width 342 height 39
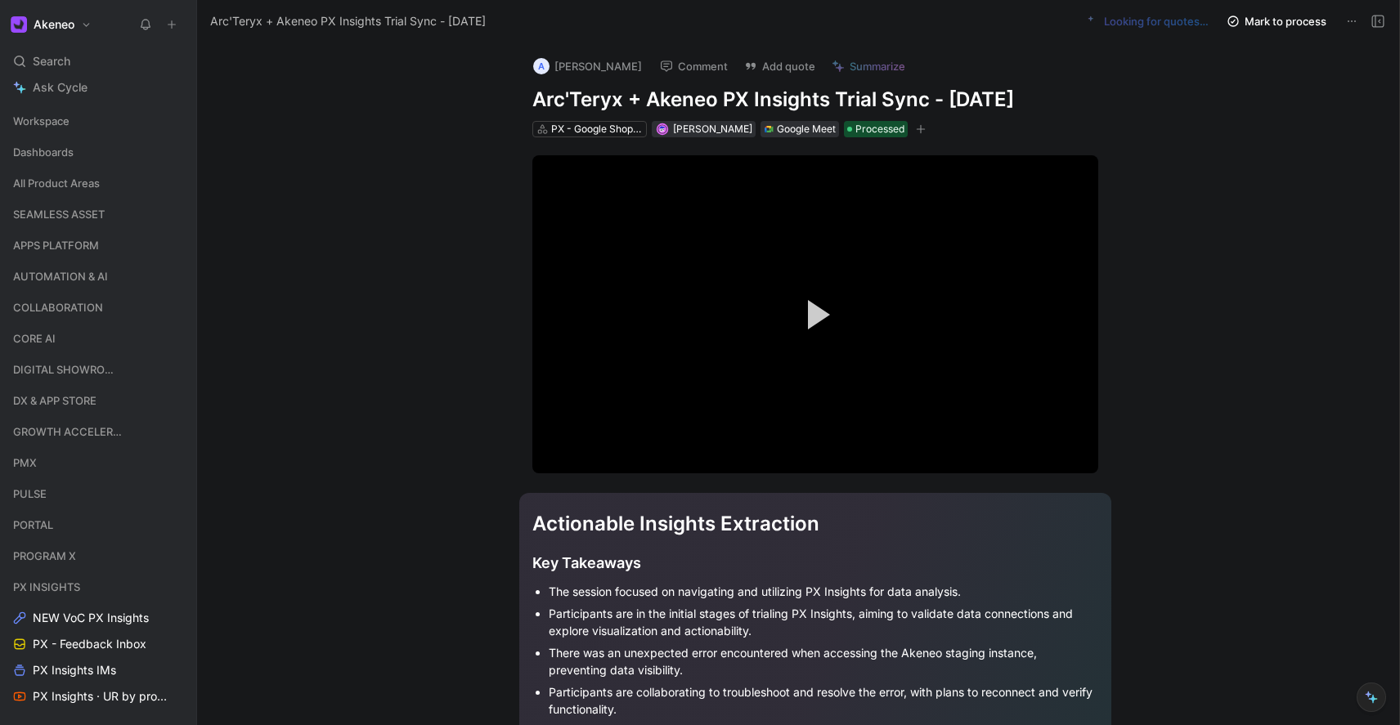
click at [1257, 22] on button "Mark to process" at bounding box center [1276, 21] width 115 height 23
click at [150, 23] on icon at bounding box center [145, 24] width 13 height 13
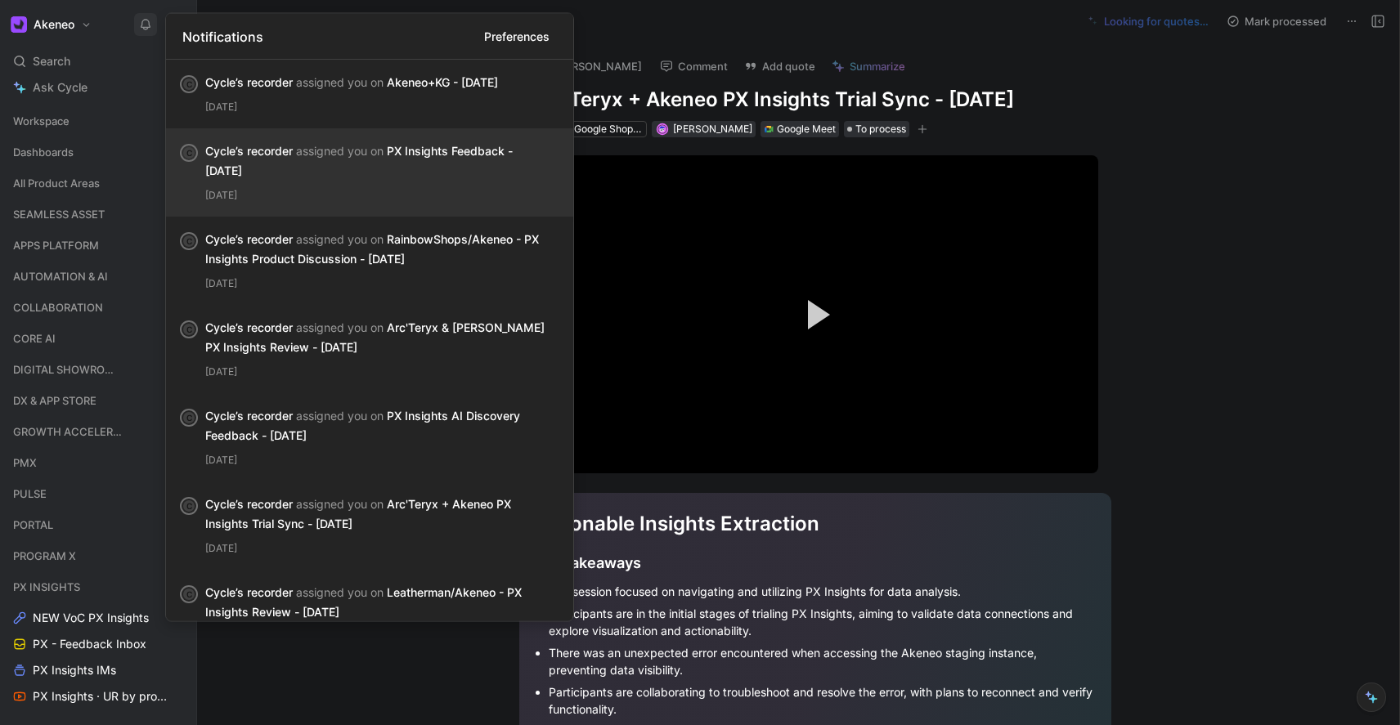
click at [302, 161] on div "Cycle’s recorder assigned you on PX Insights Feedback - [DATE]" at bounding box center [376, 160] width 342 height 39
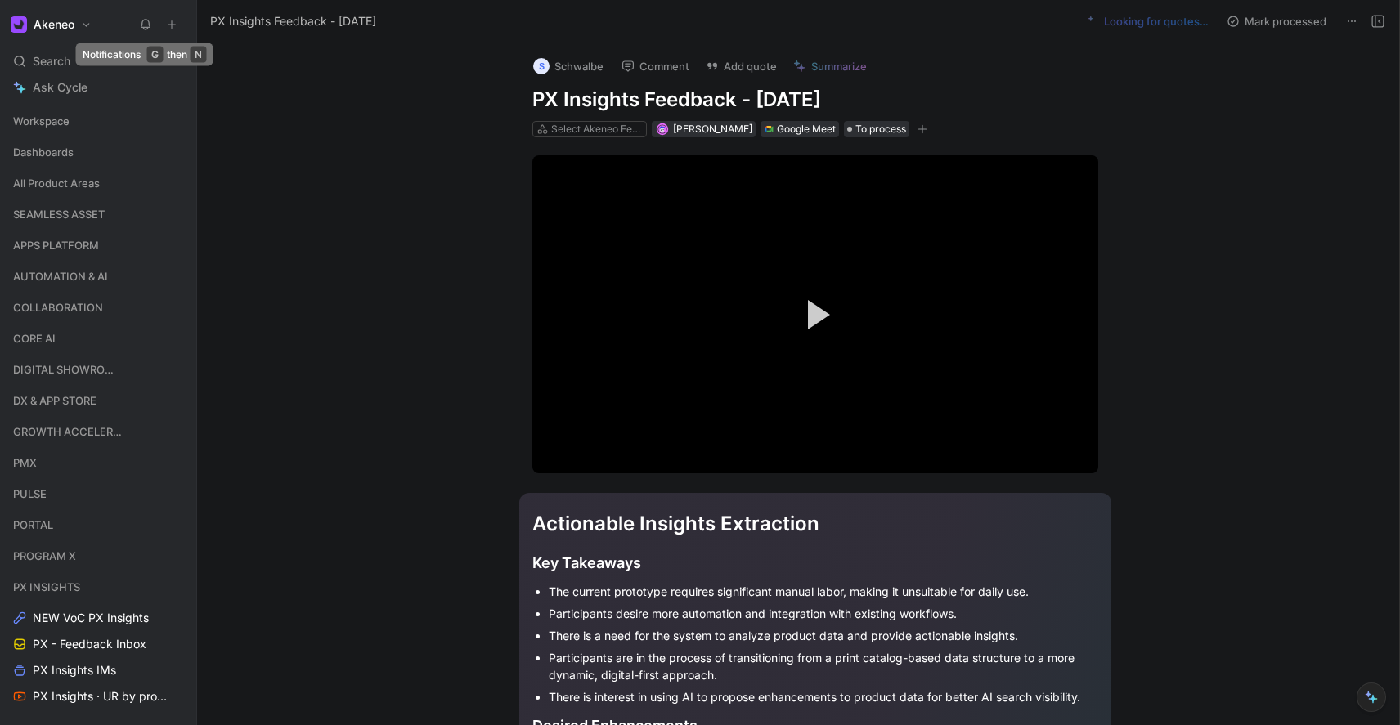
click at [144, 30] on button at bounding box center [145, 24] width 23 height 23
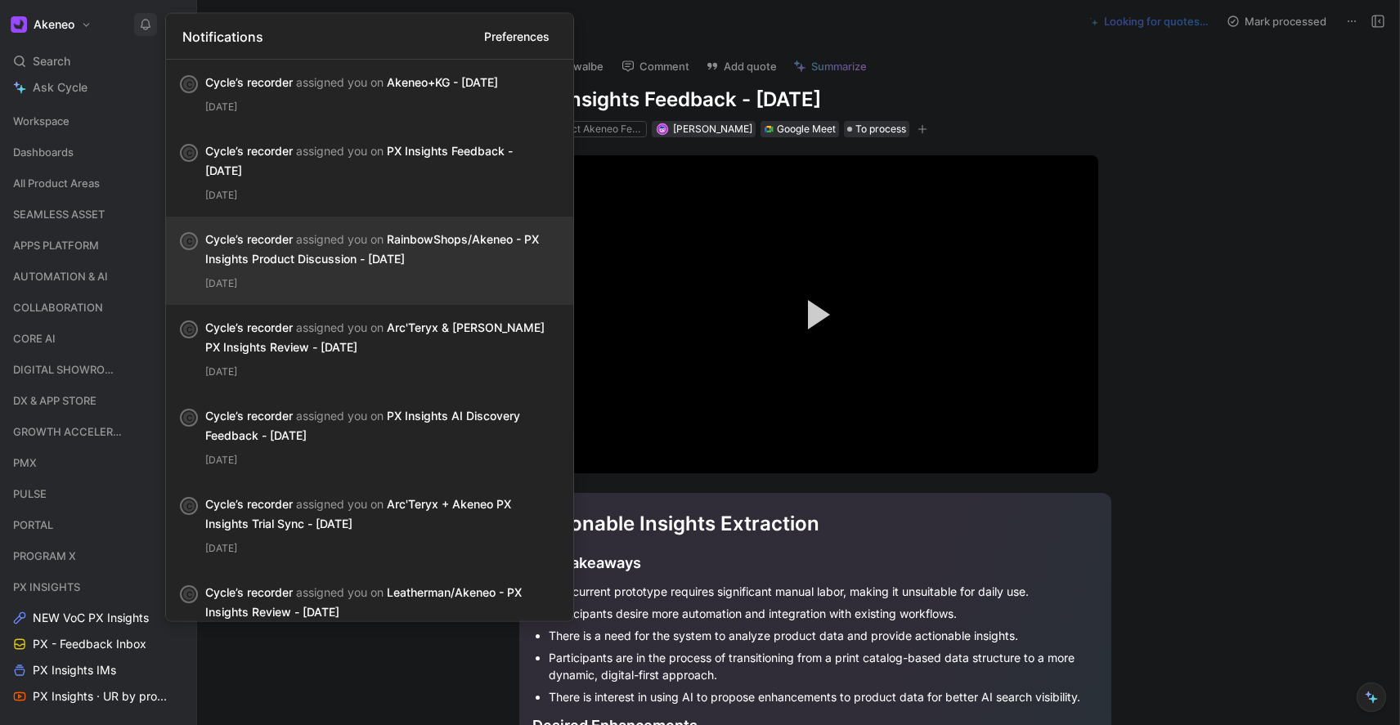
click at [258, 250] on div "Cycle’s recorder assigned you on RainbowShops/Akeneo - PX Insights Product Disc…" at bounding box center [376, 249] width 342 height 39
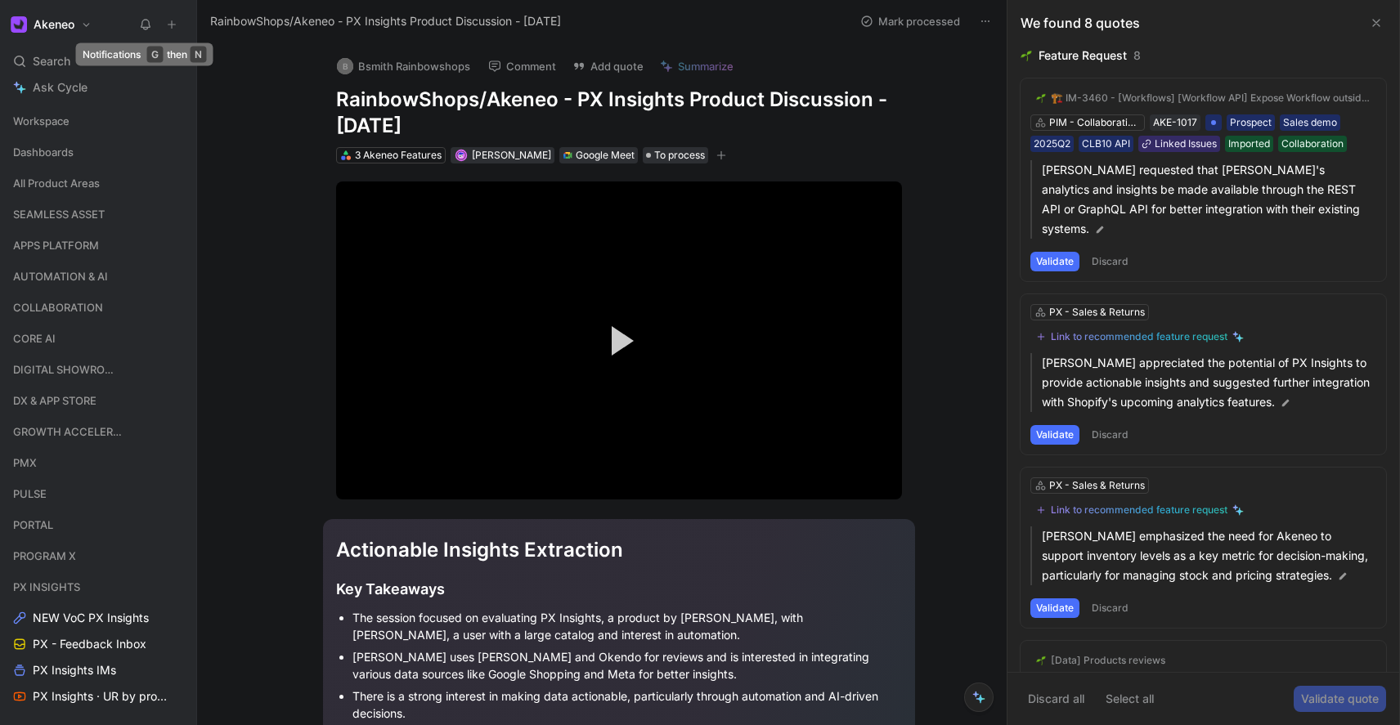
click at [147, 27] on use at bounding box center [145, 25] width 9 height 10
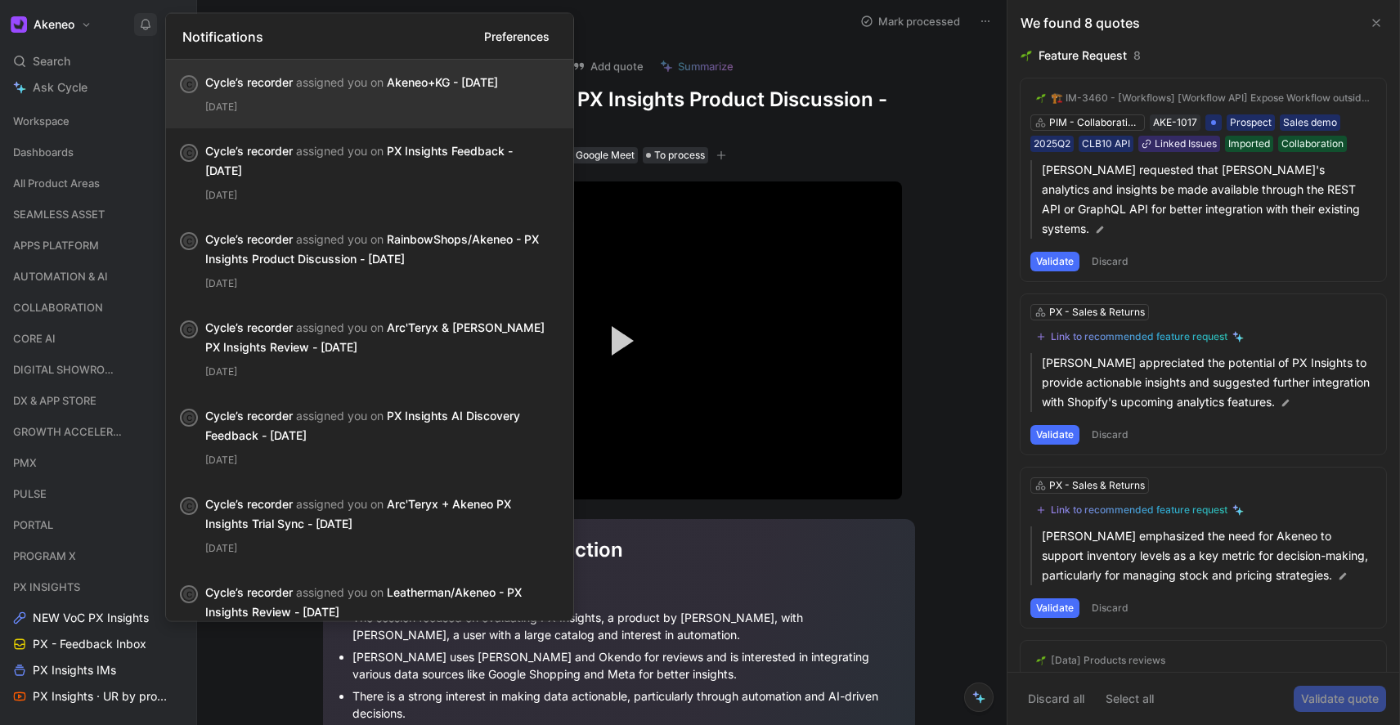
click at [318, 115] on div "C Cycle’s recorder assigned you on Akeneo+KG - [DATE] [DATE]" at bounding box center [369, 94] width 407 height 69
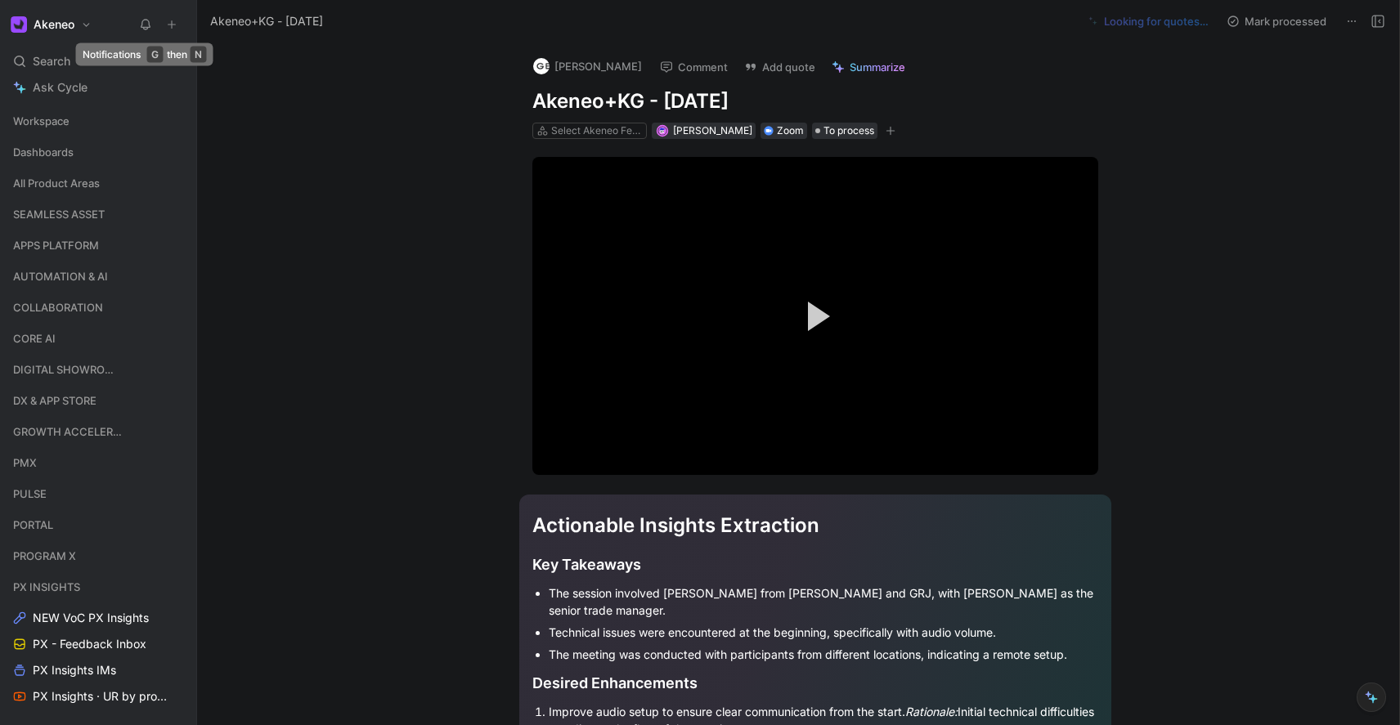
click at [143, 27] on use at bounding box center [145, 25] width 9 height 10
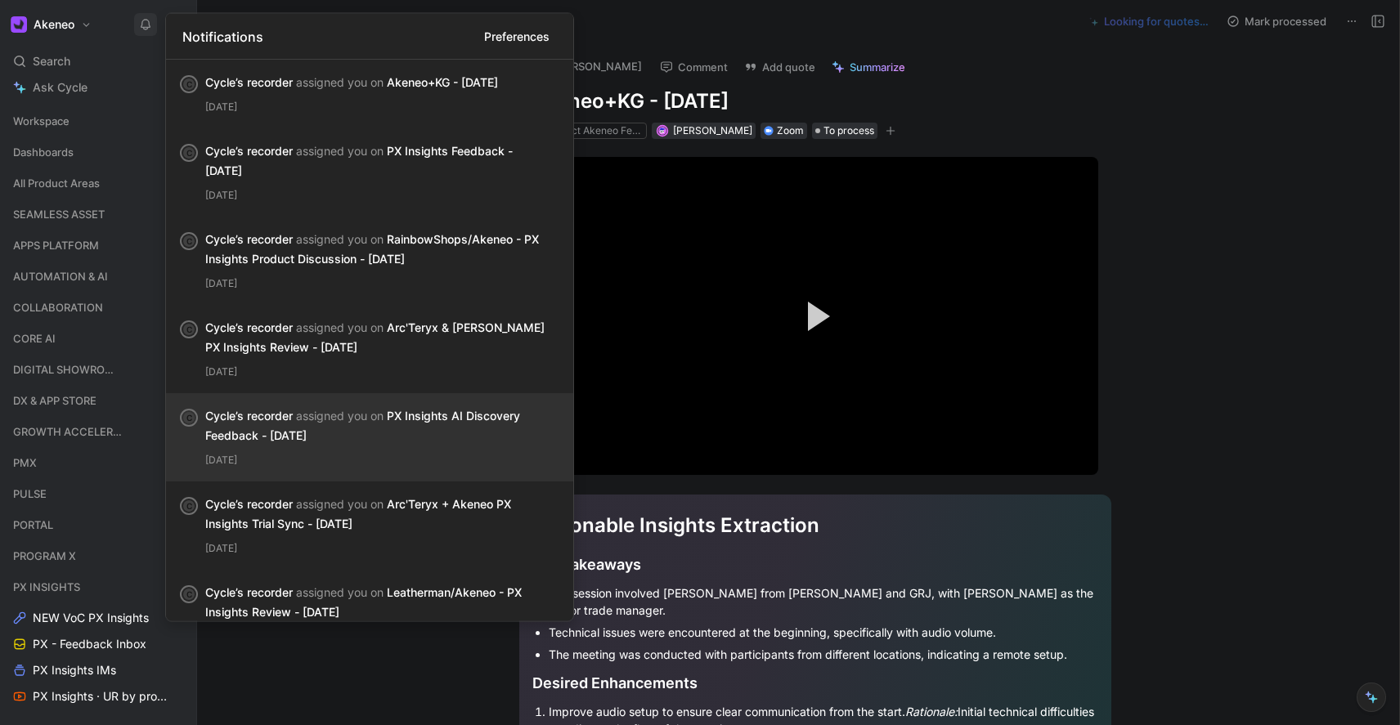
click at [469, 433] on div "Cycle’s recorder assigned you on PX Insights AI Discovery Feedback - [DATE]" at bounding box center [376, 425] width 342 height 39
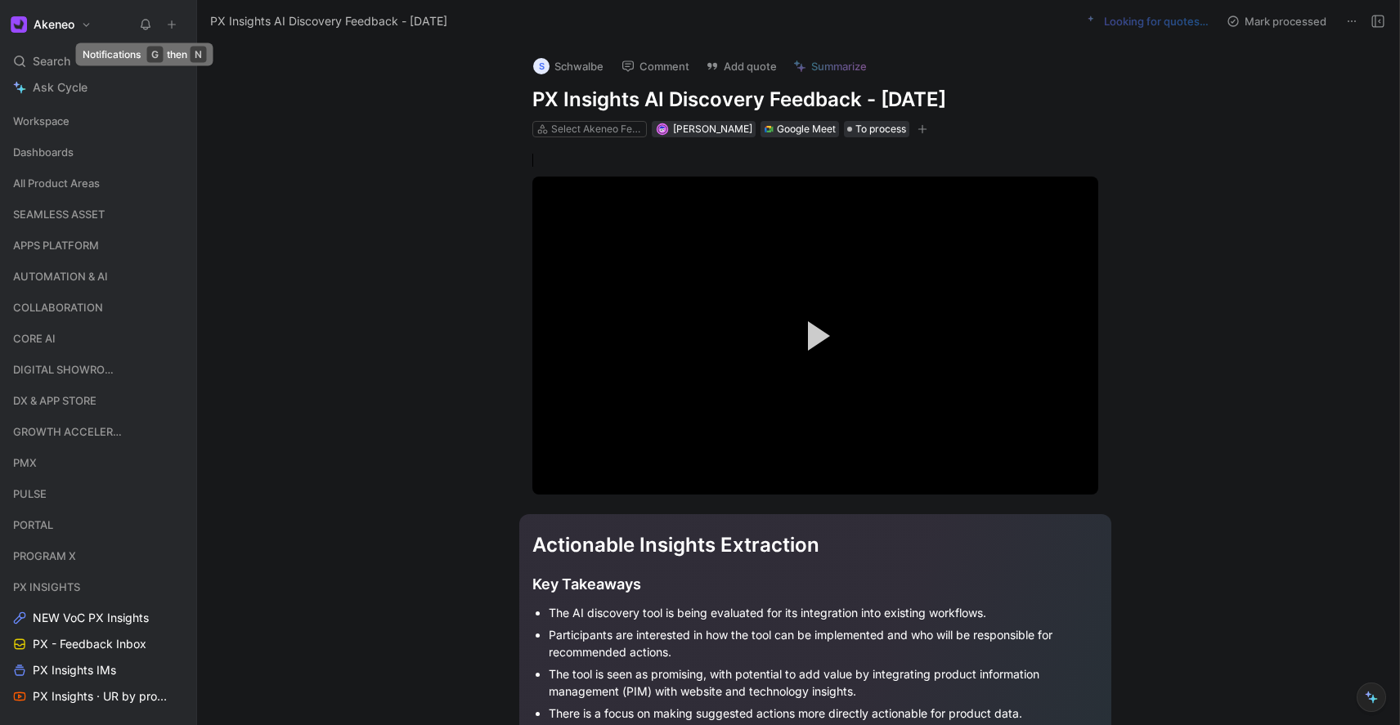
click at [148, 24] on use at bounding box center [145, 25] width 9 height 10
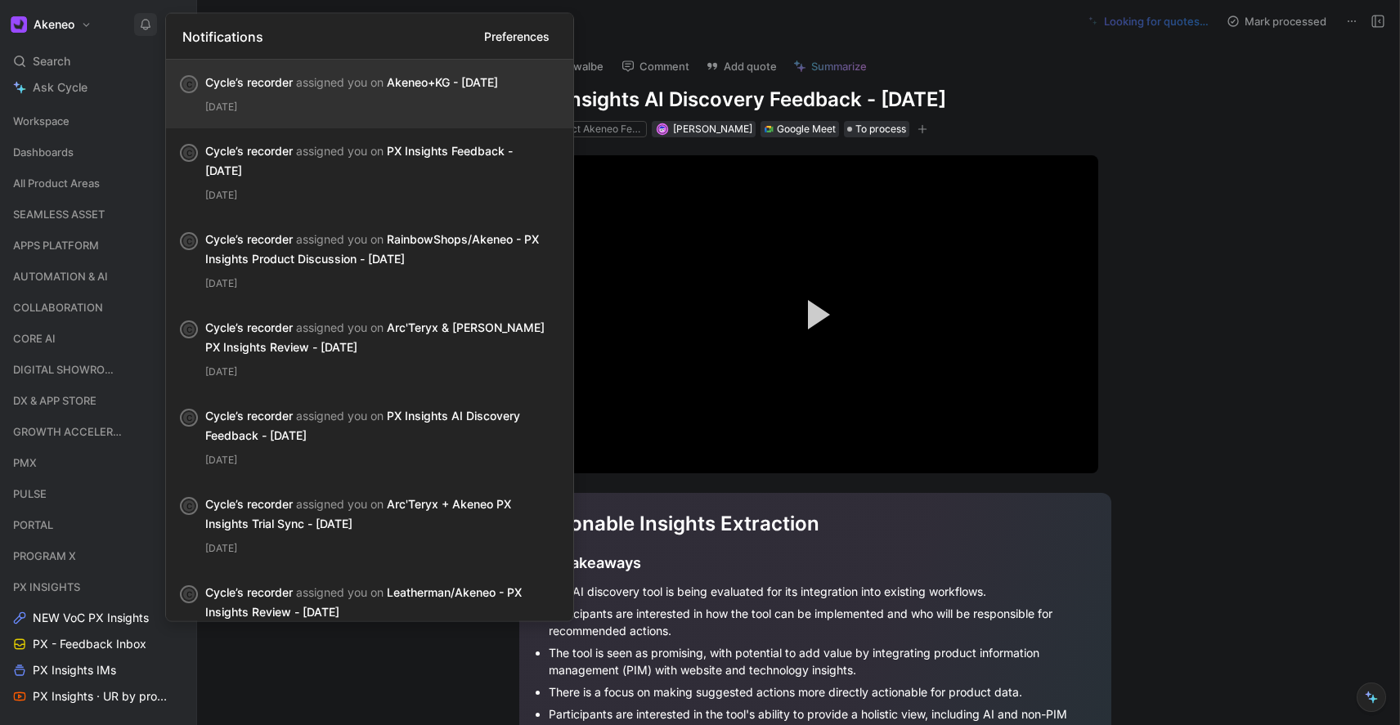
click at [246, 112] on div "[DATE]" at bounding box center [382, 107] width 355 height 16
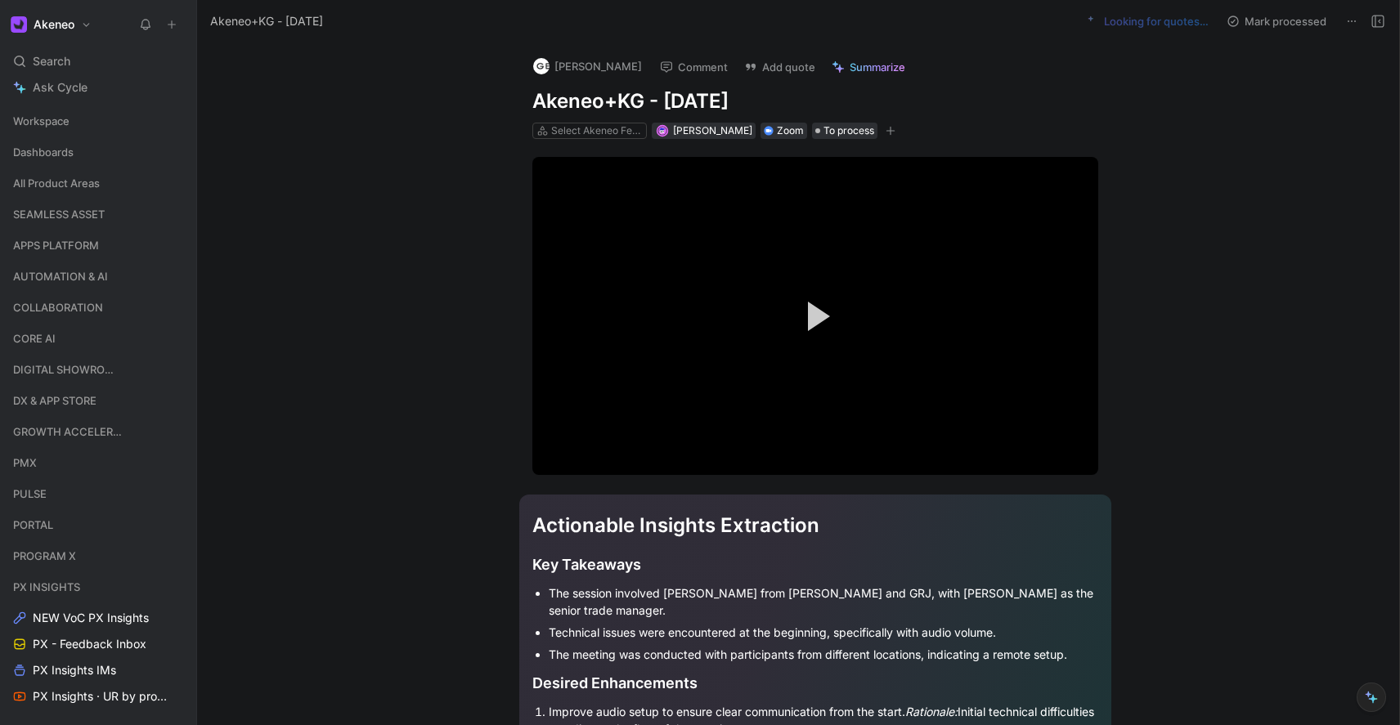
click at [144, 20] on icon at bounding box center [145, 24] width 13 height 13
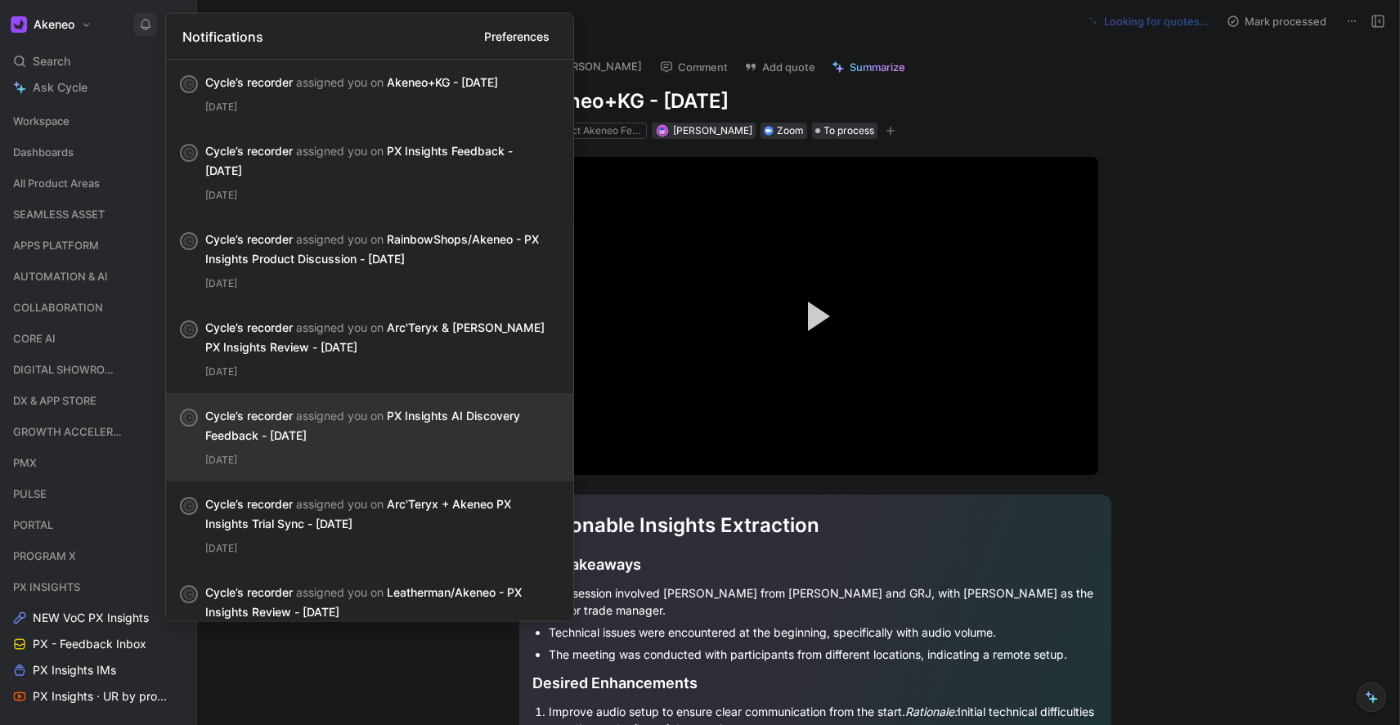
click at [309, 414] on span "assigned you on" at bounding box center [340, 416] width 88 height 14
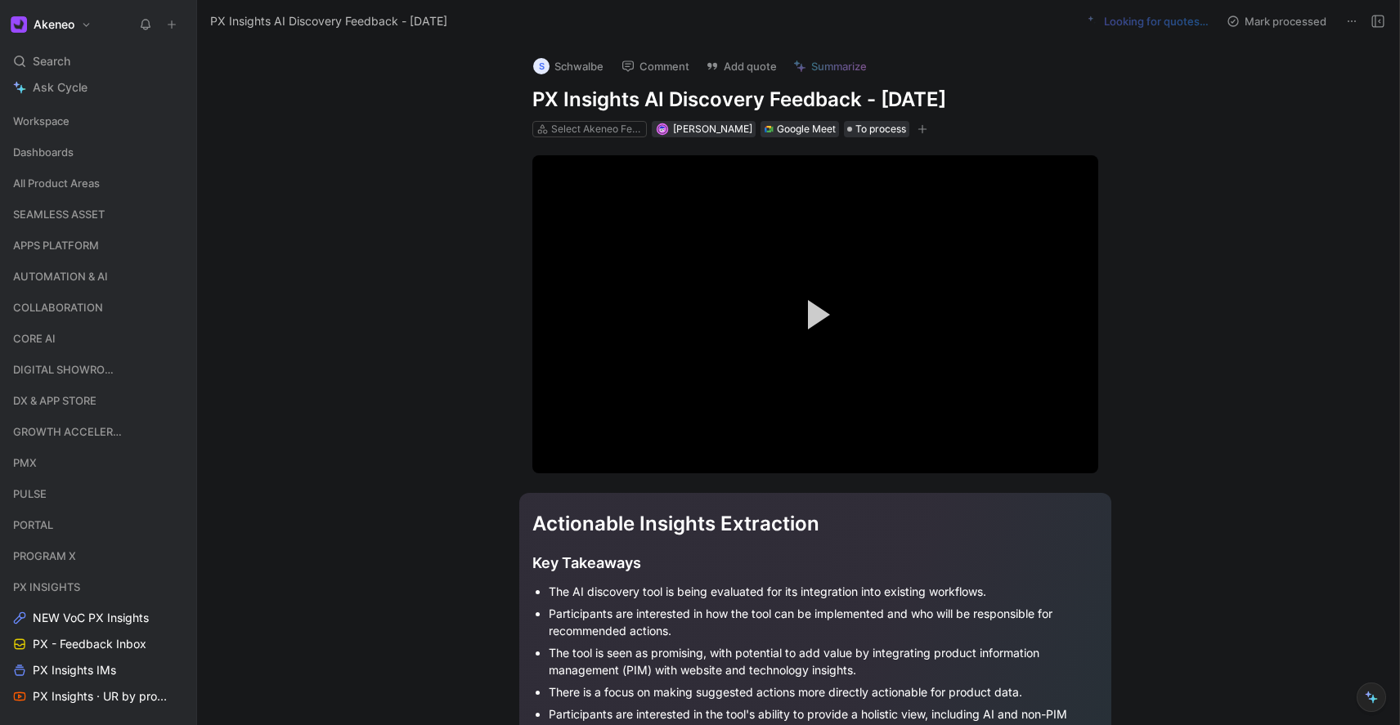
click at [1358, 22] on icon at bounding box center [1351, 21] width 13 height 13
click at [1377, 19] on icon at bounding box center [1378, 21] width 13 height 13
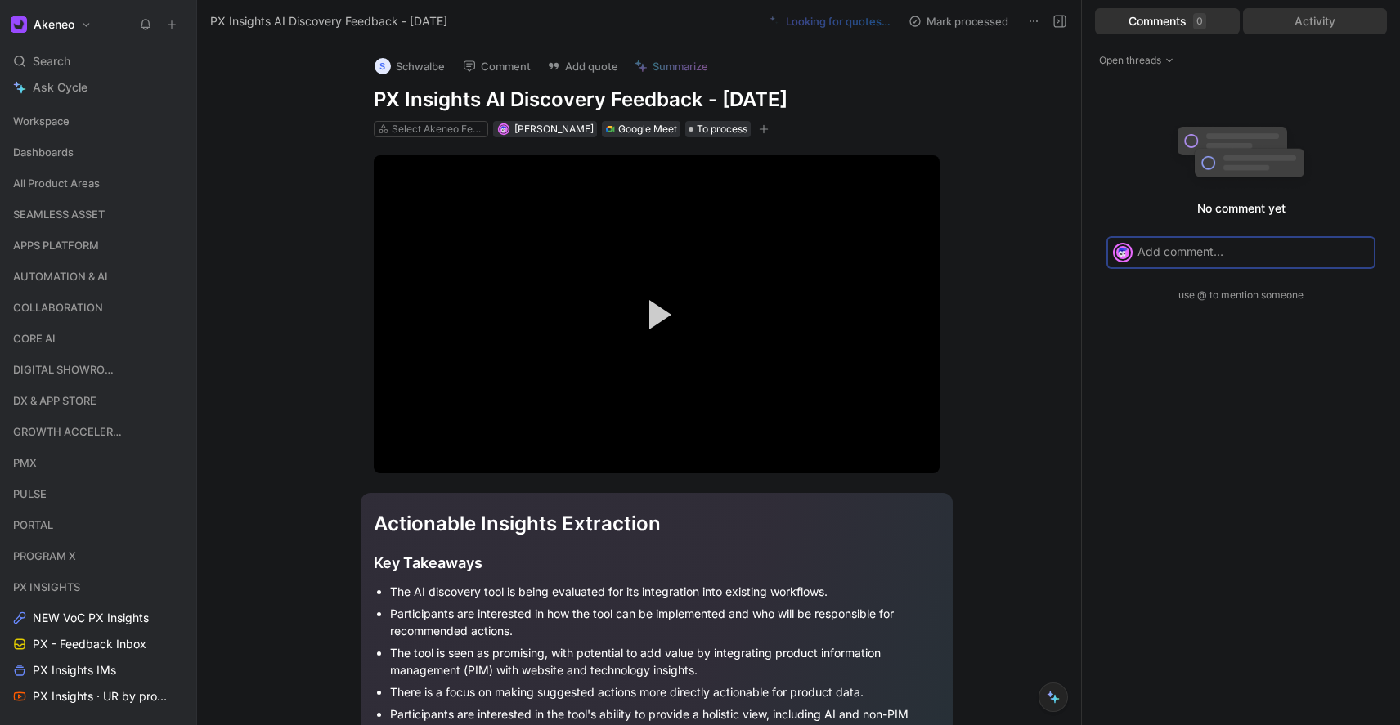
click at [1335, 25] on div "Activity" at bounding box center [1315, 21] width 145 height 26
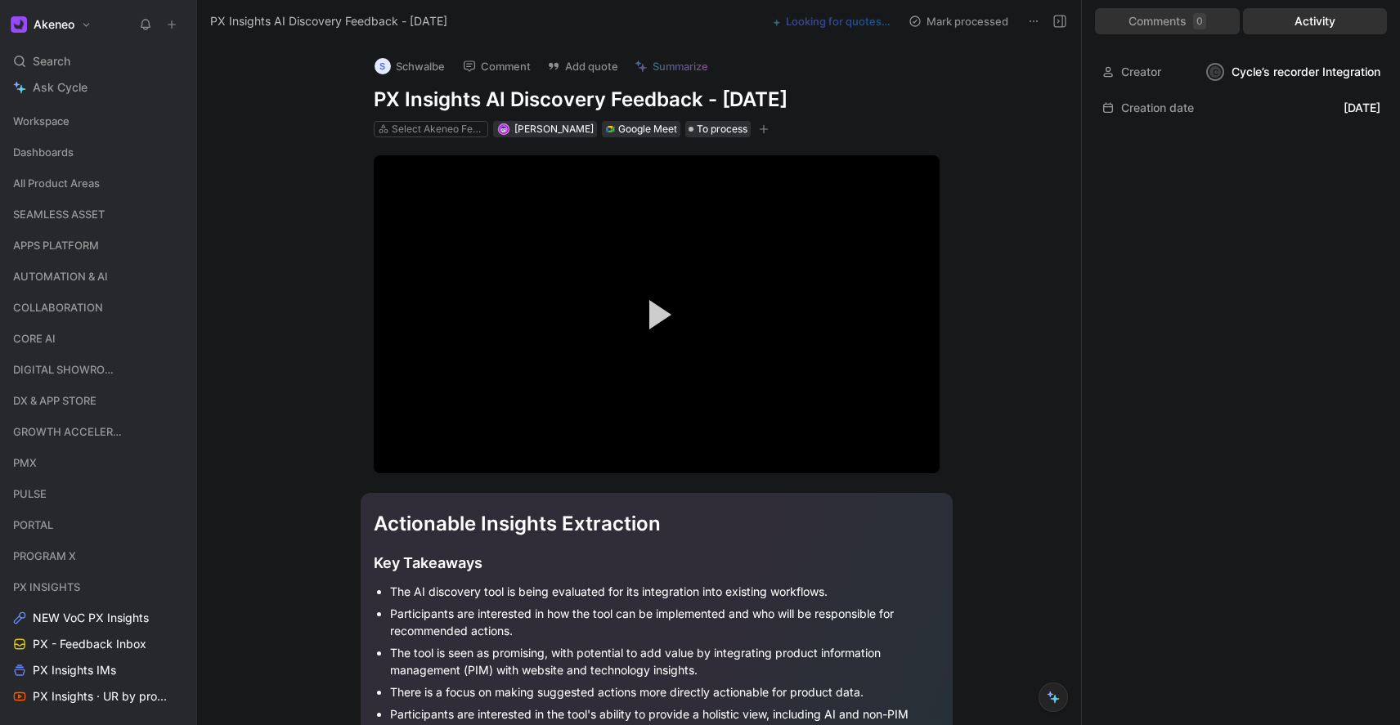
click at [1161, 22] on div "Comments 0" at bounding box center [1167, 21] width 145 height 26
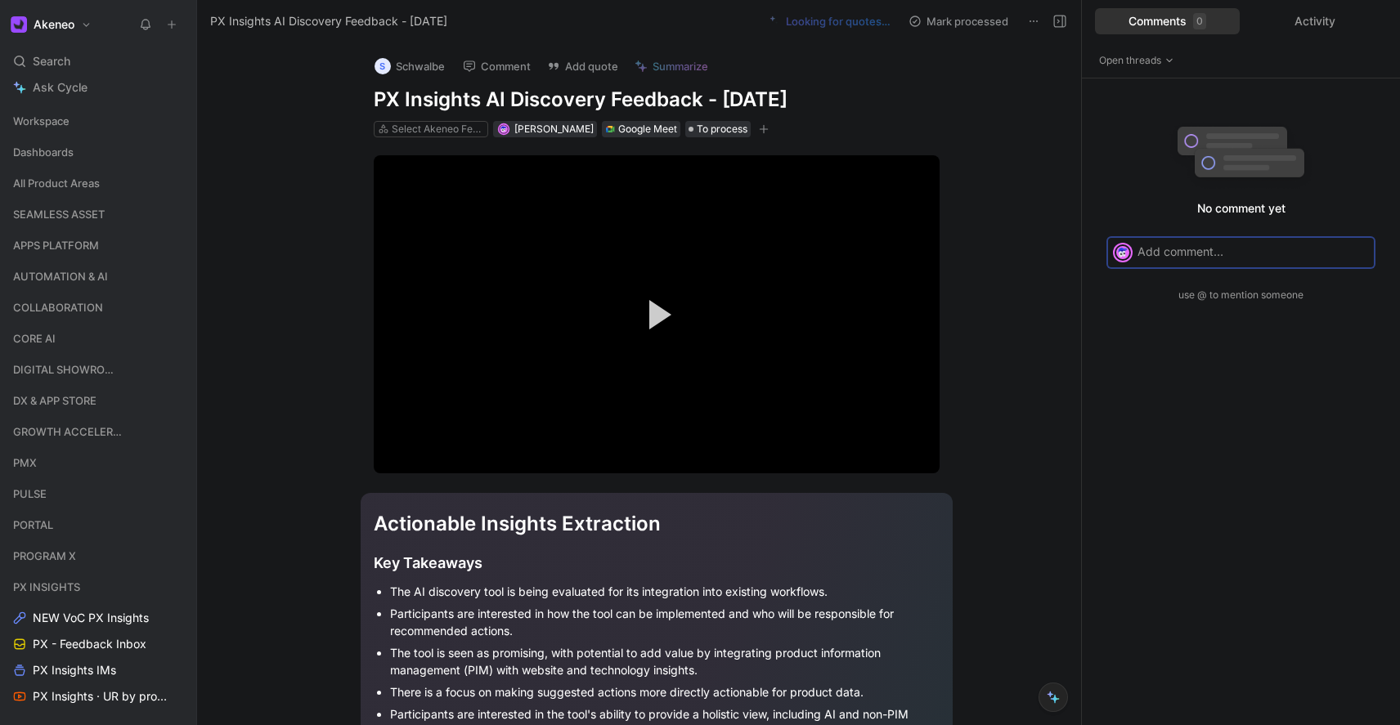
click at [1067, 20] on button at bounding box center [1060, 21] width 23 height 23
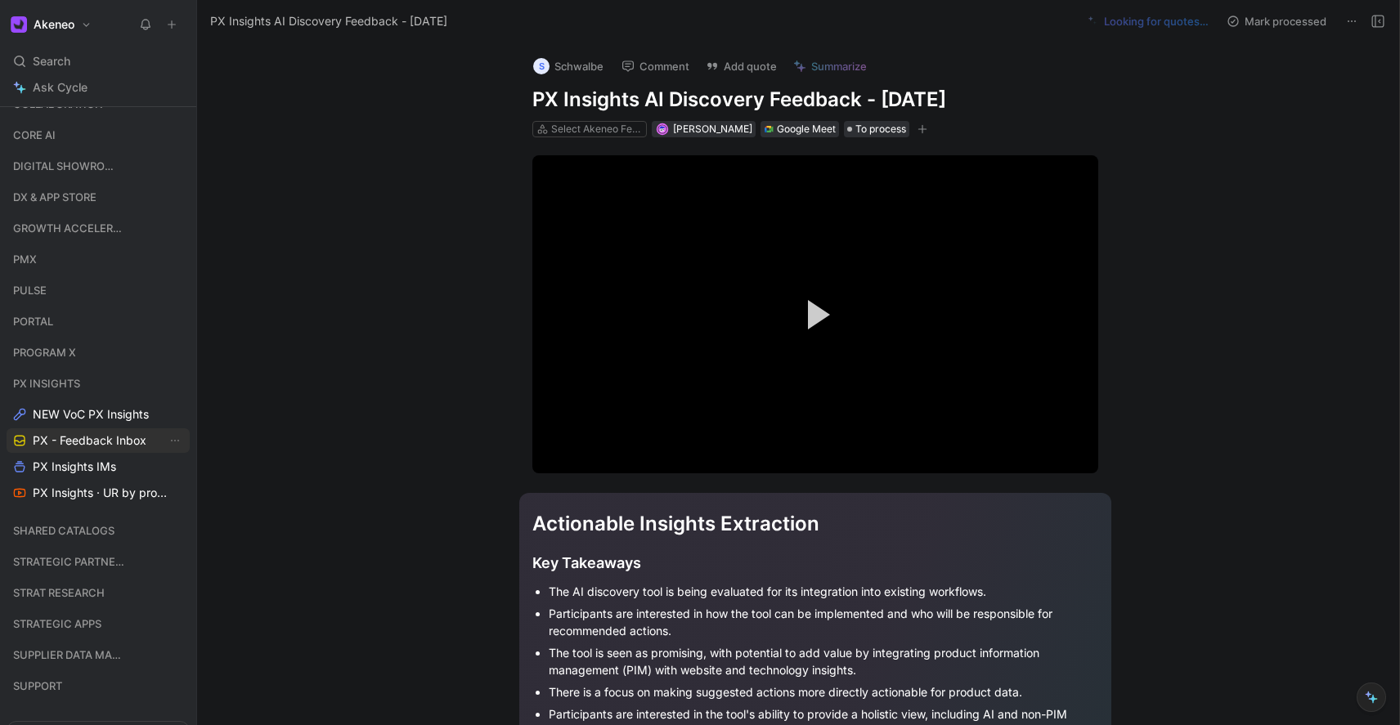
click at [145, 443] on span "PX - Feedback Inbox" at bounding box center [90, 441] width 114 height 16
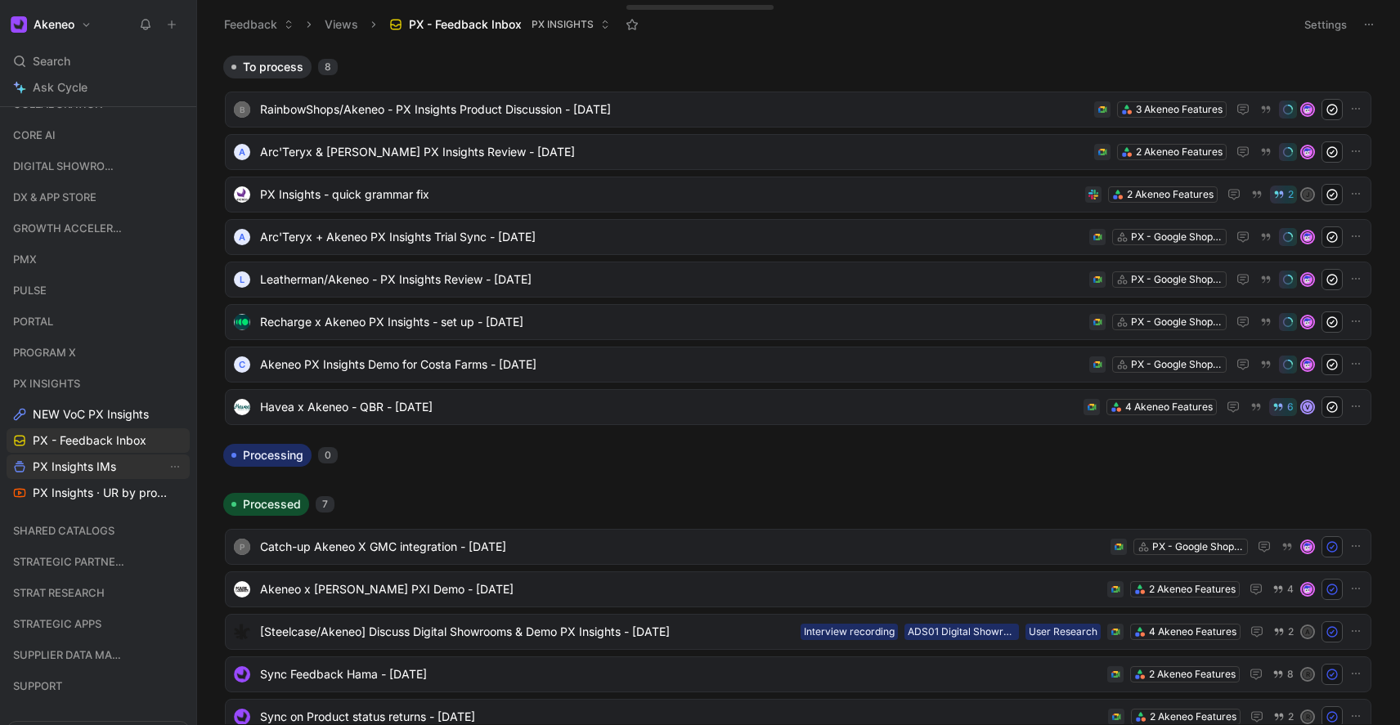
click at [100, 465] on span "PX Insights IMs" at bounding box center [74, 467] width 83 height 16
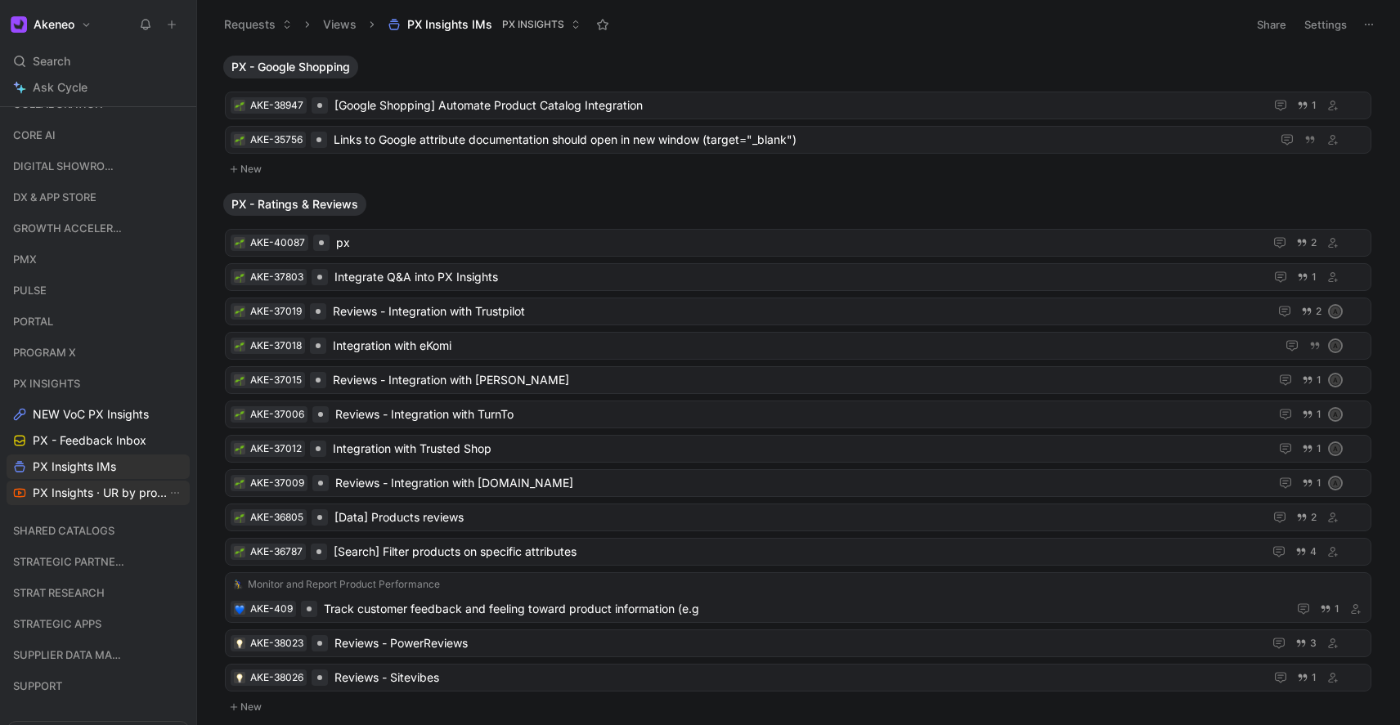
click at [107, 491] on span "PX Insights · UR by project" at bounding box center [100, 493] width 134 height 16
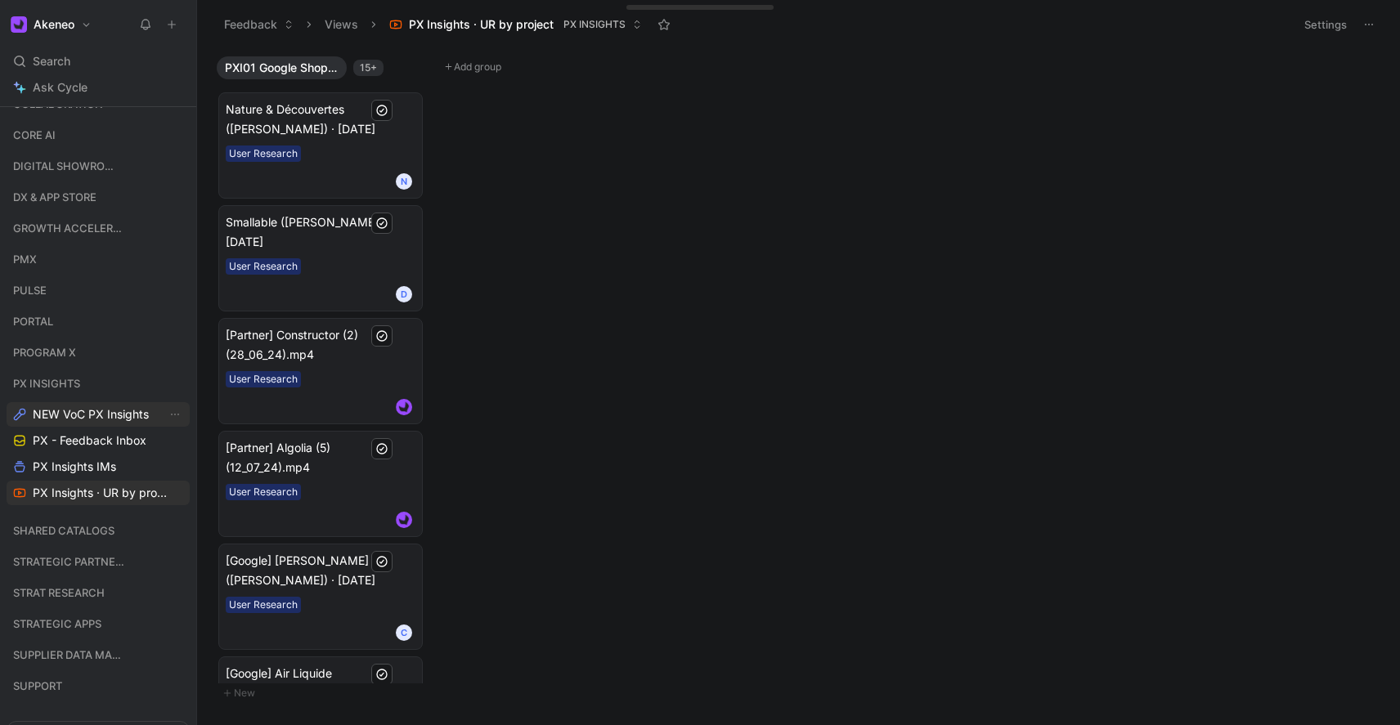
click at [91, 415] on span "NEW VoC PX Insights" at bounding box center [91, 414] width 116 height 16
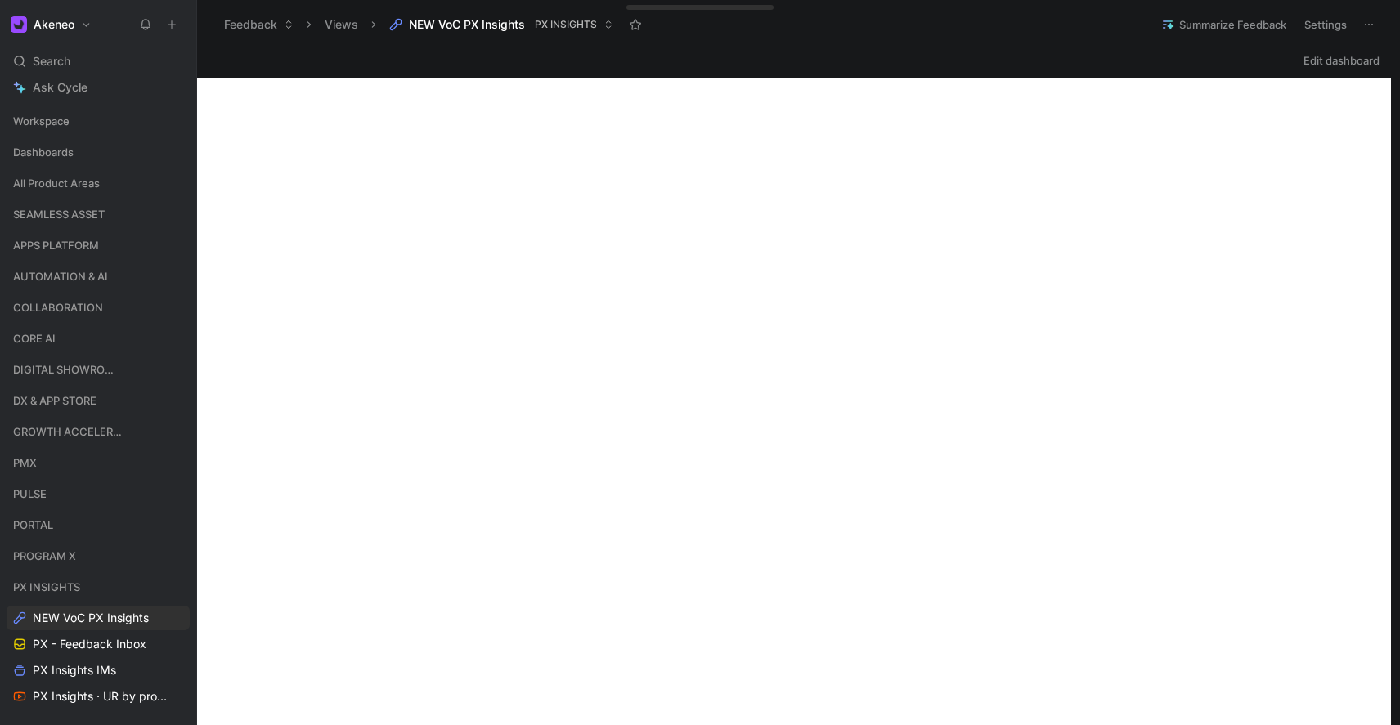
click at [79, 23] on button "Akeneo" at bounding box center [51, 24] width 89 height 23
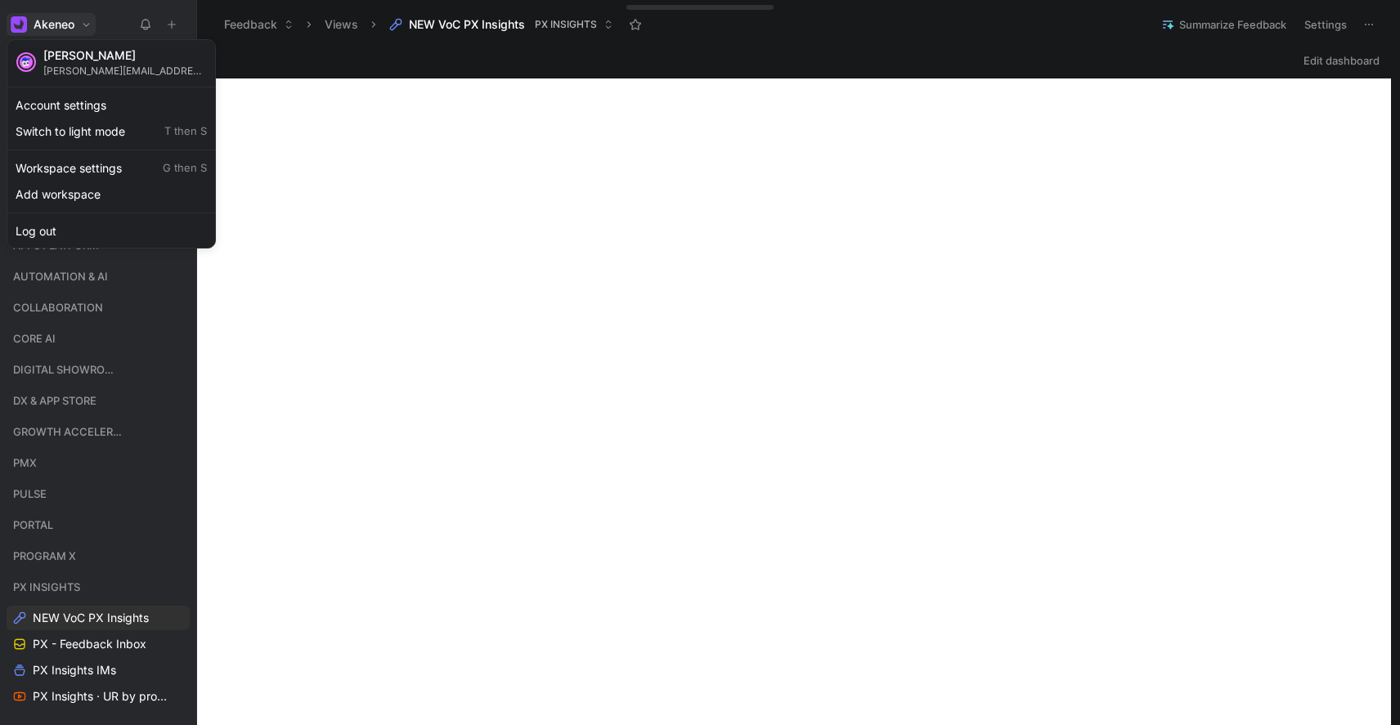
click at [81, 20] on div at bounding box center [700, 362] width 1400 height 725
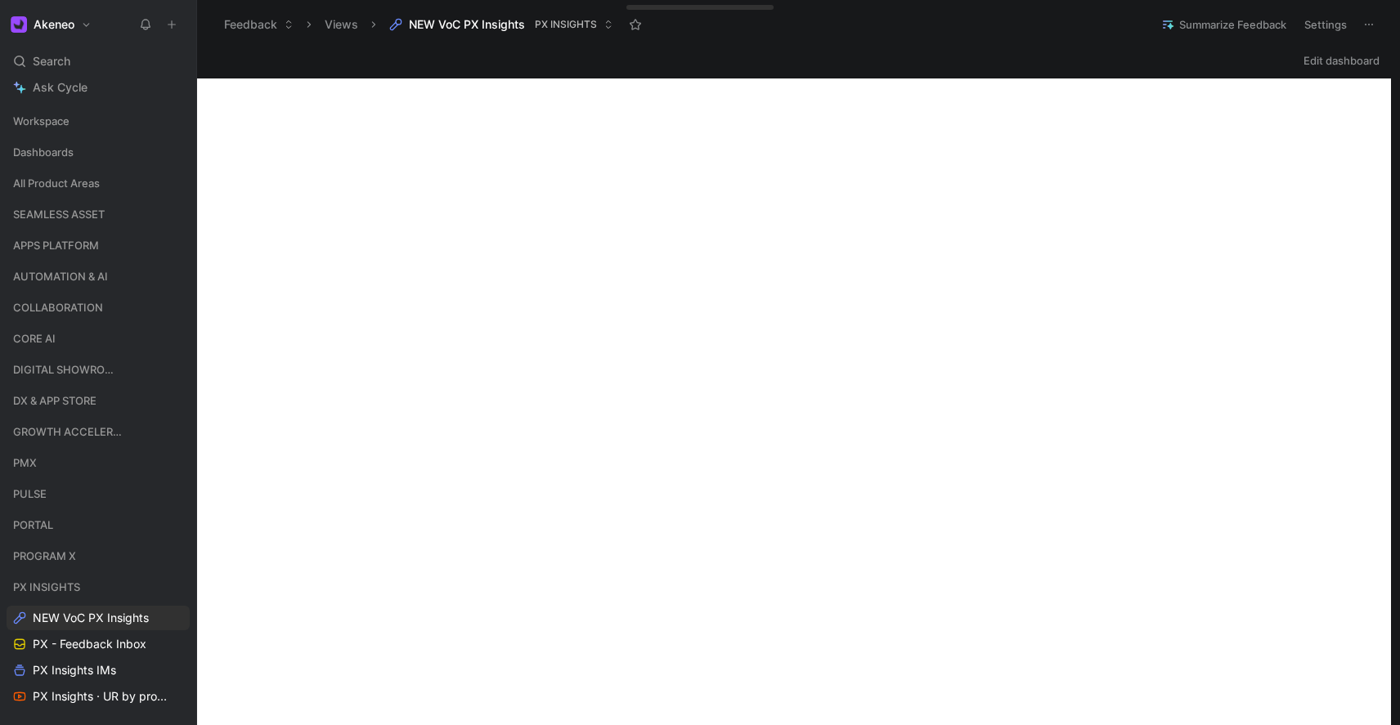
click at [1375, 21] on icon at bounding box center [1369, 24] width 13 height 13
click at [1329, 26] on button "Settings" at bounding box center [1325, 24] width 57 height 23
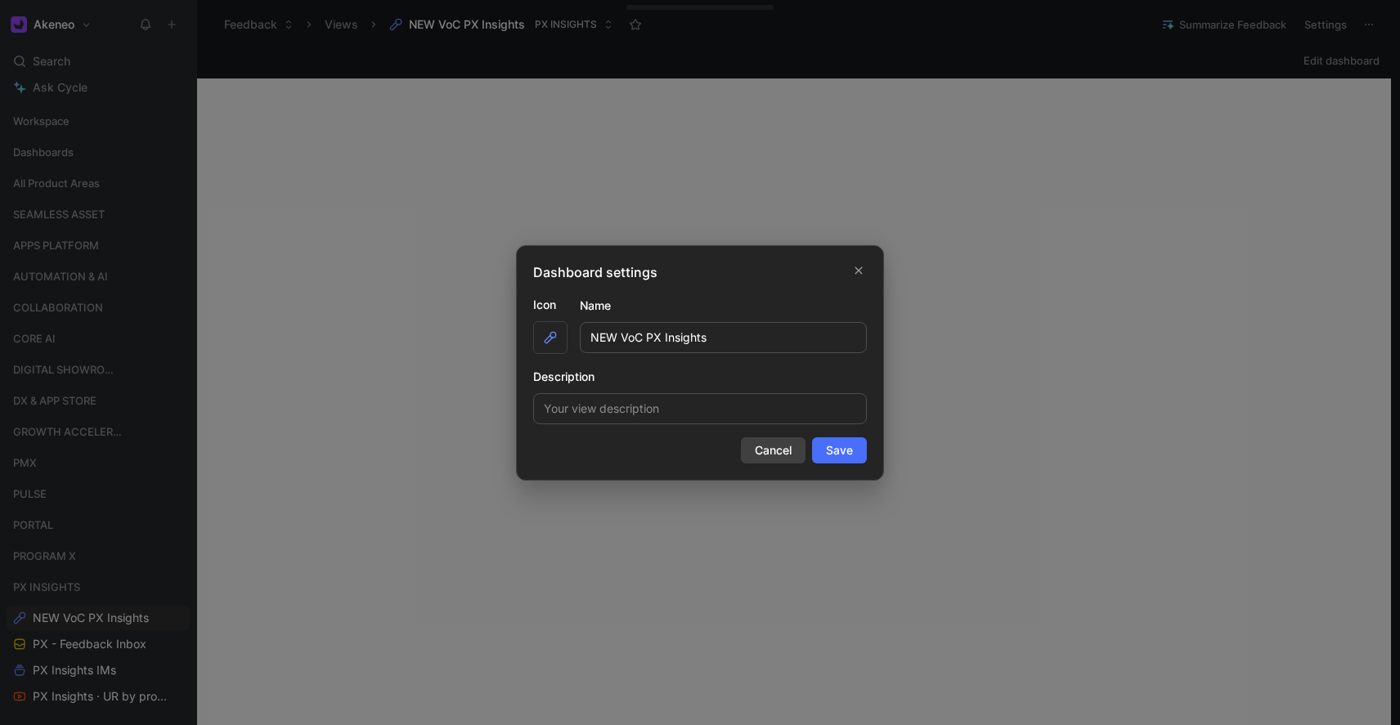
click at [767, 451] on span "Cancel" at bounding box center [773, 451] width 37 height 20
